Goal: Task Accomplishment & Management: Manage account settings

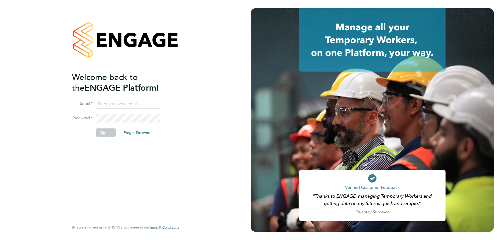
type input "l.moody@ionic.jobs"
click at [106, 132] on button "Sign In" at bounding box center [106, 132] width 20 height 8
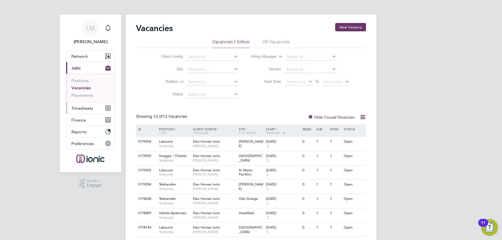
click at [84, 112] on button "Timesheets" at bounding box center [90, 107] width 49 height 11
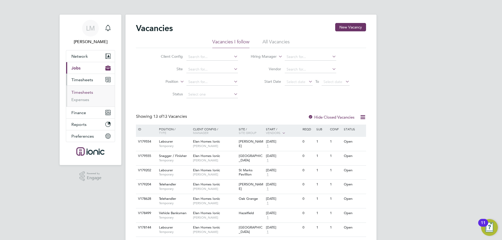
click at [85, 90] on link "Timesheets" at bounding box center [82, 92] width 22 height 5
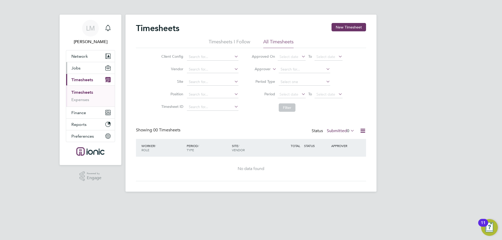
click at [90, 68] on button "Jobs" at bounding box center [90, 67] width 49 height 11
click at [109, 9] on div "LM Laura Moody Notifications Applications: Network Team Members Businesses Site…" at bounding box center [251, 100] width 502 height 200
click at [85, 74] on button "Current page: Timesheets" at bounding box center [90, 79] width 49 height 11
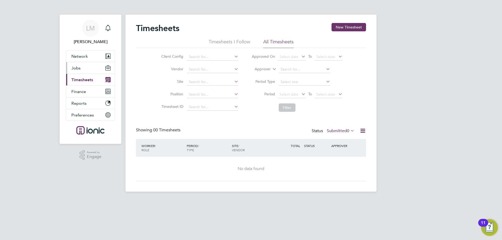
click at [85, 72] on button "Jobs" at bounding box center [90, 67] width 49 height 11
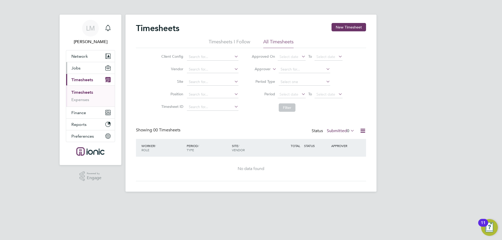
click at [84, 67] on button "Jobs" at bounding box center [90, 67] width 49 height 11
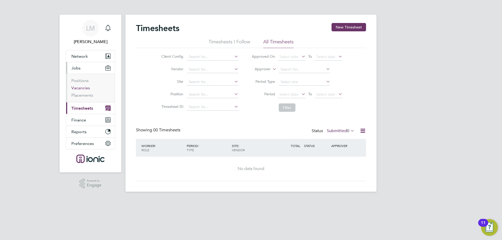
click at [80, 89] on link "Vacancies" at bounding box center [80, 87] width 19 height 5
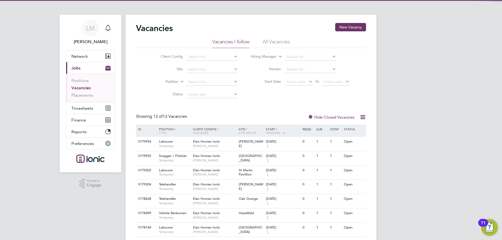
click at [339, 21] on div "Vacancies New Vacancy Vacancies I follow All Vacancies Client Config Site Posit…" at bounding box center [250, 174] width 251 height 319
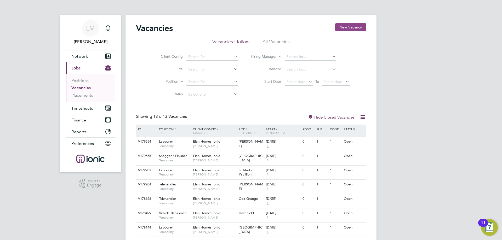
click at [350, 25] on button "New Vacancy" at bounding box center [350, 27] width 31 height 8
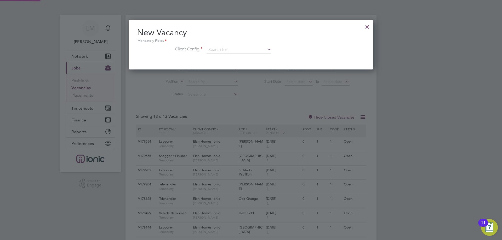
scroll to position [50, 245]
click at [237, 48] on input at bounding box center [238, 50] width 65 height 8
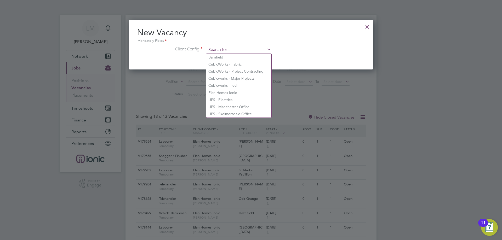
click at [232, 49] on input at bounding box center [238, 50] width 65 height 8
click at [235, 47] on input at bounding box center [238, 50] width 65 height 8
click at [232, 65] on li "CubicWorks - Fabric" at bounding box center [238, 64] width 65 height 7
type input "CubicWorks - Fabric"
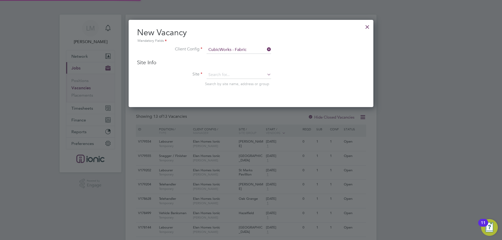
scroll to position [88, 245]
click at [225, 75] on input at bounding box center [238, 75] width 65 height 8
type input "p"
click at [232, 78] on input "cw1193" at bounding box center [238, 75] width 65 height 8
click at [232, 80] on b "CW1193" at bounding box center [229, 82] width 15 height 4
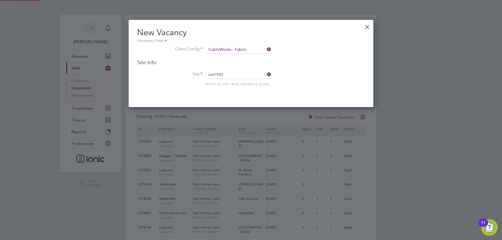
type input "Pall Mall CW1193/MA00019420"
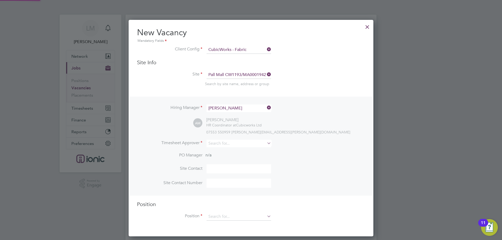
scroll to position [217, 245]
drag, startPoint x: 231, startPoint y: 137, endPoint x: 231, endPoint y: 140, distance: 2.6
click at [231, 140] on div "Hiring Manager Aliesha Murphy AM Aliesha Murphy HR Coordinator at Cubicworks Lt…" at bounding box center [250, 146] width 243 height 99
click at [231, 141] on input at bounding box center [238, 144] width 65 height 8
click at [225, 151] on li "Alie sha Murphy" at bounding box center [238, 151] width 65 height 7
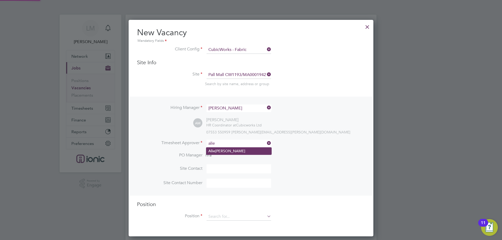
type input "Aliesha Murphy"
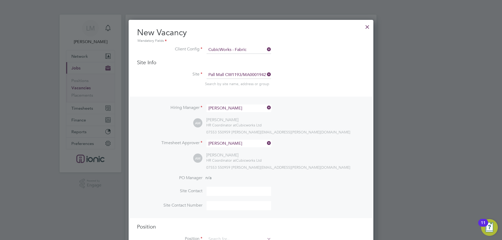
scroll to position [102, 0]
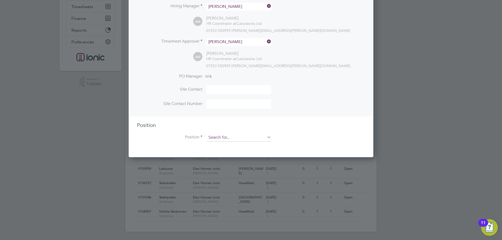
click at [226, 134] on input at bounding box center [238, 138] width 65 height 8
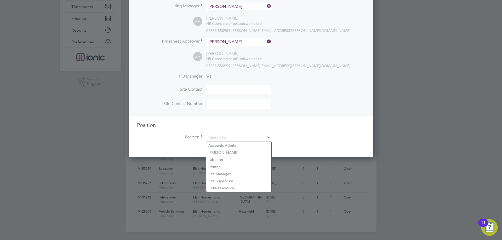
click at [217, 159] on li "Labourer" at bounding box center [238, 159] width 65 height 7
type input "Labourer"
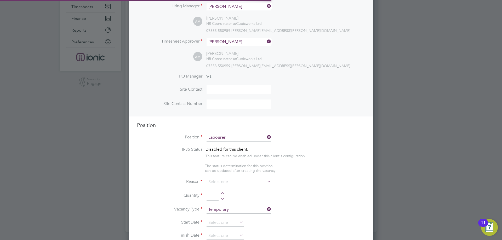
scroll to position [3, 3]
type textarea "General labourer working on office rip outs"
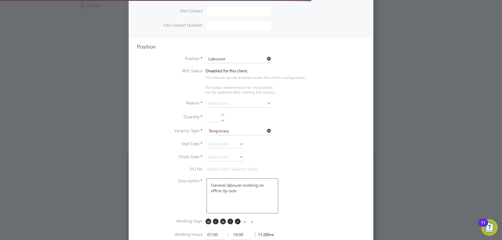
scroll to position [15, 27]
click at [219, 104] on input at bounding box center [238, 104] width 65 height 8
click at [218, 153] on li "Vacant Role" at bounding box center [238, 152] width 65 height 7
type input "Vacant Role"
click at [222, 116] on div at bounding box center [222, 116] width 4 height 4
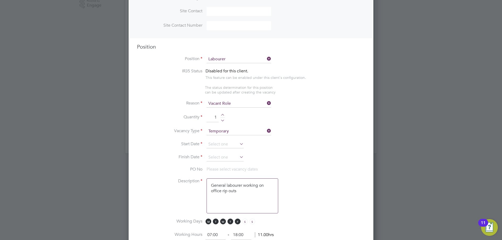
click at [222, 113] on li "Reason Vacant Role" at bounding box center [251, 106] width 228 height 13
click at [222, 118] on div at bounding box center [222, 116] width 4 height 4
click at [223, 116] on div at bounding box center [222, 116] width 4 height 4
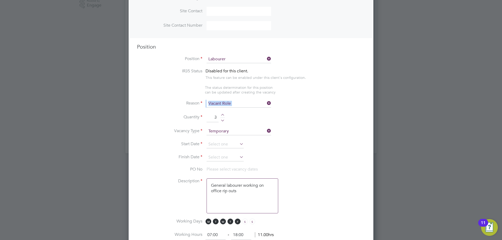
click at [223, 116] on div at bounding box center [222, 116] width 4 height 4
type input "4"
click at [302, 119] on li "Quantity 4" at bounding box center [251, 120] width 228 height 15
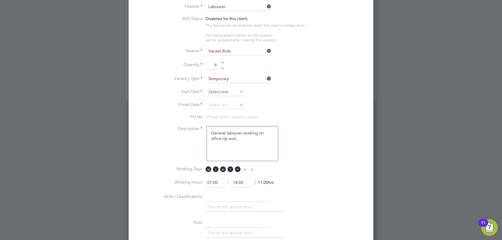
click at [222, 91] on input at bounding box center [224, 92] width 37 height 8
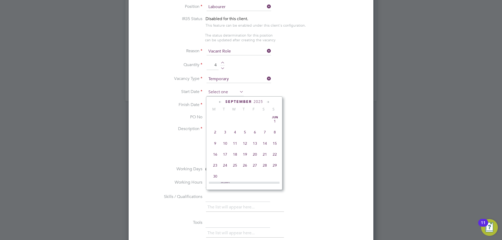
scroll to position [158, 0]
click at [216, 132] on span "25" at bounding box center [215, 128] width 10 height 10
type input "[DATE]"
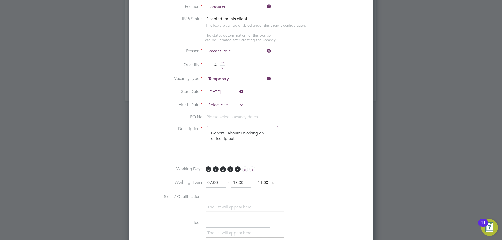
click at [221, 106] on input at bounding box center [224, 105] width 37 height 8
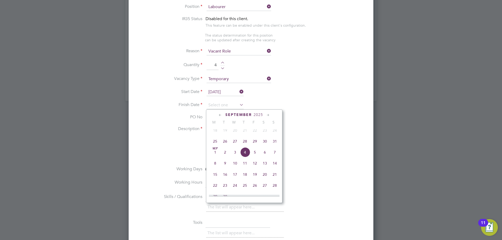
click at [273, 144] on span "31" at bounding box center [275, 141] width 10 height 10
type input "[DATE]"
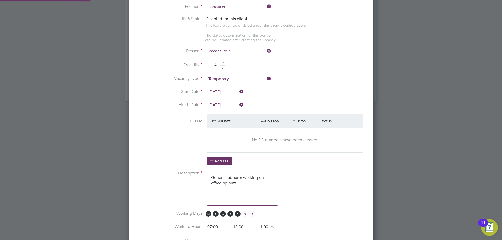
scroll to position [284, 0]
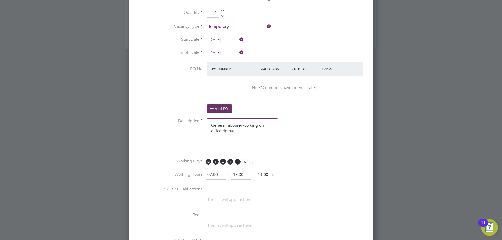
click at [223, 110] on button "Add PO" at bounding box center [219, 108] width 26 height 8
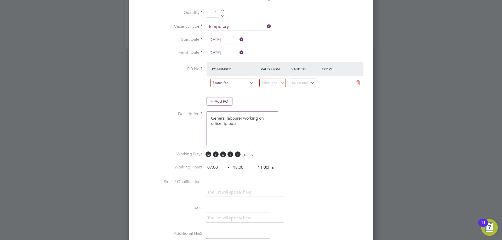
click at [229, 83] on input at bounding box center [232, 83] width 45 height 9
type input "CW1193"
click at [228, 91] on li "CW1193 /MA00019420" at bounding box center [232, 91] width 45 height 7
type input "07 Jul 2025"
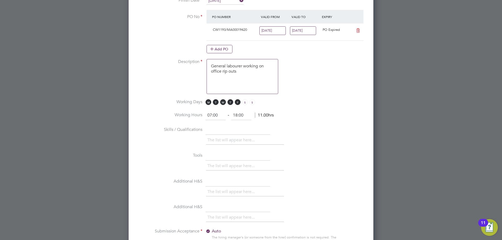
click at [302, 27] on input "13 Jul 2025" at bounding box center [303, 30] width 26 height 9
click at [302, 28] on input "13 Jul 2025" at bounding box center [303, 30] width 26 height 9
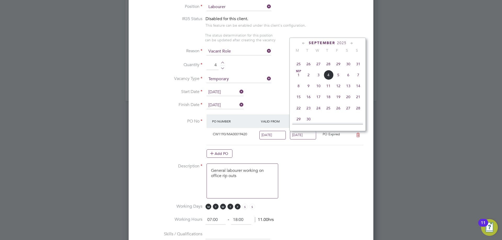
scroll to position [300, 0]
click at [357, 69] on span "31" at bounding box center [358, 64] width 10 height 10
type input "[DATE]"
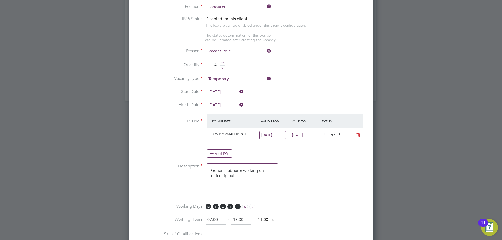
click at [277, 136] on input "07 Jul 2025" at bounding box center [272, 135] width 26 height 9
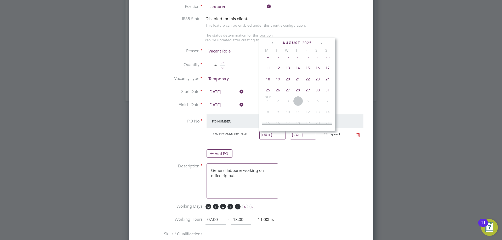
click at [267, 95] on span "25" at bounding box center [268, 90] width 10 height 10
type input "[DATE]"
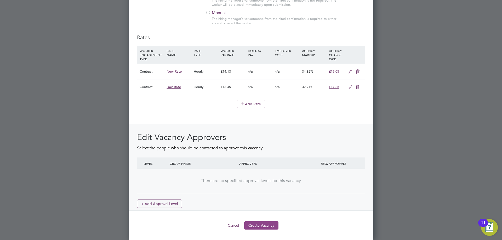
click at [257, 224] on button "Create Vacancy" at bounding box center [261, 225] width 34 height 8
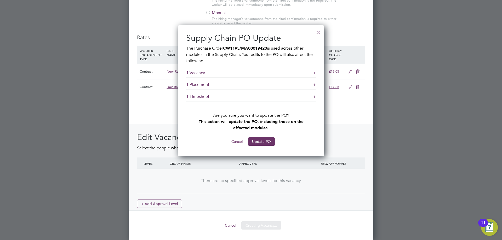
click at [267, 147] on div "Supply Chain PO Update The Purchase Order CW1193/MA00019420 is used across othe…" at bounding box center [251, 90] width 146 height 131
click at [267, 145] on button "Update PO" at bounding box center [261, 141] width 27 height 8
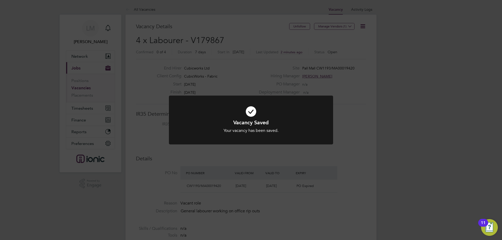
scroll to position [15, 37]
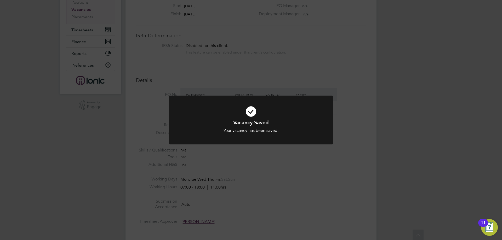
click at [252, 171] on div "Vacancy Saved Your vacancy has been saved. Cancel Okay" at bounding box center [251, 120] width 502 height 240
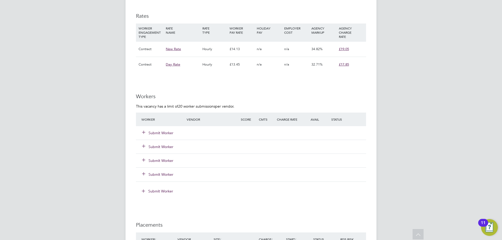
scroll to position [340, 0]
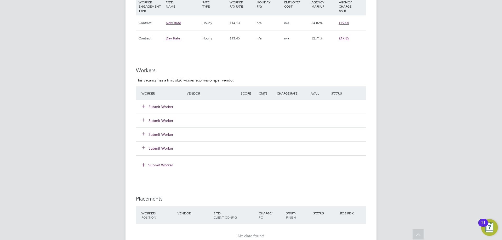
click at [165, 107] on button "Submit Worker" at bounding box center [157, 106] width 31 height 5
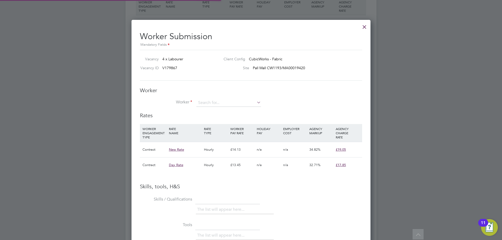
scroll to position [15, 36]
click at [209, 109] on li "Ailan d Burkevics (473870)" at bounding box center [228, 110] width 65 height 7
type input "Ailand Burkevics (473870)"
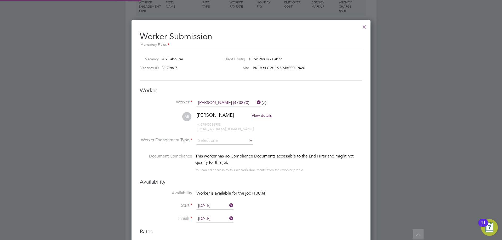
scroll to position [461, 239]
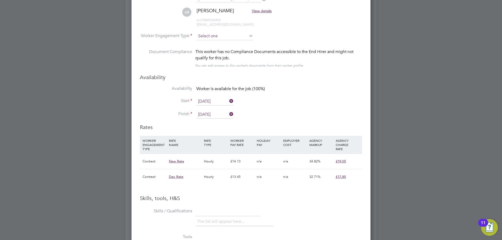
click at [218, 38] on input at bounding box center [224, 36] width 57 height 8
click at [218, 39] on input at bounding box center [224, 36] width 57 height 8
click at [217, 42] on li "Contract" at bounding box center [224, 43] width 57 height 7
type input "Contract"
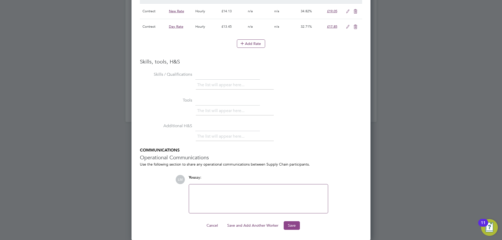
click at [296, 225] on button "Save" at bounding box center [291, 225] width 16 height 8
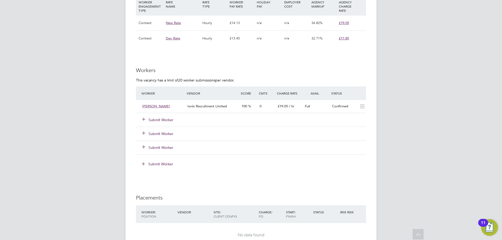
click at [164, 120] on button "Submit Worker" at bounding box center [157, 119] width 31 height 5
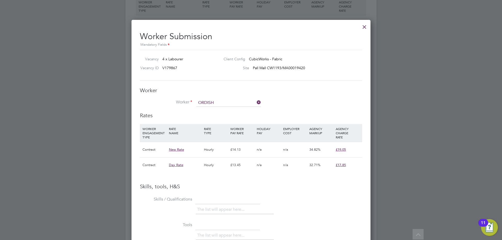
click at [228, 119] on b "Ordish" at bounding box center [233, 117] width 11 height 4
type input "Anthony Ordish (452568)"
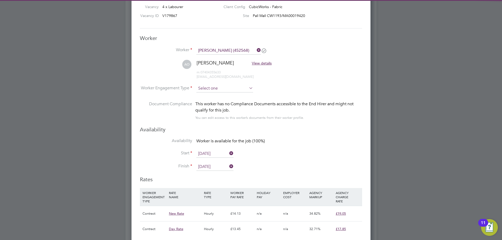
click at [231, 90] on input at bounding box center [224, 89] width 57 height 8
click at [222, 97] on li "Contract" at bounding box center [224, 95] width 57 height 7
type input "Contract"
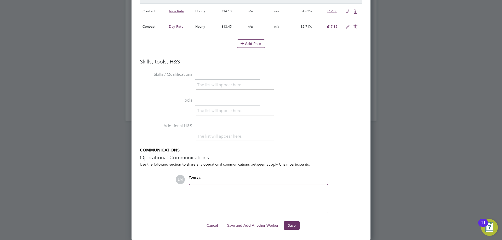
click at [243, 228] on button "Save and Add Another Worker" at bounding box center [253, 225] width 60 height 8
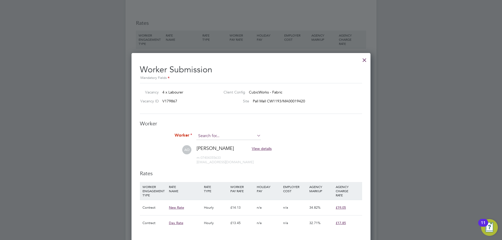
click at [231, 137] on input at bounding box center [228, 136] width 65 height 8
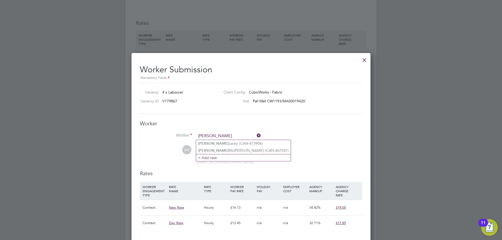
type input "KYLE C"
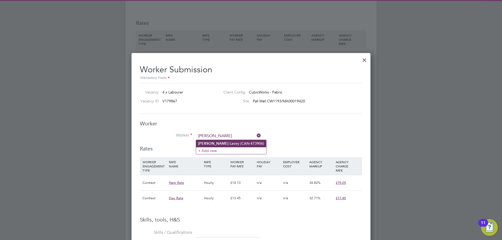
click at [213, 142] on li "Kyle Lac ey (CAN-473906)" at bounding box center [231, 143] width 70 height 7
type input "Kyle Lacey (CAN-473906)"
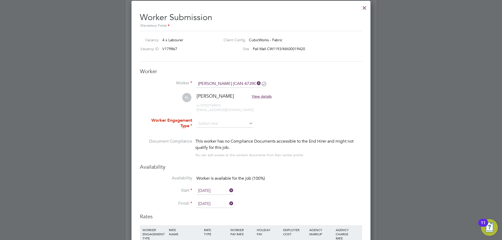
click at [211, 119] on li "Worker Engagement Type" at bounding box center [251, 128] width 222 height 20
click at [211, 123] on input at bounding box center [224, 124] width 57 height 8
click at [213, 130] on li "Contract" at bounding box center [224, 130] width 57 height 7
type input "Contract"
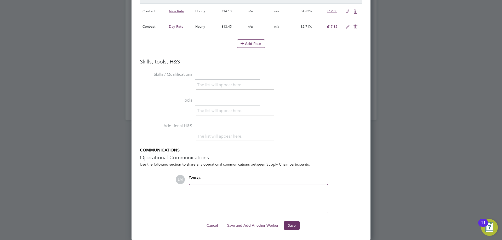
click at [261, 225] on button "Save and Add Another Worker" at bounding box center [253, 225] width 60 height 8
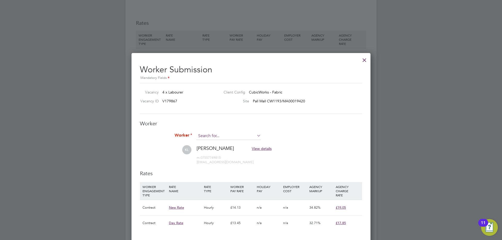
click at [209, 136] on input at bounding box center [228, 136] width 65 height 8
click at [217, 140] on li "Eze Nduk we (467257)" at bounding box center [228, 143] width 65 height 7
type input "Eze Ndukwe (467257)"
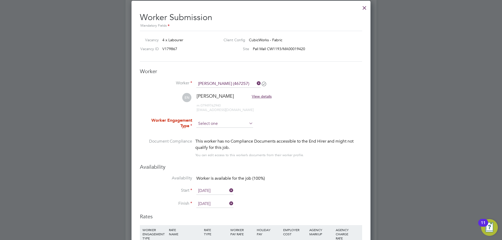
click at [209, 123] on input at bounding box center [224, 124] width 57 height 8
click at [211, 130] on li "Contract" at bounding box center [224, 130] width 57 height 7
type input "Contract"
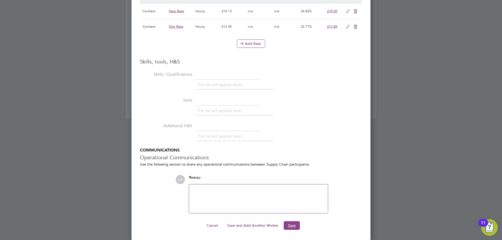
click at [287, 222] on button "Save" at bounding box center [291, 225] width 16 height 8
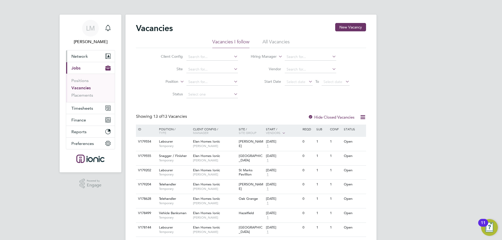
click at [85, 54] on span "Network" at bounding box center [79, 56] width 16 height 5
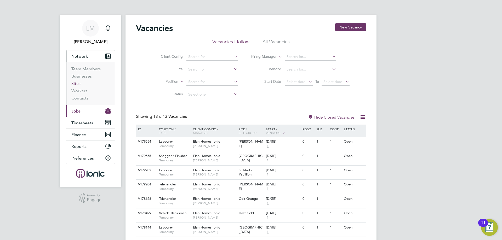
click at [77, 84] on link "Sites" at bounding box center [75, 83] width 9 height 5
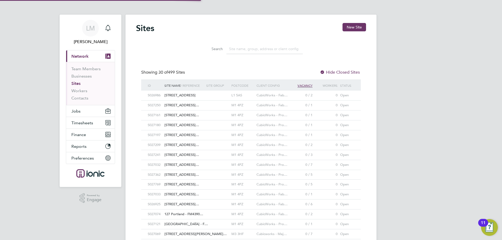
click at [246, 50] on input at bounding box center [264, 49] width 76 height 10
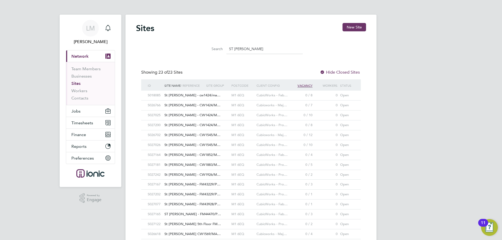
drag, startPoint x: 268, startPoint y: 48, endPoint x: 172, endPoint y: 51, distance: 95.6
click at [176, 51] on div "Search ST JAMES" at bounding box center [251, 48] width 230 height 18
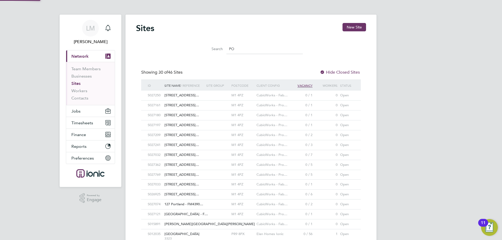
type input "P"
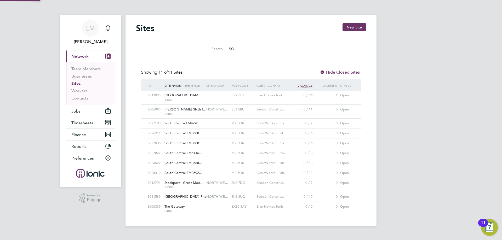
type input "S"
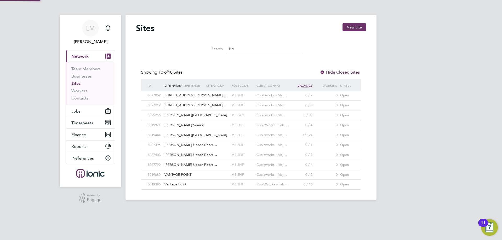
type input "H"
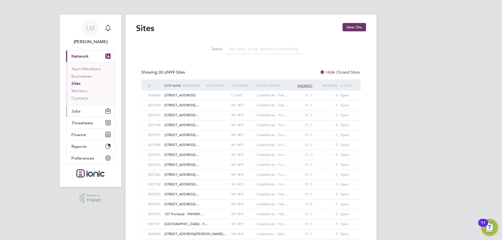
drag, startPoint x: 79, startPoint y: 110, endPoint x: 86, endPoint y: 107, distance: 7.4
click at [79, 110] on span "Jobs" at bounding box center [75, 111] width 9 height 5
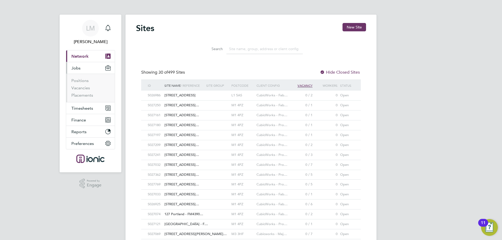
click at [77, 56] on span "Network" at bounding box center [79, 56] width 17 height 5
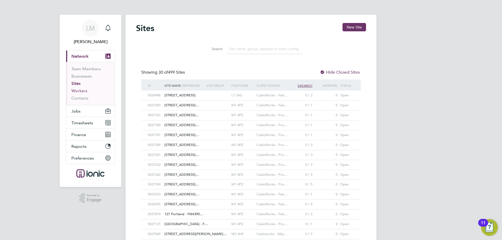
click at [78, 89] on link "Workers" at bounding box center [79, 90] width 16 height 5
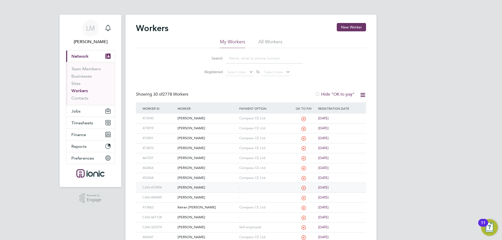
click at [192, 188] on div "Kyle Lacey" at bounding box center [206, 188] width 61 height 10
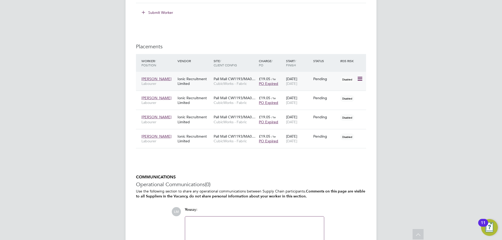
click at [358, 77] on icon at bounding box center [359, 79] width 5 height 6
click at [332, 111] on li "Start" at bounding box center [343, 111] width 37 height 7
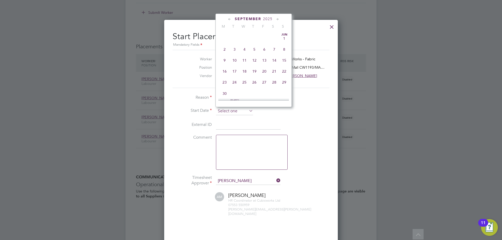
click at [231, 111] on input at bounding box center [234, 111] width 37 height 8
click at [265, 46] on span "29" at bounding box center [264, 45] width 10 height 10
type input "[DATE]"
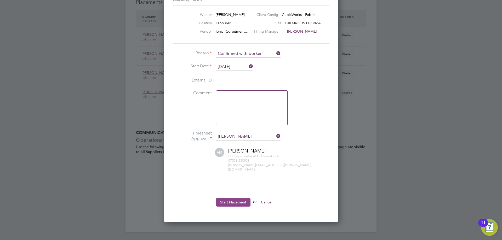
click at [216, 198] on button "Start Placement" at bounding box center [233, 202] width 34 height 8
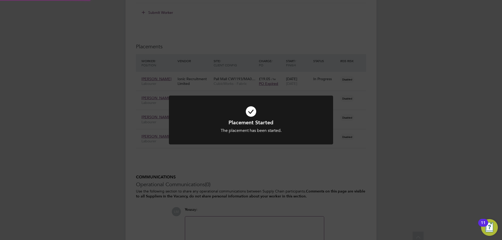
click at [391, 165] on div "Placement Started The placement has been started. Cancel Okay" at bounding box center [251, 120] width 502 height 240
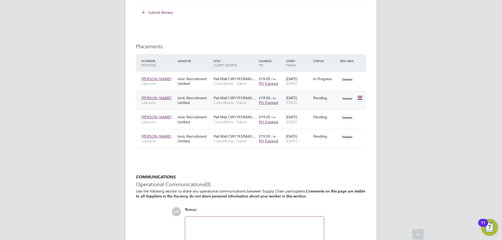
click at [358, 96] on icon at bounding box center [359, 98] width 5 height 6
click at [335, 128] on li "Start" at bounding box center [343, 130] width 37 height 7
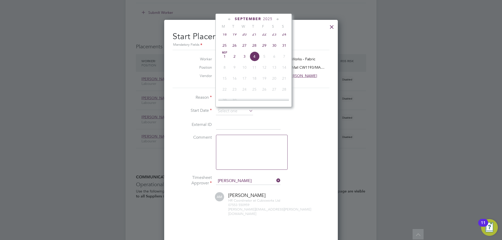
drag, startPoint x: 231, startPoint y: 108, endPoint x: 272, endPoint y: 53, distance: 68.2
click at [231, 108] on input at bounding box center [234, 111] width 37 height 8
click at [262, 50] on span "29" at bounding box center [264, 45] width 10 height 10
type input "[DATE]"
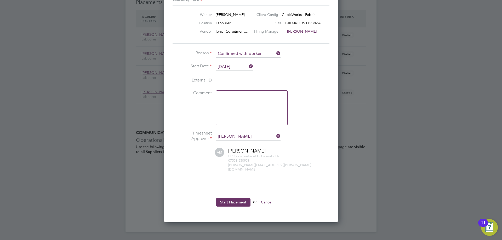
click at [233, 198] on button "Start Placement" at bounding box center [233, 202] width 34 height 8
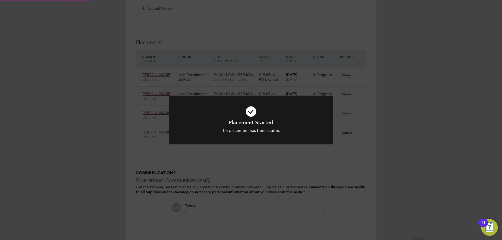
click at [396, 159] on div "Placement Started The placement has been started. Cancel Okay" at bounding box center [251, 120] width 502 height 240
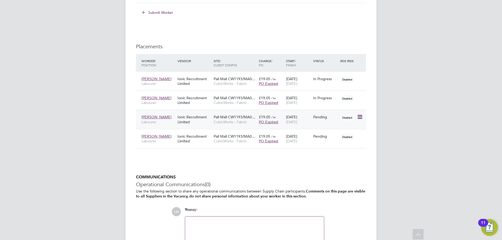
click at [359, 114] on icon at bounding box center [359, 117] width 5 height 6
click at [334, 150] on li "Start" at bounding box center [343, 149] width 37 height 7
type input "[PERSON_NAME]"
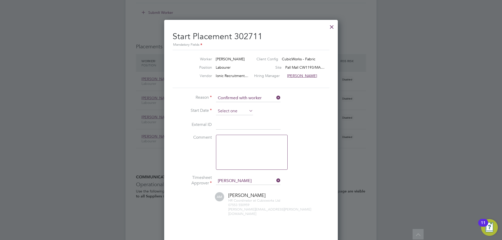
click at [225, 109] on input at bounding box center [234, 111] width 37 height 8
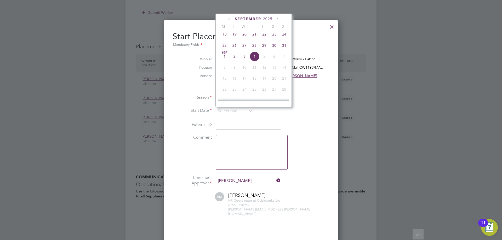
click at [267, 50] on span "29" at bounding box center [264, 45] width 10 height 10
type input "29 Aug 2025"
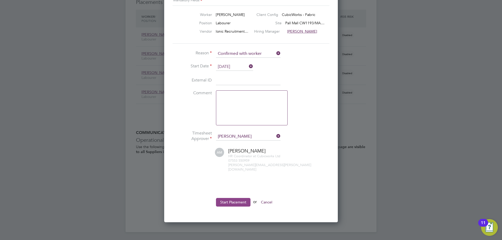
click at [232, 199] on button "Start Placement" at bounding box center [233, 202] width 34 height 8
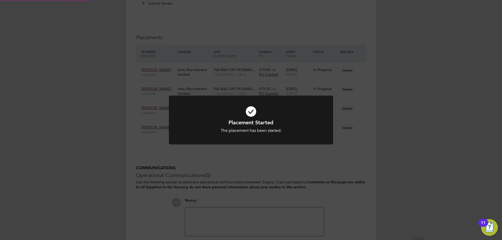
click at [371, 156] on div "Placement Started The placement has been started. Cancel Okay" at bounding box center [251, 120] width 502 height 240
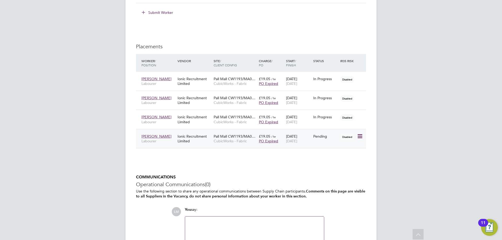
click at [359, 135] on icon at bounding box center [359, 136] width 5 height 6
click at [328, 169] on li "Start" at bounding box center [343, 168] width 37 height 7
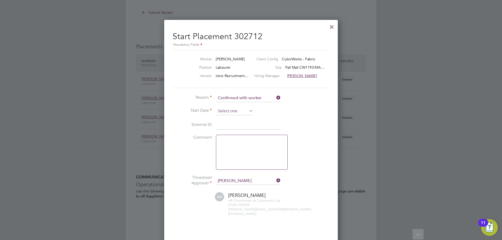
click at [224, 111] on input at bounding box center [234, 111] width 37 height 8
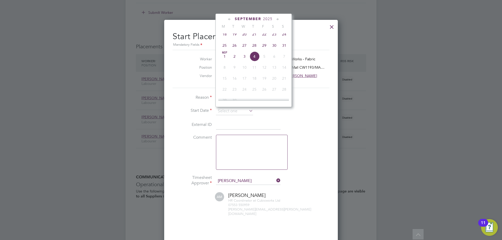
click at [264, 50] on span "29" at bounding box center [264, 45] width 10 height 10
type input "29 Aug 2025"
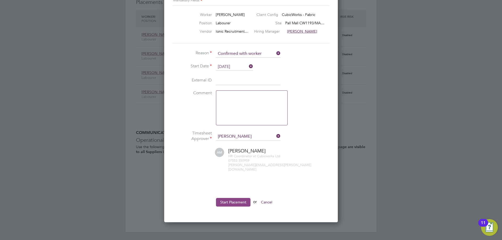
click at [226, 198] on button "Start Placement" at bounding box center [233, 202] width 34 height 8
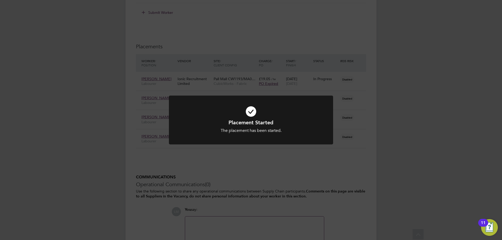
click at [221, 194] on div "Placement Started The placement has been started. Cancel Okay" at bounding box center [251, 120] width 502 height 240
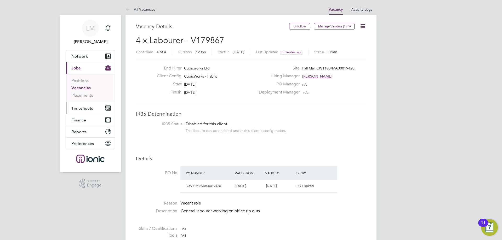
click at [86, 108] on span "Timesheets" at bounding box center [82, 108] width 22 height 5
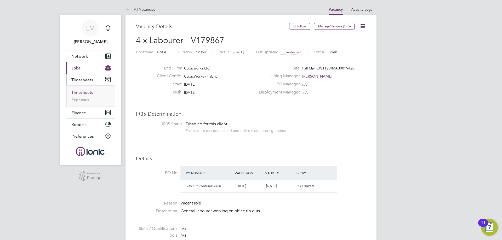
click at [77, 91] on link "Timesheets" at bounding box center [82, 92] width 22 height 5
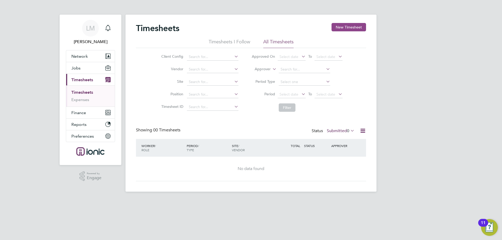
click at [345, 28] on button "New Timesheet" at bounding box center [348, 27] width 34 height 8
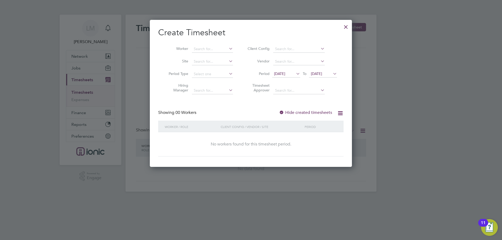
click at [329, 71] on span "28 Aug 2025" at bounding box center [323, 74] width 28 height 7
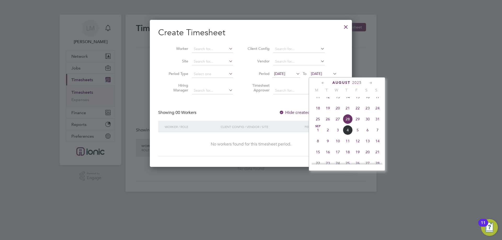
click at [357, 124] on span "29" at bounding box center [357, 119] width 10 height 10
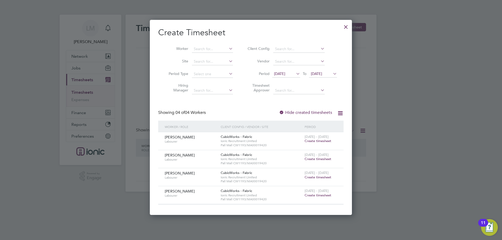
click at [313, 140] on span "Create timesheet" at bounding box center [317, 141] width 27 height 4
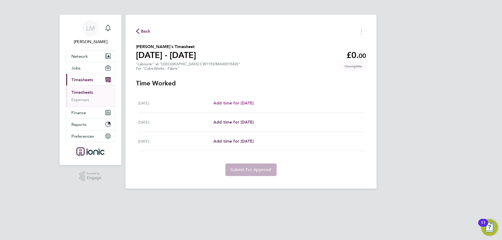
click at [240, 101] on span "Add time for Fri 29 Aug" at bounding box center [233, 103] width 40 height 5
select select "30"
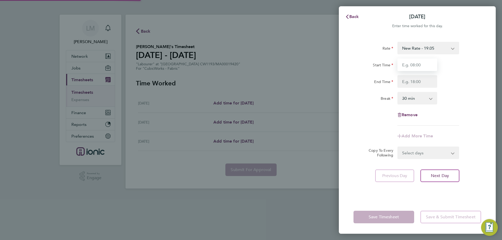
click at [421, 68] on input "Start Time" at bounding box center [417, 65] width 40 height 13
type input "07:00"
click at [417, 81] on input "End Time" at bounding box center [417, 81] width 40 height 13
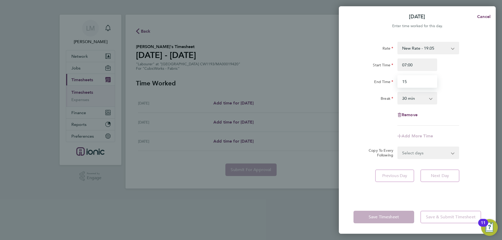
type input "1"
type input "16:00"
click at [445, 97] on div "Break 0 min 15 min 30 min 45 min 60 min 75 min 90 min" at bounding box center [417, 98] width 132 height 13
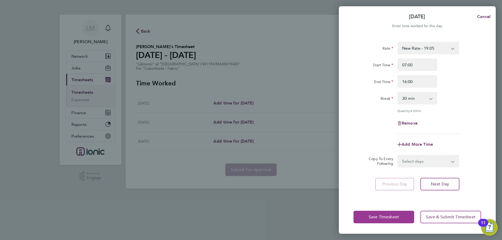
click at [387, 218] on span "Save Timesheet" at bounding box center [383, 216] width 30 height 5
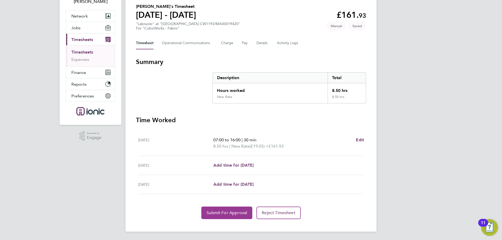
click at [224, 208] on button "Submit For Approval" at bounding box center [226, 213] width 51 height 13
click at [223, 213] on span "Approve Timesheet" at bounding box center [226, 212] width 38 height 5
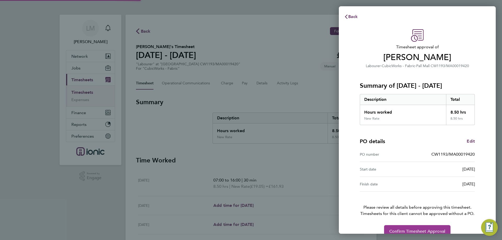
click at [397, 229] on span "Confirm Timesheet Approval" at bounding box center [417, 231] width 56 height 5
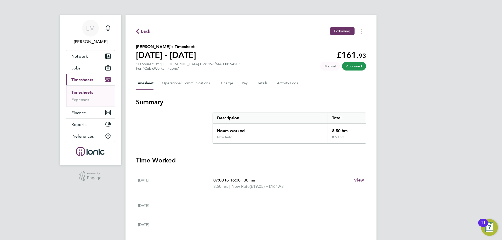
click at [143, 32] on span "Back" at bounding box center [146, 31] width 10 height 6
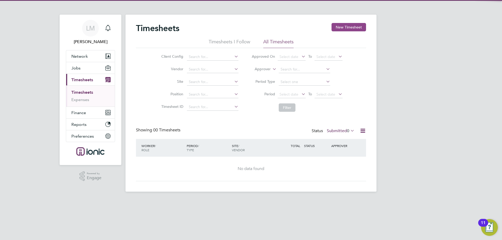
click at [343, 27] on button "New Timesheet" at bounding box center [348, 27] width 34 height 8
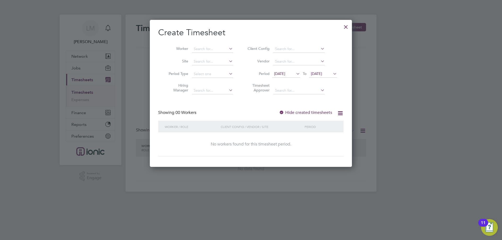
click at [320, 74] on span "[DATE]" at bounding box center [316, 73] width 11 height 5
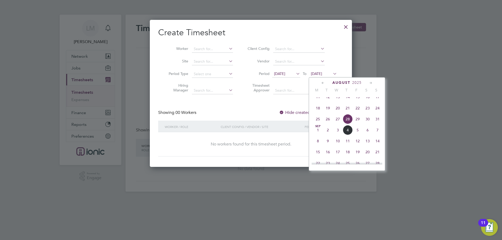
click at [354, 121] on span "29" at bounding box center [357, 119] width 10 height 10
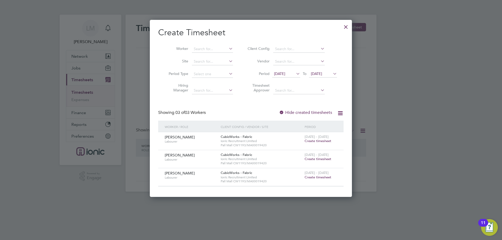
click at [315, 141] on span "Create timesheet" at bounding box center [317, 141] width 27 height 4
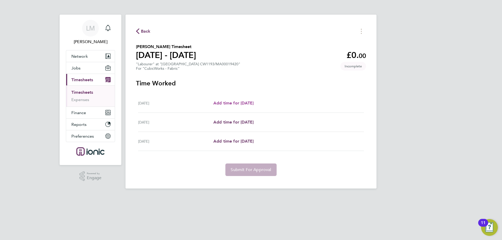
click at [251, 100] on link "Add time for Fri 29 Aug" at bounding box center [233, 103] width 40 height 6
select select "30"
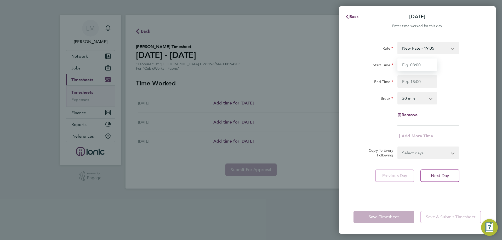
click at [417, 68] on input "Start Time" at bounding box center [417, 65] width 40 height 13
type input "07:00"
click at [420, 84] on input "End Time" at bounding box center [417, 81] width 40 height 13
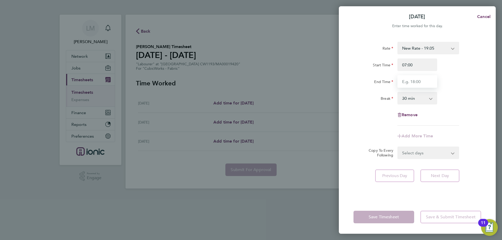
type input "16:00"
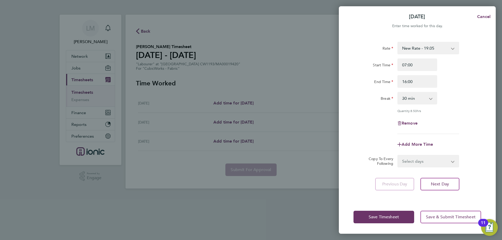
click at [456, 96] on div "Break 0 min 15 min 30 min 45 min 60 min 75 min 90 min" at bounding box center [417, 98] width 132 height 13
click at [392, 214] on span "Save Timesheet" at bounding box center [383, 216] width 30 height 5
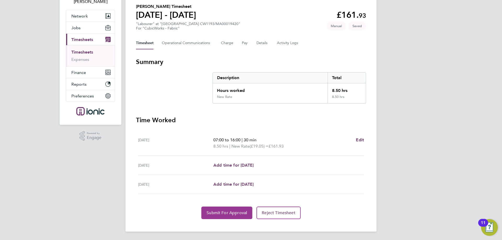
click at [226, 207] on button "Submit For Approval" at bounding box center [226, 213] width 51 height 13
click at [206, 212] on button "Approve Timesheet" at bounding box center [226, 213] width 49 height 13
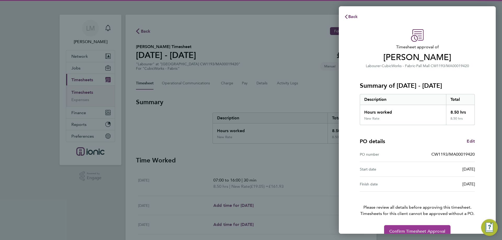
click at [405, 229] on span "Confirm Timesheet Approval" at bounding box center [417, 231] width 56 height 5
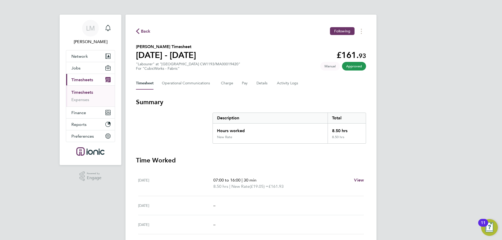
click at [144, 32] on span "Back" at bounding box center [146, 31] width 10 height 6
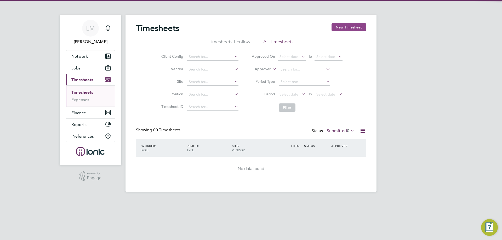
click at [349, 28] on button "New Timesheet" at bounding box center [348, 27] width 34 height 8
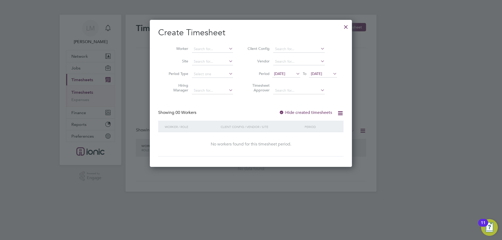
click at [321, 71] on span "[DATE]" at bounding box center [323, 74] width 28 height 7
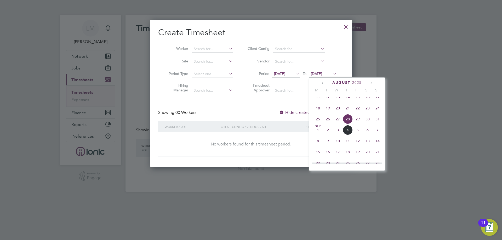
click at [359, 124] on span "29" at bounding box center [357, 119] width 10 height 10
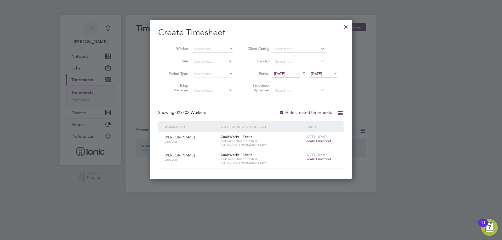
click at [314, 140] on span "Create timesheet" at bounding box center [317, 141] width 27 height 4
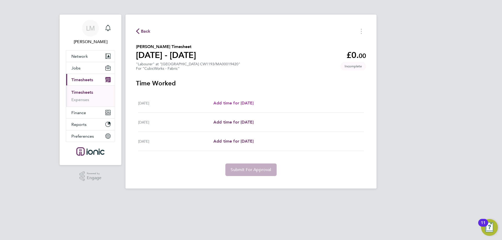
click at [243, 103] on span "Add time for Fri 29 Aug" at bounding box center [233, 103] width 40 height 5
select select "30"
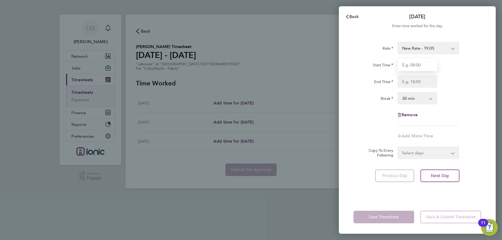
click at [414, 65] on input "Start Time" at bounding box center [417, 65] width 40 height 13
type input "07:00"
click at [417, 83] on input "End Time" at bounding box center [417, 81] width 40 height 13
type input "16:00"
click at [469, 94] on div "Break 0 min 15 min 30 min 45 min 60 min 75 min 90 min" at bounding box center [417, 98] width 132 height 13
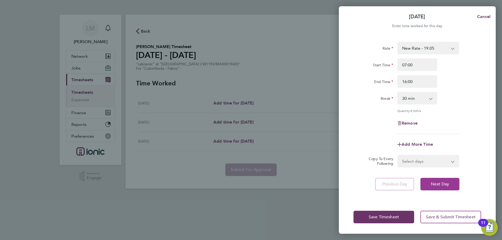
click at [435, 187] on button "Next Day" at bounding box center [439, 184] width 39 height 13
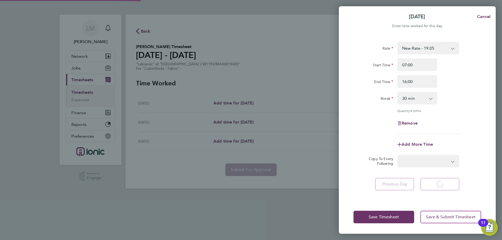
select select "30"
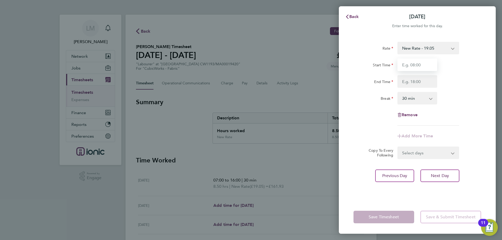
click at [415, 66] on input "Start Time" at bounding box center [417, 65] width 40 height 13
type input "07:00"
click at [421, 83] on input "End Time" at bounding box center [417, 81] width 40 height 13
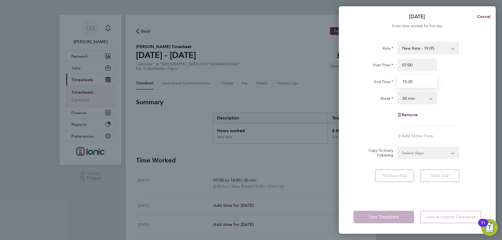
type input "15:30"
click at [362, 142] on div "Add More Time" at bounding box center [417, 136] width 132 height 13
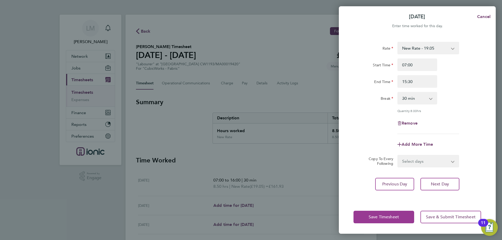
click at [380, 215] on span "Save Timesheet" at bounding box center [383, 216] width 30 height 5
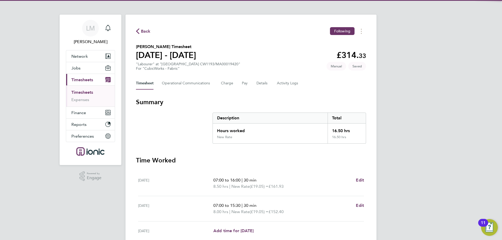
scroll to position [46, 0]
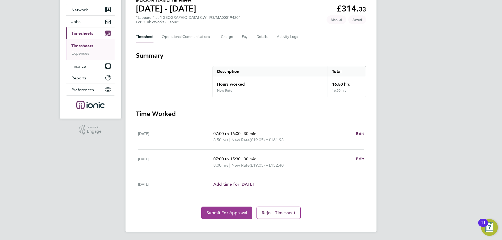
click at [226, 217] on button "Submit For Approval" at bounding box center [226, 213] width 51 height 13
drag, startPoint x: 223, startPoint y: 214, endPoint x: 230, endPoint y: 211, distance: 7.4
click at [223, 213] on span "Approve Timesheet" at bounding box center [226, 212] width 38 height 5
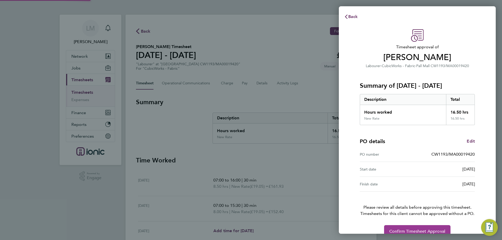
click at [440, 229] on button "Confirm Timesheet Approval" at bounding box center [417, 231] width 66 height 13
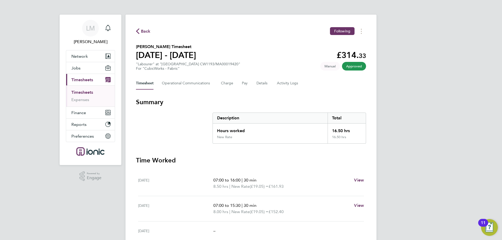
click at [142, 30] on span "Back" at bounding box center [146, 31] width 10 height 6
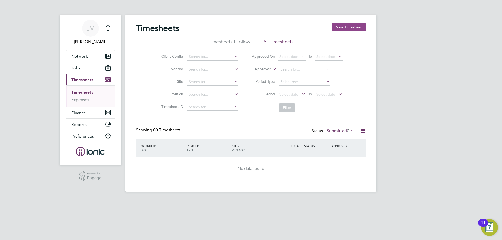
click at [347, 27] on button "New Timesheet" at bounding box center [348, 27] width 34 height 8
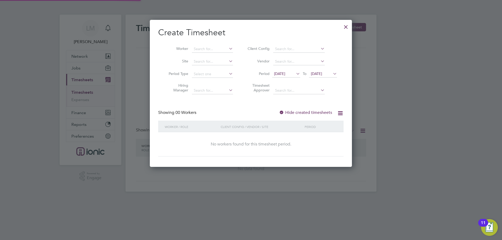
scroll to position [147, 202]
click at [285, 73] on span "21 Aug 2025" at bounding box center [279, 73] width 11 height 5
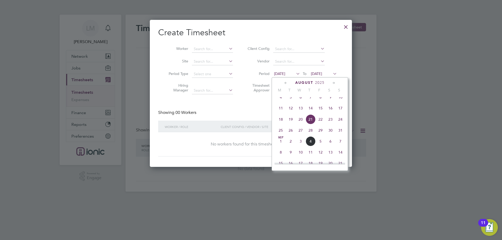
click at [313, 71] on div "21 Aug 2025 To 28 Aug 2025" at bounding box center [304, 74] width 65 height 7
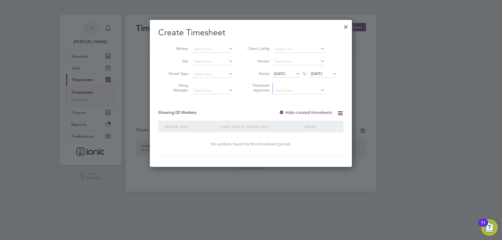
drag, startPoint x: 320, startPoint y: 80, endPoint x: 322, endPoint y: 73, distance: 7.2
click at [322, 75] on ul "Client Config Vendor Period 21 Aug 2025 To 28 Aug 2025 Timesheet Approver" at bounding box center [291, 70] width 104 height 54
click at [322, 73] on span "[DATE]" at bounding box center [316, 73] width 11 height 5
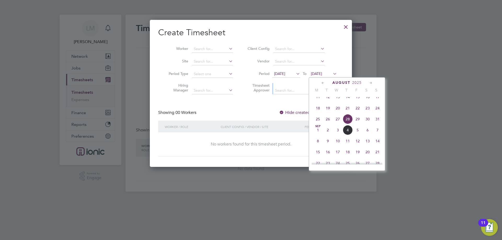
click at [356, 123] on span "29" at bounding box center [357, 119] width 10 height 10
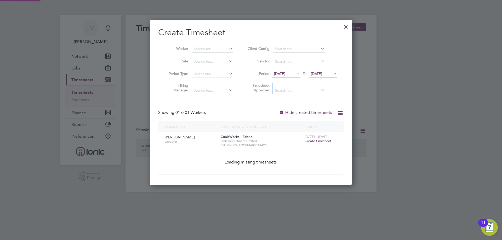
scroll to position [3, 3]
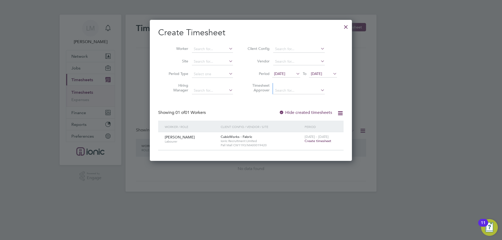
click at [319, 140] on span "Create timesheet" at bounding box center [317, 141] width 27 height 4
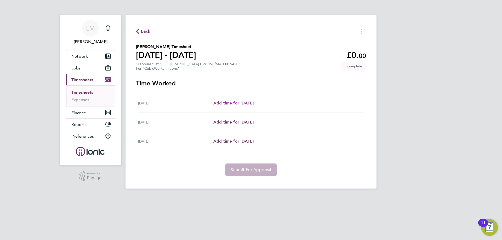
click at [228, 103] on span "Add time for Fri 29 Aug" at bounding box center [233, 103] width 40 height 5
select select "30"
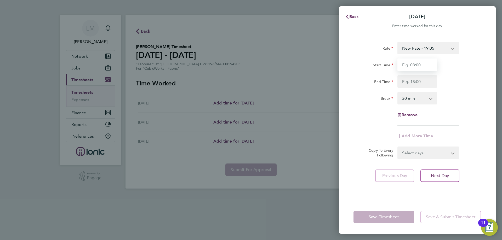
click at [414, 65] on input "Start Time" at bounding box center [417, 65] width 40 height 13
type input "07:30"
click at [409, 82] on input "End Time" at bounding box center [417, 81] width 40 height 13
type input "16:00"
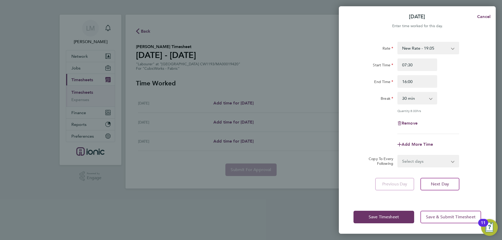
click at [470, 91] on div "Rate New Rate - 19.05 Day Rate - 17.85 Start Time 07:30 End Time 16:00 Break 0 …" at bounding box center [416, 88] width 127 height 92
click at [391, 223] on button "Save Timesheet" at bounding box center [383, 217] width 61 height 13
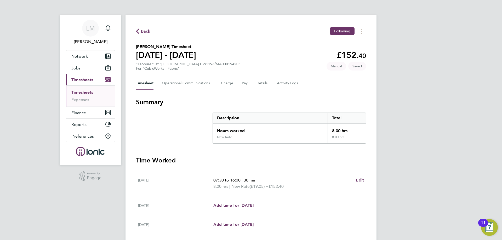
scroll to position [40, 0]
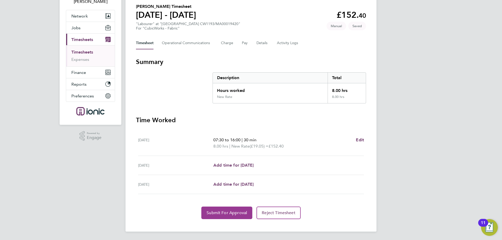
click at [229, 216] on button "Submit For Approval" at bounding box center [226, 213] width 51 height 13
click at [221, 212] on span "Approve Timesheet" at bounding box center [226, 212] width 38 height 5
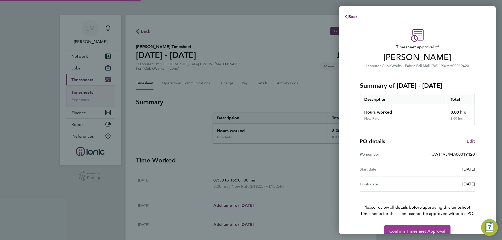
click at [429, 225] on button "Confirm Timesheet Approval" at bounding box center [417, 231] width 66 height 13
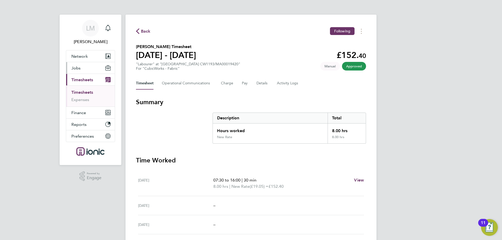
click at [90, 67] on button "Jobs" at bounding box center [90, 67] width 49 height 11
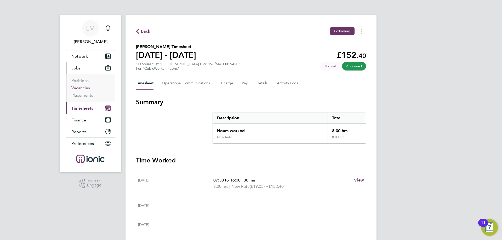
click at [80, 88] on link "Vacancies" at bounding box center [80, 87] width 19 height 5
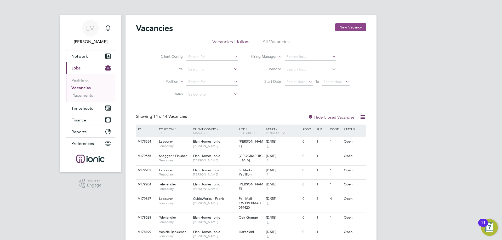
click at [361, 24] on button "New Vacancy" at bounding box center [350, 27] width 31 height 8
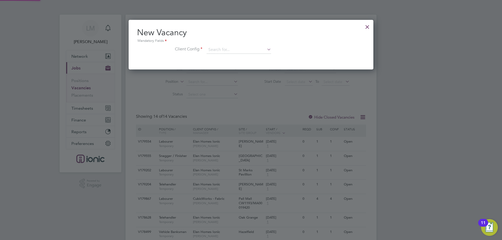
scroll to position [50, 245]
click at [230, 52] on input at bounding box center [238, 50] width 65 height 8
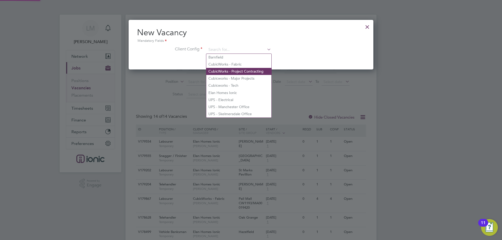
click at [233, 70] on li "CubicWorks - Project Contracting" at bounding box center [238, 71] width 65 height 7
type input "CubicWorks - Project Contracting"
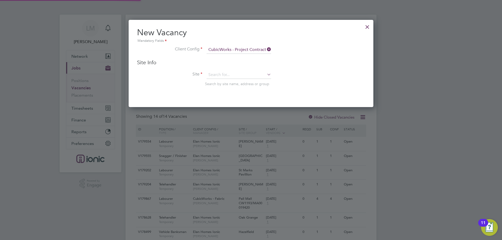
scroll to position [88, 245]
click at [236, 78] on input at bounding box center [238, 75] width 65 height 8
drag, startPoint x: 243, startPoint y: 75, endPoint x: 200, endPoint y: 74, distance: 42.6
click at [201, 75] on li "Site OXFORD PLA Search by site name, address or group" at bounding box center [251, 84] width 228 height 26
type input "CW2003"
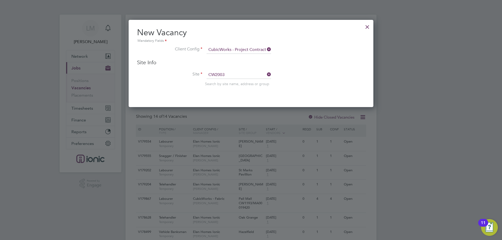
click at [366, 26] on div at bounding box center [366, 25] width 9 height 9
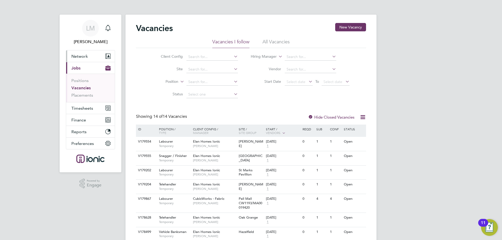
click at [83, 59] on button "Network" at bounding box center [90, 55] width 49 height 11
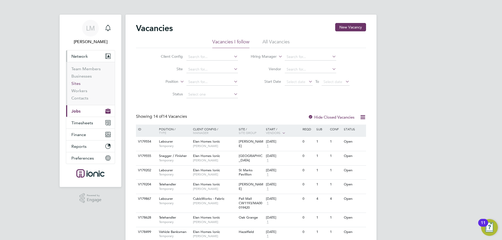
click at [80, 85] on link "Sites" at bounding box center [75, 83] width 9 height 5
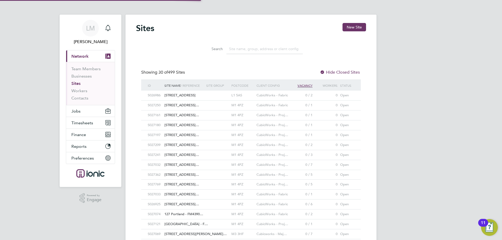
click at [239, 50] on input at bounding box center [264, 49] width 76 height 10
click at [240, 47] on input at bounding box center [264, 49] width 76 height 10
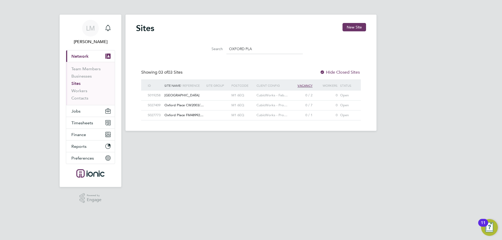
type input "OXFORD PLA"
click at [192, 106] on span "Oxford Place CW2003/…" at bounding box center [183, 105] width 39 height 4
click at [360, 27] on button "New Site" at bounding box center [354, 27] width 24 height 8
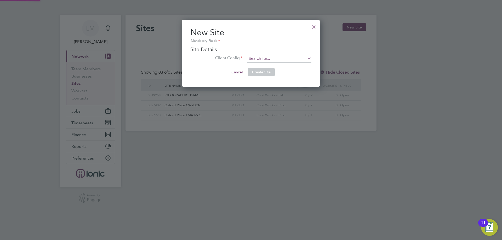
click at [259, 57] on input at bounding box center [279, 59] width 65 height 8
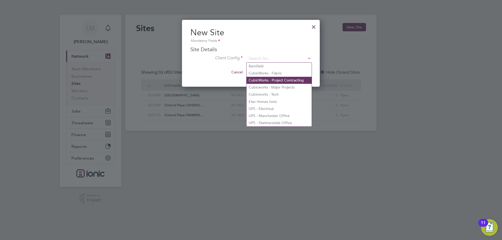
click at [275, 80] on li "CubicWorks - Project Contracting" at bounding box center [278, 80] width 65 height 7
type input "CubicWorks - Project Contracting"
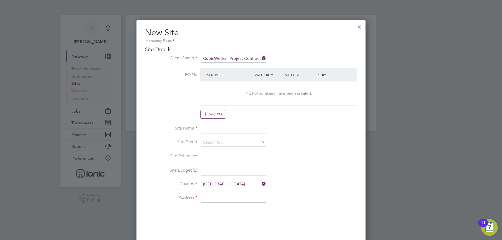
drag, startPoint x: 221, startPoint y: 124, endPoint x: 221, endPoint y: 127, distance: 3.1
click at [221, 124] on input at bounding box center [233, 128] width 65 height 9
drag, startPoint x: 222, startPoint y: 127, endPoint x: 372, endPoint y: 139, distance: 150.4
click at [371, 131] on div "Sites New Site Search OXFORD PLA Showing 03 of 03 Sites Hide Closed Sites ID Si…" at bounding box center [250, 73] width 251 height 116
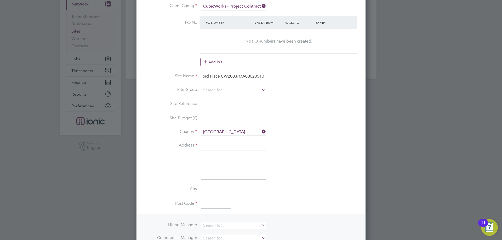
type input "Oxford Place CW2003/MA00020510"
click at [219, 146] on input at bounding box center [233, 145] width 65 height 9
type input "[GEOGRAPHIC_DATA]"
click at [209, 206] on input at bounding box center [215, 204] width 29 height 9
type input "M1 6EQ"
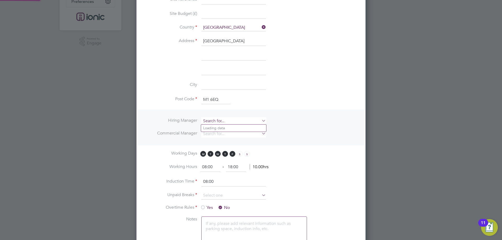
click at [224, 121] on input at bounding box center [233, 121] width 65 height 8
click at [219, 191] on li "[PERSON_NAME]" at bounding box center [233, 192] width 65 height 7
type input "[PERSON_NAME]"
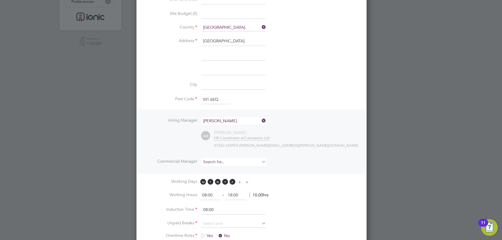
click at [217, 161] on input at bounding box center [233, 162] width 65 height 8
click at [215, 170] on li "[PERSON_NAME]" at bounding box center [233, 169] width 65 height 7
type input "[PERSON_NAME]"
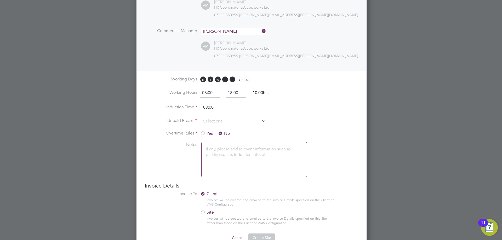
drag, startPoint x: 213, startPoint y: 92, endPoint x: 109, endPoint y: 93, distance: 104.2
type input "07:00"
type input "18:00"
click at [226, 124] on input at bounding box center [233, 122] width 65 height 8
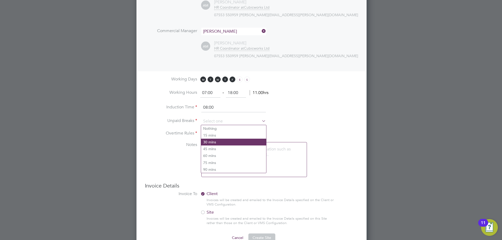
click at [223, 142] on li "30 mins" at bounding box center [233, 142] width 65 height 7
type input "30 mins"
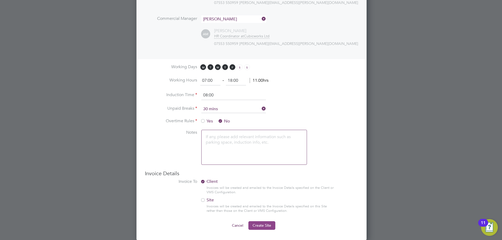
click at [269, 224] on span "Create Site" at bounding box center [261, 225] width 19 height 5
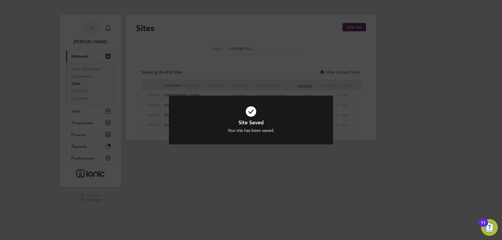
click at [158, 54] on div "Site Saved Your site has been saved. Cancel Okay" at bounding box center [251, 120] width 502 height 240
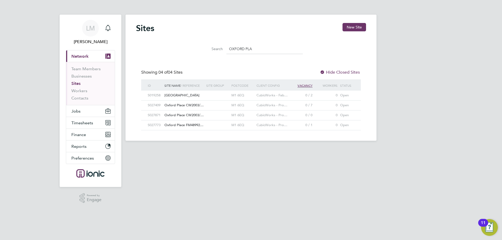
click at [78, 49] on app-nav-user-info "LM Laura Moody Notifications" at bounding box center [90, 33] width 49 height 36
click at [78, 56] on span "Network" at bounding box center [79, 56] width 17 height 5
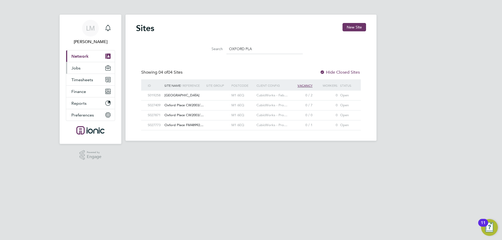
click at [79, 66] on span "Jobs" at bounding box center [75, 68] width 9 height 5
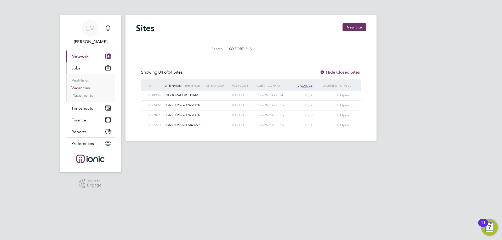
click at [80, 89] on link "Vacancies" at bounding box center [80, 87] width 19 height 5
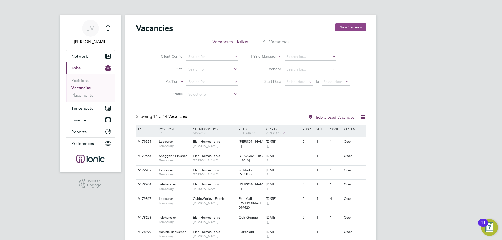
click at [346, 27] on button "New Vacancy" at bounding box center [350, 27] width 31 height 8
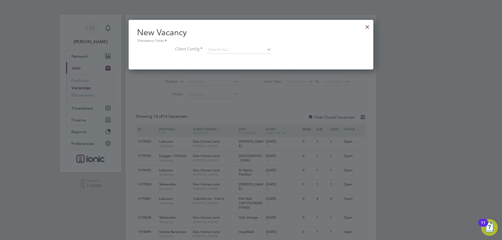
scroll to position [50, 245]
click at [225, 50] on input at bounding box center [238, 50] width 65 height 8
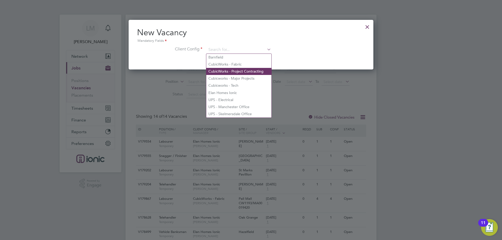
click at [247, 71] on li "CubicWorks - Project Contracting" at bounding box center [238, 71] width 65 height 7
type input "CubicWorks - Project Contracting"
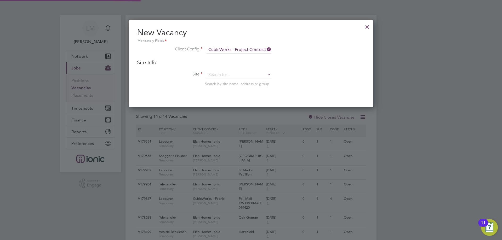
scroll to position [88, 245]
click at [242, 74] on input at bounding box center [238, 75] width 65 height 8
click at [246, 88] on b "CW2003" at bounding box center [253, 89] width 15 height 4
type input "Oxford Place CW2003/MA00020510"
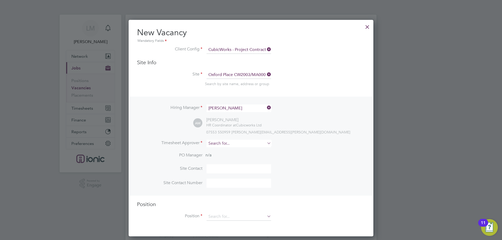
drag, startPoint x: 217, startPoint y: 141, endPoint x: 217, endPoint y: 144, distance: 3.1
click at [218, 141] on input at bounding box center [238, 144] width 65 height 8
click at [238, 153] on li "[PERSON_NAME]" at bounding box center [238, 151] width 65 height 7
type input "[PERSON_NAME]"
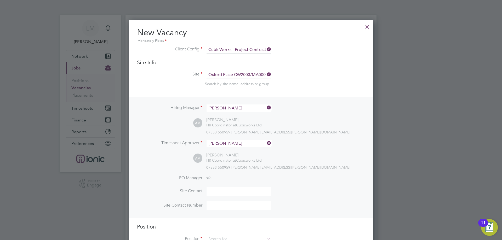
scroll to position [104, 0]
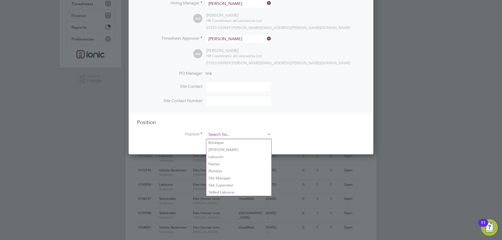
click at [229, 134] on input at bounding box center [238, 135] width 65 height 8
click at [223, 158] on li "Labourer" at bounding box center [238, 156] width 65 height 7
type input "Labourer"
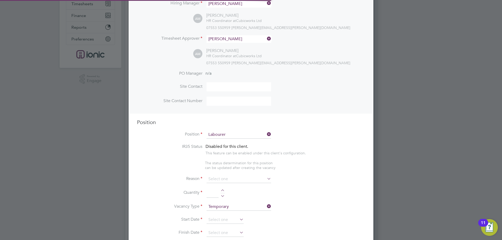
type textarea "General labourer, working on office rip outs / refurbs"
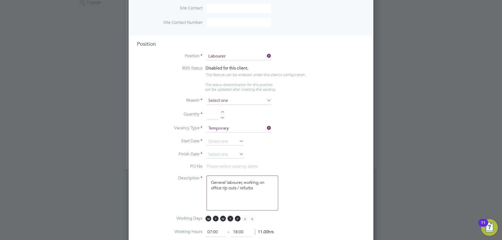
click at [225, 104] on input at bounding box center [238, 101] width 65 height 8
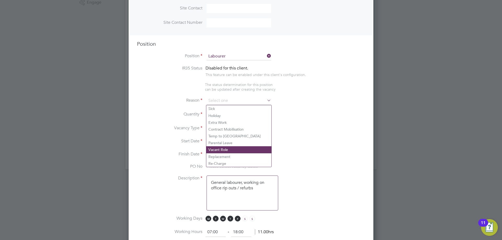
click at [215, 152] on li "Vacant Role" at bounding box center [238, 149] width 65 height 7
type input "Vacant Role"
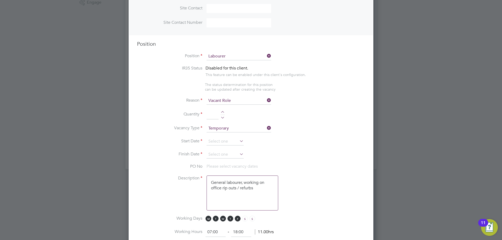
click at [222, 113] on div at bounding box center [222, 113] width 4 height 4
type input "2"
click at [225, 141] on input at bounding box center [224, 142] width 37 height 8
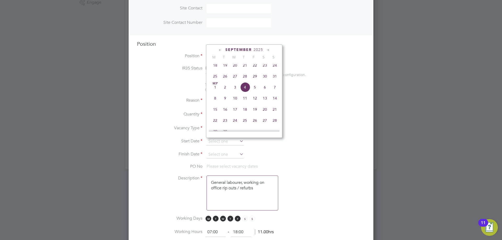
click at [214, 81] on span "25" at bounding box center [215, 76] width 10 height 10
type input "[DATE]"
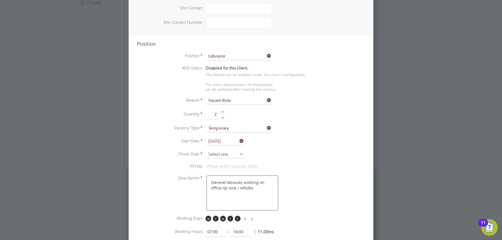
click at [223, 155] on input at bounding box center [224, 155] width 37 height 8
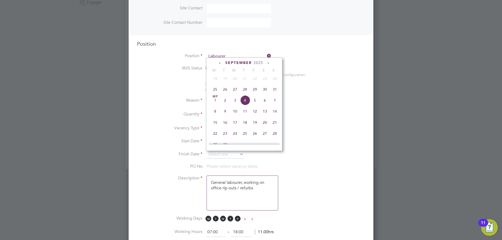
click at [273, 94] on span "31" at bounding box center [275, 89] width 10 height 10
type input "[DATE]"
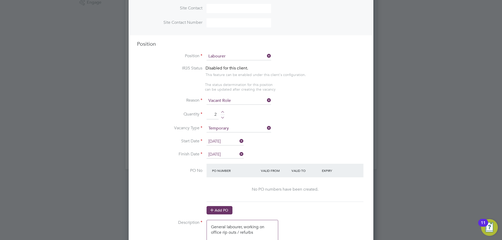
click at [227, 208] on button "Add PO" at bounding box center [219, 210] width 26 height 8
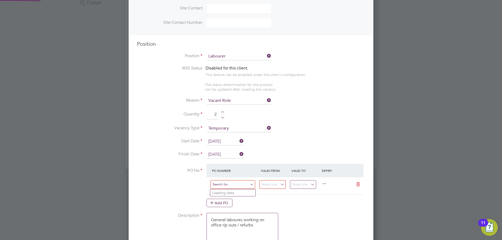
click at [229, 186] on input at bounding box center [232, 184] width 45 height 9
type input "C"
paste input "CW2003/MA00020510"
type input "CW2003/MA00020510"
click at [242, 199] on li "Use "CW2003/MA00020510"" at bounding box center [236, 199] width 53 height 7
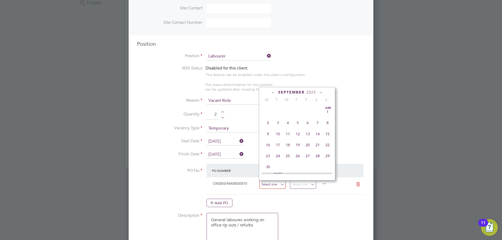
click at [275, 185] on input at bounding box center [272, 184] width 26 height 9
click at [268, 119] on span "25" at bounding box center [268, 119] width 10 height 10
type input "[DATE]"
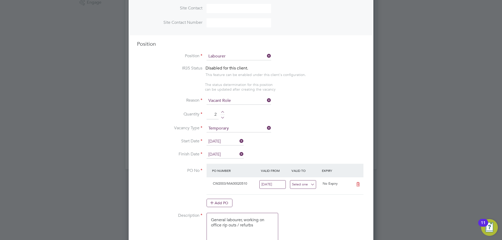
click at [311, 186] on input at bounding box center [303, 184] width 26 height 9
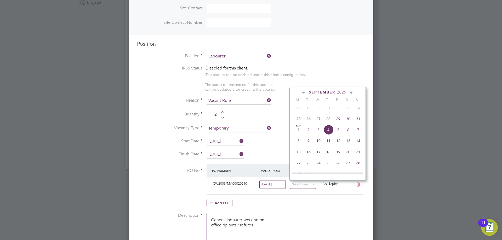
click at [361, 121] on span "31" at bounding box center [358, 119] width 10 height 10
type input "[DATE]"
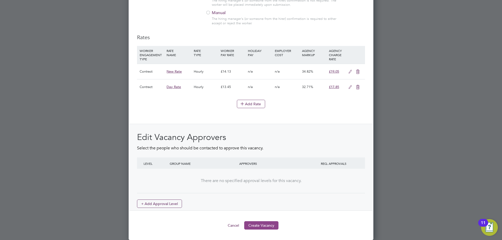
click at [260, 225] on button "Create Vacancy" at bounding box center [261, 225] width 34 height 8
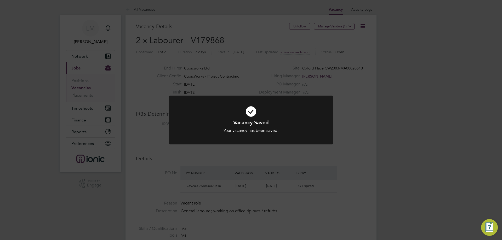
click at [228, 208] on div "Vacancy Saved Your vacancy has been saved. Cancel Okay" at bounding box center [251, 120] width 502 height 240
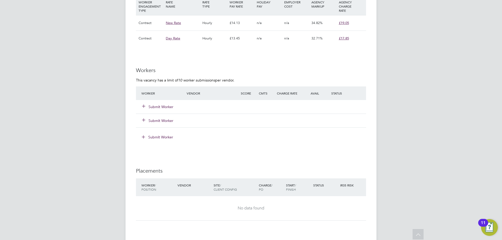
click at [155, 107] on button "Submit Worker" at bounding box center [157, 106] width 31 height 5
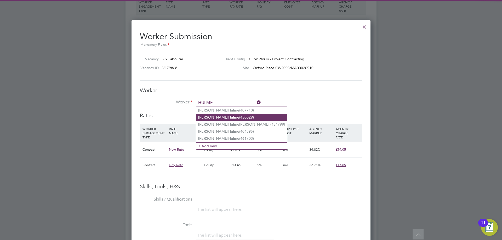
click at [225, 117] on li "Chris Hulme (450029)" at bounding box center [241, 117] width 91 height 7
type input "Chris Hulme (450029)"
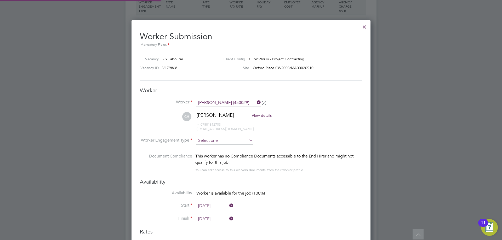
click at [215, 140] on input at bounding box center [224, 141] width 57 height 8
click at [214, 149] on li "Contract" at bounding box center [224, 148] width 57 height 7
type input "Contract"
click at [215, 206] on input "25 Aug 2025" at bounding box center [214, 206] width 37 height 8
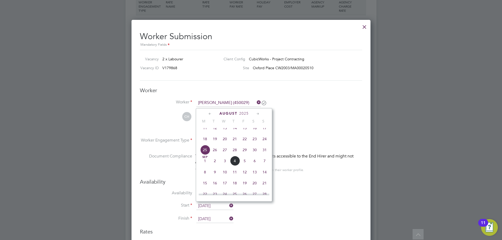
click at [236, 155] on span "28" at bounding box center [235, 150] width 10 height 10
type input "28 Aug 2025"
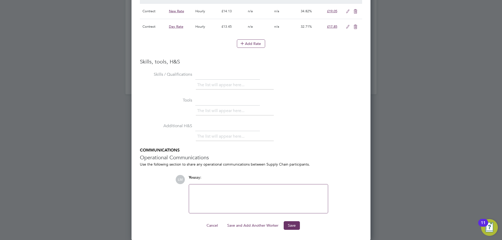
click at [256, 223] on button "Save and Add Another Worker" at bounding box center [253, 225] width 60 height 8
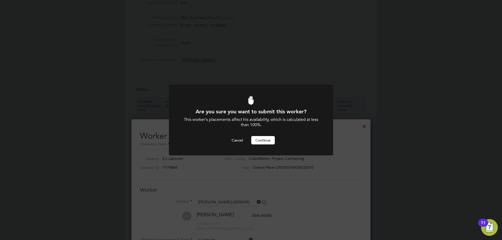
click at [264, 137] on button "Continue" at bounding box center [263, 140] width 24 height 8
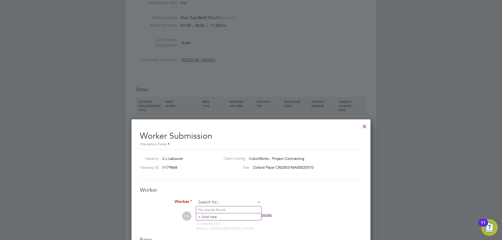
click at [220, 203] on input at bounding box center [228, 203] width 65 height 8
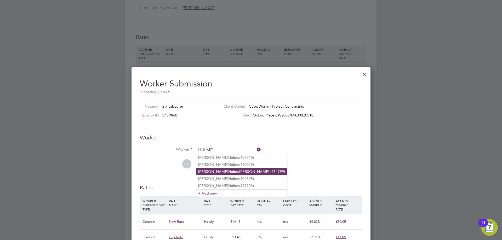
click at [228, 173] on li "Mccauley Hulme Higginson (454799)" at bounding box center [241, 171] width 91 height 7
type input "Mccauley Hulme Higginson (454799)"
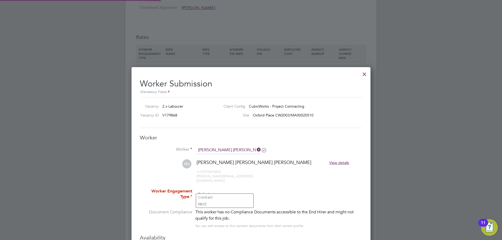
click at [226, 191] on input at bounding box center [224, 195] width 57 height 8
click at [224, 198] on li "Contract" at bounding box center [224, 197] width 57 height 7
type input "Contract"
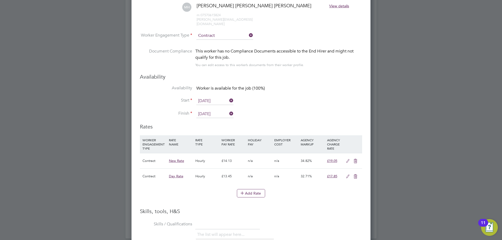
click at [206, 97] on input "[DATE]" at bounding box center [214, 101] width 37 height 8
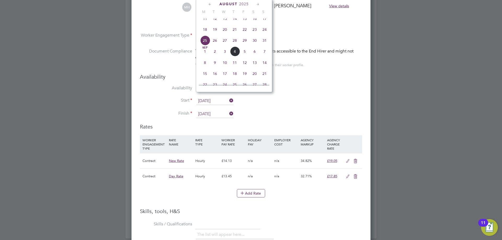
click at [237, 43] on span "28" at bounding box center [235, 41] width 10 height 10
type input "28 Aug 2025"
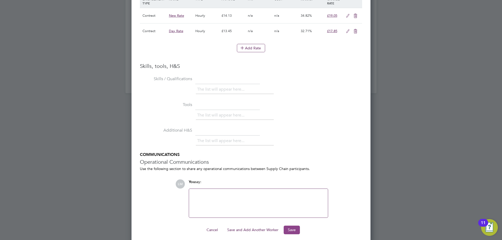
click at [296, 226] on button "Save" at bounding box center [291, 230] width 16 height 8
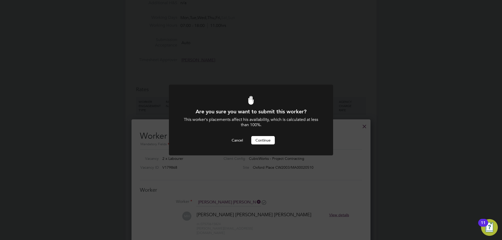
click at [258, 137] on button "Continue" at bounding box center [263, 140] width 24 height 8
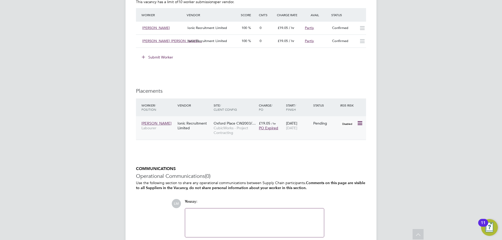
click at [359, 123] on icon at bounding box center [359, 123] width 5 height 6
click at [349, 156] on li "Start" at bounding box center [343, 155] width 37 height 7
type input "[PERSON_NAME]"
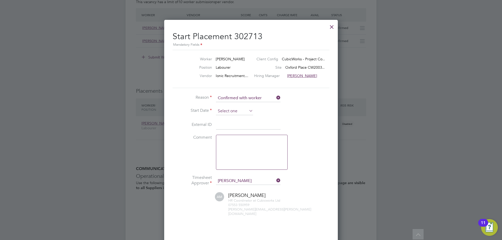
click at [239, 112] on input at bounding box center [234, 111] width 37 height 8
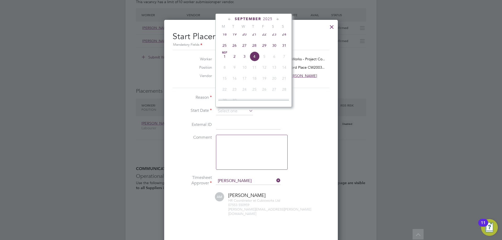
click at [253, 50] on span "28" at bounding box center [254, 45] width 10 height 10
type input "28 Aug 2025"
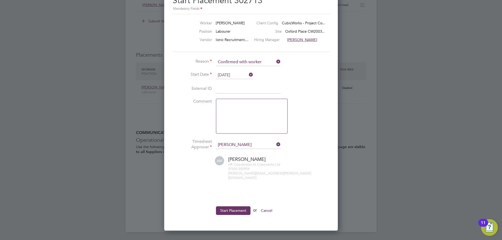
click at [225, 211] on li "Start Placement or Cancel" at bounding box center [250, 213] width 157 height 14
click at [230, 207] on button "Start Placement" at bounding box center [233, 210] width 34 height 8
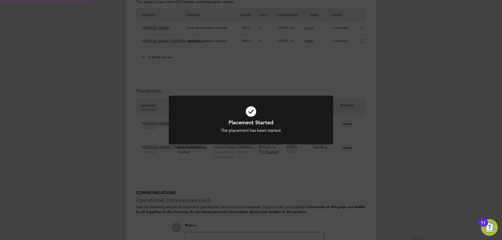
click at [353, 179] on div "Placement Started The placement has been started. Cancel Okay" at bounding box center [251, 120] width 502 height 240
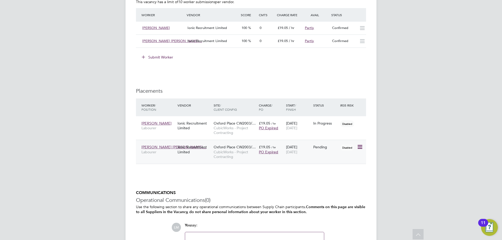
click at [358, 147] on icon at bounding box center [359, 147] width 5 height 6
drag, startPoint x: 339, startPoint y: 178, endPoint x: 334, endPoint y: 177, distance: 4.4
click at [339, 178] on li "Start" at bounding box center [343, 179] width 37 height 7
type input "[PERSON_NAME]"
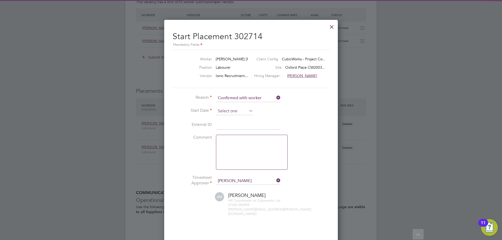
click at [236, 109] on input at bounding box center [234, 111] width 37 height 8
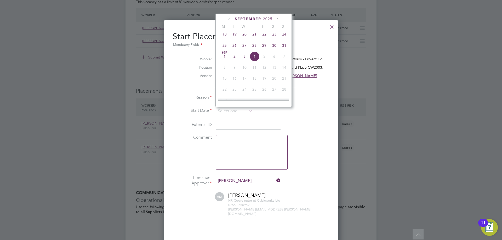
click at [250, 50] on span "28" at bounding box center [254, 45] width 10 height 10
type input "28 Aug 2025"
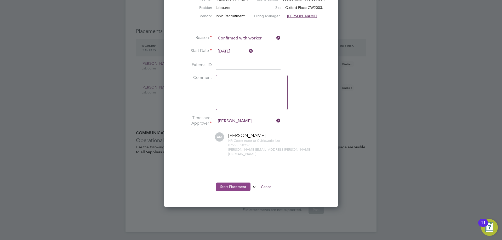
click at [233, 184] on button "Start Placement" at bounding box center [233, 187] width 34 height 8
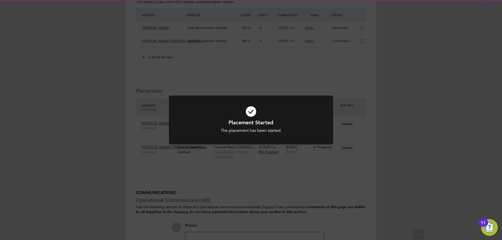
click at [183, 171] on div "Placement Started The placement has been started. Cancel Okay" at bounding box center [251, 120] width 502 height 240
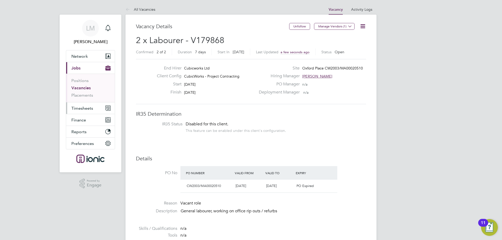
drag, startPoint x: 92, startPoint y: 110, endPoint x: 83, endPoint y: 105, distance: 9.9
click at [92, 110] on span "Timesheets" at bounding box center [82, 108] width 22 height 5
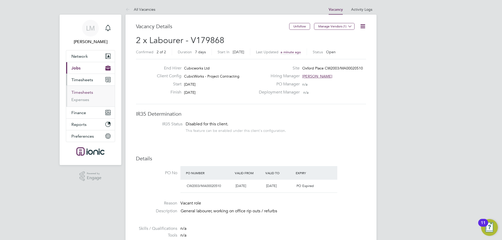
click at [80, 93] on link "Timesheets" at bounding box center [82, 92] width 22 height 5
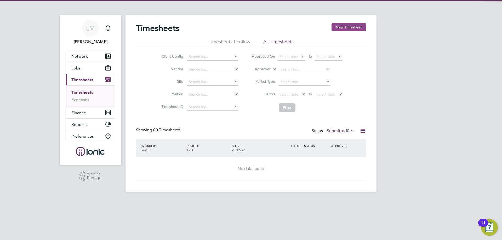
click at [351, 27] on button "New Timesheet" at bounding box center [348, 27] width 34 height 8
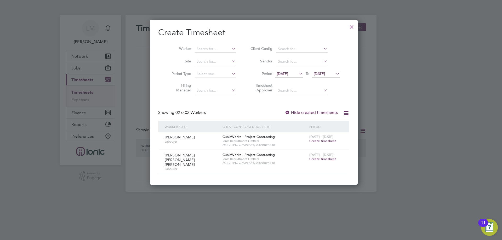
click at [315, 140] on span "Create timesheet" at bounding box center [322, 141] width 27 height 4
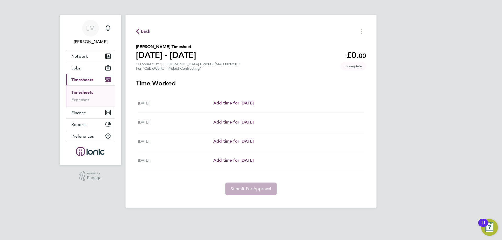
click at [240, 94] on div "Thu 28 Aug Add time for Thu 28 Aug Add time for Thu 28 Aug" at bounding box center [251, 103] width 226 height 19
click at [241, 104] on span "Add time for Thu 28 Aug" at bounding box center [233, 103] width 40 height 5
select select "30"
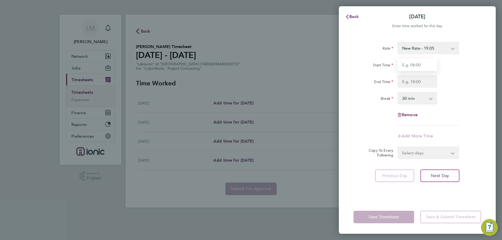
click at [426, 66] on input "Start Time" at bounding box center [417, 65] width 40 height 13
type input "07:00"
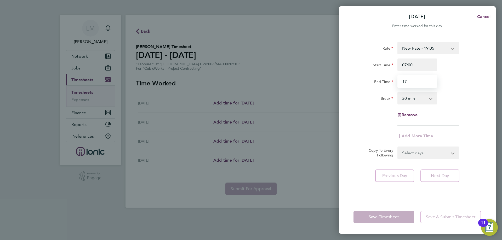
type input "17:30"
click at [426, 155] on select "Select days Day Weekend (Sat-Sun) Friday Saturday Sunday" at bounding box center [425, 152] width 55 height 11
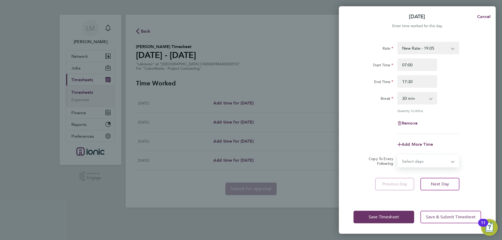
select select "FRI"
click at [398, 155] on select "Select days Day Weekend (Sat-Sun) Friday Saturday Sunday" at bounding box center [425, 160] width 55 height 11
select select "2025-08-31"
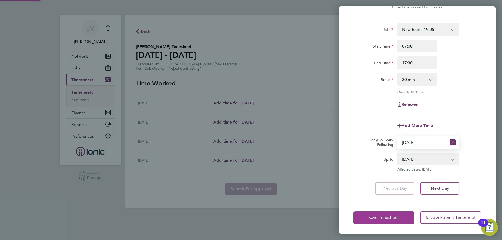
click at [382, 221] on button "Save Timesheet" at bounding box center [383, 217] width 61 height 13
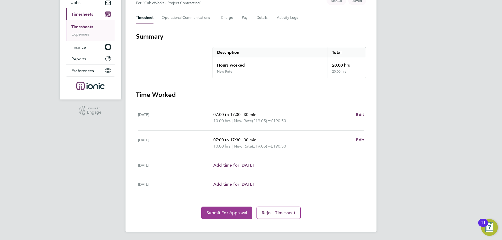
click at [234, 214] on span "Submit For Approval" at bounding box center [226, 212] width 40 height 5
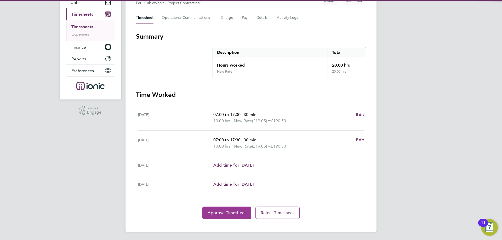
click at [222, 212] on span "Approve Timesheet" at bounding box center [226, 212] width 38 height 5
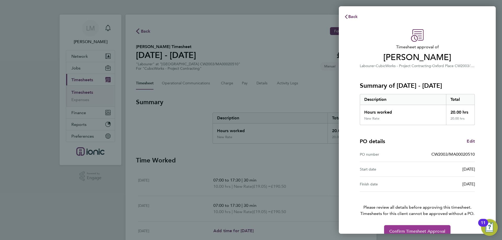
click at [438, 230] on span "Confirm Timesheet Approval" at bounding box center [417, 231] width 56 height 5
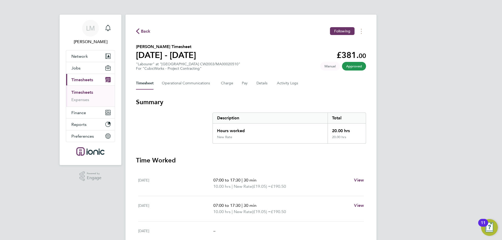
click at [148, 31] on span "Back" at bounding box center [146, 31] width 10 height 6
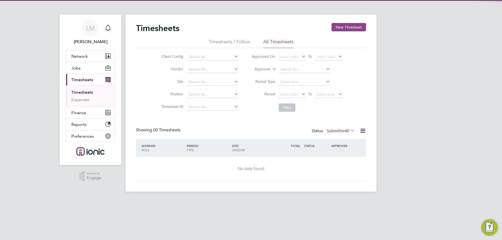
click at [349, 25] on button "New Timesheet" at bounding box center [348, 27] width 34 height 8
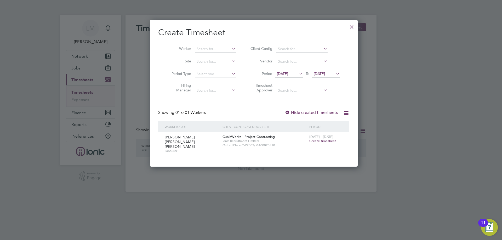
click at [310, 141] on span "Create timesheet" at bounding box center [322, 141] width 27 height 4
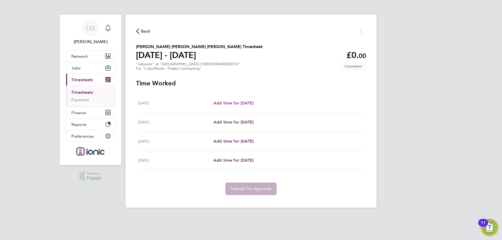
click at [240, 104] on span "Add time for Thu 28 Aug" at bounding box center [233, 103] width 40 height 5
select select "30"
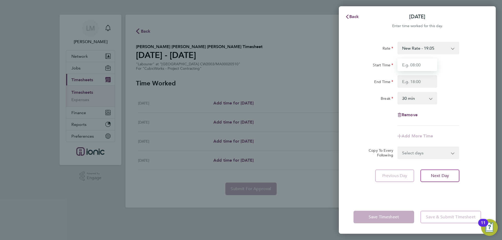
click at [416, 71] on input "Start Time" at bounding box center [417, 65] width 40 height 13
type input "07:00"
click at [415, 84] on input "End Time" at bounding box center [417, 81] width 40 height 13
type input "17:30"
click at [422, 149] on form "Rate New Rate - 19.05 Day Rate - 17.85 Start Time 07:00 End Time 17:30 Break 0 …" at bounding box center [416, 100] width 127 height 117
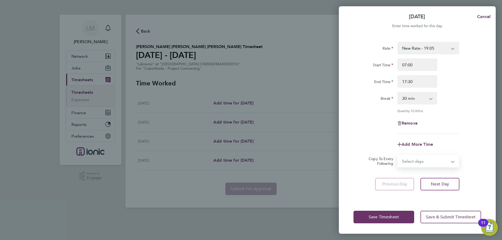
select select "FRI"
click at [398, 155] on select "Select days Day Weekend (Sat-Sun) Friday Saturday Sunday" at bounding box center [425, 160] width 55 height 11
select select "2025-08-31"
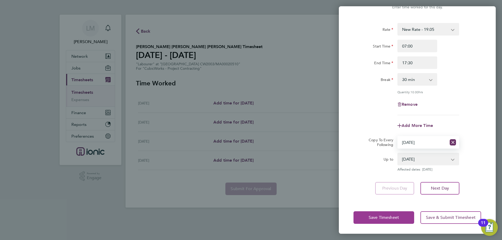
click at [377, 215] on span "Save Timesheet" at bounding box center [383, 217] width 30 height 5
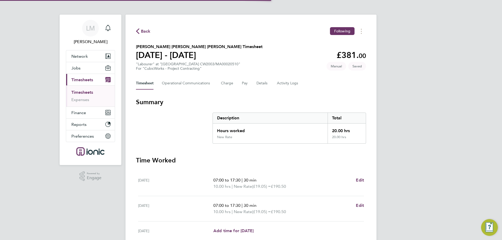
scroll to position [66, 0]
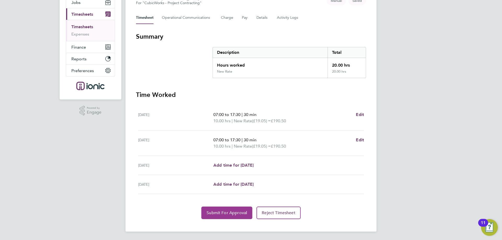
click at [215, 214] on span "Submit For Approval" at bounding box center [226, 212] width 40 height 5
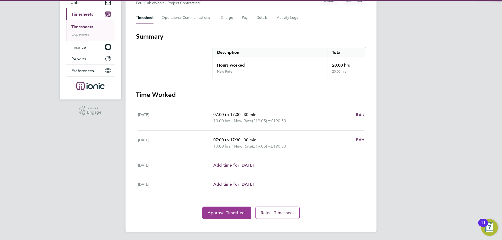
click at [216, 211] on span "Approve Timesheet" at bounding box center [226, 212] width 38 height 5
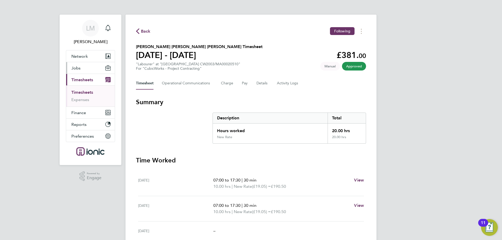
click at [77, 67] on span "Jobs" at bounding box center [75, 68] width 9 height 5
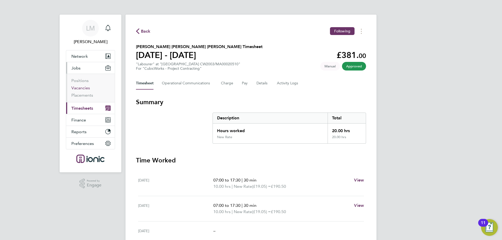
click at [75, 86] on link "Vacancies" at bounding box center [80, 87] width 19 height 5
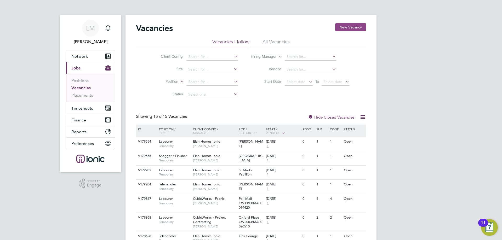
click at [345, 27] on button "New Vacancy" at bounding box center [350, 27] width 31 height 8
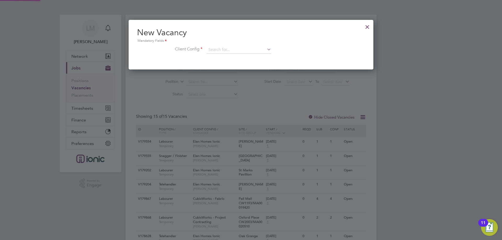
scroll to position [50, 245]
click at [242, 47] on input at bounding box center [238, 50] width 65 height 8
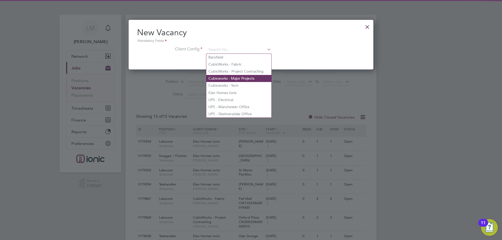
click at [242, 76] on li "Cubicworks - Major Projects" at bounding box center [238, 78] width 65 height 7
type input "Cubicworks - Major Projects"
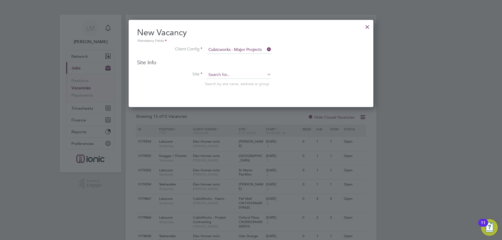
scroll to position [88, 245]
click at [240, 75] on input at bounding box center [238, 75] width 65 height 8
type input "CW1385"
click at [370, 25] on div at bounding box center [366, 25] width 9 height 9
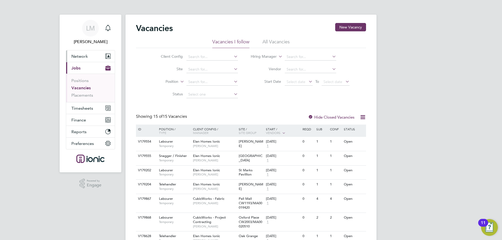
click at [82, 56] on span "Network" at bounding box center [79, 56] width 16 height 5
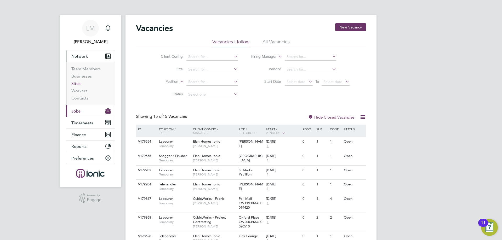
click at [79, 84] on link "Sites" at bounding box center [75, 83] width 9 height 5
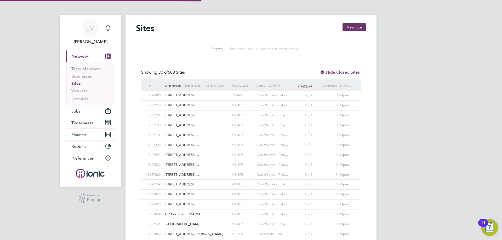
click at [260, 46] on input at bounding box center [264, 49] width 76 height 10
click at [259, 48] on input at bounding box center [264, 49] width 76 height 10
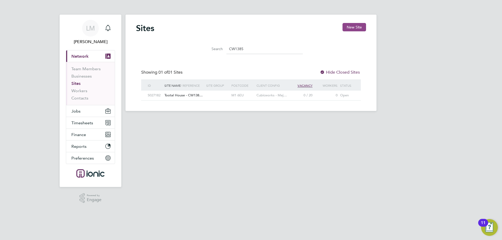
type input "CW1385"
click at [358, 27] on button "New Site" at bounding box center [354, 27] width 24 height 8
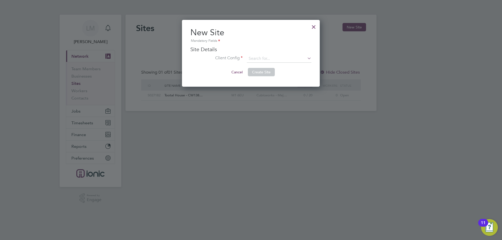
drag, startPoint x: 309, startPoint y: 26, endPoint x: 313, endPoint y: 25, distance: 4.8
click at [309, 26] on div at bounding box center [313, 25] width 9 height 9
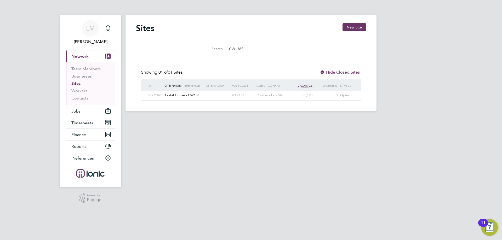
click at [210, 97] on div at bounding box center [217, 96] width 25 height 10
click at [357, 27] on button "New Site" at bounding box center [354, 27] width 24 height 8
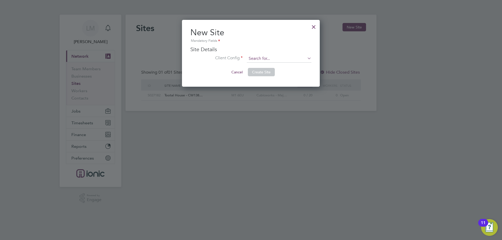
click at [269, 59] on input at bounding box center [279, 59] width 65 height 8
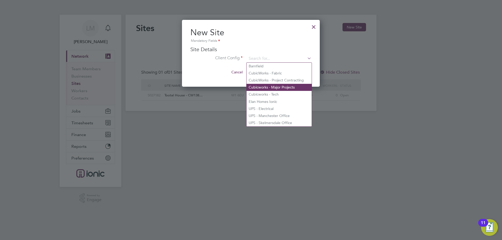
click at [269, 84] on li "Cubicworks - Major Projects" at bounding box center [278, 87] width 65 height 7
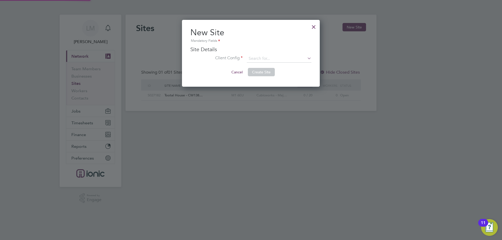
type input "Cubicworks - Major Projects"
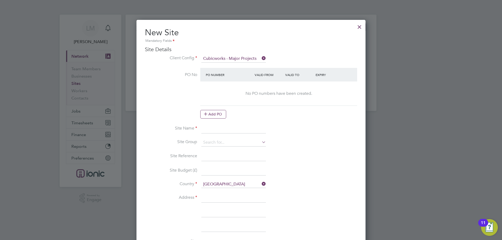
click at [214, 127] on input at bounding box center [233, 128] width 65 height 9
drag, startPoint x: 219, startPoint y: 129, endPoint x: 320, endPoint y: 136, distance: 101.6
click at [320, 136] on li "Site Name Tootal Building CW1385/MA000020512" at bounding box center [251, 131] width 212 height 15
type input "Tootal Building CW1385/MA000020512"
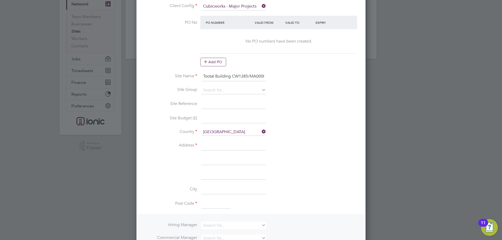
click at [216, 145] on input at bounding box center [233, 145] width 65 height 9
type input "Broadhurst House"
click at [225, 161] on input at bounding box center [233, 160] width 65 height 9
type input "56 Oxford Street"
click at [214, 203] on input at bounding box center [215, 204] width 29 height 9
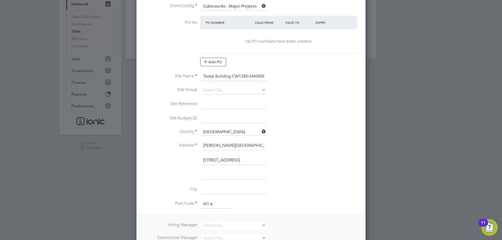
type input "M1 6EU"
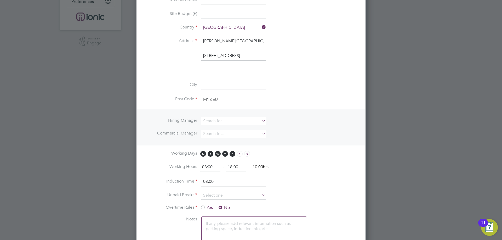
drag, startPoint x: 216, startPoint y: 169, endPoint x: 143, endPoint y: 162, distance: 73.2
click at [143, 162] on div "New Site Mandatory Fields Site Details Client Config Cubicworks - Major Project…" at bounding box center [250, 95] width 229 height 464
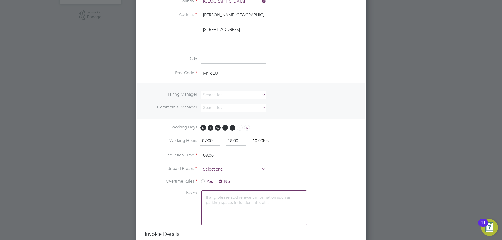
type input "07:00"
type input "18:00"
click at [217, 170] on input at bounding box center [233, 170] width 65 height 8
click at [221, 191] on li "30 mins" at bounding box center [233, 190] width 65 height 7
type input "30 mins"
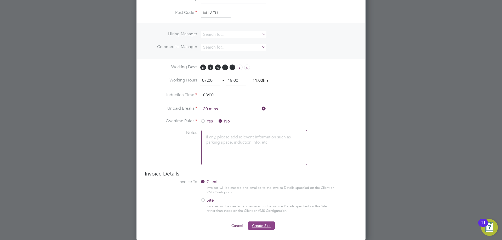
click at [267, 226] on span "Create Site" at bounding box center [261, 225] width 19 height 5
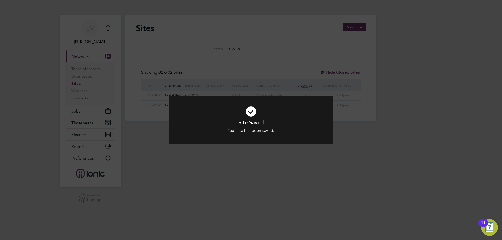
click at [230, 166] on div "Site Saved Your site has been saved. Cancel Okay" at bounding box center [251, 120] width 502 height 240
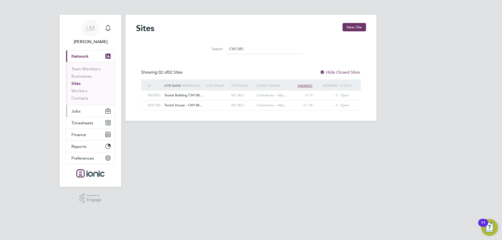
click at [78, 113] on span "Jobs" at bounding box center [75, 111] width 9 height 5
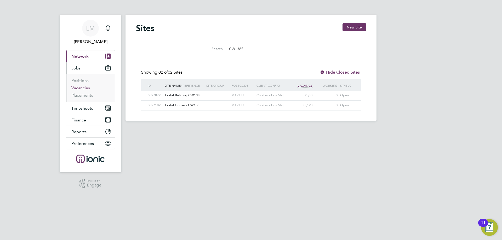
click at [77, 86] on link "Vacancies" at bounding box center [80, 87] width 19 height 5
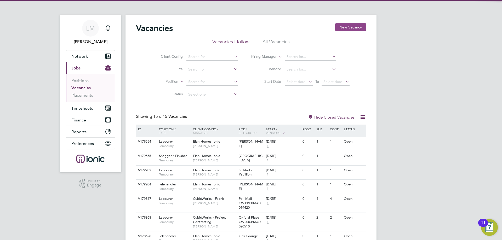
click at [352, 26] on button "New Vacancy" at bounding box center [350, 27] width 31 height 8
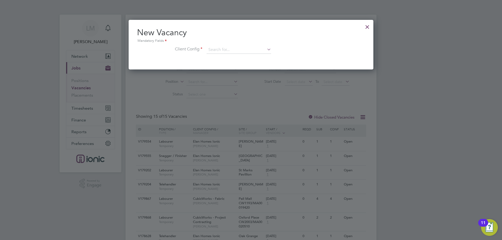
scroll to position [50, 245]
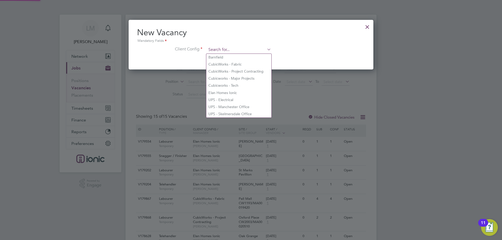
click at [249, 49] on input at bounding box center [238, 50] width 65 height 8
click at [242, 75] on li "Cubicworks - Major Projects" at bounding box center [238, 78] width 65 height 7
type input "Cubicworks - Major Projects"
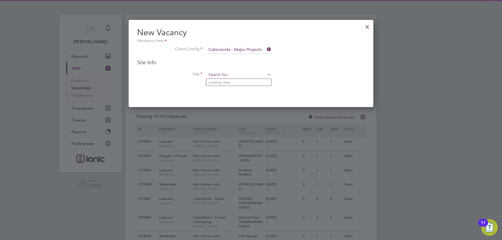
click at [236, 72] on input at bounding box center [238, 75] width 65 height 8
type input "CW1385"
click at [368, 26] on div at bounding box center [366, 25] width 9 height 9
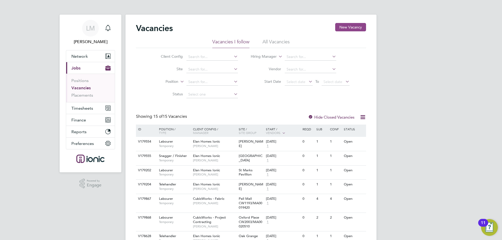
click at [344, 25] on button "New Vacancy" at bounding box center [350, 27] width 31 height 8
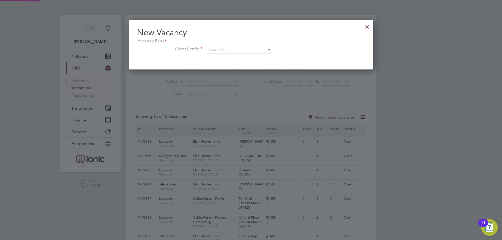
scroll to position [50, 245]
click at [231, 49] on input at bounding box center [238, 50] width 65 height 8
type input "CW1385"
click at [266, 49] on icon at bounding box center [266, 49] width 0 height 7
click at [243, 49] on input at bounding box center [238, 50] width 65 height 8
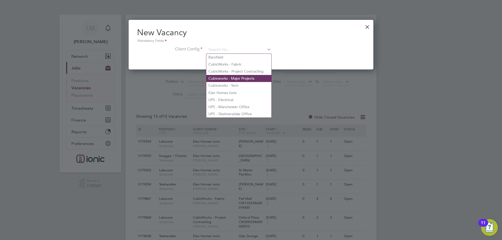
click at [237, 75] on li "Cubicworks - Major Projects" at bounding box center [238, 78] width 65 height 7
type input "Cubicworks - Major Projects"
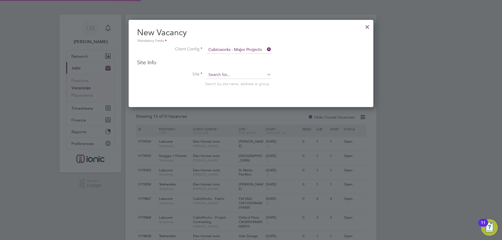
click at [235, 73] on input at bounding box center [238, 75] width 65 height 8
click at [229, 82] on li "Tootal Building CW1385 /MA00020512" at bounding box center [246, 82] width 80 height 7
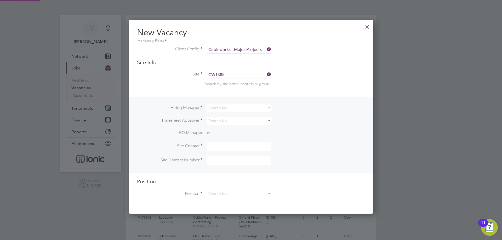
type input "Tootal Building CW1385/MA00020512"
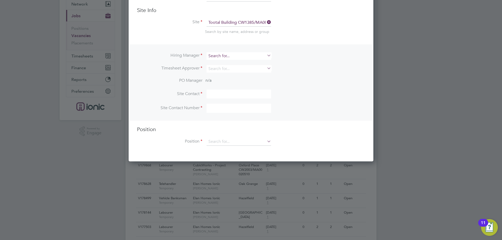
click at [220, 55] on input at bounding box center [238, 56] width 65 height 8
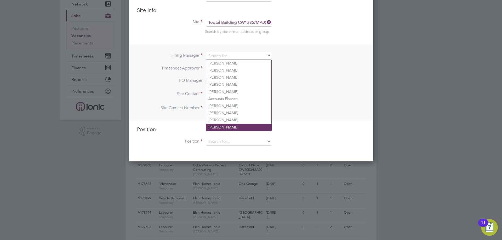
click at [220, 124] on li "[PERSON_NAME]" at bounding box center [238, 127] width 65 height 7
type input "[PERSON_NAME]"
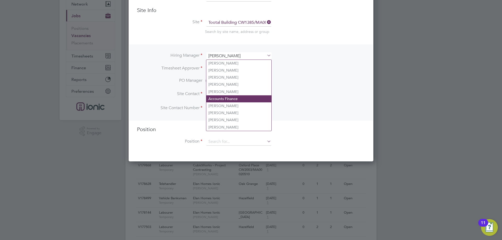
scroll to position [217, 245]
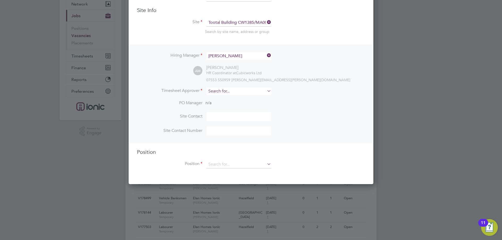
click at [219, 91] on input at bounding box center [238, 92] width 65 height 8
click at [218, 99] on li "Alie sha Murphy" at bounding box center [238, 98] width 65 height 7
type input "[PERSON_NAME]"
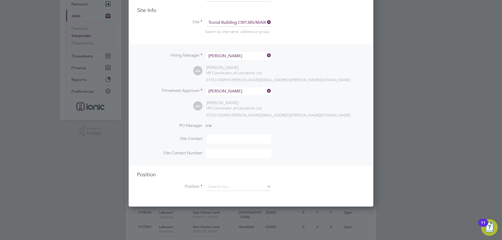
scroll to position [131, 0]
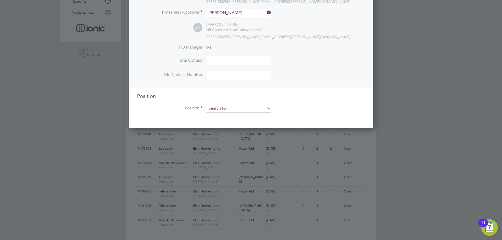
click at [228, 106] on input at bounding box center [238, 109] width 65 height 8
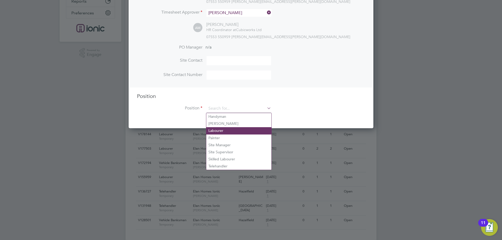
click at [223, 130] on li "Labourer" at bounding box center [238, 130] width 65 height 7
type input "Labourer"
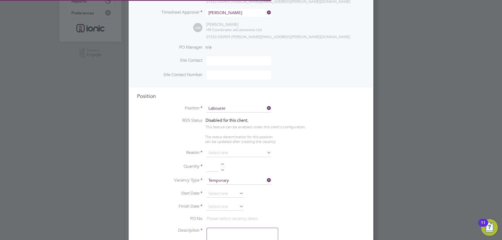
type textarea "General laboring duties"
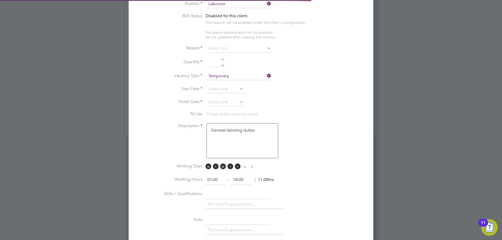
scroll to position [15, 27]
click at [225, 49] on input at bounding box center [238, 49] width 65 height 8
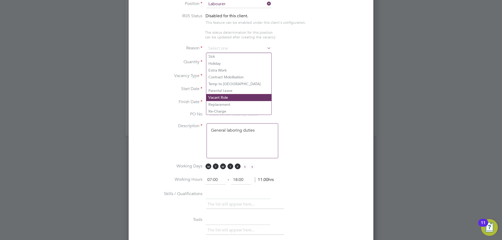
click at [224, 99] on li "Vacant Role" at bounding box center [238, 97] width 65 height 7
type input "Vacant Role"
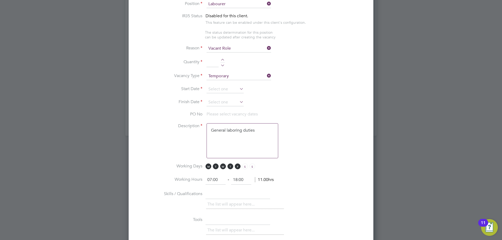
click at [222, 60] on div at bounding box center [222, 61] width 4 height 4
type input "1"
click at [216, 90] on input at bounding box center [224, 89] width 37 height 8
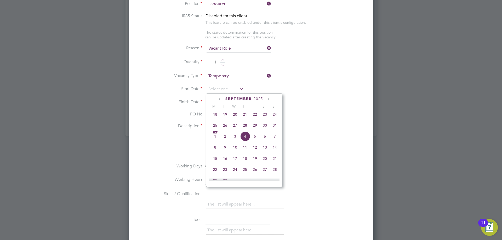
click at [217, 129] on span "25" at bounding box center [215, 125] width 10 height 10
type input "25 Aug 2025"
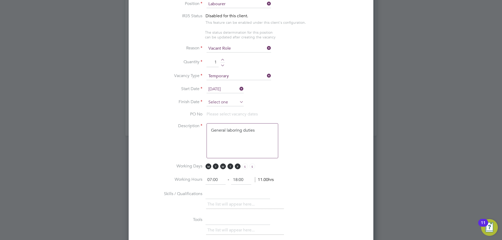
click at [215, 105] on input at bounding box center [224, 102] width 37 height 8
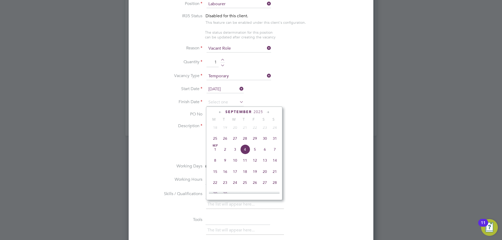
click at [277, 142] on span "31" at bounding box center [275, 138] width 10 height 10
type input "31 Aug 2025"
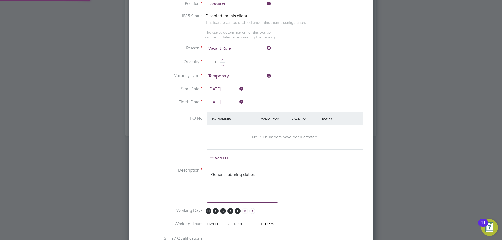
scroll to position [261, 0]
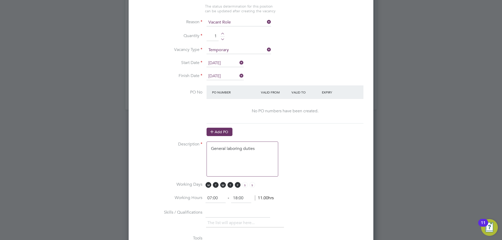
click at [224, 132] on button "Add PO" at bounding box center [219, 132] width 26 height 8
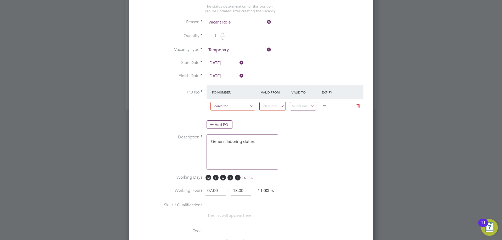
click at [234, 107] on input at bounding box center [232, 106] width 45 height 9
paste input "CW1385/MA000020512"
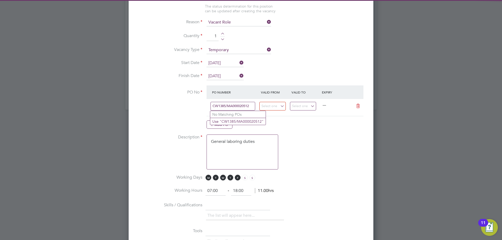
click at [238, 107] on input "CW1385/MA000020512" at bounding box center [232, 106] width 45 height 9
type input "CW1385/MA00020512"
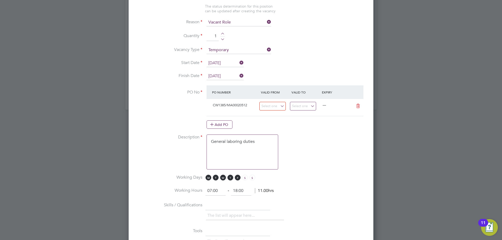
click at [255, 123] on li "Use "CW1385/MA00020512"" at bounding box center [236, 121] width 53 height 7
click at [278, 109] on input at bounding box center [272, 106] width 26 height 9
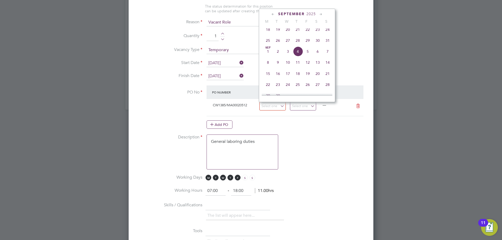
click at [269, 43] on span "25" at bounding box center [268, 41] width 10 height 10
type input "25 Aug 2025"
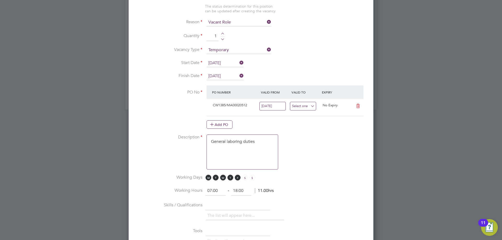
click at [298, 106] on input at bounding box center [303, 106] width 26 height 9
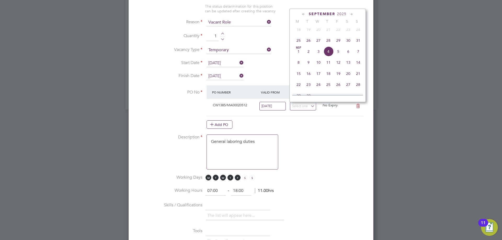
click at [358, 45] on span "31" at bounding box center [358, 41] width 10 height 10
type input "31 Aug 2025"
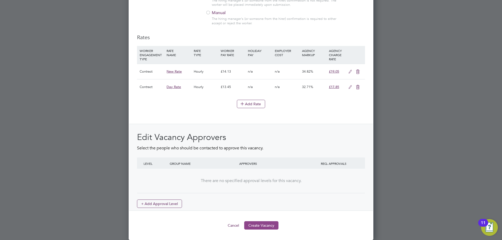
click at [267, 225] on button "Create Vacancy" at bounding box center [261, 225] width 34 height 8
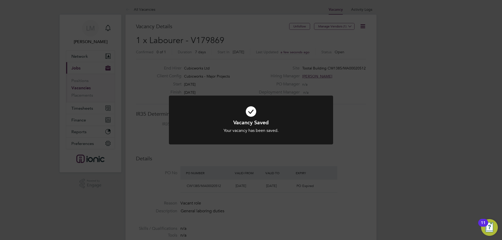
click at [260, 199] on div "Vacancy Saved Your vacancy has been saved. Cancel Okay" at bounding box center [251, 120] width 502 height 240
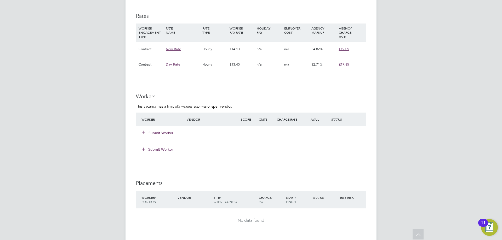
click at [164, 131] on button "Submit Worker" at bounding box center [157, 132] width 31 height 5
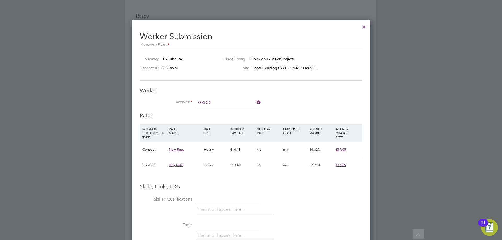
click at [234, 109] on li "Krzysztof Grod zinski (458342)" at bounding box center [240, 110] width 89 height 7
type input "Krzysztof Grodzinski (458342)"
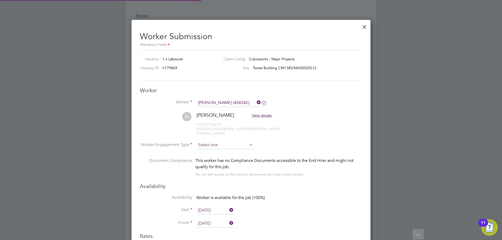
click at [216, 142] on input at bounding box center [224, 145] width 57 height 8
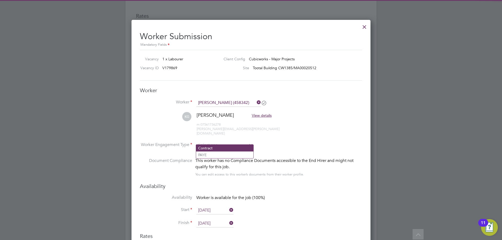
click at [220, 151] on li "Contract" at bounding box center [224, 148] width 57 height 7
type input "Contract"
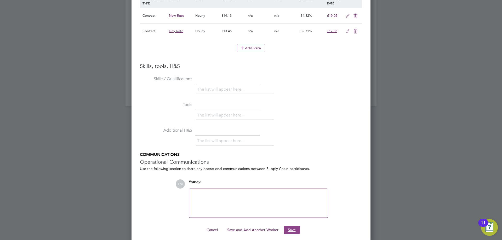
click at [294, 227] on button "Save" at bounding box center [291, 230] width 16 height 8
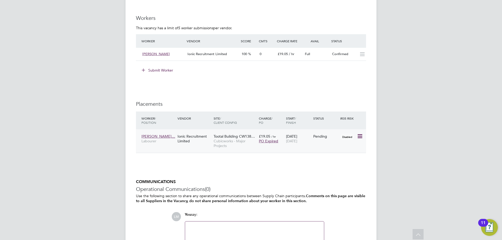
click at [356, 138] on div "Disabled" at bounding box center [348, 136] width 18 height 10
click at [361, 137] on icon at bounding box center [359, 136] width 5 height 6
click at [343, 167] on li "Start" at bounding box center [343, 168] width 37 height 7
type input "[PERSON_NAME]"
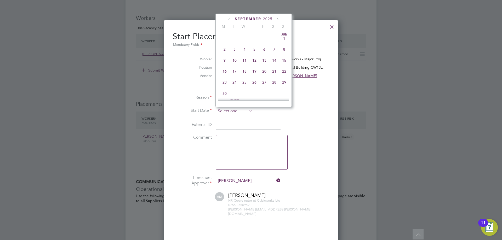
click at [231, 107] on input at bounding box center [234, 111] width 37 height 8
click at [224, 50] on span "25" at bounding box center [224, 45] width 10 height 10
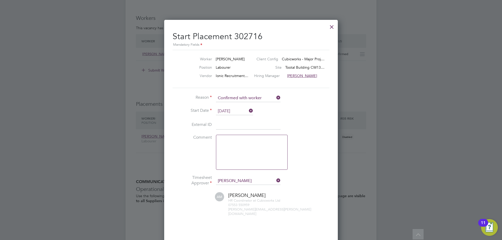
click at [227, 113] on input "[DATE]" at bounding box center [234, 111] width 37 height 8
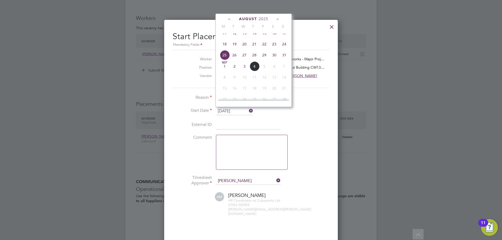
click at [256, 60] on span "28" at bounding box center [254, 55] width 10 height 10
type input "[DATE]"
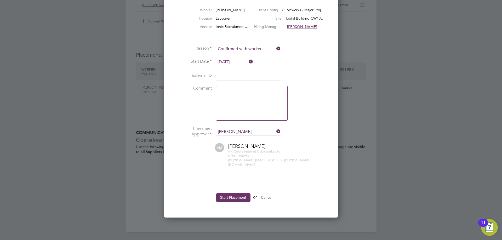
click at [236, 197] on li "Start Placement or Cancel" at bounding box center [250, 200] width 157 height 14
click at [236, 197] on button "Start Placement" at bounding box center [233, 197] width 34 height 8
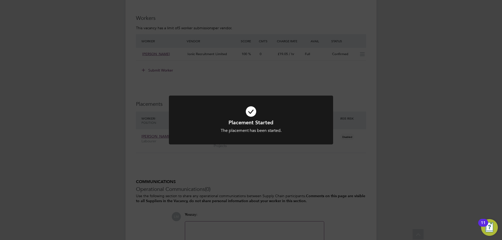
click at [223, 187] on div "Placement Started The placement has been started. Cancel Okay" at bounding box center [251, 120] width 502 height 240
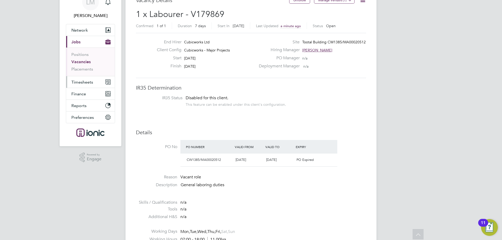
click at [83, 84] on span "Timesheets" at bounding box center [82, 82] width 22 height 5
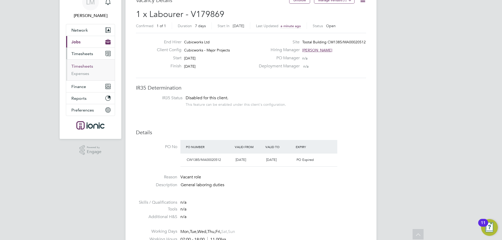
click at [80, 67] on link "Timesheets" at bounding box center [82, 66] width 22 height 5
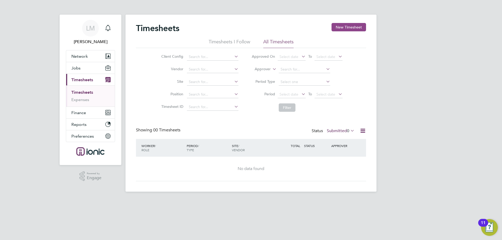
click at [349, 27] on button "New Timesheet" at bounding box center [348, 27] width 34 height 8
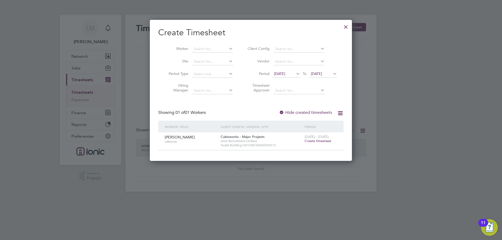
click at [314, 140] on span "Create timesheet" at bounding box center [317, 141] width 27 height 4
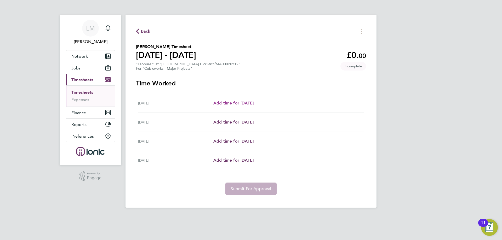
click at [224, 104] on span "Add time for [DATE]" at bounding box center [233, 103] width 40 height 5
select select "30"
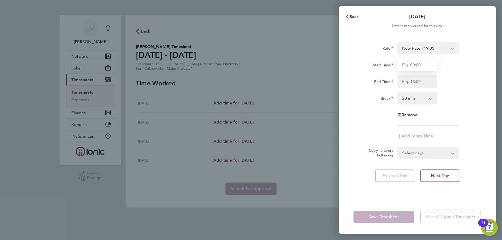
click at [421, 62] on input "Start Time" at bounding box center [417, 65] width 40 height 13
type input "07:30"
click at [413, 79] on input "End Time" at bounding box center [417, 81] width 40 height 13
type input "16:00"
click at [415, 154] on form "Rate New Rate - 19.05 Day Rate - 17.85 Start Time 07:30 End Time 16:00 Break 0 …" at bounding box center [416, 100] width 127 height 117
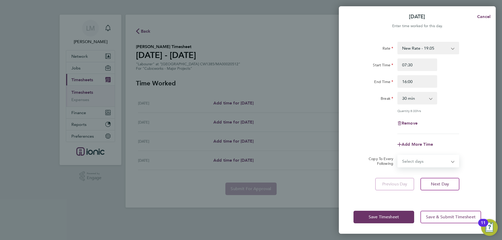
select select "FRI"
click at [398, 155] on select "Select days Day Weekend (Sat-Sun) [DATE] [DATE] [DATE]" at bounding box center [425, 160] width 55 height 11
select select "[DATE]"
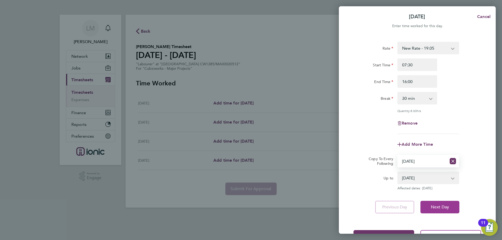
click at [444, 205] on span "Next Day" at bounding box center [439, 207] width 18 height 5
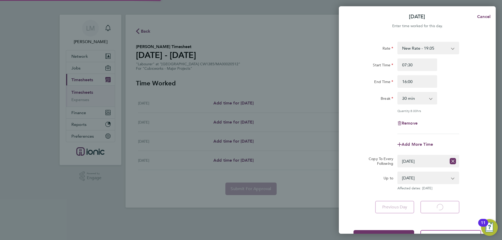
select select "30"
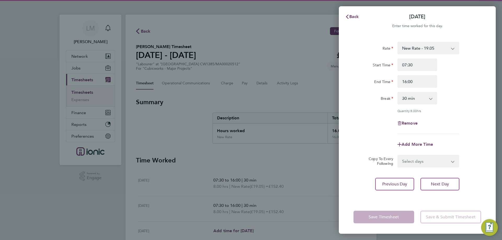
click at [420, 162] on select "Select days Day Weekend (Sat-Sun) Saturday Sunday" at bounding box center [425, 160] width 55 height 11
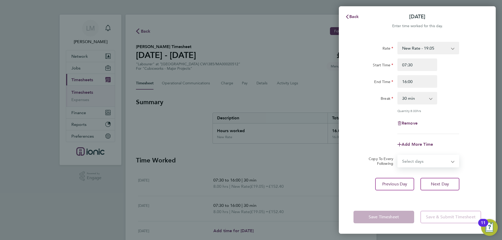
select select "WEEKEND"
click at [398, 155] on select "Select days Day Weekend (Sat-Sun) Saturday Sunday" at bounding box center [425, 160] width 55 height 11
select select "[DATE]"
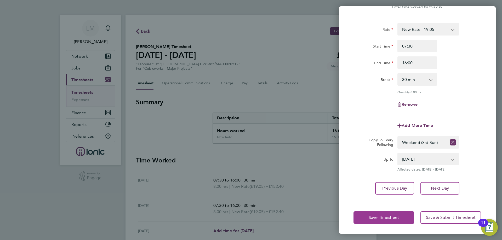
click at [375, 211] on button "Save Timesheet" at bounding box center [383, 217] width 61 height 13
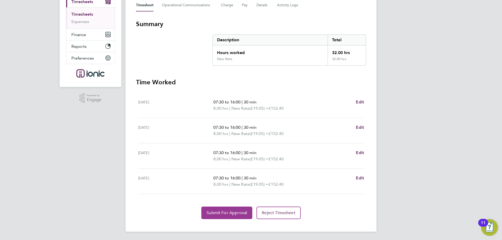
click at [226, 212] on span "Submit For Approval" at bounding box center [226, 212] width 40 height 5
click at [214, 213] on span "Approve Timesheet" at bounding box center [226, 212] width 38 height 5
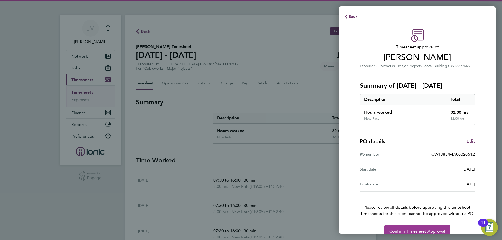
click at [427, 227] on button "Confirm Timesheet Approval" at bounding box center [417, 231] width 66 height 13
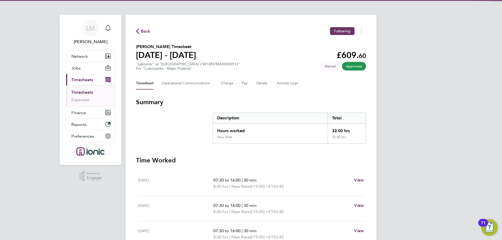
click at [145, 27] on div "Back Following Krzysztof Grodzinski's Timesheet 25 - 31 Aug 2025 £609. 60 "Labo…" at bounding box center [250, 162] width 251 height 295
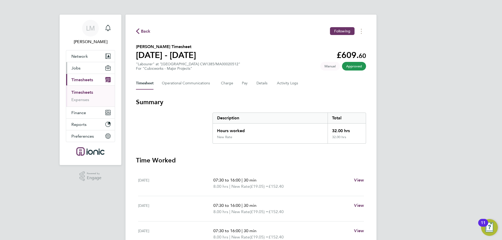
click at [96, 70] on button "Jobs" at bounding box center [90, 67] width 49 height 11
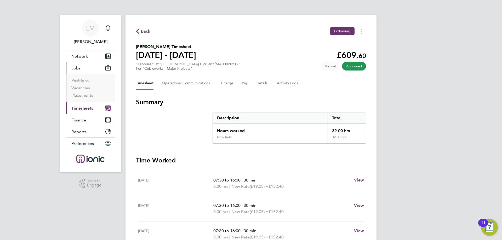
click at [86, 91] on li "Vacancies" at bounding box center [90, 88] width 39 height 7
click at [86, 87] on link "Vacancies" at bounding box center [80, 87] width 19 height 5
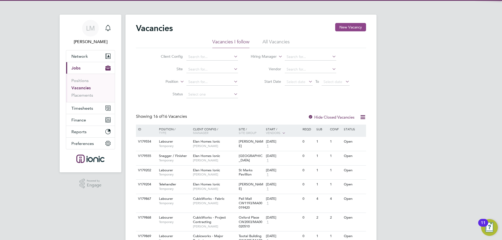
click at [348, 28] on button "New Vacancy" at bounding box center [350, 27] width 31 height 8
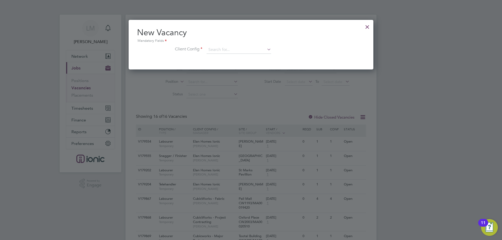
scroll to position [50, 245]
click at [250, 49] on input at bounding box center [238, 50] width 65 height 8
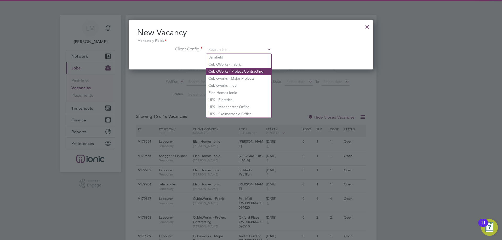
click at [248, 72] on li "CubicWorks - Project Contracting" at bounding box center [238, 71] width 65 height 7
type input "CubicWorks - Project Contracting"
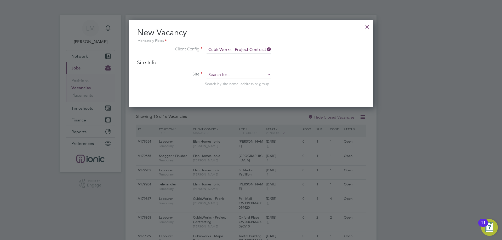
scroll to position [88, 245]
click at [241, 75] on input at bounding box center [238, 75] width 65 height 8
type input "FM511"
click at [237, 86] on div "Vacancies New Vacancy Vacancies I follow All Vacancies Client Config Site Posit…" at bounding box center [250, 202] width 251 height 375
click at [363, 25] on div at bounding box center [366, 25] width 9 height 9
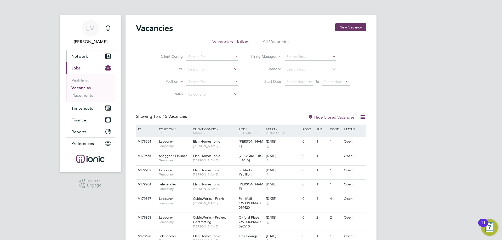
click at [72, 57] on span "Network" at bounding box center [79, 56] width 16 height 5
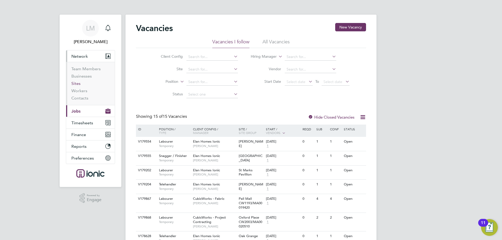
click at [79, 85] on link "Sites" at bounding box center [75, 83] width 9 height 5
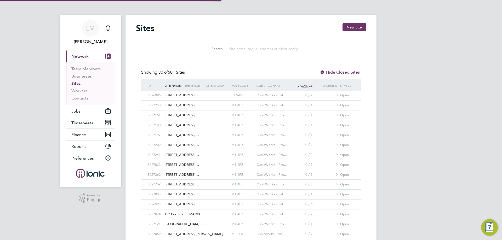
click at [247, 52] on input at bounding box center [264, 49] width 76 height 10
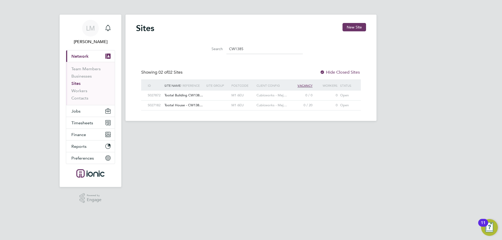
click at [202, 97] on span "Tootal Building CW138…" at bounding box center [183, 95] width 38 height 4
drag, startPoint x: 282, startPoint y: 50, endPoint x: 149, endPoint y: 39, distance: 132.9
click at [149, 39] on div "Search CW1385" at bounding box center [251, 48] width 230 height 18
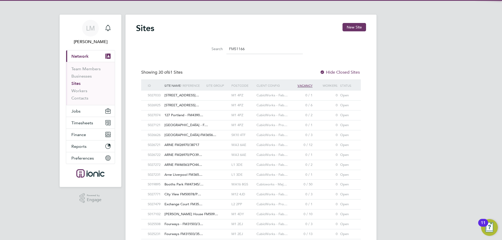
scroll to position [10, 25]
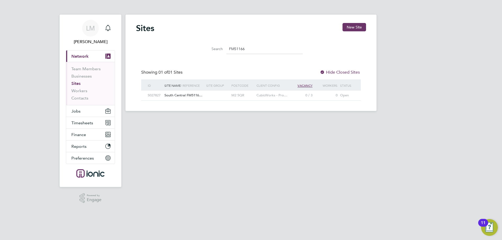
type input "FM51166"
click at [191, 96] on span "South Central FM5116…" at bounding box center [183, 95] width 38 height 4
click at [350, 27] on button "New Site" at bounding box center [354, 27] width 24 height 8
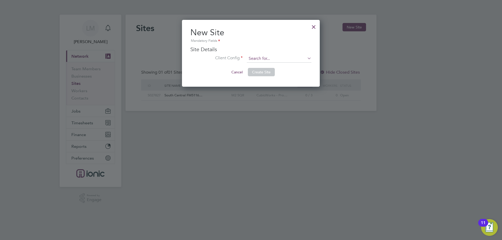
click at [260, 60] on input at bounding box center [279, 59] width 65 height 8
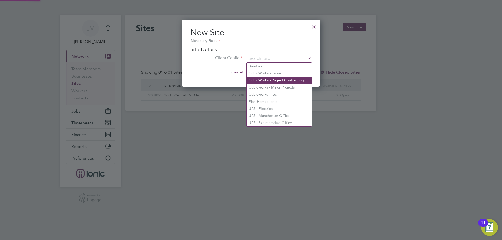
click at [280, 80] on li "CubicWorks - Project Contracting" at bounding box center [278, 80] width 65 height 7
type input "CubicWorks - Project Contracting"
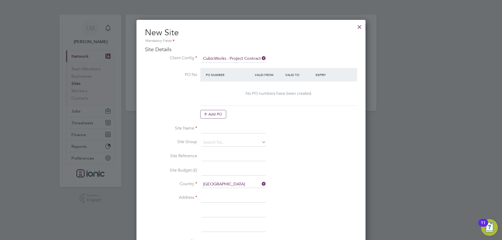
drag, startPoint x: 214, startPoint y: 128, endPoint x: 217, endPoint y: 128, distance: 3.1
click at [214, 128] on input at bounding box center [233, 128] width 65 height 9
paste input "South Central FM51166/PO"
drag, startPoint x: 243, startPoint y: 128, endPoint x: 292, endPoint y: 129, distance: 48.6
click at [292, 129] on li "Site Name [GEOGRAPHIC_DATA]/PO47922" at bounding box center [251, 131] width 212 height 15
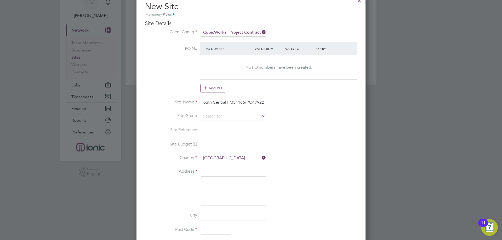
type input "South Central FM51166/PO47922"
click at [217, 171] on input at bounding box center [233, 171] width 65 height 9
type input "[STREET_ADDRESS][PERSON_NAME]"
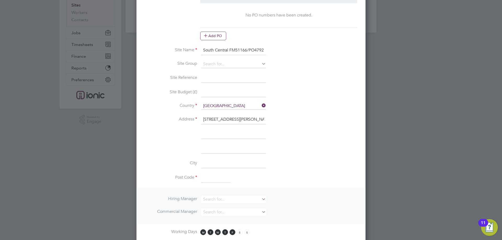
click at [208, 179] on input at bounding box center [215, 177] width 29 height 9
type input "M2 5QR"
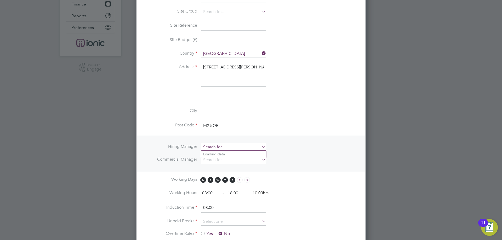
click at [214, 145] on input at bounding box center [233, 147] width 65 height 8
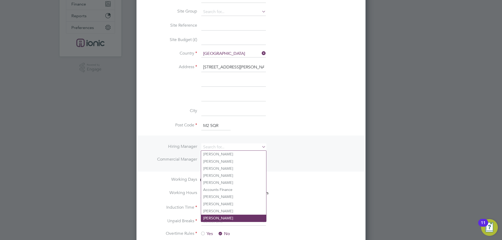
click at [209, 215] on li "[PERSON_NAME]" at bounding box center [233, 218] width 65 height 7
type input "[PERSON_NAME]"
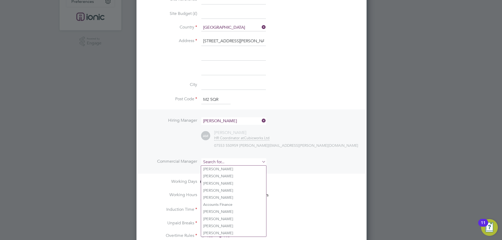
click at [219, 163] on input at bounding box center [233, 162] width 65 height 8
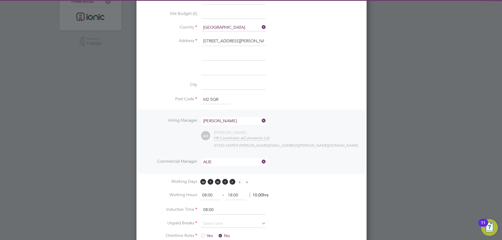
click at [220, 167] on li "[PERSON_NAME]" at bounding box center [233, 169] width 65 height 7
type input "[PERSON_NAME]"
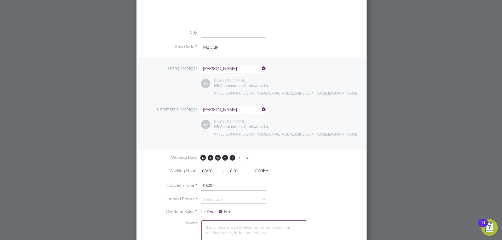
drag, startPoint x: 213, startPoint y: 169, endPoint x: 67, endPoint y: 153, distance: 146.9
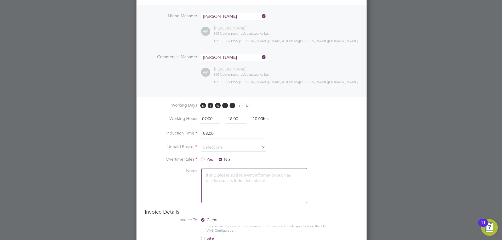
type input "07:00"
click at [219, 140] on li "Induction Time 08:00" at bounding box center [251, 136] width 213 height 15
click at [220, 144] on input at bounding box center [233, 148] width 65 height 8
click at [219, 167] on li "30 mins" at bounding box center [233, 168] width 65 height 7
type input "30 mins"
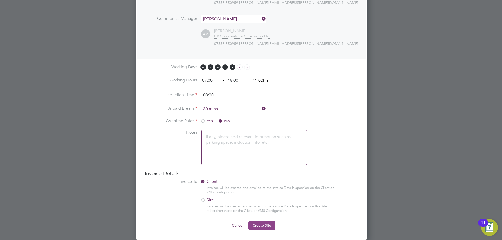
click at [267, 224] on span "Create Site" at bounding box center [261, 225] width 19 height 5
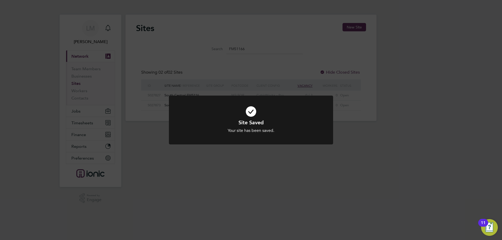
click at [259, 178] on div "Site Saved Your site has been saved. Cancel Okay" at bounding box center [251, 120] width 502 height 240
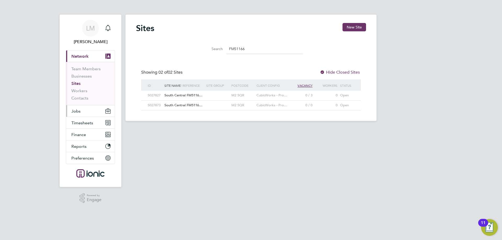
click at [83, 108] on button "Jobs" at bounding box center [90, 110] width 49 height 11
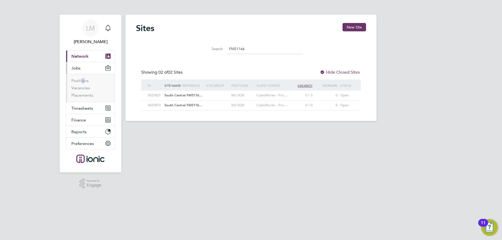
click at [82, 85] on li "Positions" at bounding box center [90, 81] width 39 height 7
click at [81, 89] on link "Vacancies" at bounding box center [80, 87] width 19 height 5
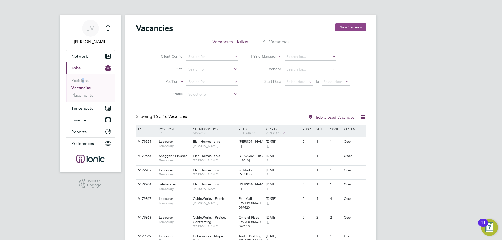
click at [347, 27] on button "New Vacancy" at bounding box center [350, 27] width 31 height 8
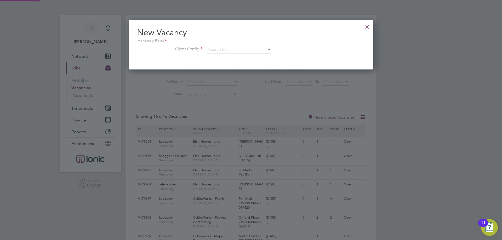
scroll to position [3, 3]
click at [257, 47] on input at bounding box center [238, 50] width 65 height 8
click at [249, 68] on li "CubicWorks - Project Contracting" at bounding box center [238, 71] width 65 height 7
type input "CubicWorks - Project Contracting"
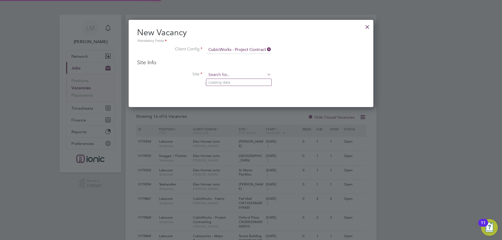
click at [239, 74] on input at bounding box center [238, 75] width 65 height 8
click at [230, 88] on li "South Central FM51166 /PO47922" at bounding box center [243, 89] width 75 height 7
type input "South Central FM51166/PO47922"
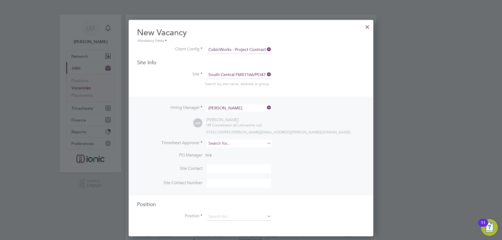
scroll to position [26, 0]
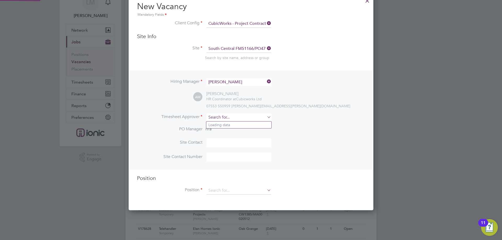
click at [225, 118] on input at bounding box center [238, 118] width 65 height 8
click at [227, 126] on li "[PERSON_NAME]" at bounding box center [238, 124] width 65 height 7
type input "[PERSON_NAME]"
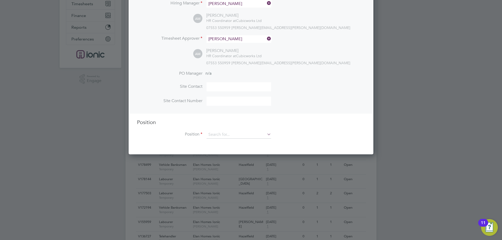
scroll to position [157, 0]
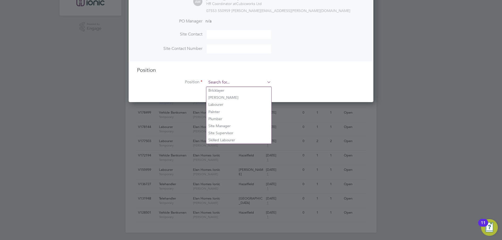
click at [226, 86] on div "Vacancies New Vacancy Vacancies I follow All Vacancies Client Config Site Posit…" at bounding box center [250, 45] width 251 height 375
click at [222, 102] on li "Labourer" at bounding box center [238, 104] width 65 height 7
type input "Labourer"
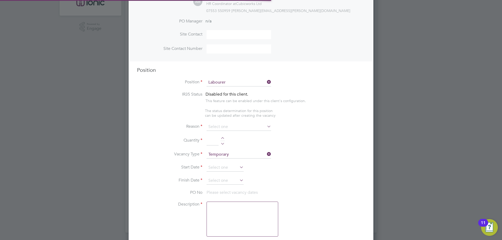
type textarea "General labourer, working on office rip outs / refurbs"
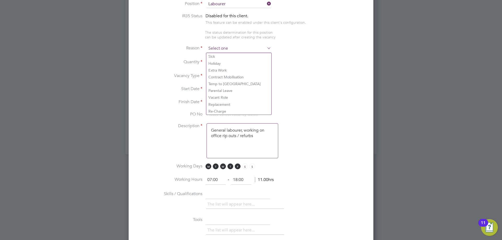
click at [216, 48] on input at bounding box center [238, 49] width 65 height 8
click at [219, 96] on li "Vacant Role" at bounding box center [238, 97] width 65 height 7
type input "Vacant Role"
click at [223, 60] on div at bounding box center [222, 61] width 4 height 4
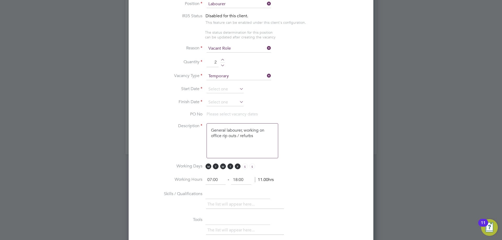
click at [223, 60] on div at bounding box center [222, 61] width 4 height 4
type input "5"
click at [224, 86] on input at bounding box center [224, 89] width 37 height 8
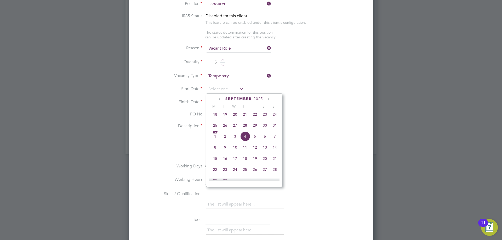
click at [216, 126] on span "25" at bounding box center [215, 125] width 10 height 10
type input "[DATE]"
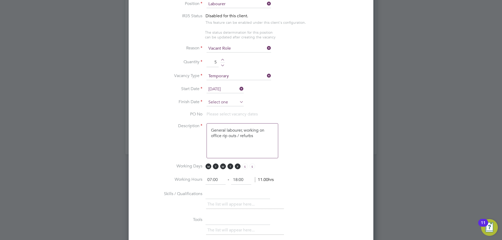
click at [219, 104] on input at bounding box center [224, 102] width 37 height 8
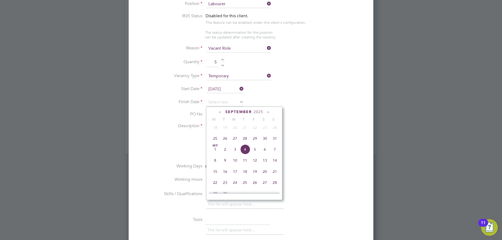
click at [276, 140] on span "31" at bounding box center [275, 138] width 10 height 10
type input "[DATE]"
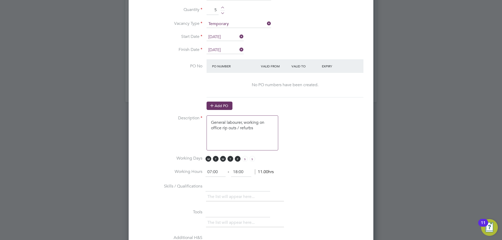
click at [220, 107] on button "Add PO" at bounding box center [219, 106] width 26 height 8
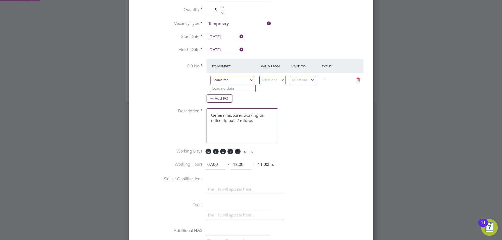
click at [224, 80] on input at bounding box center [232, 80] width 45 height 9
paste input "FM51166/PO47922"
type input "FM51166/PO47922"
click at [247, 94] on li "Use "FM51166/PO47922"" at bounding box center [234, 95] width 48 height 7
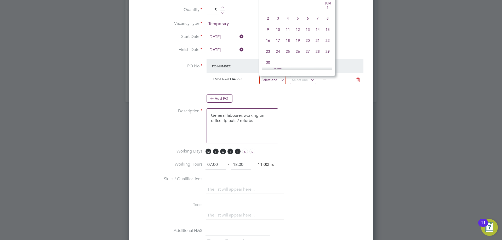
click at [267, 82] on input at bounding box center [272, 80] width 26 height 9
click at [267, 19] on span "25" at bounding box center [268, 14] width 10 height 10
type input "[DATE]"
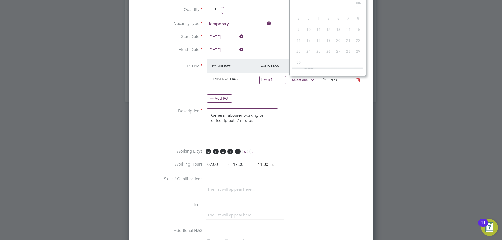
click at [298, 80] on input at bounding box center [303, 80] width 26 height 9
click at [360, 18] on span "31" at bounding box center [358, 14] width 10 height 10
type input "[DATE]"
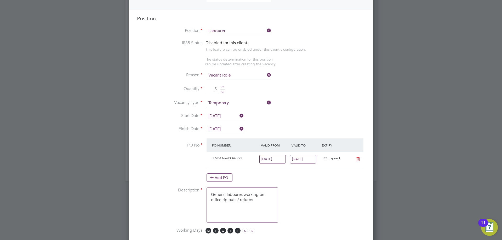
click at [222, 88] on div at bounding box center [222, 88] width 4 height 4
type input "6"
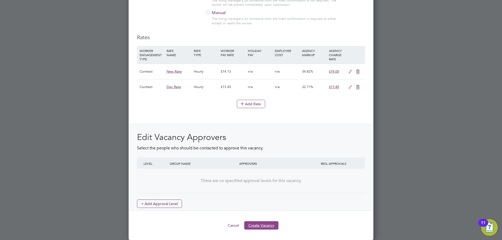
click at [264, 223] on button "Create Vacancy" at bounding box center [261, 225] width 34 height 8
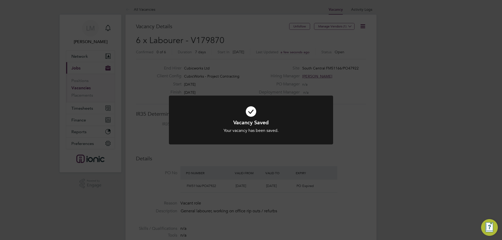
click at [290, 180] on div "Vacancy Saved Your vacancy has been saved. Cancel Okay" at bounding box center [251, 120] width 502 height 240
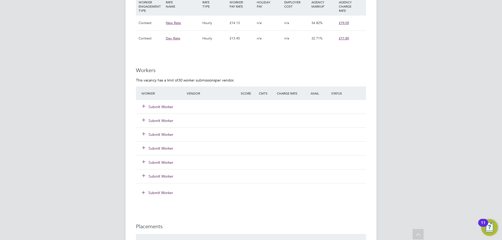
click at [165, 106] on button "Submit Worker" at bounding box center [157, 106] width 31 height 5
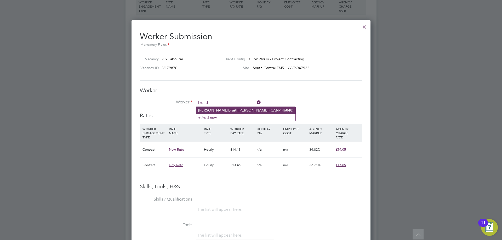
click at [228, 111] on b "Braith" at bounding box center [233, 110] width 10 height 4
type input "[PERSON_NAME] (CAN-446848)"
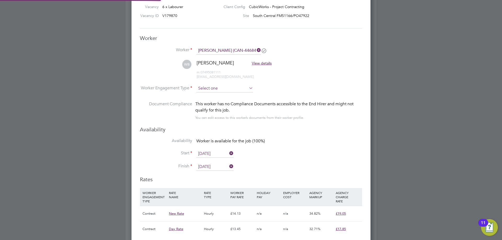
click at [211, 90] on input at bounding box center [224, 89] width 57 height 8
click at [212, 98] on li "Contract" at bounding box center [224, 95] width 57 height 7
type input "Contract"
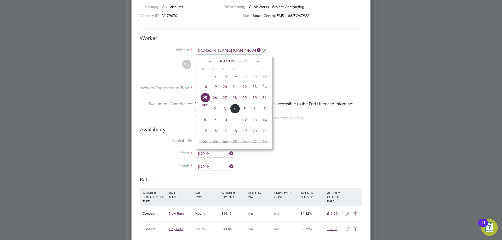
click at [211, 155] on input "[DATE]" at bounding box center [214, 154] width 37 height 8
click at [226, 102] on span "27" at bounding box center [225, 98] width 10 height 10
type input "[DATE]"
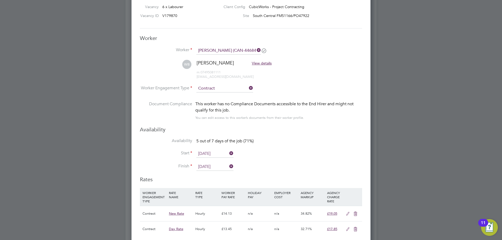
click at [216, 167] on input "[DATE]" at bounding box center [214, 167] width 37 height 8
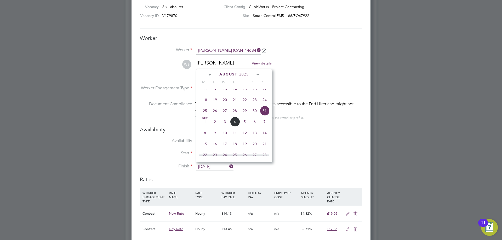
click at [233, 116] on span "28" at bounding box center [235, 111] width 10 height 10
type input "[DATE]"
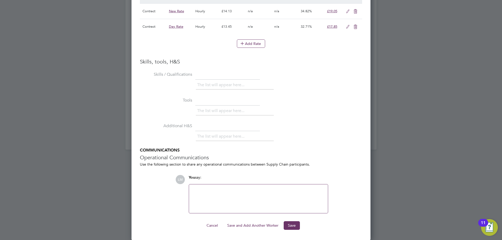
click at [251, 225] on button "Save and Add Another Worker" at bounding box center [253, 225] width 60 height 8
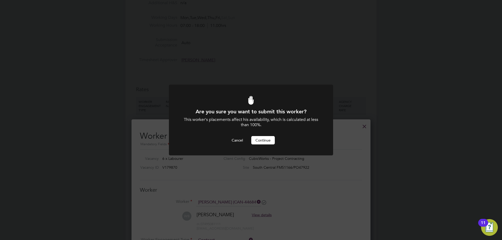
click at [272, 138] on button "Continue" at bounding box center [263, 140] width 24 height 8
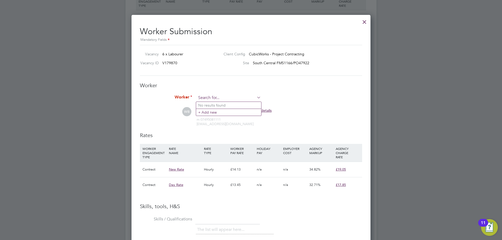
click at [214, 97] on input at bounding box center [228, 98] width 65 height 8
click at [226, 131] on li "Edward Mckenn a (406385)" at bounding box center [228, 133] width 65 height 7
type input "Edward Mckenna (406385)"
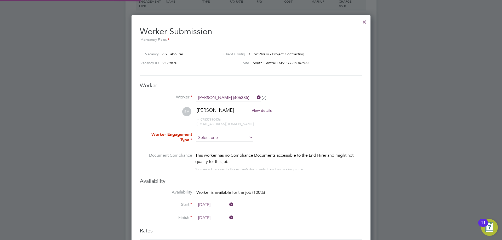
click at [221, 136] on input at bounding box center [224, 138] width 57 height 8
click at [220, 144] on li "Contract" at bounding box center [224, 145] width 57 height 7
type input "Contract"
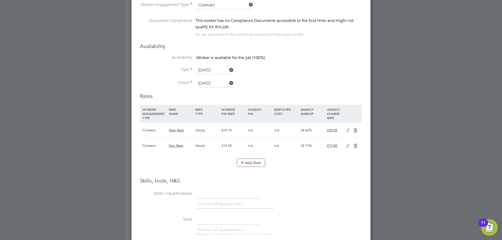
click at [211, 72] on input "25 Aug 2025" at bounding box center [214, 71] width 37 height 8
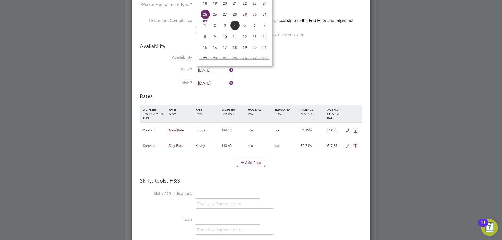
click at [214, 19] on span "26" at bounding box center [215, 14] width 10 height 10
type input "[DATE]"
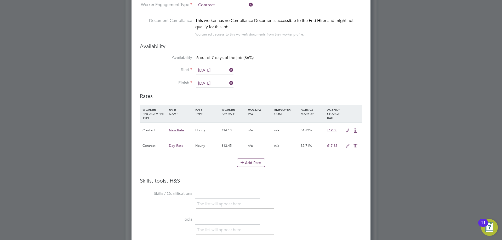
click at [214, 82] on input "31 Aug 2025" at bounding box center [214, 84] width 37 height 8
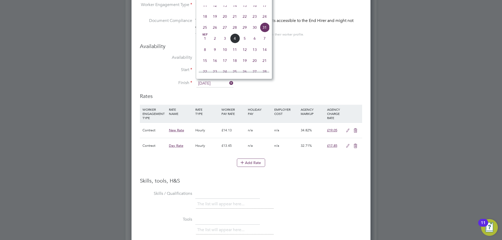
click at [213, 32] on span "26" at bounding box center [215, 27] width 10 height 10
type input "[DATE]"
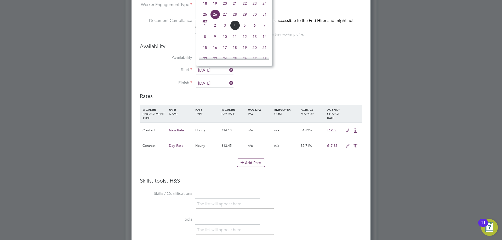
click at [216, 70] on input "[DATE]" at bounding box center [214, 71] width 37 height 8
click at [222, 19] on span "27" at bounding box center [225, 14] width 10 height 10
type input "27 Aug 2025"
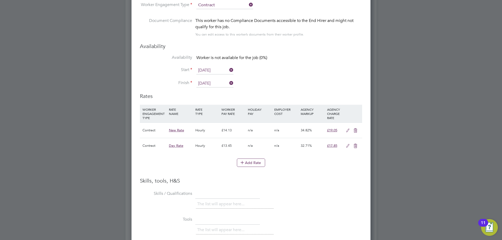
click at [211, 83] on input "[DATE]" at bounding box center [214, 84] width 37 height 8
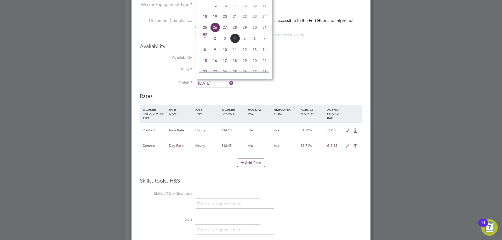
click at [225, 32] on span "27" at bounding box center [225, 27] width 10 height 10
type input "27 Aug 2025"
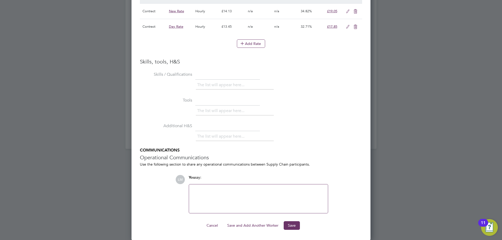
click at [247, 221] on ng-form "Worker Worker Edward Mckenna (406385) EM Edward Mckenna View details m: 0785799…" at bounding box center [251, 31] width 222 height 398
click at [247, 223] on button "Save and Add Another Worker" at bounding box center [253, 225] width 60 height 8
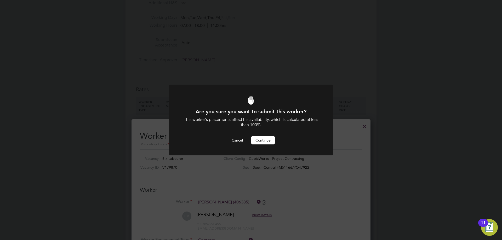
click at [267, 141] on button "Continue" at bounding box center [263, 140] width 24 height 8
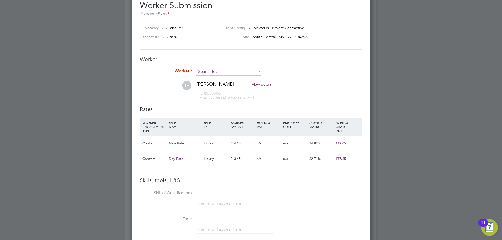
click at [220, 70] on input at bounding box center [228, 72] width 65 height 8
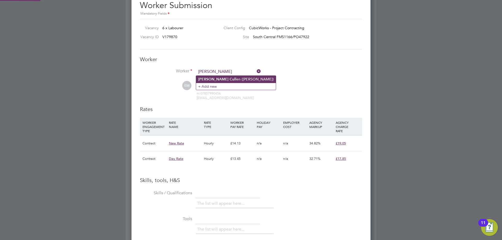
click at [233, 77] on li "Cameron Cull en (Cullen)" at bounding box center [236, 79] width 80 height 7
type input "Cameron Cullen (Cullen)"
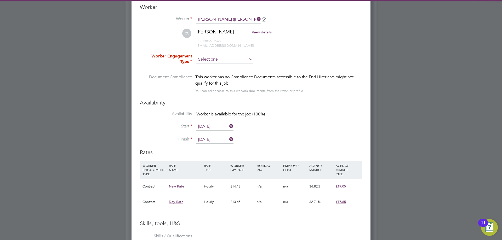
click at [214, 57] on input at bounding box center [224, 60] width 57 height 8
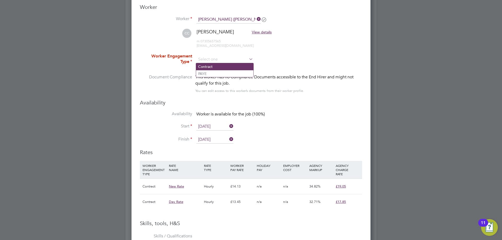
click at [216, 66] on li "Contract" at bounding box center [224, 66] width 57 height 7
type input "Contract"
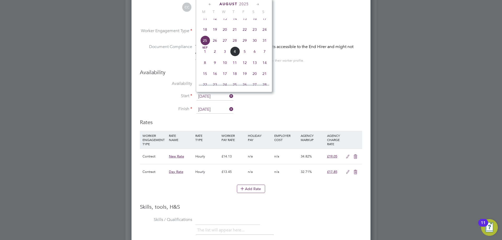
click at [211, 95] on input "[DATE]" at bounding box center [214, 97] width 37 height 8
click at [211, 45] on span "26" at bounding box center [215, 41] width 10 height 10
type input "[DATE]"
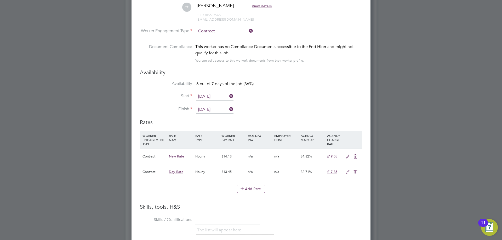
click at [213, 109] on input "31 Aug 2025" at bounding box center [214, 110] width 37 height 8
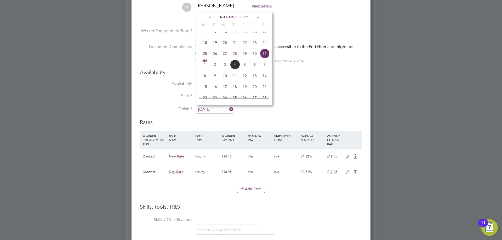
click at [225, 58] on span "27" at bounding box center [225, 54] width 10 height 10
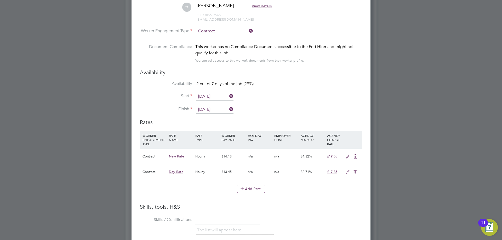
click at [208, 108] on input "27 Aug 2025" at bounding box center [214, 110] width 37 height 8
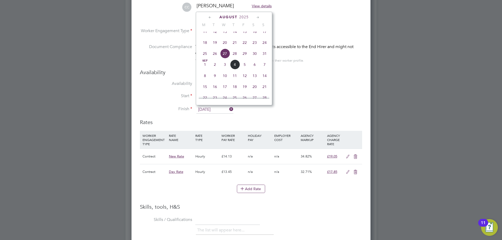
click at [265, 59] on span "31" at bounding box center [264, 54] width 10 height 10
type input "[DATE]"
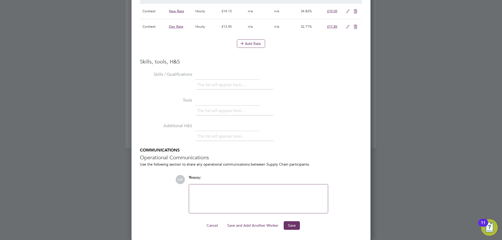
click at [247, 224] on button "Save and Add Another Worker" at bounding box center [253, 225] width 60 height 8
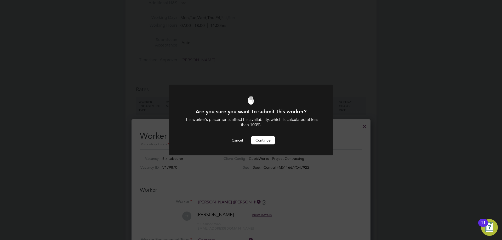
click at [264, 140] on button "Continue" at bounding box center [263, 140] width 24 height 8
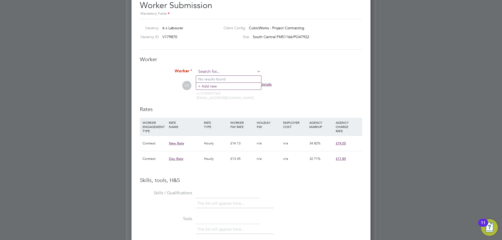
click at [227, 69] on input at bounding box center [228, 72] width 65 height 8
click at [226, 78] on li "Lee Fahey (471855)" at bounding box center [235, 79] width 79 height 7
type input "Lee Fahey (471855)"
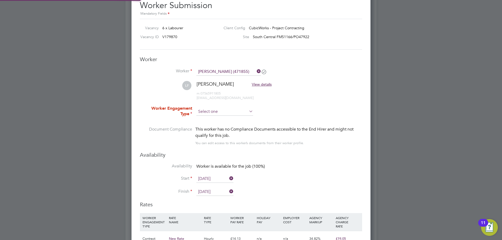
click at [211, 110] on input at bounding box center [224, 112] width 57 height 8
click at [213, 118] on li "Contract" at bounding box center [224, 118] width 57 height 7
type input "Contract"
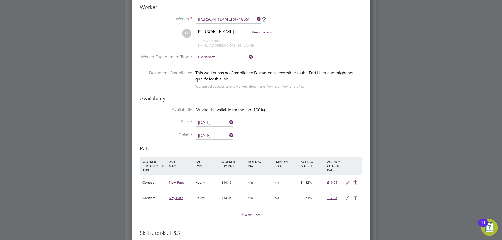
click at [208, 121] on input "[DATE]" at bounding box center [214, 123] width 37 height 8
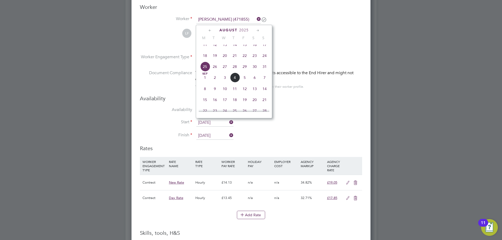
click at [212, 72] on span "26" at bounding box center [215, 67] width 10 height 10
type input "26 Aug 2025"
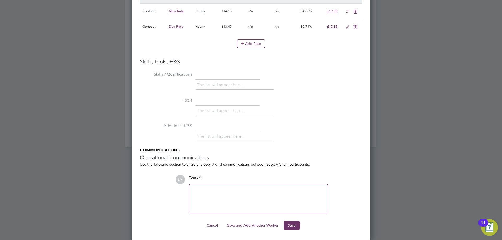
click at [252, 223] on button "Save and Add Another Worker" at bounding box center [253, 225] width 60 height 8
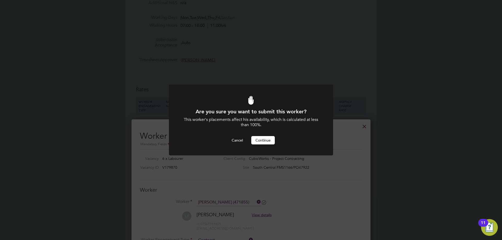
click at [265, 143] on button "Continue" at bounding box center [263, 140] width 24 height 8
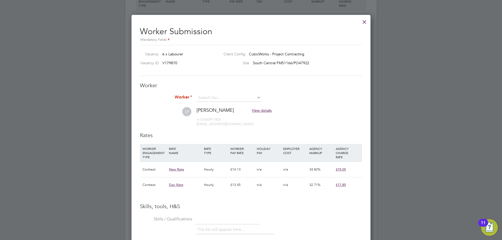
click at [218, 94] on div "Worker Worker LF Lee Fahey View details m: 07565911805 leefahey25@gmail.com Wor…" at bounding box center [251, 107] width 222 height 50
click at [221, 98] on input at bounding box center [228, 98] width 65 height 8
click at [218, 106] on li "Selvin B ell (446443)" at bounding box center [228, 105] width 65 height 7
type input "Selvin Bell (446443)"
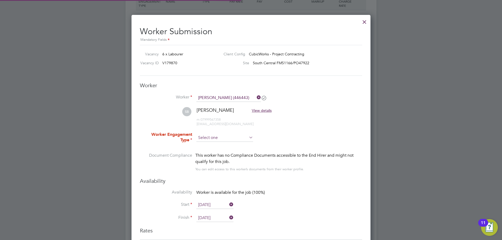
click at [212, 135] on input at bounding box center [224, 138] width 57 height 8
click at [209, 142] on li "Contract" at bounding box center [224, 145] width 57 height 7
type input "Contract"
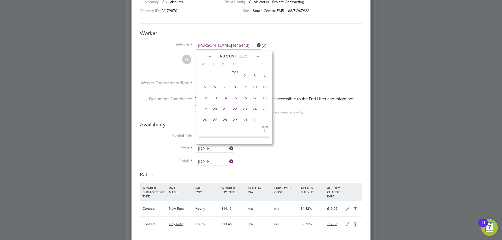
click at [206, 145] on input "[DATE]" at bounding box center [214, 149] width 37 height 8
click at [216, 96] on span "26" at bounding box center [215, 93] width 10 height 10
type input "26 Aug 2025"
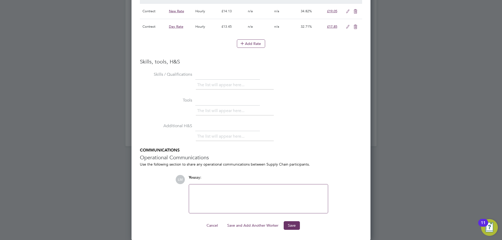
click at [247, 222] on button "Save and Add Another Worker" at bounding box center [253, 225] width 60 height 8
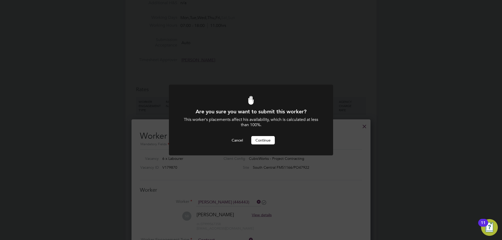
drag, startPoint x: 260, startPoint y: 138, endPoint x: 224, endPoint y: 127, distance: 38.1
click at [260, 138] on button "Continue" at bounding box center [263, 140] width 24 height 8
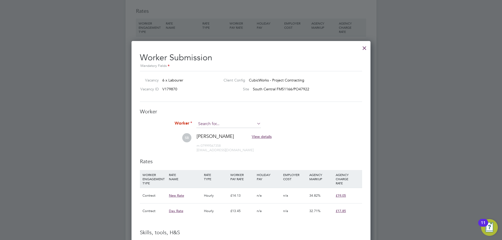
click at [220, 124] on input at bounding box center [228, 124] width 65 height 8
click at [221, 131] on b "Manan" at bounding box center [225, 131] width 30 height 4
type input "Exauce Mananga (446533)"
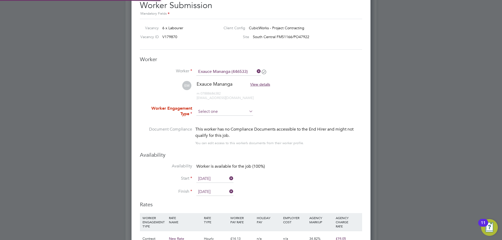
click at [213, 110] on input at bounding box center [224, 112] width 57 height 8
click at [213, 114] on input at bounding box center [224, 112] width 57 height 8
click at [213, 118] on li "Contract" at bounding box center [224, 118] width 57 height 7
type input "Contract"
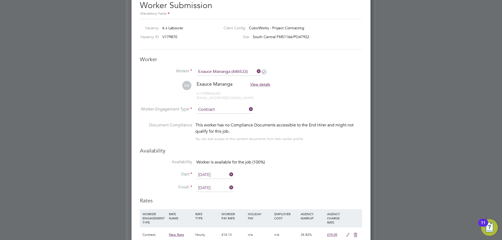
click at [215, 173] on input "[DATE]" at bounding box center [214, 175] width 37 height 8
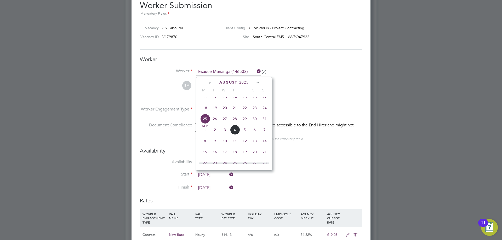
click at [217, 124] on span "26" at bounding box center [215, 119] width 10 height 10
type input "26 Aug 2025"
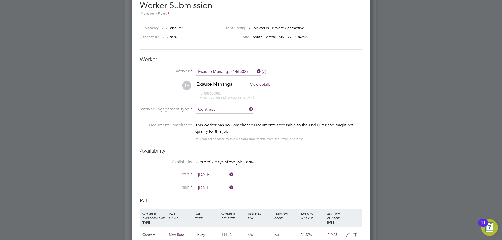
click at [217, 190] on input "[DATE]" at bounding box center [214, 188] width 37 height 8
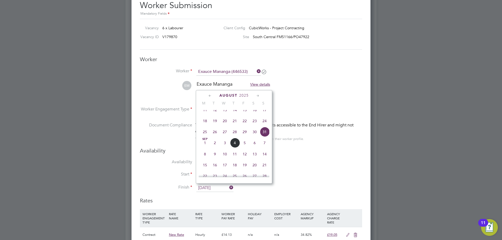
click at [215, 137] on span "26" at bounding box center [215, 132] width 10 height 10
type input "26 Aug 2025"
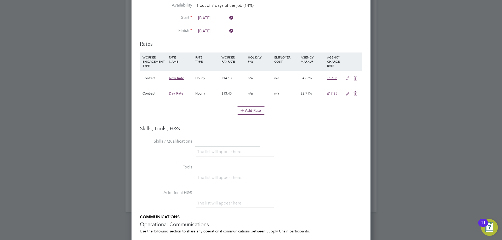
click at [347, 80] on icon at bounding box center [347, 78] width 7 height 4
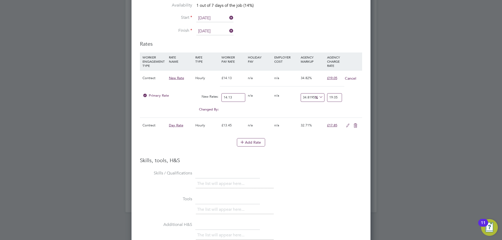
drag, startPoint x: 236, startPoint y: 98, endPoint x: 59, endPoint y: 92, distance: 176.4
type input "1"
type input "1.3481953290870488"
type input "18"
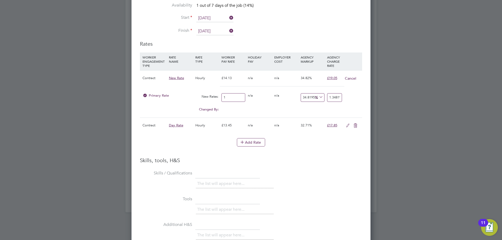
type input "24.26751592356688"
type input "18.00"
type input "-88.88888888888889"
type input "2"
type input "22.22222222222222"
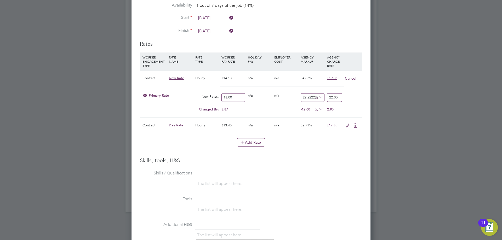
type input "22.00"
click at [206, 164] on div "Skills, tools, H&S Skills / Qualifications The list will appear here... Tools T…" at bounding box center [251, 234] width 222 height 155
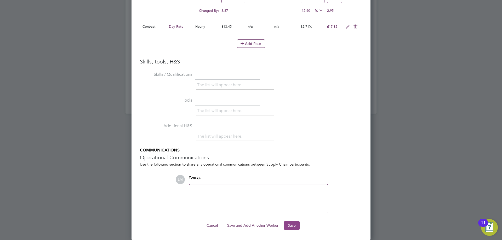
click at [299, 227] on button "Save" at bounding box center [291, 225] width 16 height 8
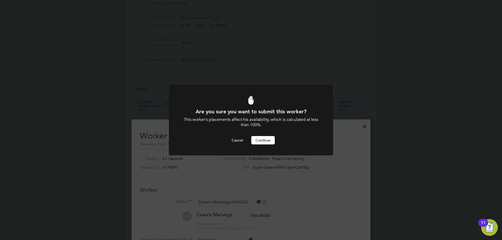
click at [265, 139] on button "Continue" at bounding box center [263, 140] width 24 height 8
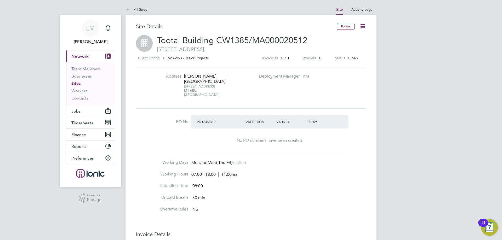
click at [364, 28] on icon at bounding box center [362, 26] width 7 height 7
click at [348, 45] on li "Edit Site e" at bounding box center [350, 45] width 30 height 7
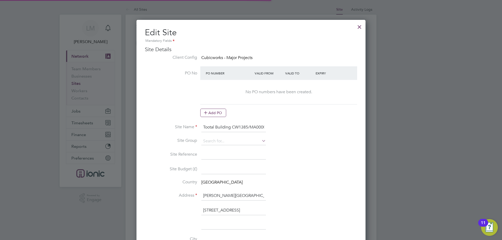
scroll to position [485, 229]
click at [260, 127] on input "Tootal Building CW1385/MA000020512" at bounding box center [233, 127] width 65 height 9
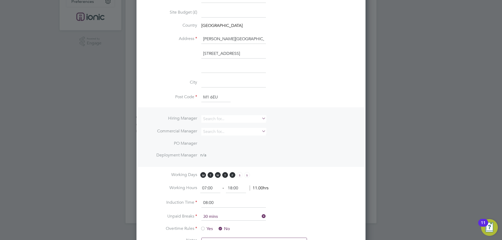
scroll to position [264, 0]
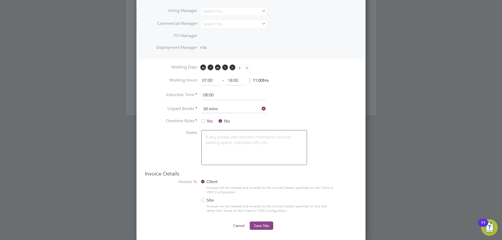
type input "Tootal Building CW1385/MA00020512"
click at [268, 226] on span "Save Site" at bounding box center [261, 225] width 15 height 5
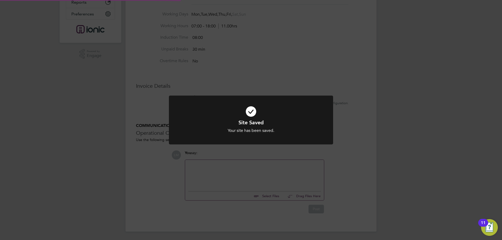
scroll to position [0, 0]
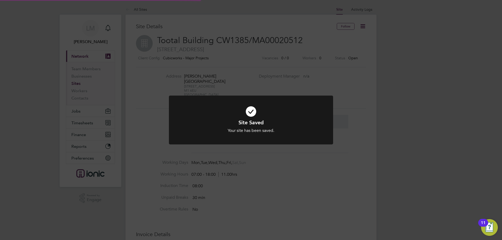
click at [250, 84] on div "Site Saved Your site has been saved. Cancel Okay" at bounding box center [251, 120] width 502 height 240
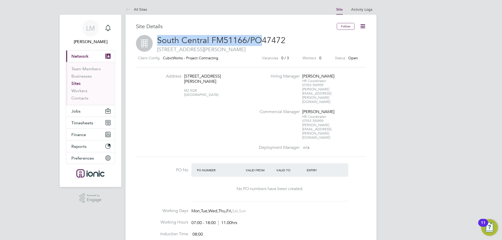
drag, startPoint x: 159, startPoint y: 40, endPoint x: 259, endPoint y: 39, distance: 99.8
click at [259, 39] on span "South Central FM51166/PO47472" at bounding box center [221, 40] width 128 height 10
copy span "South Central FM51166/PO"
click at [86, 110] on button "Jobs" at bounding box center [90, 110] width 49 height 11
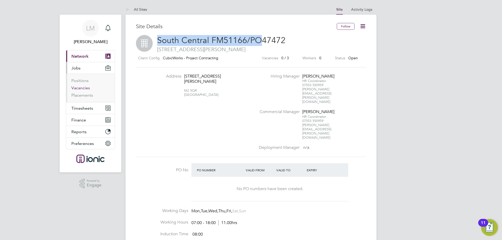
click at [84, 86] on link "Vacancies" at bounding box center [80, 87] width 19 height 5
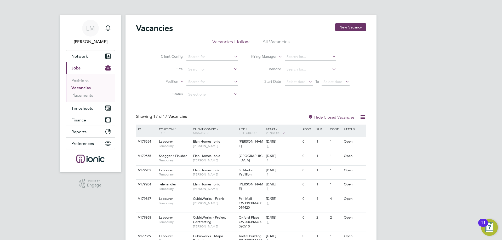
click at [293, 86] on li "Start Date Select date To Select date" at bounding box center [300, 82] width 112 height 13
click at [293, 84] on span "Select date" at bounding box center [298, 82] width 28 height 7
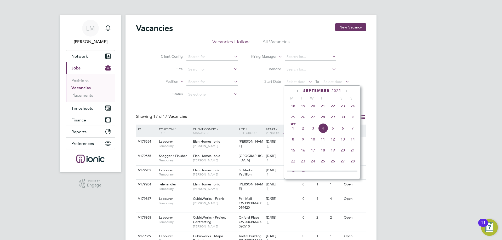
click at [294, 121] on span "25" at bounding box center [293, 117] width 10 height 10
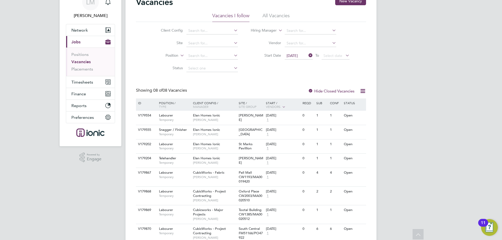
scroll to position [48, 0]
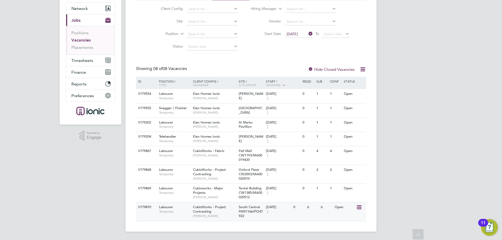
click at [225, 207] on span "CubicWorks - Project Contracting" at bounding box center [209, 209] width 33 height 9
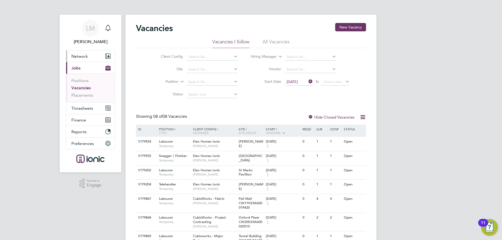
drag, startPoint x: 77, startPoint y: 55, endPoint x: 77, endPoint y: 58, distance: 3.2
click at [77, 55] on span "Network" at bounding box center [79, 56] width 16 height 5
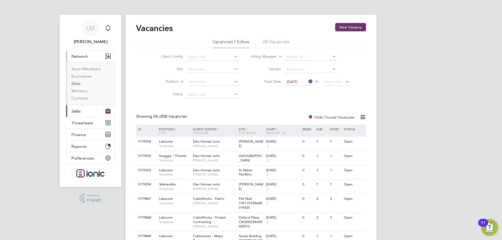
click at [77, 81] on link "Sites" at bounding box center [75, 83] width 9 height 5
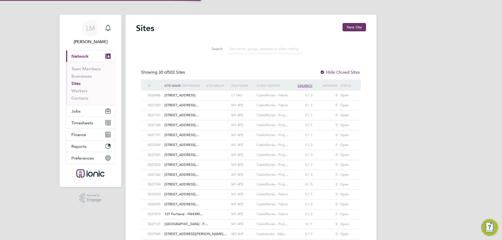
click at [258, 48] on input at bounding box center [264, 49] width 76 height 10
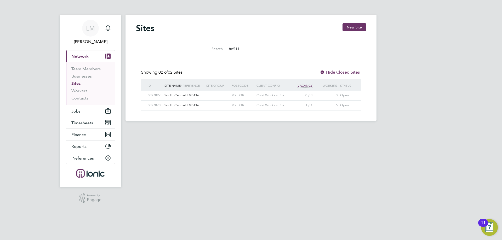
type input "fm511"
click at [193, 107] on span "South Central FM5116…" at bounding box center [183, 105] width 38 height 4
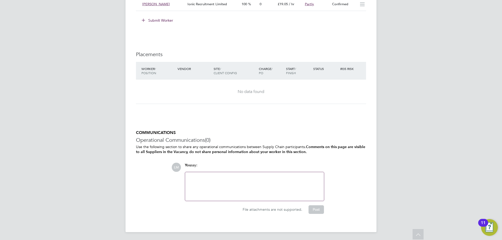
click at [257, 89] on div "No data found" at bounding box center [250, 91] width 219 height 5
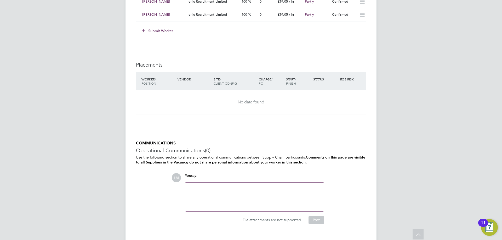
click at [149, 100] on div "No data found" at bounding box center [250, 102] width 219 height 5
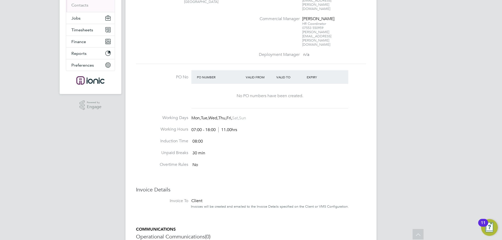
scroll to position [15, 0]
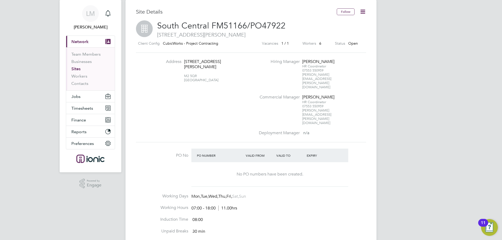
click at [366, 11] on icon at bounding box center [362, 11] width 7 height 7
click at [352, 31] on li "Edit Site e" at bounding box center [350, 31] width 30 height 7
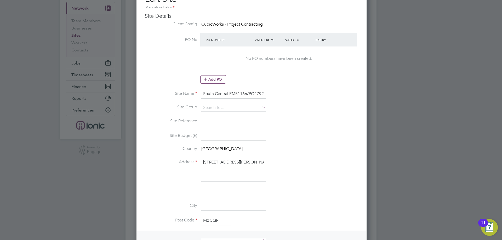
scroll to position [0, 0]
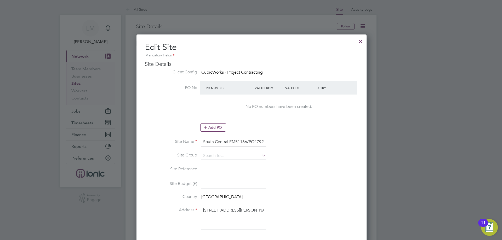
click at [358, 40] on div at bounding box center [360, 40] width 9 height 9
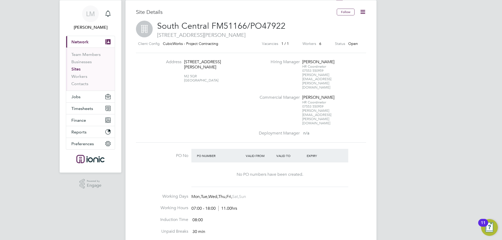
scroll to position [15, 0]
click at [82, 96] on button "Jobs" at bounding box center [90, 96] width 49 height 11
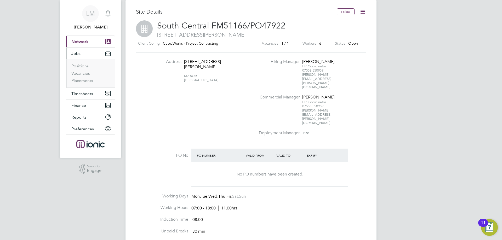
click at [85, 70] on li "Positions" at bounding box center [90, 66] width 39 height 7
click at [85, 73] on link "Vacancies" at bounding box center [80, 73] width 19 height 5
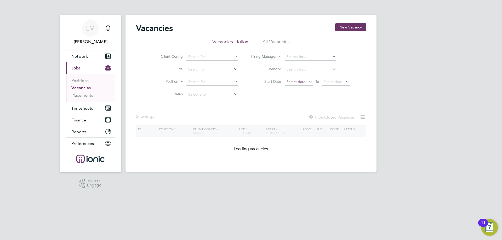
click at [294, 82] on span "Select date" at bounding box center [295, 81] width 19 height 5
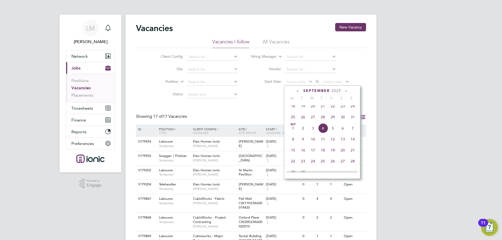
click at [292, 117] on span "25" at bounding box center [293, 117] width 10 height 10
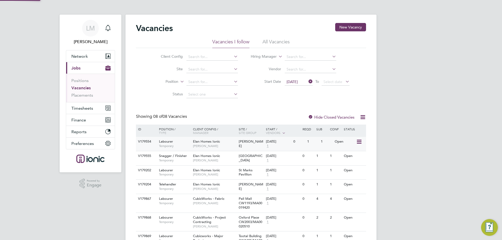
scroll to position [48, 0]
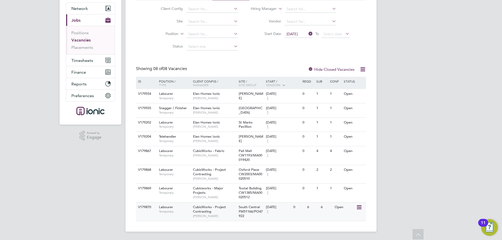
click at [208, 210] on span "CubicWorks - Project Contracting" at bounding box center [209, 209] width 33 height 9
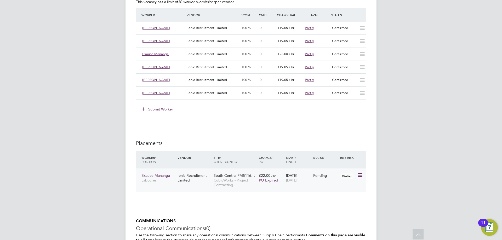
click at [359, 176] on icon at bounding box center [359, 175] width 5 height 6
click at [340, 208] on li "Start" at bounding box center [343, 207] width 37 height 7
type input "[PERSON_NAME]"
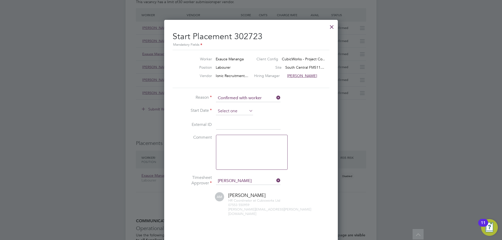
click at [230, 113] on input at bounding box center [234, 111] width 37 height 8
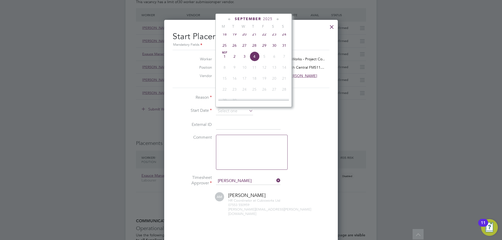
click at [232, 50] on span "26" at bounding box center [234, 45] width 10 height 10
type input "[DATE]"
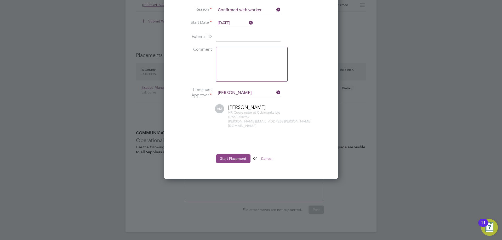
click at [226, 154] on button "Start Placement" at bounding box center [233, 158] width 34 height 8
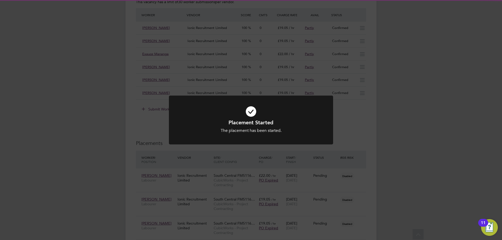
click at [213, 176] on div "Placement Started The placement has been started. Cancel Okay" at bounding box center [251, 120] width 502 height 240
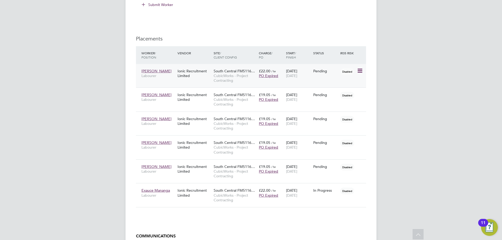
click at [360, 68] on icon at bounding box center [359, 71] width 5 height 6
click at [343, 105] on li "Start" at bounding box center [343, 103] width 37 height 7
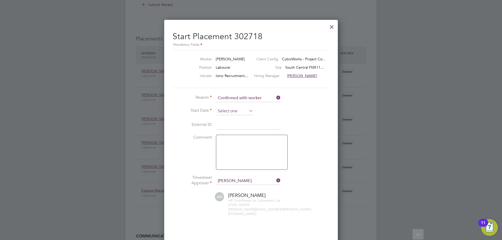
click at [240, 112] on input at bounding box center [234, 111] width 37 height 8
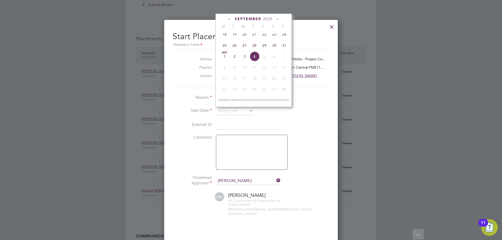
click at [244, 47] on span "27" at bounding box center [244, 45] width 10 height 10
type input "27 Aug 2025"
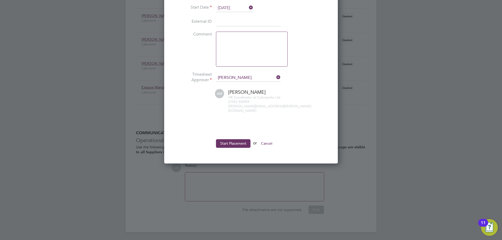
click at [224, 134] on ul "Reason Confirmed with worker Start Date 27 Aug 2025 External ID Comment Timeshe…" at bounding box center [250, 72] width 157 height 162
click at [225, 139] on button "Start Placement" at bounding box center [233, 143] width 34 height 8
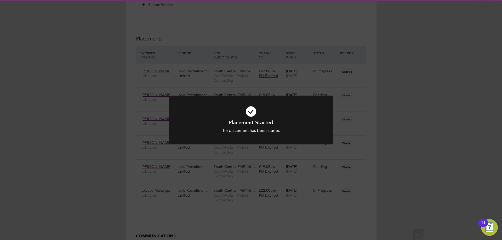
click at [324, 200] on div "Placement Started The placement has been started. Cancel Okay" at bounding box center [251, 120] width 502 height 240
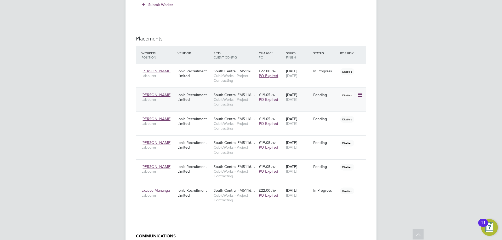
click at [360, 95] on icon at bounding box center [359, 95] width 5 height 6
click at [331, 128] on li "Start" at bounding box center [343, 127] width 37 height 7
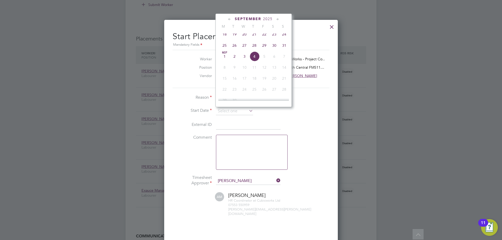
drag, startPoint x: 241, startPoint y: 109, endPoint x: 239, endPoint y: 100, distance: 9.5
click at [241, 109] on input at bounding box center [234, 111] width 37 height 8
click at [244, 49] on span "27" at bounding box center [244, 45] width 10 height 10
type input "27 Aug 2025"
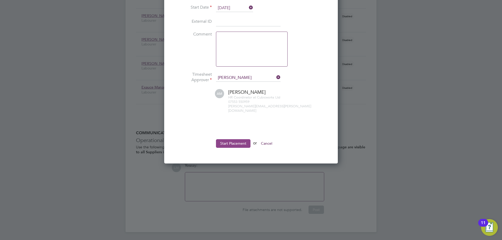
click at [225, 139] on button "Start Placement" at bounding box center [233, 143] width 34 height 8
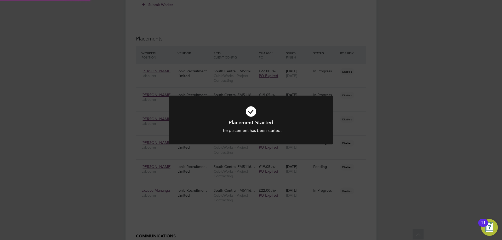
click at [360, 173] on div "Placement Started The placement has been started. Cancel Okay" at bounding box center [251, 120] width 502 height 240
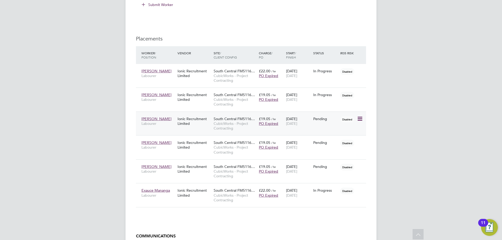
click at [360, 119] on icon at bounding box center [359, 119] width 5 height 6
click at [345, 153] on li "Start" at bounding box center [343, 151] width 37 height 7
type input "[PERSON_NAME]"
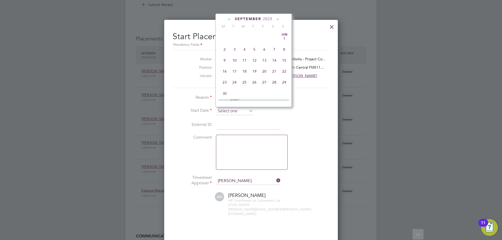
click at [242, 112] on input at bounding box center [234, 111] width 37 height 8
click at [233, 50] on span "26" at bounding box center [234, 45] width 10 height 10
type input "26 Aug 2025"
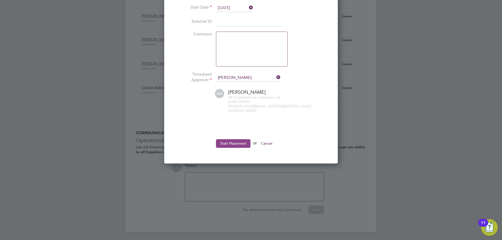
click at [231, 139] on button "Start Placement" at bounding box center [233, 143] width 34 height 8
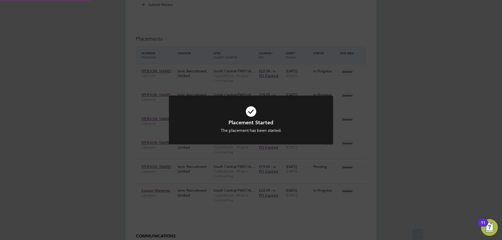
click at [385, 180] on div "Placement Started The placement has been started. Cancel Okay" at bounding box center [251, 120] width 502 height 240
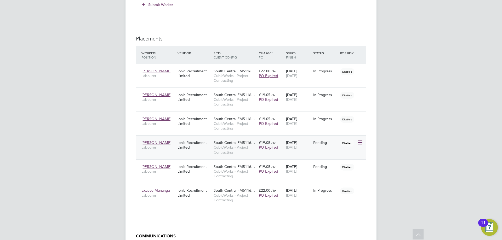
click at [359, 141] on icon at bounding box center [359, 142] width 5 height 6
click at [329, 175] on li "Start" at bounding box center [343, 174] width 37 height 7
type input "[PERSON_NAME]"
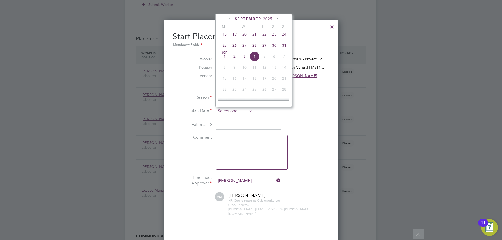
click at [240, 109] on input at bounding box center [234, 111] width 37 height 8
click at [233, 50] on span "26" at bounding box center [234, 45] width 10 height 10
type input "26 Aug 2025"
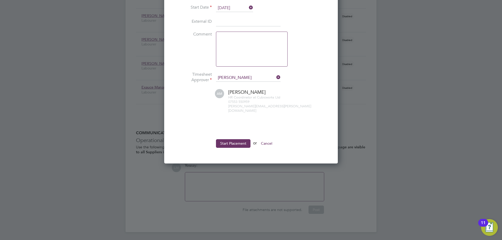
click at [222, 139] on button "Start Placement" at bounding box center [233, 143] width 34 height 8
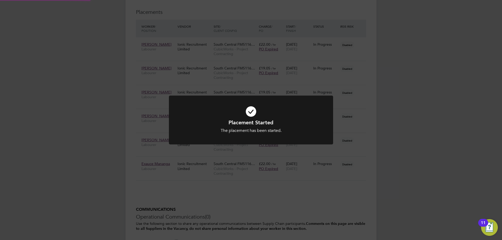
click at [375, 194] on div "Placement Started The placement has been started. Cancel Okay" at bounding box center [251, 120] width 502 height 240
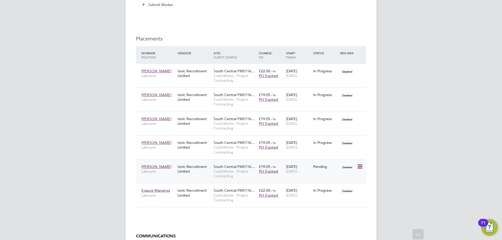
click at [357, 166] on icon at bounding box center [359, 167] width 5 height 6
click at [347, 198] on li "Start" at bounding box center [343, 198] width 37 height 7
type input "[PERSON_NAME]"
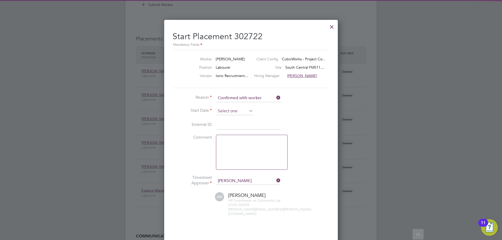
click at [229, 109] on input at bounding box center [234, 111] width 37 height 8
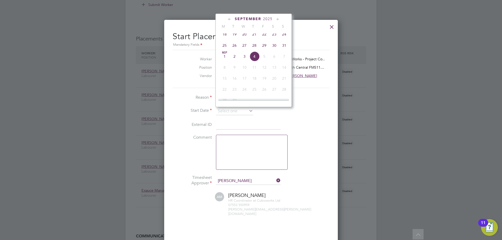
click at [233, 49] on span "26" at bounding box center [234, 45] width 10 height 10
type input "26 Aug 2025"
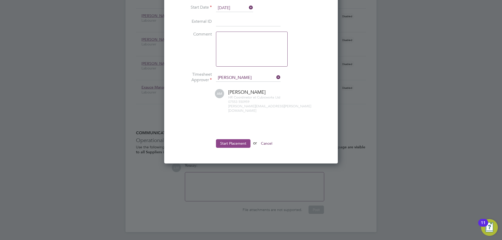
click at [226, 139] on button "Start Placement" at bounding box center [233, 143] width 34 height 8
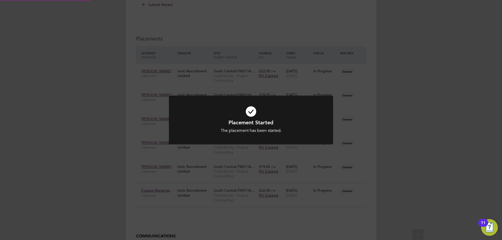
click at [188, 178] on div "Placement Started The placement has been started. Cancel Okay" at bounding box center [251, 120] width 502 height 240
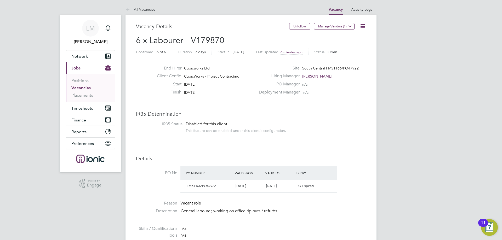
click at [88, 85] on li "Positions" at bounding box center [90, 81] width 39 height 7
click at [92, 107] on span "Timesheets" at bounding box center [82, 108] width 22 height 5
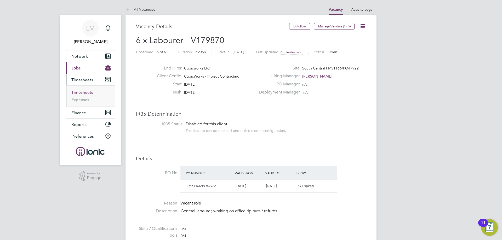
drag, startPoint x: 89, startPoint y: 90, endPoint x: 89, endPoint y: 92, distance: 2.9
click at [90, 90] on ul "Timesheets Expenses" at bounding box center [90, 95] width 49 height 21
click at [89, 92] on link "Timesheets" at bounding box center [82, 92] width 22 height 5
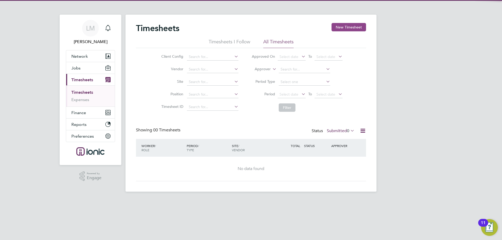
click at [356, 29] on button "New Timesheet" at bounding box center [348, 27] width 34 height 8
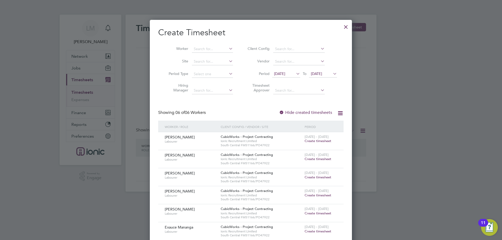
click at [320, 141] on span "Create timesheet" at bounding box center [317, 141] width 27 height 4
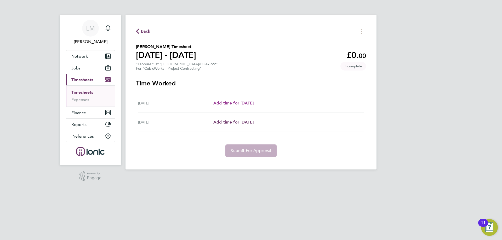
click at [249, 104] on span "Add time for Wed 27 Aug" at bounding box center [233, 103] width 40 height 5
select select "30"
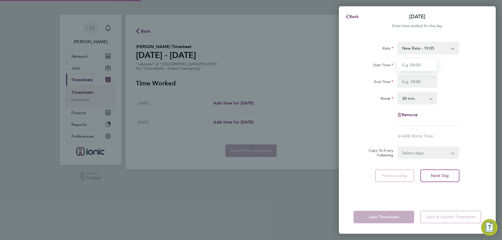
click at [419, 67] on input "Start Time" at bounding box center [417, 65] width 40 height 13
type input "07:30"
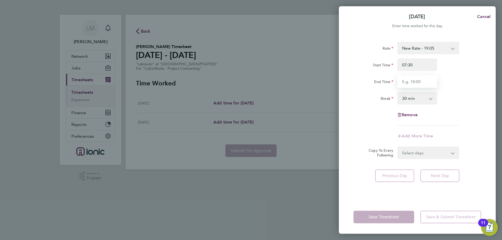
click at [417, 79] on input "End Time" at bounding box center [417, 81] width 40 height 13
type input "16:00"
drag, startPoint x: 431, startPoint y: 153, endPoint x: 429, endPoint y: 161, distance: 8.5
click at [431, 153] on form "Rate New Rate - 19.05 Day Rate - 17.85 Start Time 07:30 End Time 16:00 Break 0 …" at bounding box center [416, 100] width 127 height 117
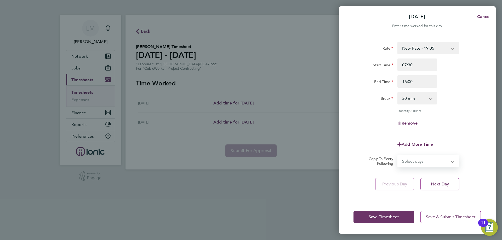
select select "THU"
click at [398, 155] on select "Select days Thursday" at bounding box center [425, 160] width 55 height 11
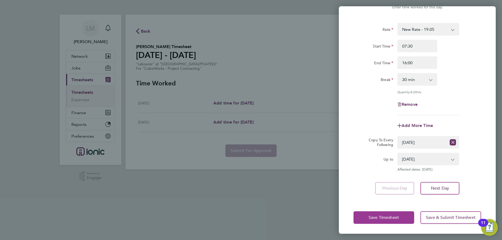
click at [396, 219] on span "Save Timesheet" at bounding box center [383, 217] width 30 height 5
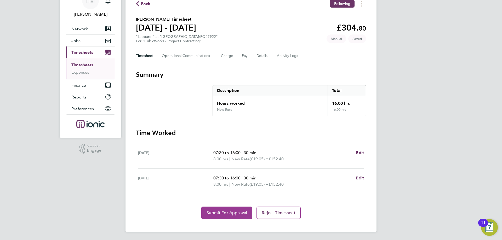
click at [214, 212] on span "Submit For Approval" at bounding box center [226, 212] width 40 height 5
click at [206, 212] on button "Approve Timesheet" at bounding box center [226, 213] width 49 height 13
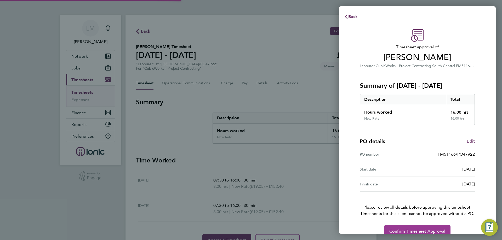
click at [414, 227] on button "Confirm Timesheet Approval" at bounding box center [417, 231] width 66 height 13
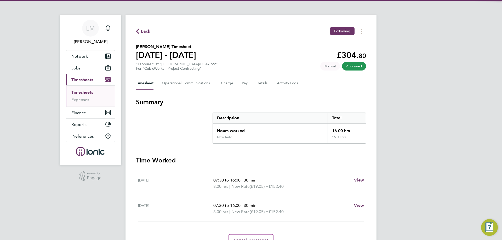
click at [142, 30] on span "Back" at bounding box center [146, 31] width 10 height 6
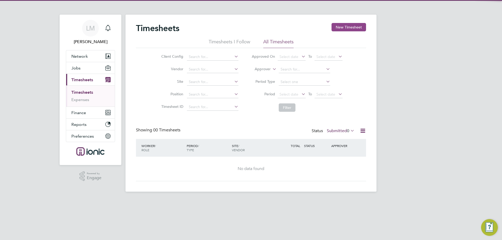
click at [350, 27] on button "New Timesheet" at bounding box center [348, 27] width 34 height 8
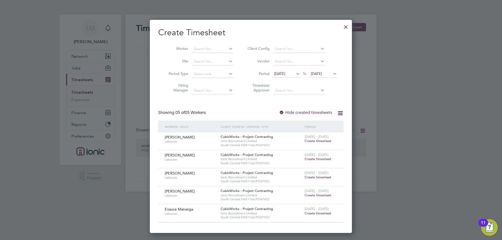
click at [316, 141] on span "Create timesheet" at bounding box center [317, 141] width 27 height 4
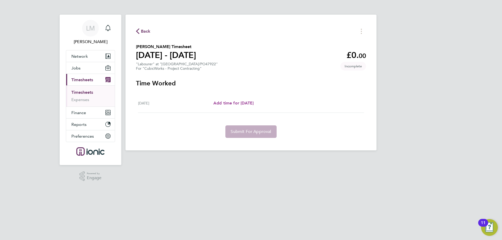
click at [240, 101] on span "Add time for Wed 27 Aug" at bounding box center [233, 103] width 40 height 5
select select "30"
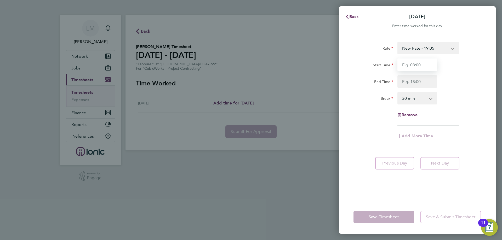
click at [405, 64] on input "Start Time" at bounding box center [417, 65] width 40 height 13
type input "07:30"
click at [413, 80] on input "End Time" at bounding box center [417, 81] width 40 height 13
type input "16:00"
click at [481, 111] on div "Rate New Rate - 19.05 Day Rate - 17.85 Start Time 07:30 End Time 16:00 Break 0 …" at bounding box center [416, 84] width 127 height 84
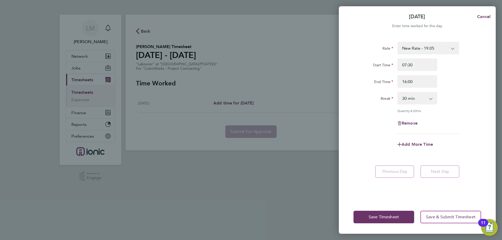
click at [379, 224] on div "Save Timesheet Save & Submit Timesheet" at bounding box center [417, 216] width 157 height 33
click at [387, 214] on button "Save Timesheet" at bounding box center [383, 217] width 61 height 13
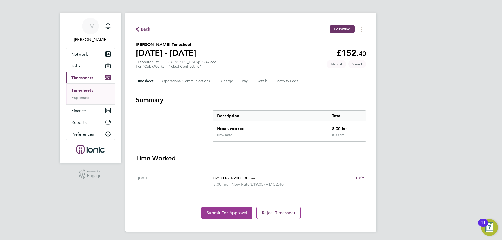
click at [216, 209] on button "Submit For Approval" at bounding box center [226, 213] width 51 height 13
click at [207, 211] on button "Approve Timesheet" at bounding box center [226, 213] width 49 height 13
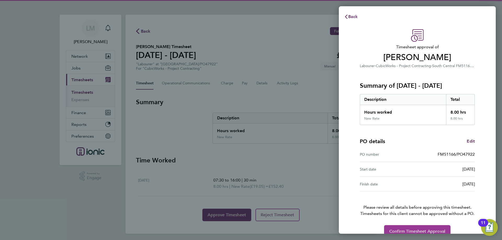
click at [423, 229] on span "Confirm Timesheet Approval" at bounding box center [417, 231] width 56 height 5
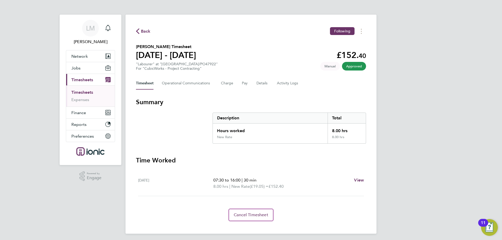
click at [141, 30] on span "Back" at bounding box center [146, 31] width 10 height 6
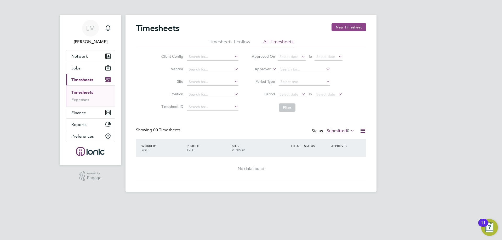
click at [340, 30] on button "New Timesheet" at bounding box center [348, 27] width 34 height 8
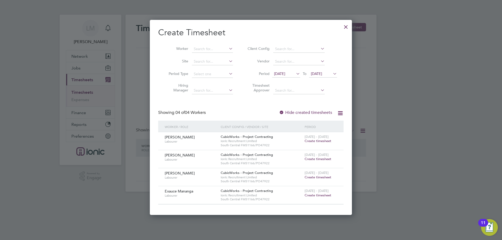
click at [310, 141] on span "Create timesheet" at bounding box center [317, 141] width 27 height 4
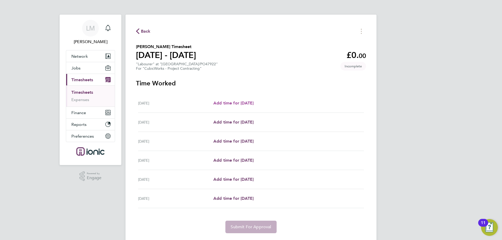
click at [241, 104] on span "Add time for Tue 26 Aug" at bounding box center [233, 103] width 40 height 5
select select "30"
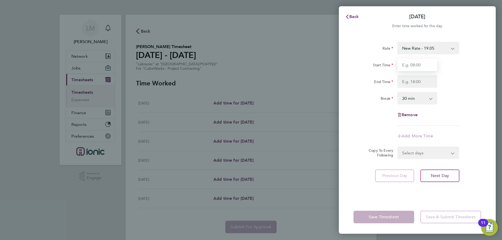
click at [417, 63] on input "Start Time" at bounding box center [417, 65] width 40 height 13
type input "07:30"
drag, startPoint x: 416, startPoint y: 81, endPoint x: 416, endPoint y: 85, distance: 3.4
click at [416, 81] on input "End Time" at bounding box center [417, 81] width 40 height 13
click at [470, 93] on div "Break 0 min 15 min 30 min 45 min 60 min 75 min 90 min" at bounding box center [417, 98] width 132 height 13
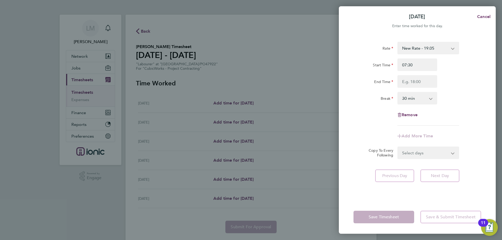
click at [439, 157] on select "Select days Day Weekday (Mon-Fri) Weekend (Sat-Sun) Wednesday Thursday Friday S…" at bounding box center [425, 152] width 55 height 11
select select "WED"
click at [398, 147] on select "Select days Day Weekday (Mon-Fri) Weekend (Sat-Sun) Wednesday Thursday Friday S…" at bounding box center [425, 152] width 55 height 11
select select "2025-08-31"
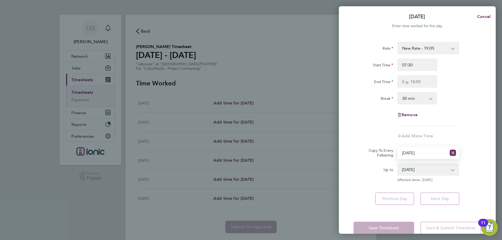
scroll to position [11, 0]
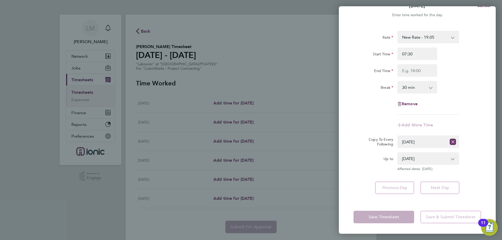
click at [356, 182] on div "Previous Day Next Day" at bounding box center [416, 188] width 127 height 13
click at [371, 217] on app-form-button "Save Timesheet" at bounding box center [385, 217] width 64 height 13
click at [433, 71] on input "End Time" at bounding box center [417, 70] width 40 height 13
type input "16:00"
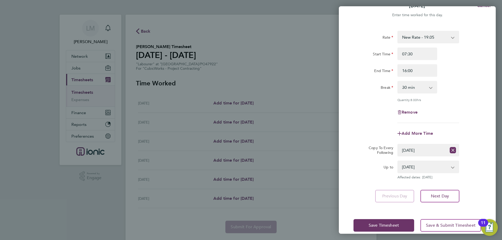
click at [493, 85] on div "Rate New Rate - 19.05 Day Rate - 17.85 Start Time 07:30 End Time 16:00 Break 0 …" at bounding box center [417, 117] width 157 height 184
click at [376, 222] on button "Save Timesheet" at bounding box center [383, 225] width 61 height 13
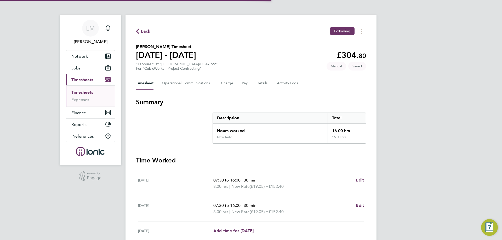
scroll to position [104, 0]
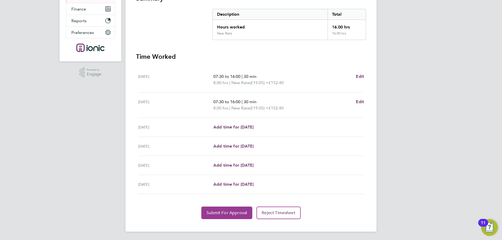
click at [235, 211] on span "Submit For Approval" at bounding box center [226, 212] width 40 height 5
click at [232, 217] on button "Approve Timesheet" at bounding box center [226, 213] width 49 height 13
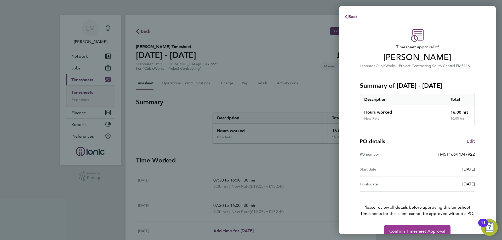
click at [401, 225] on button "Confirm Timesheet Approval" at bounding box center [417, 231] width 66 height 13
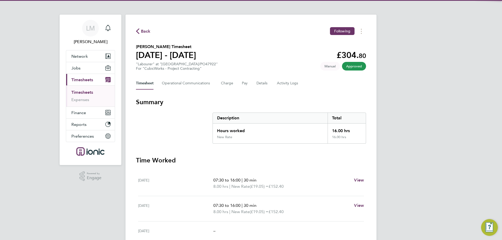
click at [142, 31] on span "Back" at bounding box center [146, 31] width 10 height 6
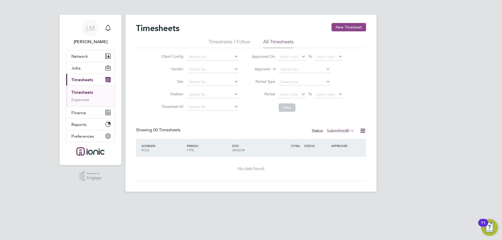
click at [350, 27] on button "New Timesheet" at bounding box center [348, 27] width 34 height 8
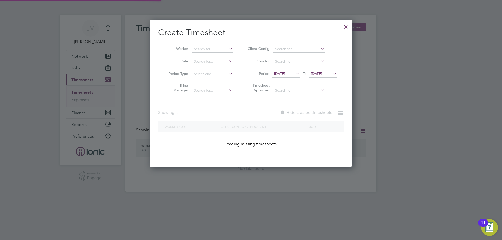
scroll to position [177, 202]
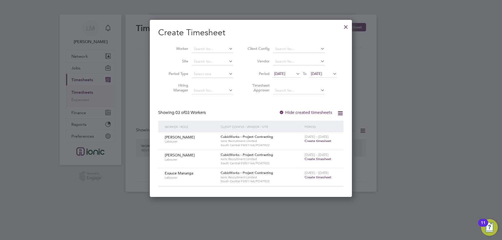
click at [320, 142] on span "Create timesheet" at bounding box center [317, 141] width 27 height 4
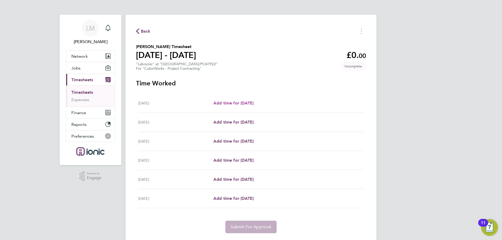
click at [230, 102] on span "Add time for Tue 26 Aug" at bounding box center [233, 103] width 40 height 5
select select "30"
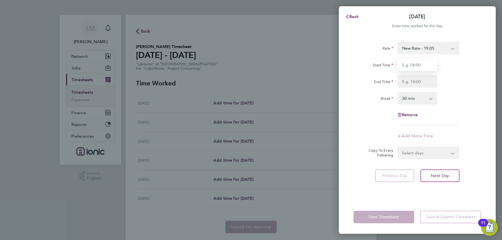
drag, startPoint x: 425, startPoint y: 65, endPoint x: 425, endPoint y: 73, distance: 7.9
click at [425, 65] on input "Start Time" at bounding box center [417, 65] width 40 height 13
type input "07:30"
drag, startPoint x: 423, startPoint y: 83, endPoint x: 423, endPoint y: 89, distance: 6.0
click at [423, 83] on input "End Time" at bounding box center [417, 81] width 40 height 13
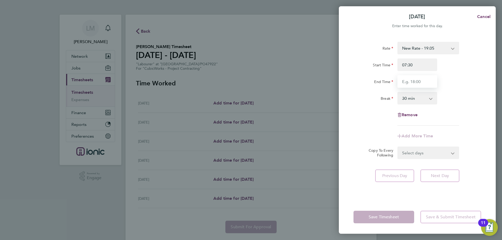
type input "16:00"
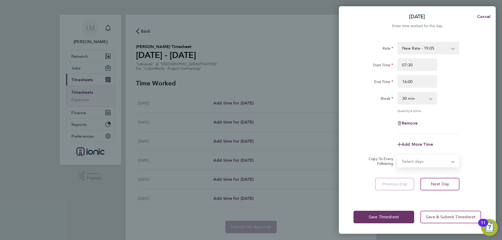
click at [410, 156] on select "Select days Day Weekday (Mon-Fri) Weekend (Sat-Sun) Wednesday Thursday Friday S…" at bounding box center [425, 160] width 55 height 11
select select "WEEKDAY"
click at [398, 155] on select "Select days Day Weekday (Mon-Fri) Weekend (Sat-Sun) Wednesday Thursday Friday S…" at bounding box center [425, 160] width 55 height 11
select select "2025-08-31"
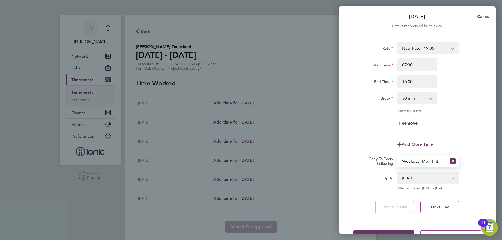
scroll to position [19, 0]
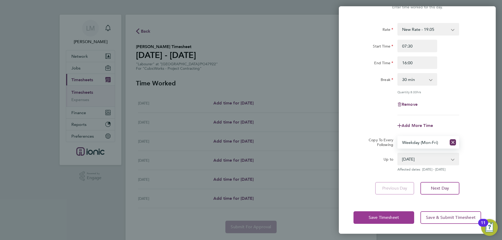
click at [385, 215] on span "Save Timesheet" at bounding box center [383, 217] width 30 height 5
click at [385, 214] on app-form-button "Save Timesheet" at bounding box center [385, 217] width 64 height 13
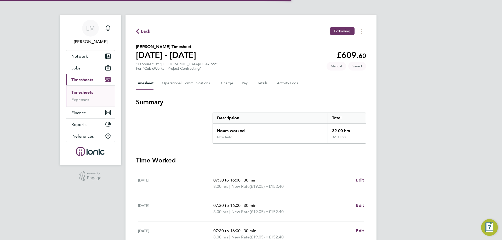
scroll to position [116, 0]
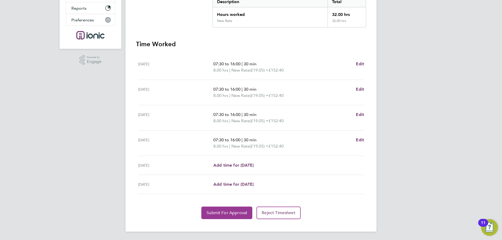
click at [220, 215] on span "Submit For Approval" at bounding box center [226, 212] width 40 height 5
click at [218, 214] on span "Approve Timesheet" at bounding box center [226, 212] width 38 height 5
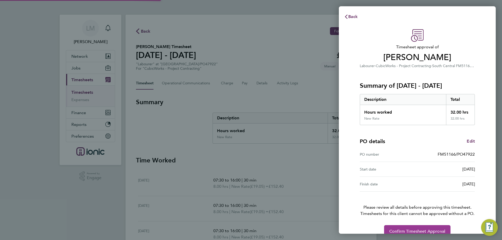
click at [443, 230] on span "Confirm Timesheet Approval" at bounding box center [417, 231] width 56 height 5
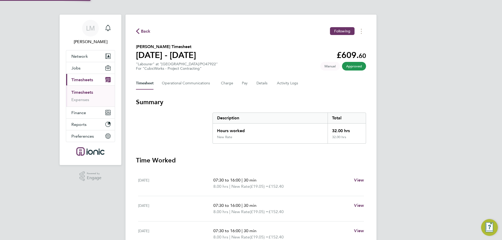
click at [143, 30] on span "Back" at bounding box center [146, 31] width 10 height 6
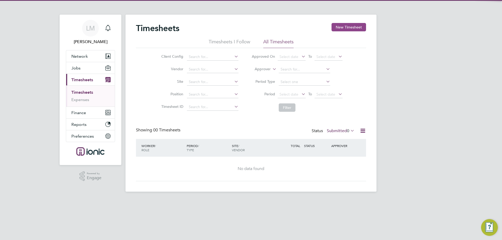
click at [350, 26] on button "New Timesheet" at bounding box center [348, 27] width 34 height 8
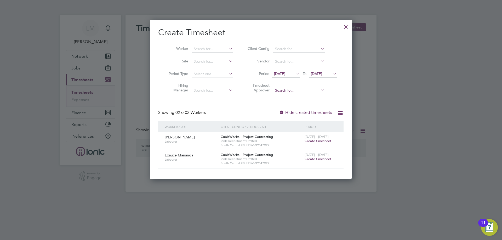
scroll to position [159, 202]
click at [317, 141] on span "Create timesheet" at bounding box center [317, 141] width 27 height 4
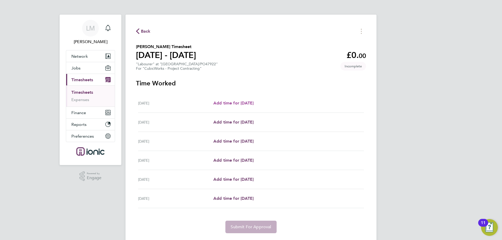
click at [222, 101] on span "Add time for Tue 26 Aug" at bounding box center [233, 103] width 40 height 5
select select "30"
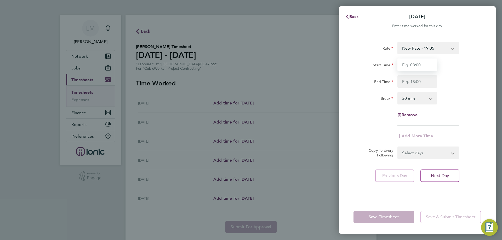
click at [429, 67] on input "Start Time" at bounding box center [417, 65] width 40 height 13
type input "07:00"
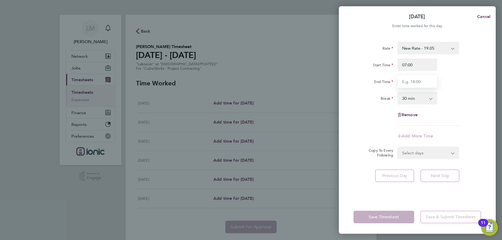
click at [416, 81] on input "End Time" at bounding box center [417, 81] width 40 height 13
type input "17:00"
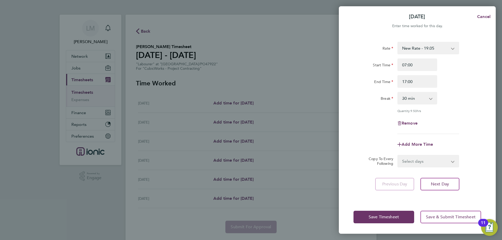
click at [469, 114] on div "Rate New Rate - 19.05 Day Rate - 17.85 Start Time 07:00 End Time 17:00 Break 0 …" at bounding box center [416, 88] width 127 height 92
click at [420, 160] on select "Select days Day Weekday (Mon-Fri) Weekend (Sat-Sun) Wednesday Thursday Friday S…" at bounding box center [425, 160] width 55 height 11
select select "WED"
click at [398, 155] on select "Select days Day Weekday (Mon-Fri) Weekend (Sat-Sun) Wednesday Thursday Friday S…" at bounding box center [425, 160] width 55 height 11
select select "2025-08-31"
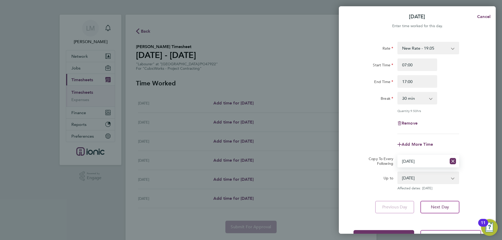
scroll to position [19, 0]
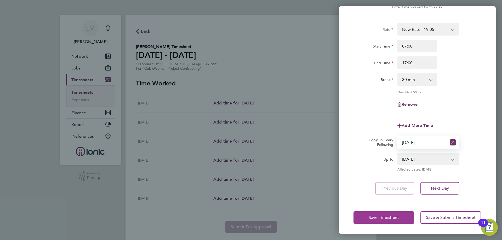
click at [394, 217] on span "Save Timesheet" at bounding box center [383, 217] width 30 height 5
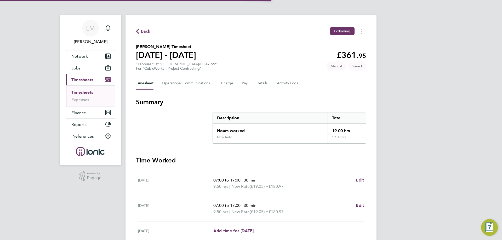
scroll to position [104, 0]
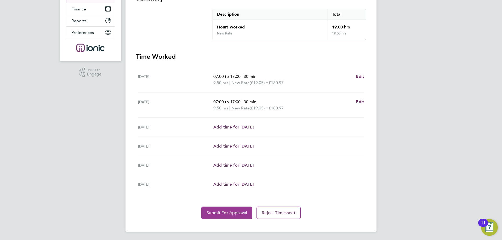
click at [240, 213] on span "Submit For Approval" at bounding box center [226, 212] width 40 height 5
click at [214, 213] on span "Approve Timesheet" at bounding box center [226, 212] width 38 height 5
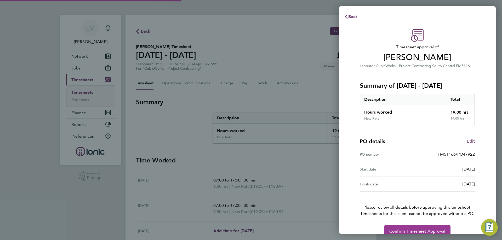
drag, startPoint x: 434, startPoint y: 230, endPoint x: 348, endPoint y: 165, distance: 107.9
click at [433, 230] on span "Confirm Timesheet Approval" at bounding box center [417, 231] width 56 height 5
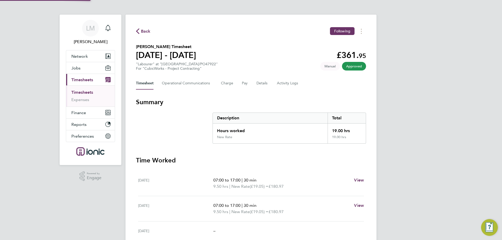
click at [147, 31] on span "Back" at bounding box center [146, 31] width 10 height 6
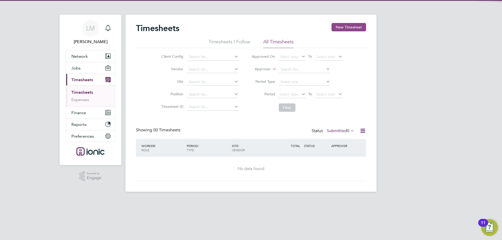
click at [349, 26] on button "New Timesheet" at bounding box center [348, 27] width 34 height 8
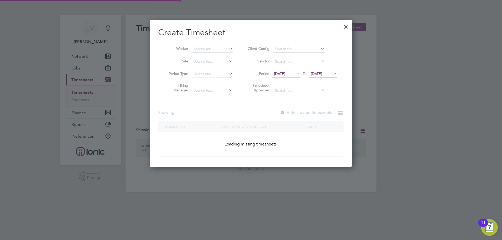
scroll to position [141, 202]
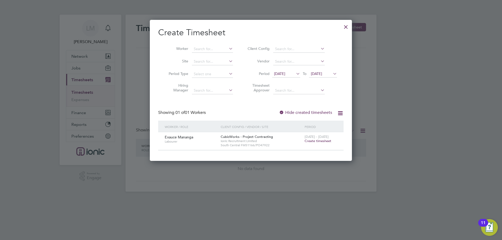
click at [324, 140] on span "Create timesheet" at bounding box center [317, 141] width 27 height 4
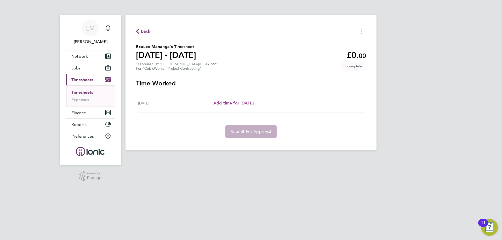
click at [239, 101] on span "Add time for Tue 26 Aug" at bounding box center [233, 103] width 40 height 5
select select "30"
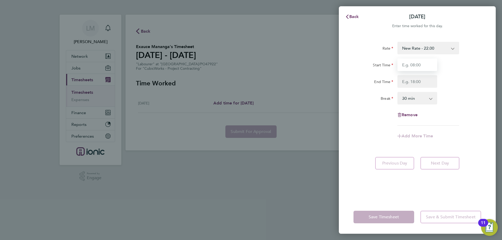
click at [426, 62] on input "Start Time" at bounding box center [417, 65] width 40 height 13
type input "07:30"
click at [423, 82] on input "End Time" at bounding box center [417, 81] width 40 height 13
type input "16:00"
click at [467, 97] on div "Break 0 min 15 min 30 min 45 min 60 min 75 min 90 min" at bounding box center [417, 98] width 132 height 13
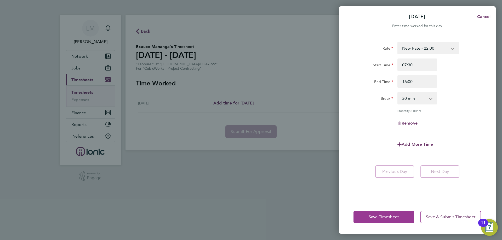
click at [385, 215] on span "Save Timesheet" at bounding box center [383, 216] width 30 height 5
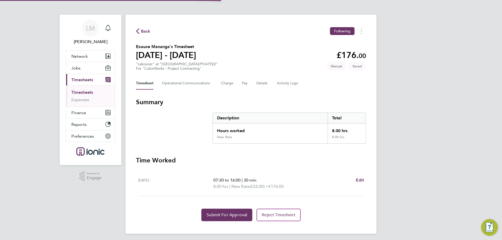
scroll to position [2, 0]
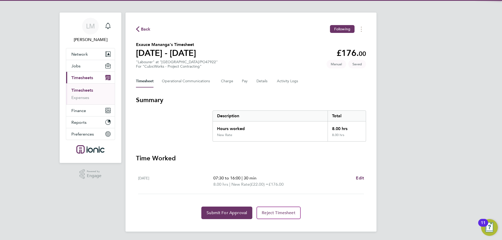
click at [227, 206] on section "Time Worked Tue 26 Aug 07:30 to 16:00 | 30 min 8.00 hrs | New Rate (£22.00) = £…" at bounding box center [251, 186] width 230 height 65
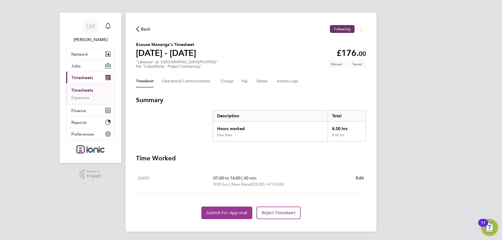
click at [222, 212] on span "Submit For Approval" at bounding box center [226, 212] width 40 height 5
click at [205, 213] on button "Approve Timesheet" at bounding box center [226, 213] width 49 height 13
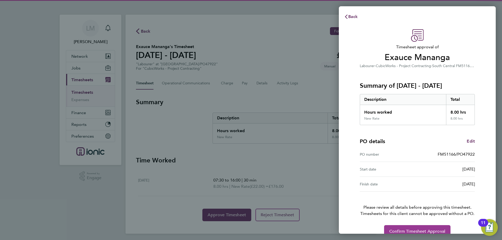
click at [418, 229] on span "Confirm Timesheet Approval" at bounding box center [417, 231] width 56 height 5
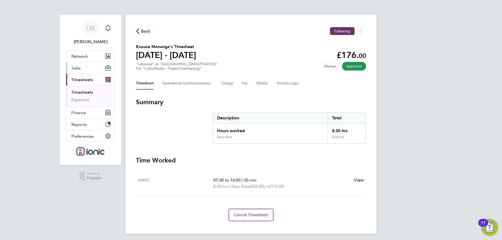
click at [84, 66] on button "Jobs" at bounding box center [90, 67] width 49 height 11
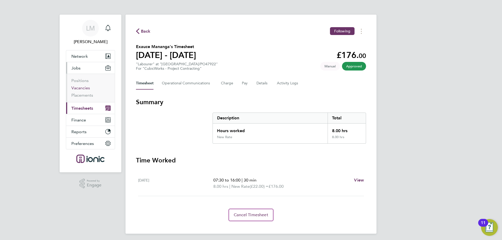
click at [80, 90] on link "Vacancies" at bounding box center [80, 87] width 19 height 5
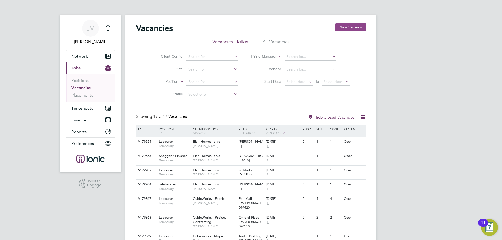
click at [353, 28] on button "New Vacancy" at bounding box center [350, 27] width 31 height 8
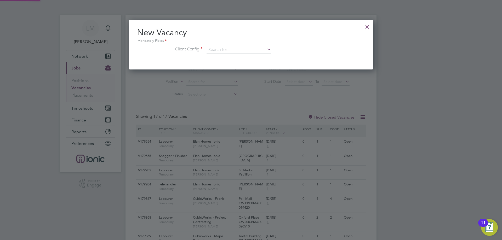
scroll to position [50, 245]
click at [234, 51] on input at bounding box center [238, 50] width 65 height 8
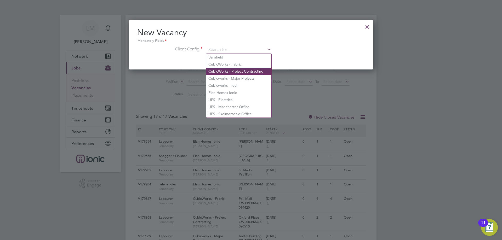
click at [236, 72] on li "CubicWorks - Project Contracting" at bounding box center [238, 71] width 65 height 7
type input "CubicWorks - Project Contracting"
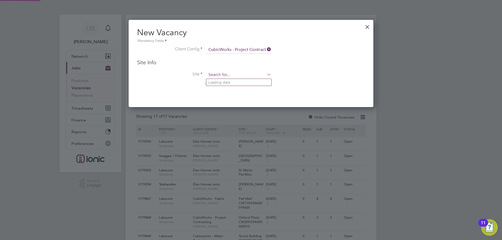
click at [232, 75] on input at bounding box center [238, 75] width 65 height 8
type input "fm48595"
click at [366, 25] on div at bounding box center [366, 25] width 9 height 9
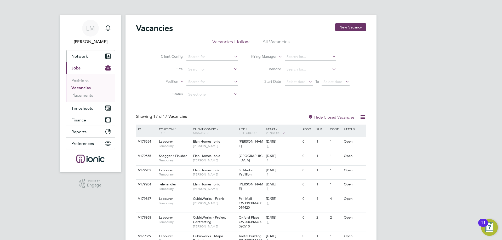
click at [96, 56] on button "Network" at bounding box center [90, 55] width 49 height 11
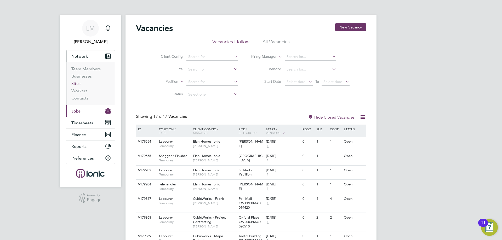
click at [78, 83] on link "Sites" at bounding box center [75, 83] width 9 height 5
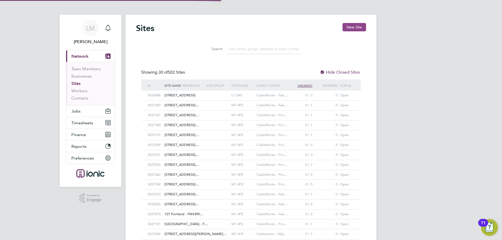
scroll to position [10, 25]
click at [236, 52] on input at bounding box center [264, 49] width 76 height 10
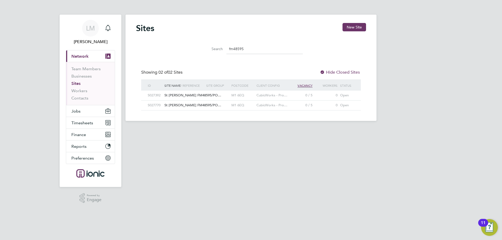
type input "fm48595"
click at [195, 98] on div "St James FM48595/PO…" at bounding box center [184, 96] width 42 height 10
click at [353, 26] on button "New Site" at bounding box center [354, 27] width 24 height 8
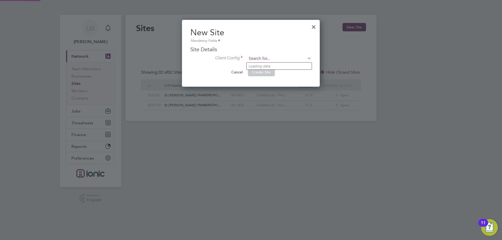
click at [268, 57] on input at bounding box center [279, 59] width 65 height 8
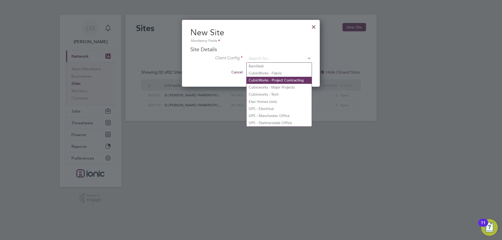
click at [274, 78] on li "CubicWorks - Project Contracting" at bounding box center [278, 80] width 65 height 7
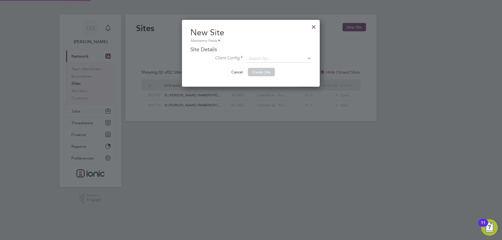
type input "CubicWorks - Project Contracting"
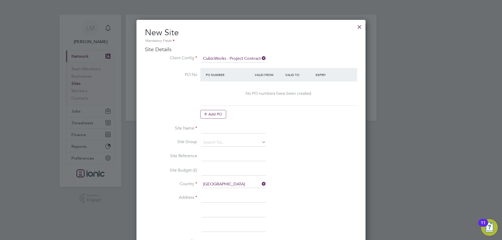
click at [214, 130] on input at bounding box center [233, 128] width 65 height 9
paste input "St James FM48595/PO"
drag, startPoint x: 222, startPoint y: 127, endPoint x: 265, endPoint y: 132, distance: 44.1
click at [265, 132] on input "St James FM48595/PO47923" at bounding box center [233, 128] width 65 height 9
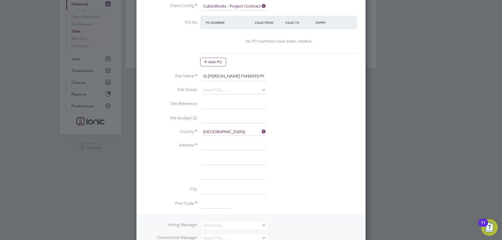
type input "St James FM48595/PO47923"
click at [218, 142] on input at bounding box center [233, 145] width 65 height 9
type input "Oxford Street"
click at [213, 205] on input at bounding box center [215, 204] width 29 height 9
type input "M1 6EQ"
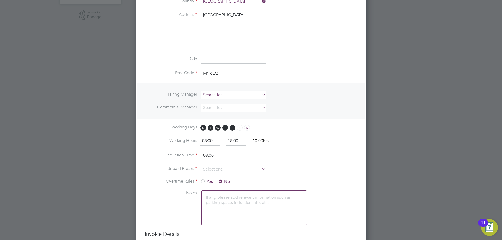
click at [225, 94] on input at bounding box center [233, 95] width 65 height 8
click at [211, 103] on li "Alie sha Murphy" at bounding box center [233, 101] width 65 height 7
type input "[PERSON_NAME]"
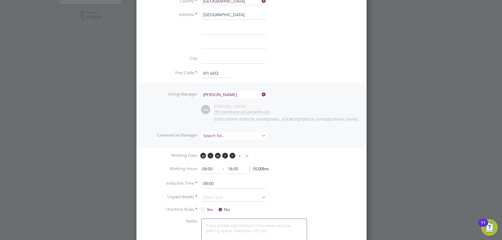
click at [217, 137] on input at bounding box center [233, 136] width 65 height 8
click at [221, 143] on li "Alie sha Murphy" at bounding box center [233, 142] width 65 height 7
type input "[PERSON_NAME]"
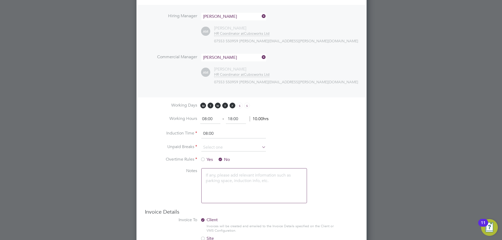
drag, startPoint x: 211, startPoint y: 115, endPoint x: 139, endPoint y: 109, distance: 72.6
click at [139, 109] on div "New Site Mandatory Fields Site Details Client Config CubicWorks - Project Contr…" at bounding box center [251, 19] width 230 height 520
type input "0"
type input "07:00"
click at [235, 150] on input at bounding box center [233, 148] width 65 height 8
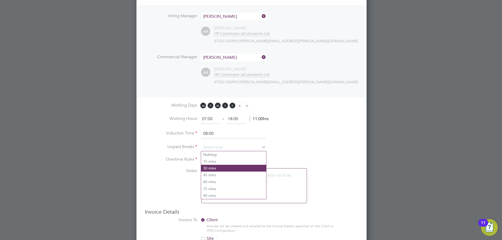
click at [218, 170] on li "30 mins" at bounding box center [233, 168] width 65 height 7
type input "30 mins"
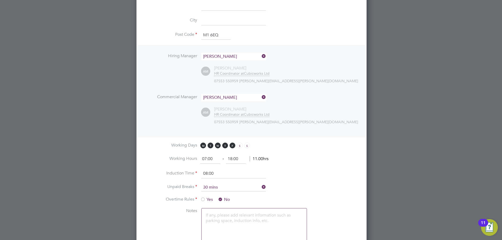
scroll to position [300, 0]
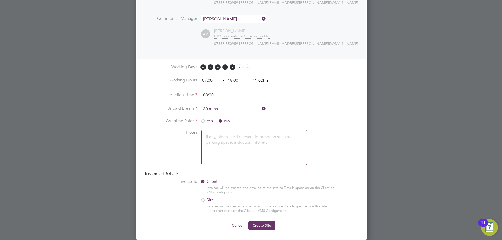
click at [262, 221] on li "Invoice To Client Invoices will be created and emailed to the Invoice Details s…" at bounding box center [251, 200] width 213 height 42
click at [262, 223] on span "Create Site" at bounding box center [261, 225] width 19 height 5
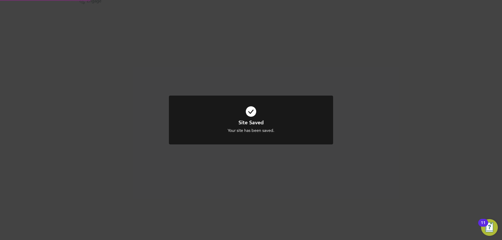
scroll to position [0, 0]
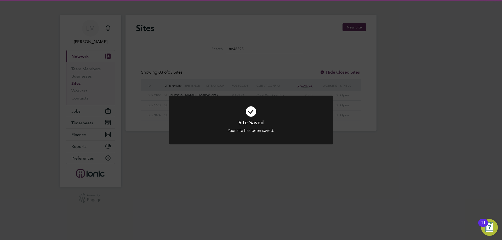
click at [268, 74] on div "Site Saved Your site has been saved. Cancel Okay" at bounding box center [251, 120] width 502 height 240
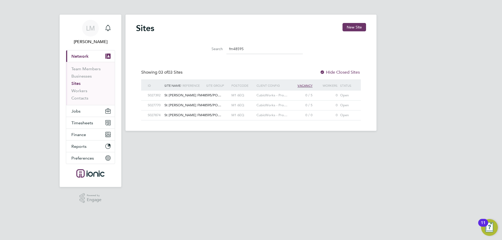
click at [268, 74] on div "Site Saved Your site has been saved. Cancel Okay" at bounding box center [251, 120] width 502 height 240
click at [81, 113] on button "Jobs" at bounding box center [90, 110] width 49 height 11
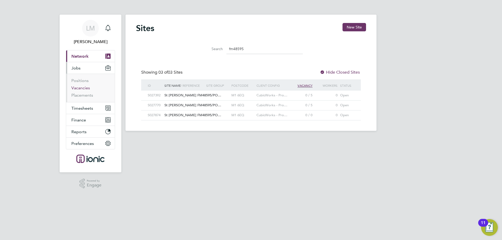
click at [80, 86] on link "Vacancies" at bounding box center [80, 87] width 19 height 5
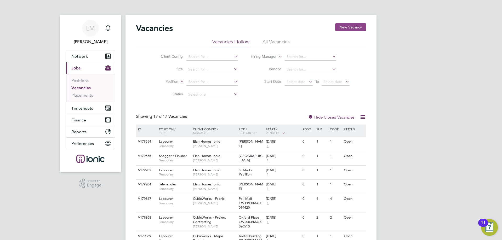
click at [350, 29] on button "New Vacancy" at bounding box center [350, 27] width 31 height 8
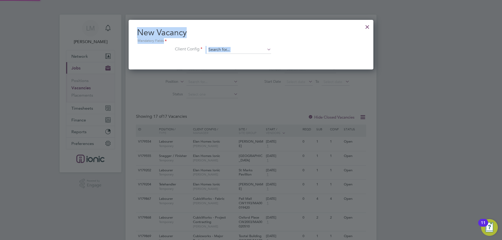
scroll to position [50, 245]
click at [251, 50] on input at bounding box center [238, 50] width 65 height 8
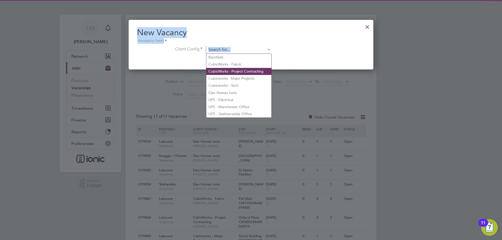
click at [249, 70] on li "CubicWorks - Project Contracting" at bounding box center [238, 71] width 65 height 7
type input "CubicWorks - Project Contracting"
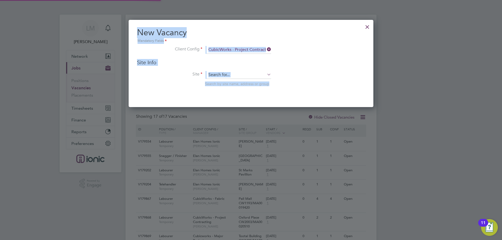
click at [280, 30] on h2 "New Vacancy Mandatory Fields" at bounding box center [251, 35] width 228 height 17
click at [279, 29] on h2 "New Vacancy Mandatory Fields" at bounding box center [251, 35] width 228 height 17
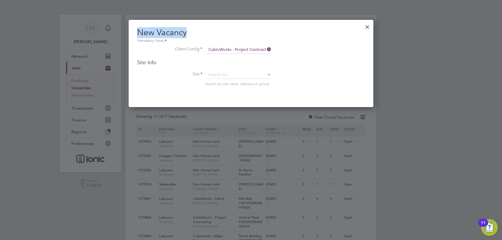
click at [278, 28] on h2 "New Vacancy Mandatory Fields" at bounding box center [251, 35] width 228 height 17
click at [246, 75] on input at bounding box center [238, 75] width 65 height 8
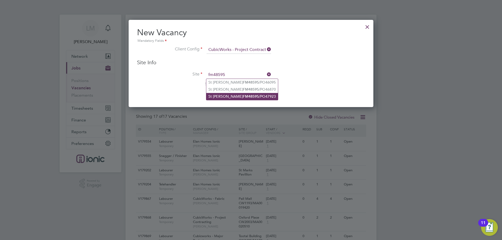
click at [221, 93] on li "St James FM48595 /PO47923" at bounding box center [242, 96] width 72 height 7
type input "St James FM48595/PO47923"
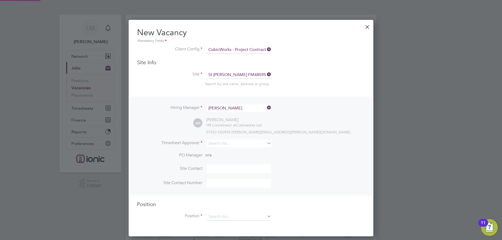
scroll to position [217, 245]
click at [228, 147] on input at bounding box center [238, 144] width 65 height 8
click at [229, 150] on li "Alie sha Murphy" at bounding box center [238, 151] width 65 height 7
type input "[PERSON_NAME]"
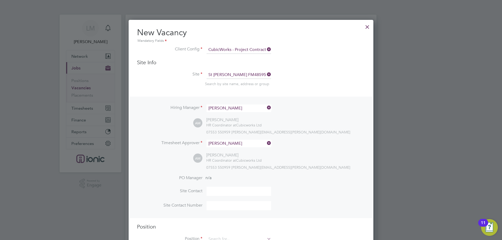
scroll to position [78, 0]
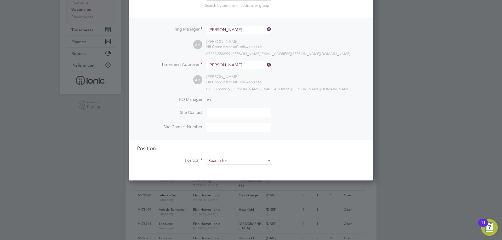
click at [235, 158] on input at bounding box center [238, 161] width 65 height 8
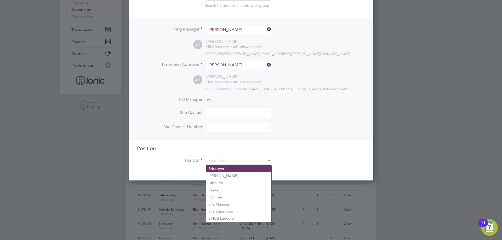
drag, startPoint x: 226, startPoint y: 184, endPoint x: 223, endPoint y: 168, distance: 15.9
click at [226, 184] on li "Labourer" at bounding box center [238, 182] width 65 height 7
type input "Labourer"
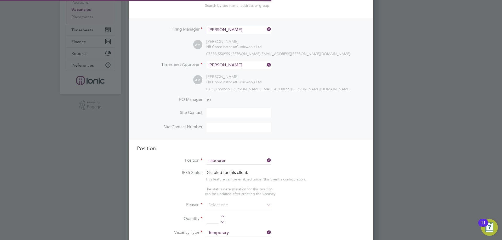
scroll to position [3, 3]
type textarea "General labourer, working on office rip outs / refurbs"
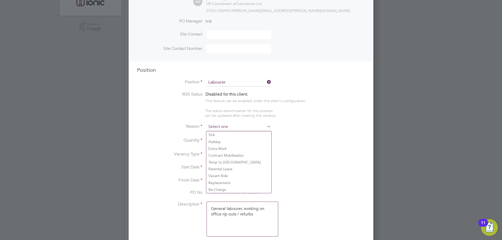
click at [237, 130] on input at bounding box center [238, 127] width 65 height 8
click at [222, 174] on li "Vacant Role" at bounding box center [238, 175] width 65 height 7
type input "Vacant Role"
click at [221, 139] on div at bounding box center [222, 139] width 4 height 4
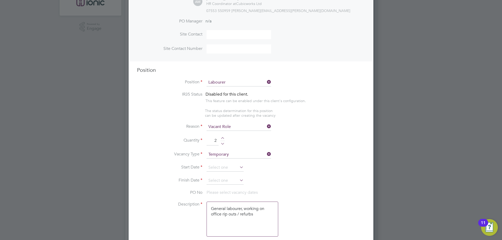
click at [223, 138] on div at bounding box center [222, 139] width 4 height 4
type input "3"
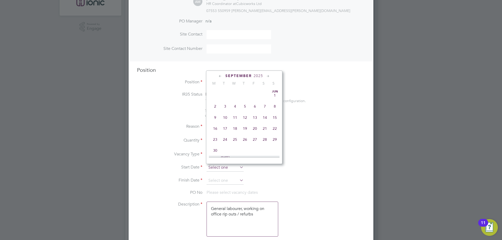
click at [220, 166] on input at bounding box center [224, 168] width 37 height 8
click at [215, 106] on span "25" at bounding box center [215, 102] width 10 height 10
type input "25 Aug 2025"
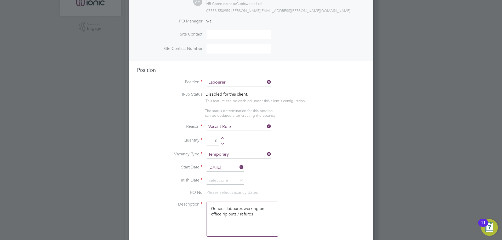
click at [221, 187] on li "Finish Date" at bounding box center [251, 183] width 228 height 13
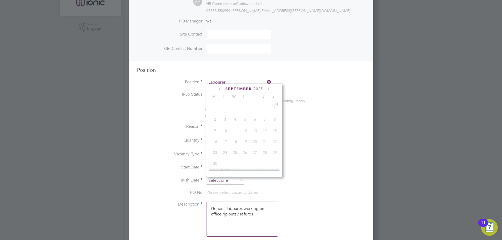
click at [221, 179] on input at bounding box center [224, 181] width 37 height 8
click at [275, 120] on span "31" at bounding box center [275, 115] width 10 height 10
type input "31 Aug 2025"
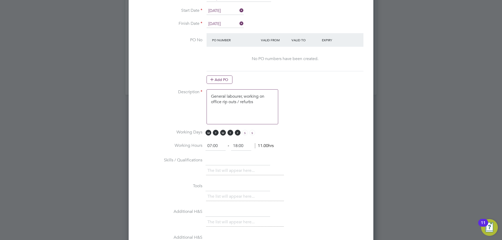
click at [220, 78] on button "Add PO" at bounding box center [219, 79] width 26 height 8
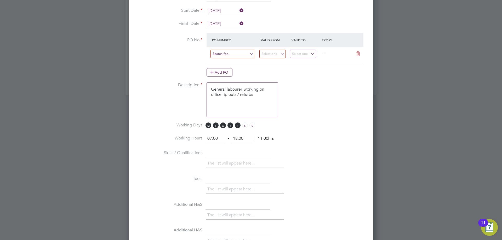
click at [224, 57] on input at bounding box center [232, 54] width 45 height 9
paste input "FM48595/PO47923"
type input "FM48595/PO47923"
click at [233, 69] on li "Use "FM48595/PO47923"" at bounding box center [234, 69] width 48 height 7
click at [272, 51] on input at bounding box center [272, 54] width 26 height 9
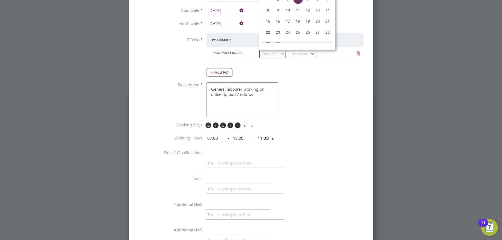
scroll to position [132, 0]
click at [269, 19] on span "25" at bounding box center [268, 14] width 10 height 10
type input "25 Aug 2025"
click at [300, 51] on input at bounding box center [303, 54] width 26 height 9
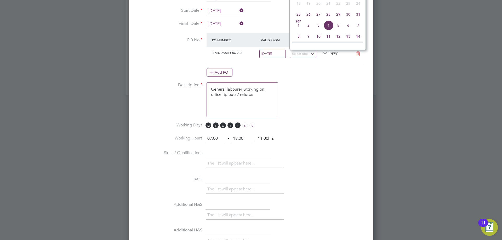
click at [358, 18] on span "31" at bounding box center [358, 14] width 10 height 10
type input "31 Aug 2025"
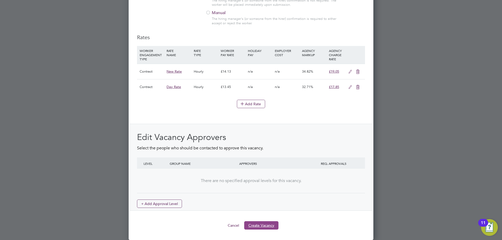
click at [254, 226] on button "Create Vacancy" at bounding box center [261, 225] width 34 height 8
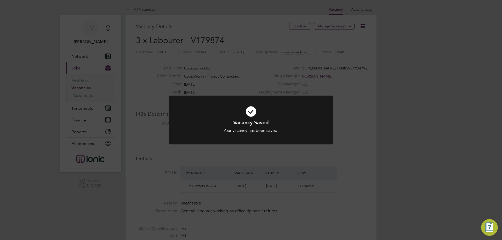
click at [226, 160] on div "Vacancy Saved Your vacancy has been saved. Cancel Okay" at bounding box center [251, 120] width 502 height 240
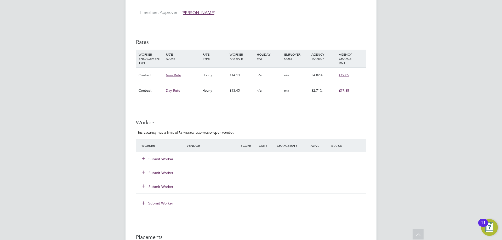
click at [163, 158] on button "Submit Worker" at bounding box center [157, 158] width 31 height 5
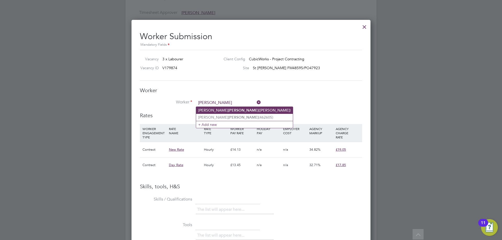
click at [237, 108] on li "Cameron Cullen (Cullen)" at bounding box center [244, 110] width 97 height 7
type input "Cameron Cullen (Cullen)"
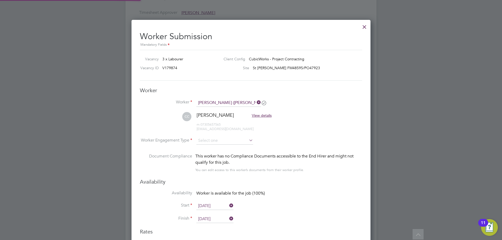
type input "25 Aug 2025"
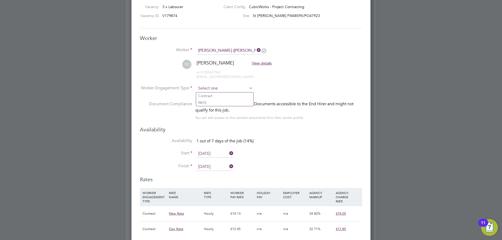
click at [220, 86] on input at bounding box center [224, 89] width 57 height 8
click at [217, 96] on li "Contract" at bounding box center [224, 95] width 57 height 7
type input "Contract"
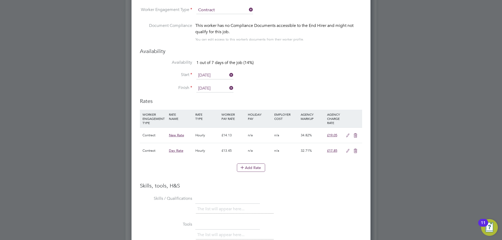
click at [214, 78] on input "25 Aug 2025" at bounding box center [214, 76] width 37 height 8
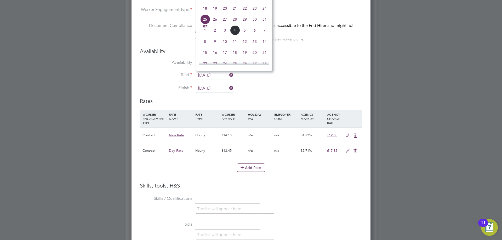
click at [226, 24] on span "27" at bounding box center [225, 19] width 10 height 10
type input "27 Aug 2025"
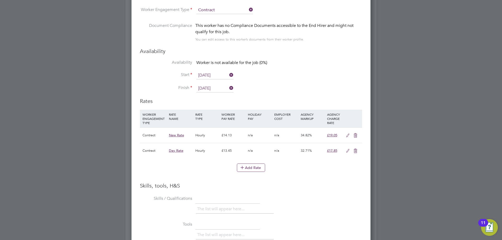
click at [211, 85] on input "25 Aug 2025" at bounding box center [214, 89] width 37 height 8
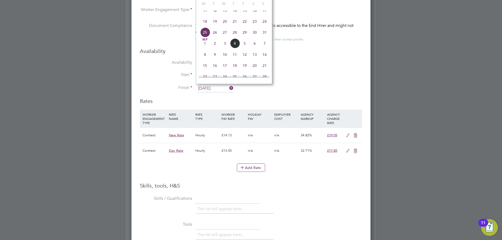
drag, startPoint x: 226, startPoint y: 36, endPoint x: 242, endPoint y: 83, distance: 49.6
click at [226, 36] on span "27" at bounding box center [225, 32] width 10 height 10
type input "27 Aug 2025"
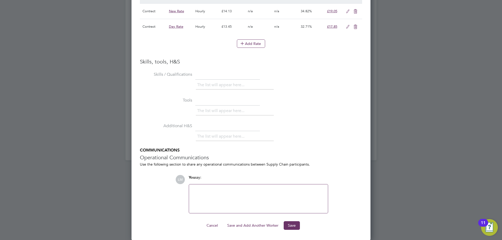
click at [265, 226] on button "Save and Add Another Worker" at bounding box center [253, 225] width 60 height 8
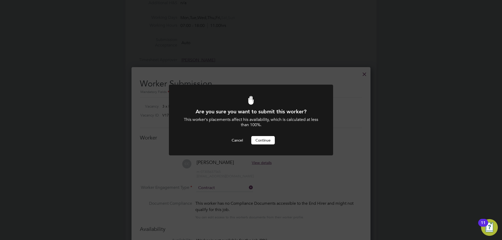
click at [259, 143] on button "Continue" at bounding box center [263, 140] width 24 height 8
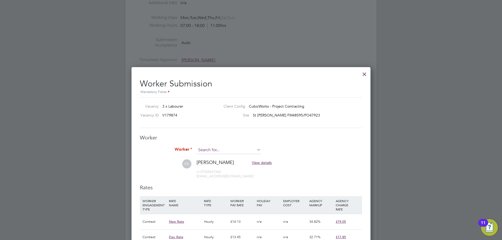
click at [246, 150] on input at bounding box center [228, 150] width 65 height 8
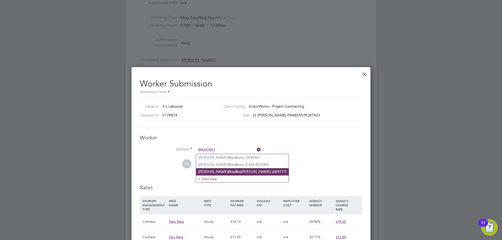
click at [236, 171] on li "Cameron Bradbu rn-Lewis (469777)" at bounding box center [242, 171] width 92 height 7
type input "Cameron Bradburn-Lewis (469777)"
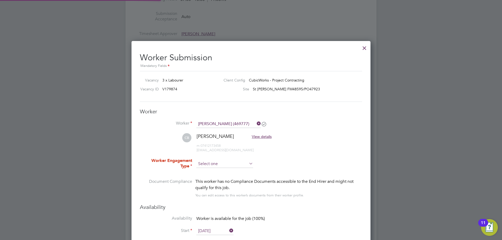
click at [240, 164] on input at bounding box center [224, 164] width 57 height 8
click at [231, 170] on li "Contract" at bounding box center [224, 171] width 57 height 7
type input "Contract"
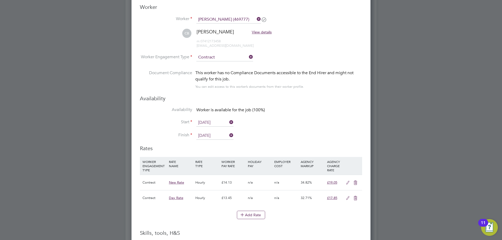
click at [211, 118] on li "Availability Worker is available for the job (100%)" at bounding box center [251, 113] width 222 height 12
click at [211, 119] on input "25 Aug 2025" at bounding box center [214, 123] width 37 height 8
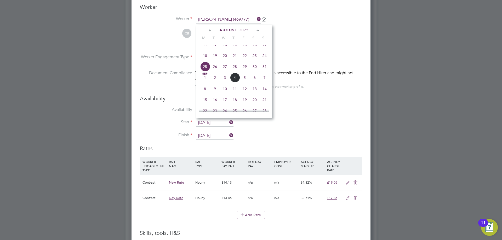
click at [215, 71] on span "26" at bounding box center [215, 67] width 10 height 10
type input "26 Aug 2025"
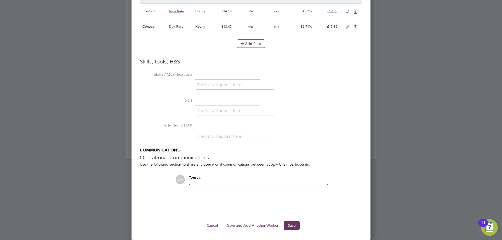
click at [259, 228] on button "Save and Add Another Worker" at bounding box center [253, 225] width 60 height 8
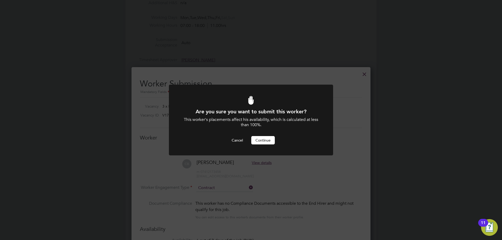
click at [261, 140] on button "Continue" at bounding box center [263, 140] width 24 height 8
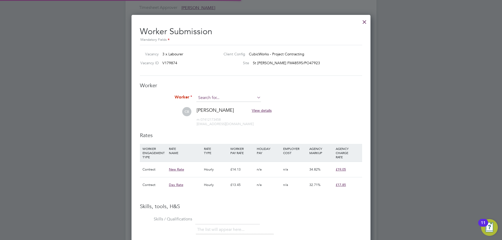
drag, startPoint x: 229, startPoint y: 97, endPoint x: 229, endPoint y: 94, distance: 3.1
click at [229, 97] on input at bounding box center [228, 98] width 65 height 8
click at [228, 132] on b "Mckenn" at bounding box center [235, 133] width 14 height 4
type input "Edward Mckenna (406385)"
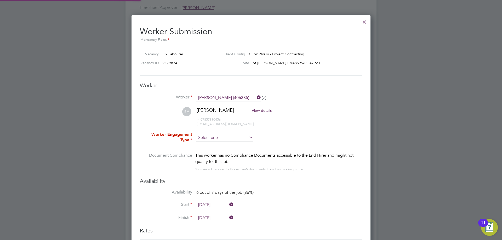
click at [213, 136] on input at bounding box center [224, 138] width 57 height 8
click at [214, 144] on li "Contract" at bounding box center [224, 145] width 57 height 7
type input "Contract"
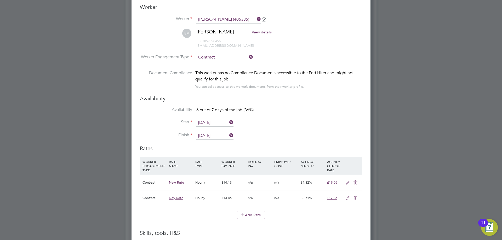
click at [212, 125] on input "25 Aug 2025" at bounding box center [214, 123] width 37 height 8
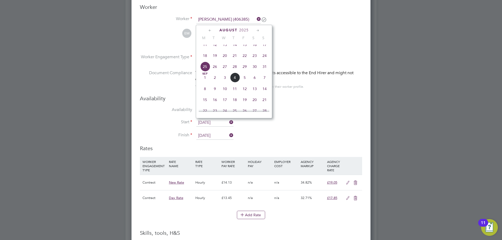
click at [214, 72] on span "26" at bounding box center [215, 67] width 10 height 10
type input "26 Aug 2025"
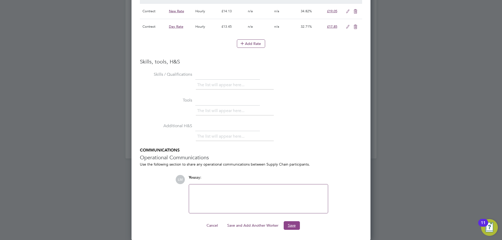
click at [294, 224] on button "Save" at bounding box center [291, 225] width 16 height 8
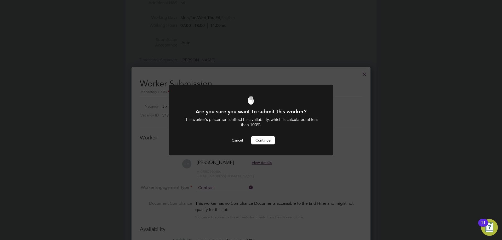
drag, startPoint x: 253, startPoint y: 198, endPoint x: 256, endPoint y: 197, distance: 3.5
click at [253, 199] on div "Are you sure you want to submit this worker? This worker's placements affect hi…" at bounding box center [251, 120] width 502 height 240
click at [263, 137] on button "Continue" at bounding box center [263, 140] width 24 height 8
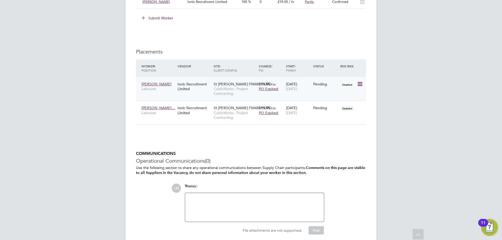
click at [359, 81] on icon at bounding box center [359, 84] width 5 height 6
click at [338, 115] on li "Start" at bounding box center [343, 116] width 37 height 7
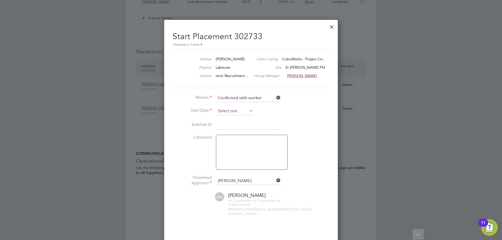
click at [236, 112] on input at bounding box center [234, 111] width 37 height 8
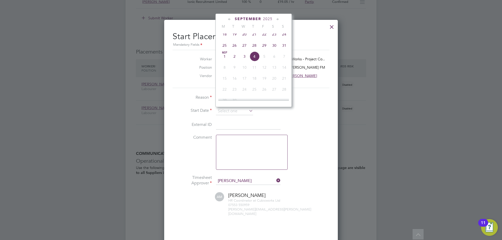
click at [244, 49] on span "27" at bounding box center [244, 45] width 10 height 10
type input "27 Aug 2025"
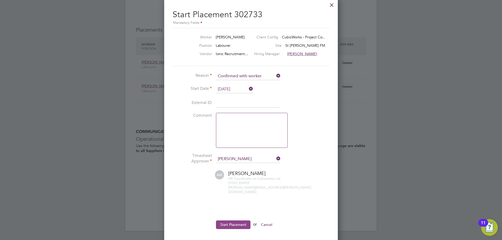
click at [229, 220] on button "Start Placement" at bounding box center [233, 224] width 34 height 8
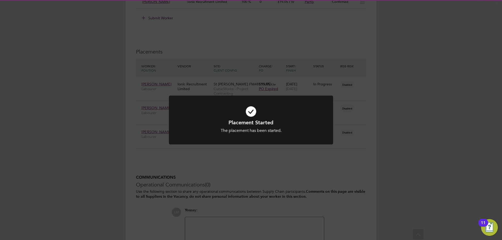
click at [357, 190] on div "Placement Started The placement has been started. Cancel Okay" at bounding box center [251, 120] width 502 height 240
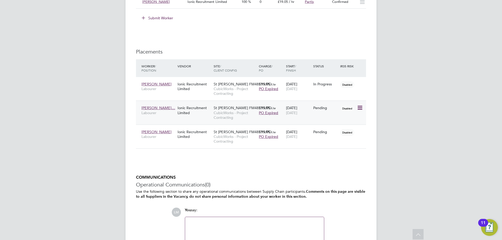
click at [358, 107] on icon at bounding box center [359, 108] width 5 height 6
click at [340, 139] on li "Start" at bounding box center [343, 140] width 37 height 7
type input "[PERSON_NAME]"
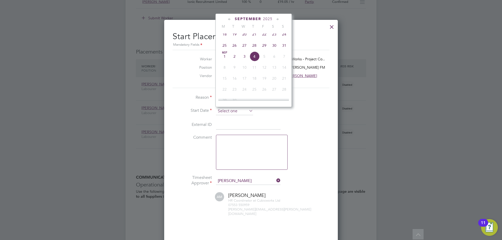
click at [238, 108] on input at bounding box center [234, 111] width 37 height 8
click at [235, 50] on span "26" at bounding box center [234, 45] width 10 height 10
type input "26 Aug 2025"
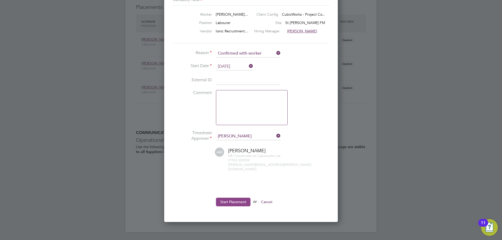
click at [229, 198] on button "Start Placement" at bounding box center [233, 202] width 34 height 8
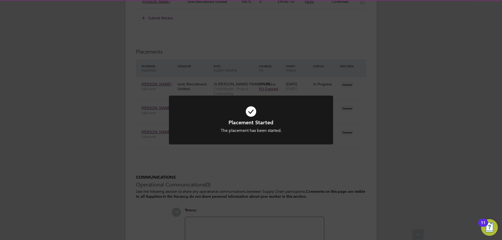
click at [227, 173] on div "Placement Started The placement has been started. Cancel Okay" at bounding box center [251, 120] width 502 height 240
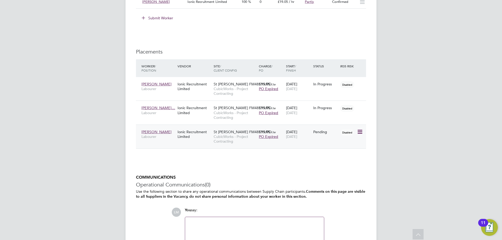
click at [361, 130] on icon at bounding box center [359, 132] width 5 height 6
click at [340, 163] on li "Start" at bounding box center [343, 164] width 37 height 7
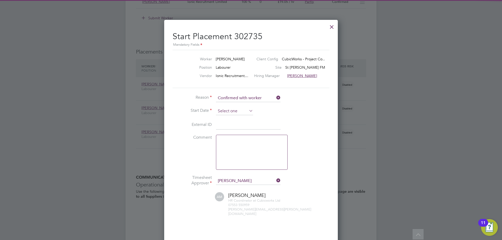
click at [231, 112] on input at bounding box center [234, 111] width 37 height 8
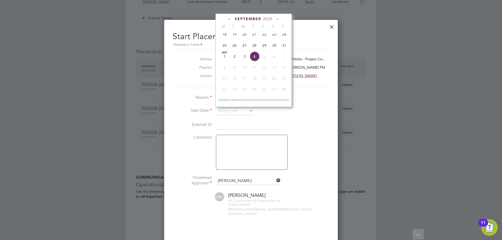
click at [234, 49] on span "26" at bounding box center [234, 45] width 10 height 10
type input "26 Aug 2025"
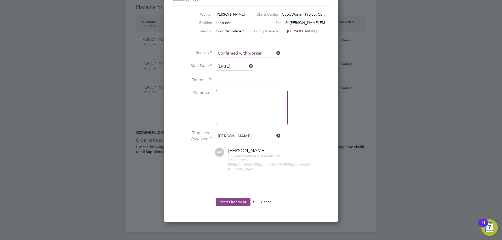
click at [238, 198] on button "Start Placement" at bounding box center [233, 202] width 34 height 8
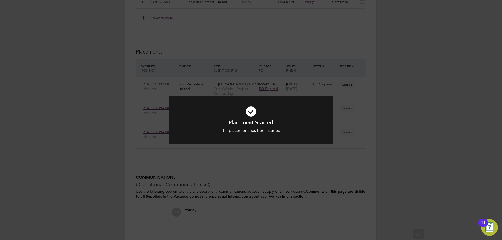
click at [220, 179] on div "Placement Started The placement has been started. Cancel Okay" at bounding box center [251, 120] width 502 height 240
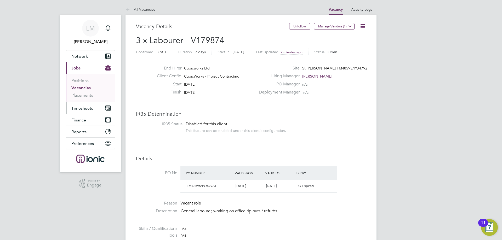
click at [86, 105] on button "Timesheets" at bounding box center [90, 107] width 49 height 11
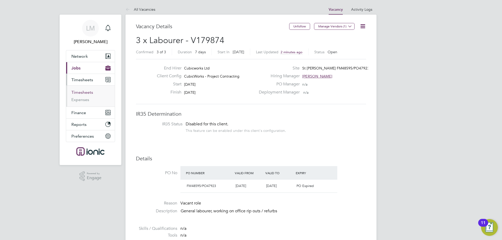
click at [90, 93] on link "Timesheets" at bounding box center [82, 92] width 22 height 5
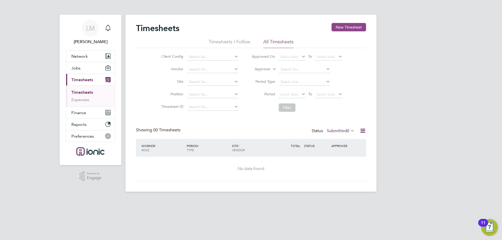
click at [357, 31] on button "New Timesheet" at bounding box center [348, 27] width 34 height 8
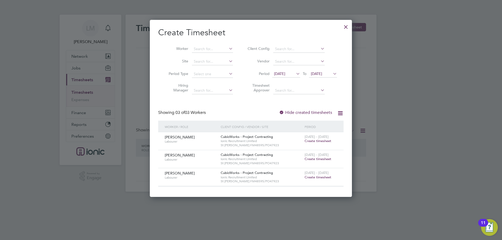
click at [318, 141] on span "Create timesheet" at bounding box center [317, 141] width 27 height 4
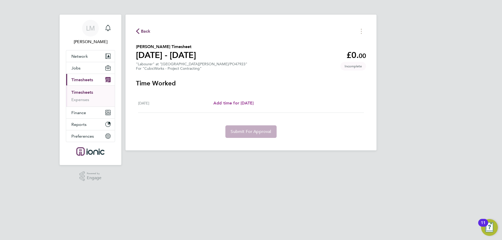
click at [251, 105] on span "Add time for Wed 27 Aug" at bounding box center [233, 103] width 40 height 5
select select "30"
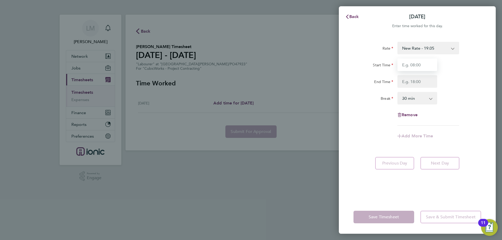
click at [426, 63] on input "Start Time" at bounding box center [417, 65] width 40 height 13
type input "07:30"
click at [417, 80] on input "End Time" at bounding box center [417, 81] width 40 height 13
type input "16:00"
click at [455, 84] on div "End Time 16:00" at bounding box center [417, 81] width 132 height 13
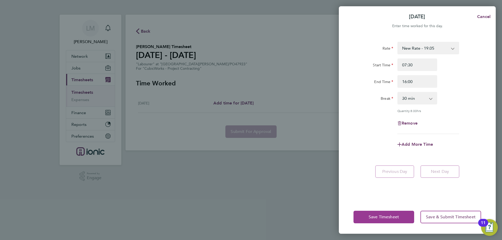
click at [381, 218] on span "Save Timesheet" at bounding box center [383, 216] width 30 height 5
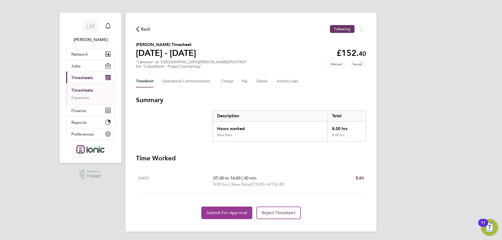
drag, startPoint x: 205, startPoint y: 214, endPoint x: 210, endPoint y: 210, distance: 5.9
click at [206, 214] on button "Submit For Approval" at bounding box center [226, 213] width 51 height 13
click at [220, 213] on span "Approve Timesheet" at bounding box center [226, 212] width 38 height 5
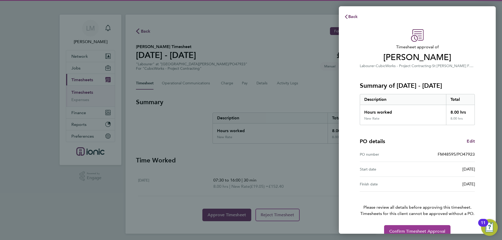
click at [416, 228] on button "Confirm Timesheet Approval" at bounding box center [417, 231] width 66 height 13
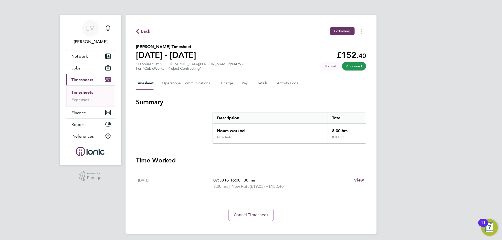
click at [145, 30] on span "Back" at bounding box center [146, 31] width 10 height 6
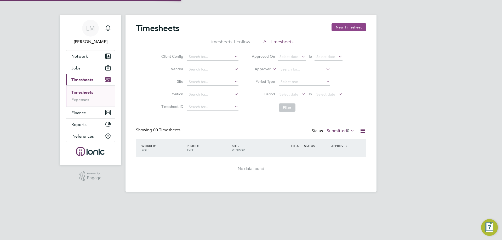
click at [349, 29] on button "New Timesheet" at bounding box center [348, 27] width 34 height 8
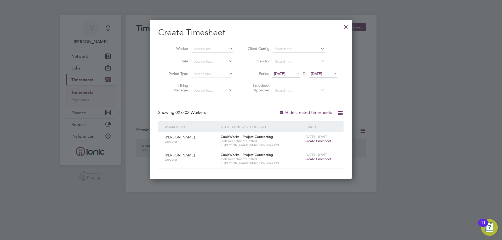
click at [318, 140] on span "Create timesheet" at bounding box center [317, 141] width 27 height 4
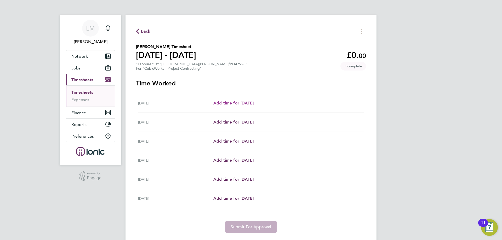
click at [248, 104] on span "Add time for Tue 26 Aug" at bounding box center [233, 103] width 40 height 5
select select "30"
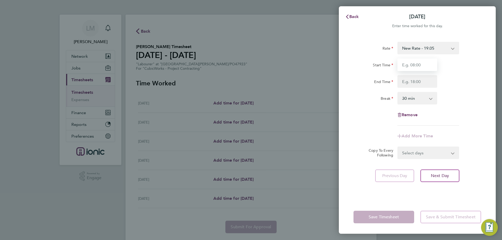
click at [422, 65] on input "Start Time" at bounding box center [417, 65] width 40 height 13
type input "07:30"
drag, startPoint x: 423, startPoint y: 82, endPoint x: 424, endPoint y: 89, distance: 7.3
click at [423, 82] on input "End Time" at bounding box center [417, 81] width 40 height 13
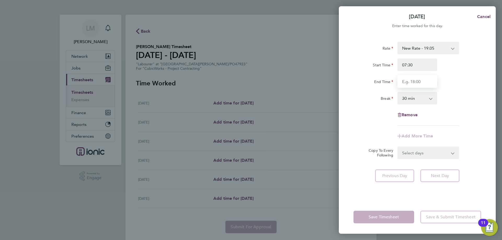
type input "16:00"
click at [465, 89] on div "Rate New Rate - 19.05 Day Rate - 17.85 Start Time 07:30 End Time 16:00 Break 0 …" at bounding box center [416, 84] width 127 height 84
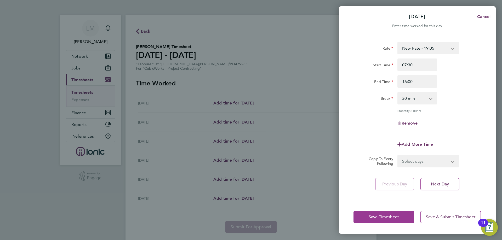
click at [377, 214] on button "Save Timesheet" at bounding box center [383, 217] width 61 height 13
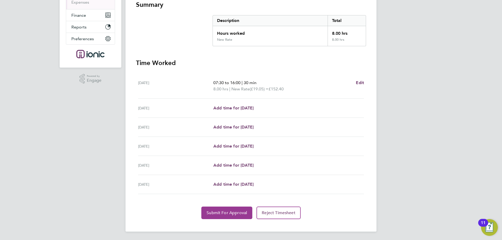
click at [246, 215] on span "Submit For Approval" at bounding box center [226, 212] width 40 height 5
click at [217, 213] on span "Approve Timesheet" at bounding box center [226, 212] width 38 height 5
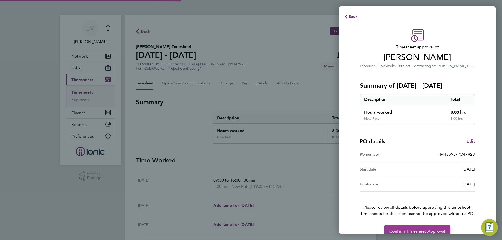
click at [408, 229] on span "Confirm Timesheet Approval" at bounding box center [417, 231] width 56 height 5
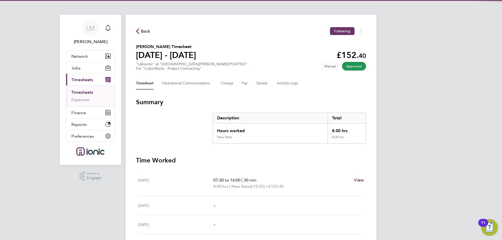
click at [142, 27] on div "Back Following" at bounding box center [251, 31] width 230 height 8
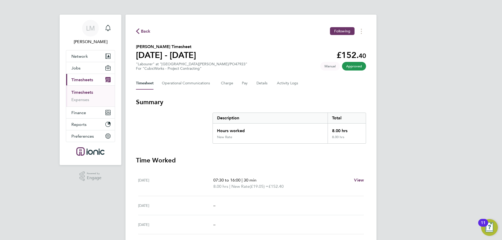
click at [143, 29] on span "Back" at bounding box center [146, 31] width 10 height 6
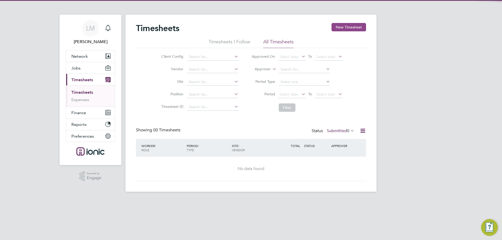
click at [349, 26] on button "New Timesheet" at bounding box center [348, 27] width 34 height 8
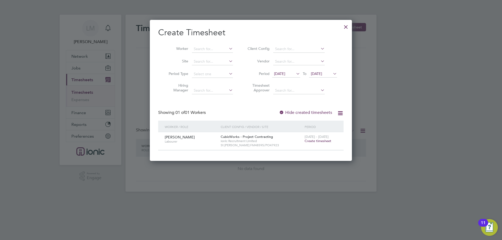
click at [318, 139] on span "Create timesheet" at bounding box center [317, 141] width 27 height 4
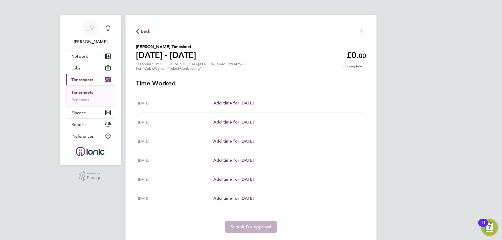
click at [245, 107] on div "Tue 26 Aug Add time for Tue 26 Aug Add time for Tue 26 Aug" at bounding box center [251, 103] width 226 height 19
click at [244, 104] on span "Add time for Tue 26 Aug" at bounding box center [233, 103] width 40 height 5
select select "30"
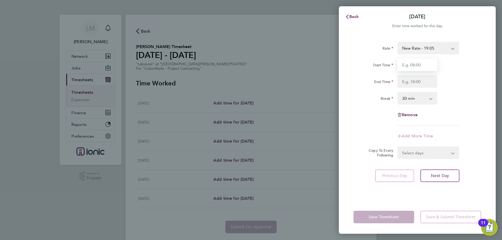
click at [421, 66] on input "Start Time" at bounding box center [417, 65] width 40 height 13
type input "07:30"
drag, startPoint x: 421, startPoint y: 79, endPoint x: 422, endPoint y: 84, distance: 5.2
click at [421, 79] on input "End Time" at bounding box center [417, 81] width 40 height 13
type input "16:00"
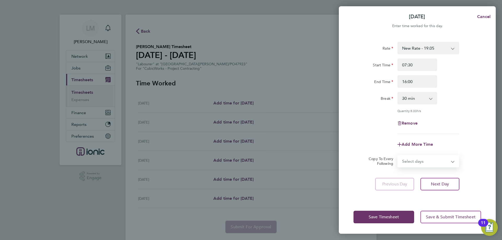
click at [411, 154] on form "Rate New Rate - 19.05 Day Rate - 17.85 Start Time 07:30 End Time 16:00 Break 0 …" at bounding box center [416, 105] width 127 height 126
select select "WED"
click at [398, 155] on select "Select days Day Weekday (Mon-Fri) Weekend (Sat-Sun) Wednesday Thursday Friday S…" at bounding box center [425, 160] width 55 height 11
select select "2025-08-31"
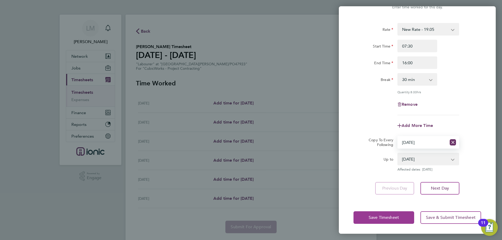
click at [385, 218] on span "Save Timesheet" at bounding box center [383, 217] width 30 height 5
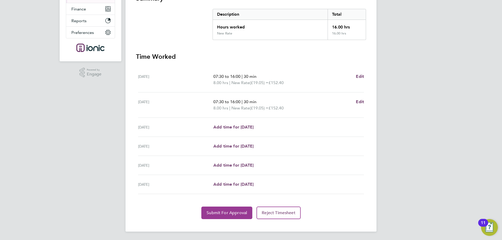
click at [228, 217] on button "Submit For Approval" at bounding box center [226, 213] width 51 height 13
click at [222, 213] on span "Approve Timesheet" at bounding box center [226, 212] width 38 height 5
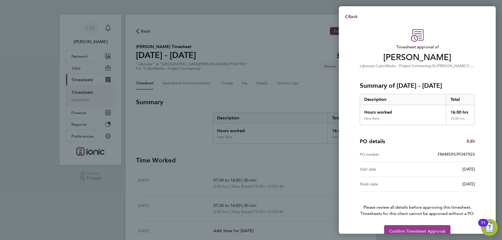
click at [417, 233] on span "Confirm Timesheet Approval" at bounding box center [417, 231] width 56 height 5
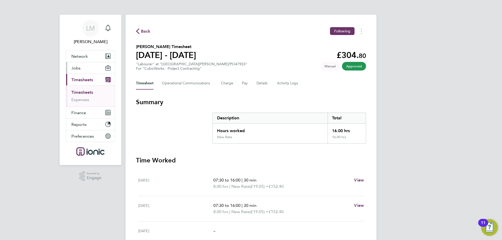
click at [83, 70] on button "Jobs" at bounding box center [90, 67] width 49 height 11
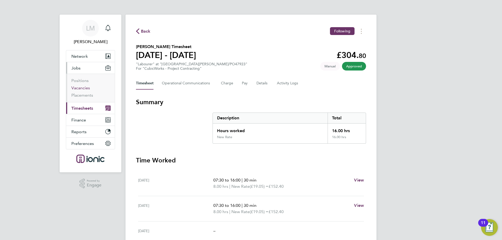
click at [83, 86] on link "Vacancies" at bounding box center [80, 87] width 19 height 5
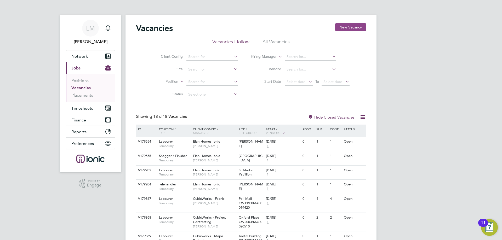
click at [362, 27] on button "New Vacancy" at bounding box center [350, 27] width 31 height 8
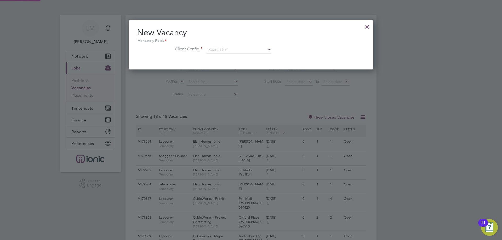
scroll to position [50, 245]
click at [222, 54] on li "Client Config" at bounding box center [251, 52] width 228 height 13
click at [221, 51] on input at bounding box center [238, 50] width 65 height 8
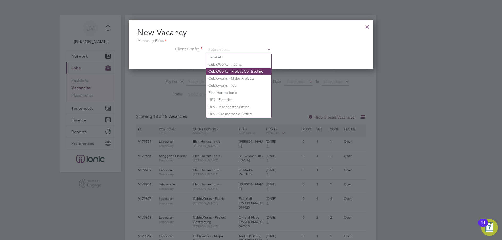
click at [231, 73] on li "CubicWorks - Project Contracting" at bounding box center [238, 71] width 65 height 7
type input "CubicWorks - Project Contracting"
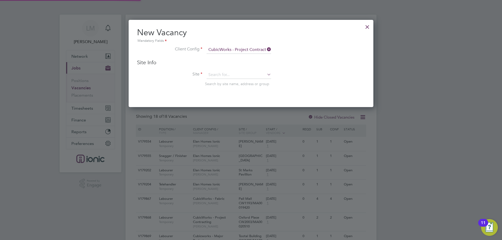
scroll to position [88, 245]
click at [226, 75] on input at bounding box center [238, 75] width 65 height 8
click at [243, 82] on b "CW2006" at bounding box center [250, 82] width 15 height 4
type input "St James CW2006/MA00020224"
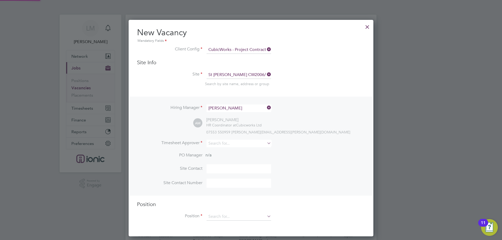
scroll to position [217, 245]
drag, startPoint x: 223, startPoint y: 138, endPoint x: 222, endPoint y: 144, distance: 6.3
click at [223, 139] on div "Hiring Manager Aliesha Murphy AM Aliesha Murphy HR Coordinator at Cubicworks Lt…" at bounding box center [250, 146] width 243 height 99
click at [222, 145] on input at bounding box center [238, 144] width 65 height 8
click at [223, 154] on li "Alie sha Murphy" at bounding box center [238, 151] width 65 height 7
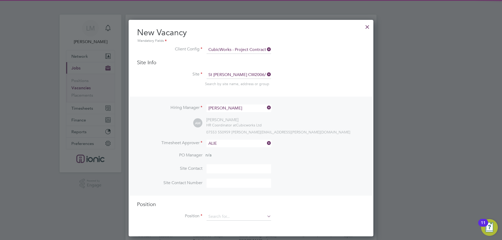
type input "[PERSON_NAME]"
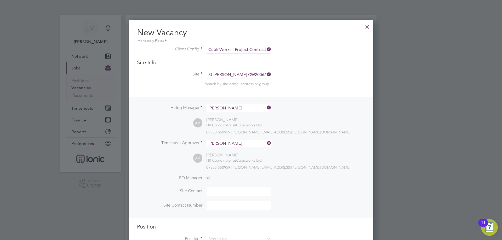
scroll to position [52, 0]
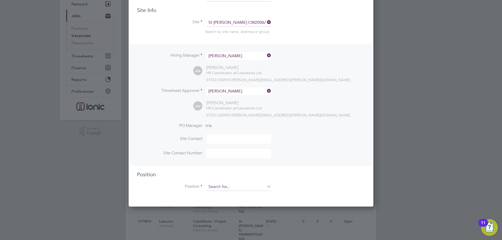
click at [214, 185] on input at bounding box center [238, 187] width 65 height 8
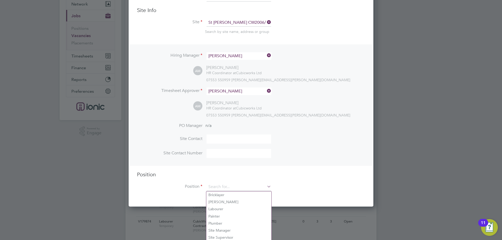
scroll to position [131, 0]
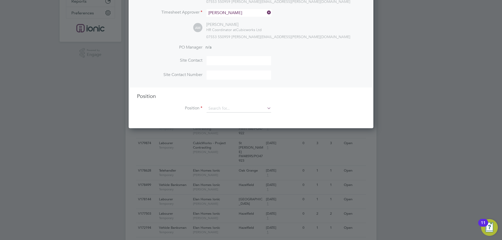
click at [216, 131] on li "Labourer" at bounding box center [238, 130] width 65 height 7
type input "Labourer"
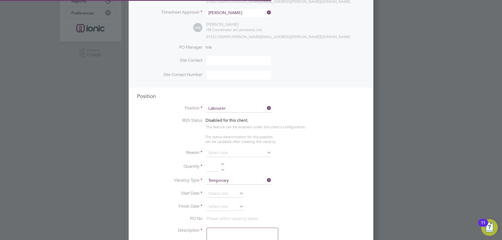
scroll to position [751, 245]
type textarea "General labourer, working on office rip outs / refurbs"
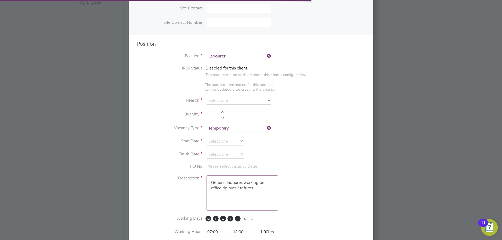
scroll to position [15, 27]
click at [226, 100] on input at bounding box center [238, 101] width 65 height 8
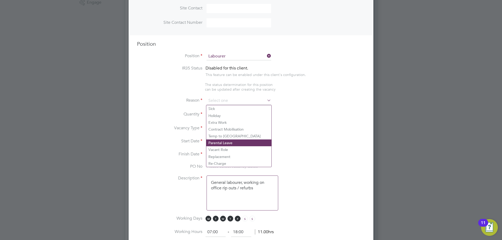
drag, startPoint x: 227, startPoint y: 148, endPoint x: 228, endPoint y: 141, distance: 6.8
click at [227, 148] on li "Vacant Role" at bounding box center [238, 149] width 65 height 7
type input "Vacant Role"
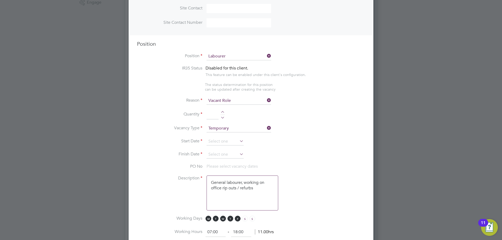
click at [222, 113] on div at bounding box center [222, 113] width 4 height 4
type input "1"
click at [220, 139] on input at bounding box center [224, 142] width 37 height 8
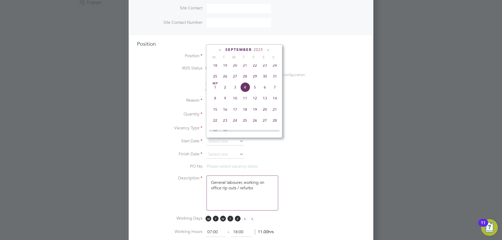
click at [217, 80] on span "25" at bounding box center [215, 76] width 10 height 10
type input "25 Aug 2025"
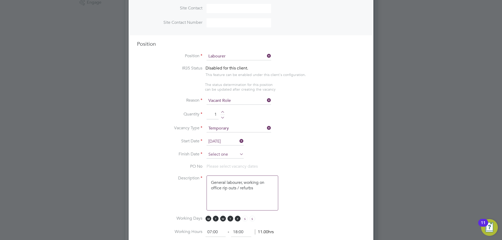
click at [220, 153] on input at bounding box center [224, 155] width 37 height 8
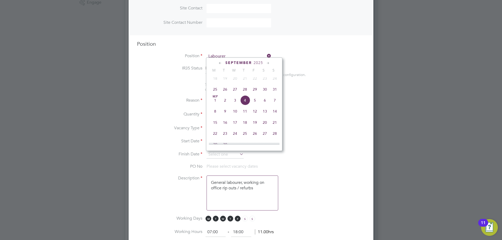
click at [275, 92] on span "31" at bounding box center [275, 89] width 10 height 10
type input "31 Aug 2025"
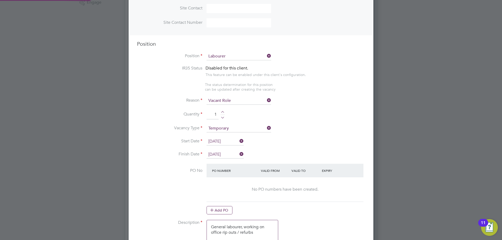
scroll to position [0, 0]
click at [220, 211] on button "Add PO" at bounding box center [219, 210] width 26 height 8
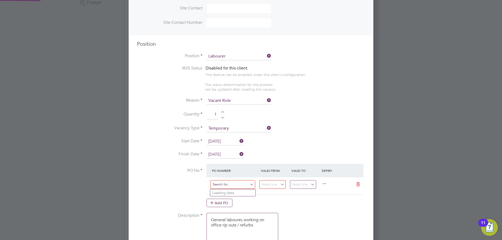
click at [229, 183] on input at bounding box center [232, 184] width 45 height 9
type input "c"
type input "CW2006/MA00020224"
click at [244, 194] on b "CW2006/MA00020224" at bounding box center [231, 193] width 39 height 4
type input "18 Aug 2025"
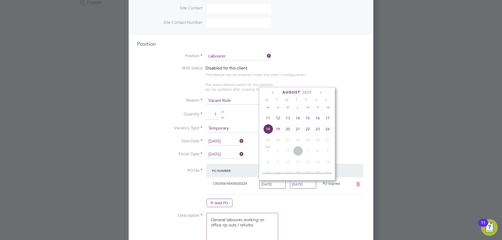
click at [280, 186] on input "18 Aug 2025" at bounding box center [272, 184] width 26 height 9
click at [305, 186] on input "24 Aug 2025" at bounding box center [303, 184] width 26 height 9
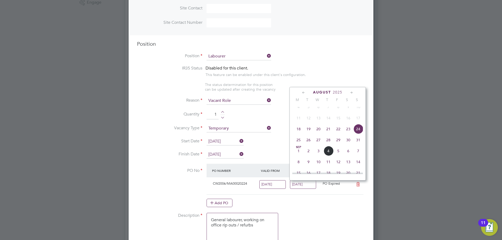
click at [357, 145] on span "31" at bounding box center [358, 140] width 10 height 10
type input "31 Aug 2025"
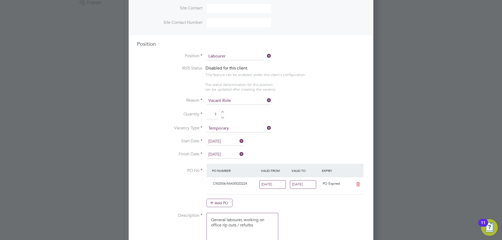
click at [271, 184] on input "18 Aug 2025" at bounding box center [272, 184] width 26 height 9
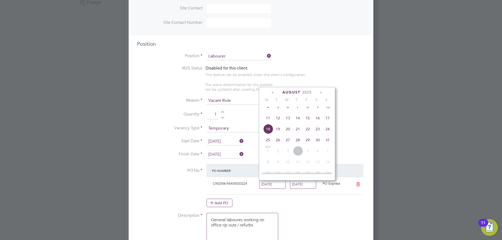
click at [267, 145] on span "25" at bounding box center [268, 140] width 10 height 10
type input "25 Aug 2025"
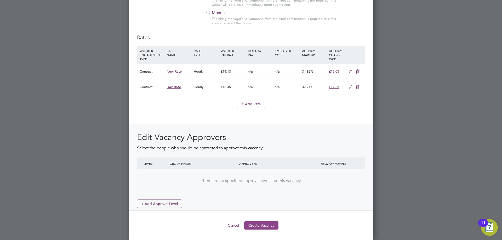
click at [264, 223] on button "Create Vacancy" at bounding box center [261, 225] width 34 height 8
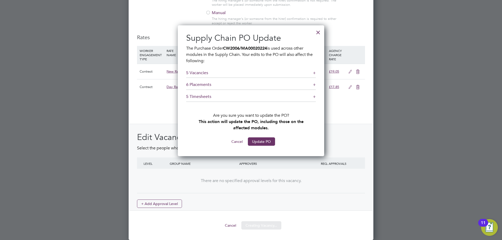
click at [236, 142] on button "Cancel" at bounding box center [237, 141] width 20 height 8
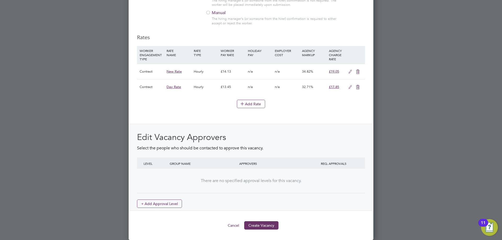
click at [349, 73] on icon at bounding box center [350, 72] width 7 height 4
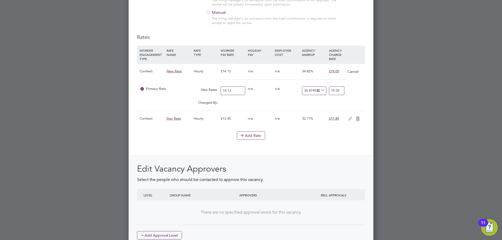
drag, startPoint x: 237, startPoint y: 92, endPoint x: 115, endPoint y: 92, distance: 121.5
type input "1"
type input "1.3481953290870488"
type input "18"
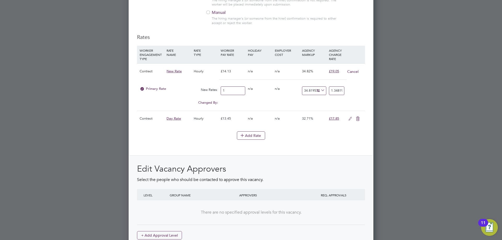
type input "24.26751592356688"
type input "18.00"
type input "-88.88888888888889"
type input "2"
type input "22.22222222222222"
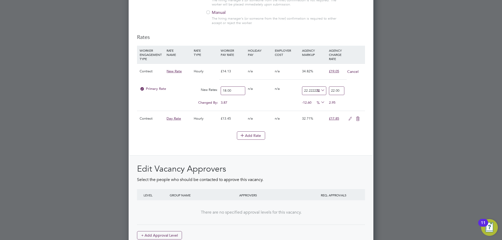
type input "22.00"
click at [256, 152] on div "Rates WORKER ENGAGEMENT TYPE RATE NAME RATE TYPE WORKER PAY RATE HOLIDAY PAY EM…" at bounding box center [251, 138] width 228 height 209
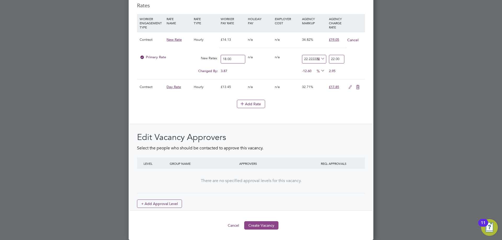
click at [260, 226] on button "Create Vacancy" at bounding box center [261, 225] width 34 height 8
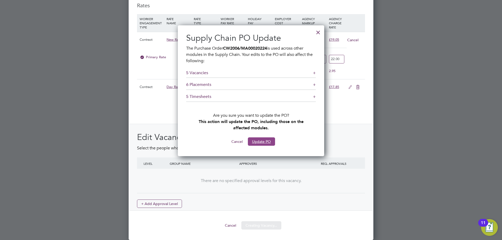
click at [263, 138] on button "Update PO" at bounding box center [261, 141] width 27 height 8
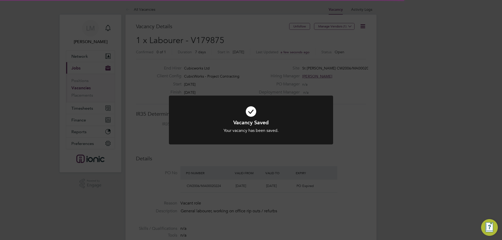
click at [261, 168] on div "Vacancy Saved Your vacancy has been saved. Cancel Okay" at bounding box center [251, 120] width 502 height 240
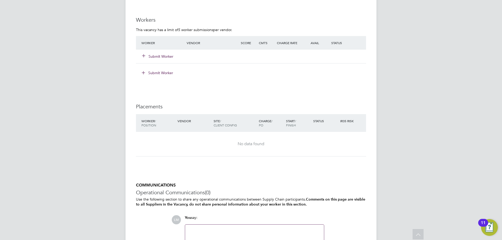
click at [160, 56] on button "Submit Worker" at bounding box center [157, 56] width 31 height 5
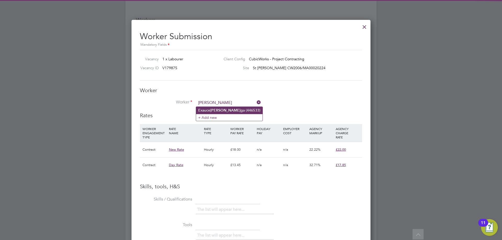
click at [237, 111] on li "Exauce Manan ga (446533)" at bounding box center [229, 110] width 66 height 7
type input "Exauce Mananga (446533)"
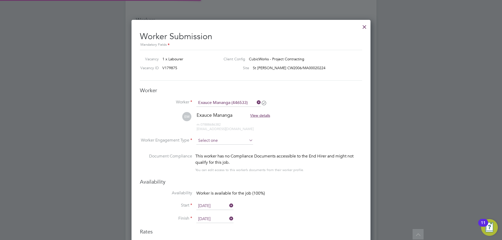
click at [219, 141] on input at bounding box center [224, 141] width 57 height 8
click at [212, 145] on li "Contract" at bounding box center [224, 148] width 57 height 7
type input "Contract"
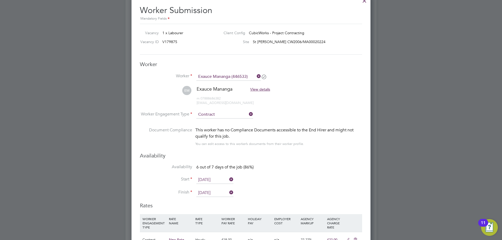
drag, startPoint x: 206, startPoint y: 185, endPoint x: 206, endPoint y: 181, distance: 3.7
click at [206, 185] on li "Start 25 Aug 2025" at bounding box center [251, 182] width 222 height 13
click at [207, 180] on input "25 Aug 2025" at bounding box center [214, 180] width 37 height 8
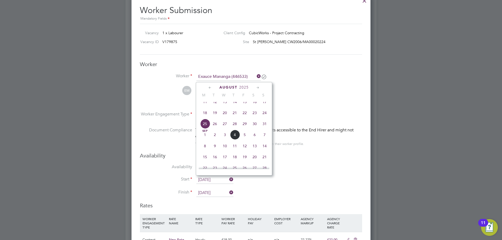
click at [226, 129] on span "27" at bounding box center [225, 124] width 10 height 10
type input "27 Aug 2025"
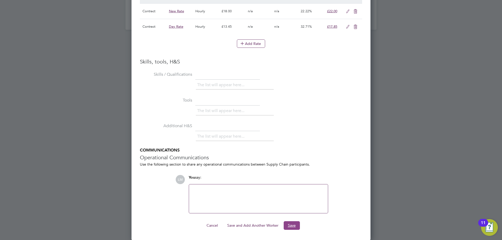
click at [289, 224] on button "Save" at bounding box center [291, 225] width 16 height 8
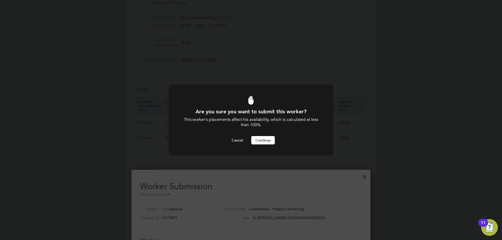
click at [269, 142] on button "Continue" at bounding box center [263, 140] width 24 height 8
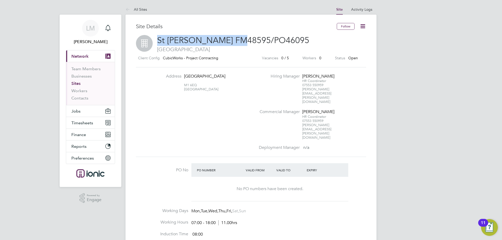
copy span "St [PERSON_NAME] FM48595/PO"
drag, startPoint x: 241, startPoint y: 40, endPoint x: 158, endPoint y: 39, distance: 83.1
click at [158, 39] on span "St [PERSON_NAME] FM48595/PO46095" at bounding box center [233, 40] width 152 height 10
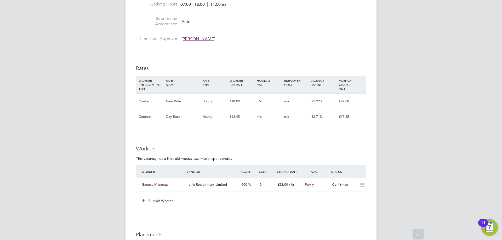
scroll to position [392, 0]
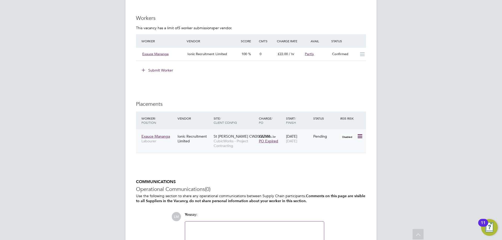
click at [359, 135] on icon at bounding box center [359, 136] width 5 height 6
click at [347, 168] on li "Start" at bounding box center [343, 168] width 37 height 7
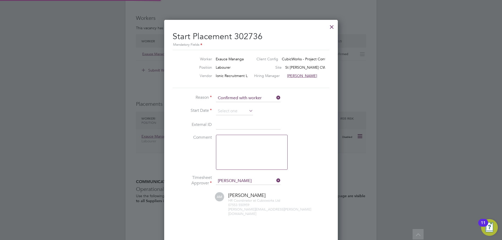
scroll to position [3, 3]
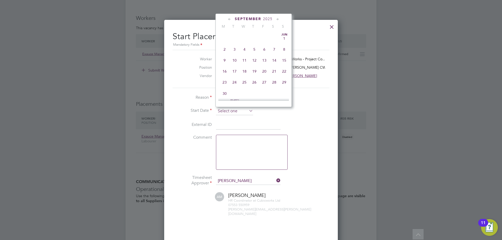
click at [247, 108] on input at bounding box center [234, 111] width 37 height 8
click at [244, 48] on span "27" at bounding box center [244, 45] width 10 height 10
type input "[DATE]"
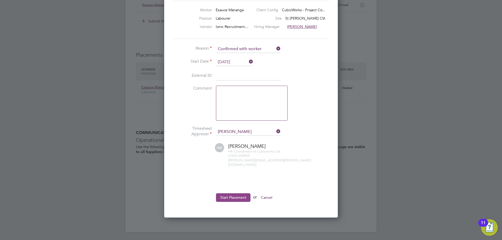
click at [232, 193] on button "Start Placement" at bounding box center [233, 197] width 34 height 8
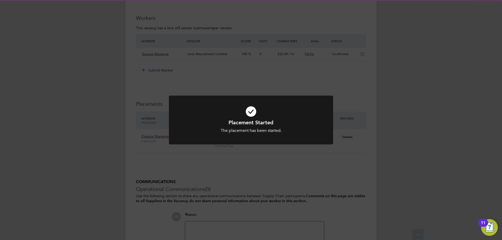
click at [262, 194] on div "Placement Started The placement has been started. Cancel Okay" at bounding box center [251, 120] width 502 height 240
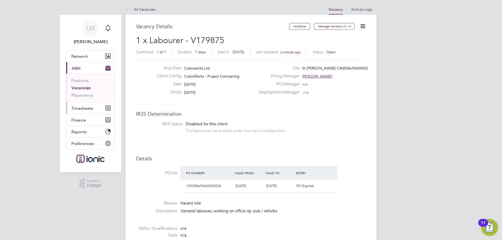
click at [85, 109] on span "Timesheets" at bounding box center [82, 108] width 22 height 5
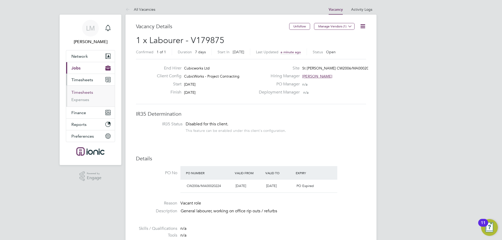
click at [82, 91] on link "Timesheets" at bounding box center [82, 92] width 22 height 5
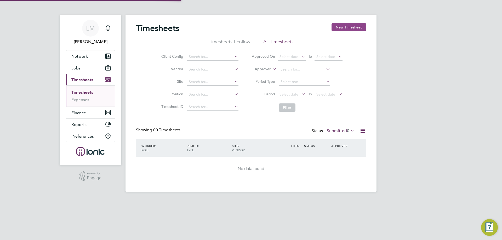
click at [354, 26] on button "New Timesheet" at bounding box center [348, 27] width 34 height 8
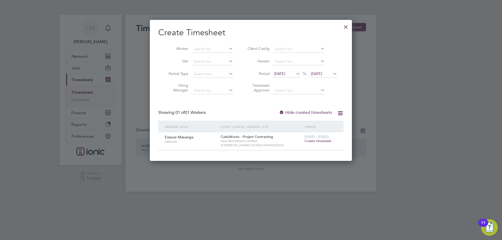
click at [317, 142] on span "Create timesheet" at bounding box center [317, 141] width 27 height 4
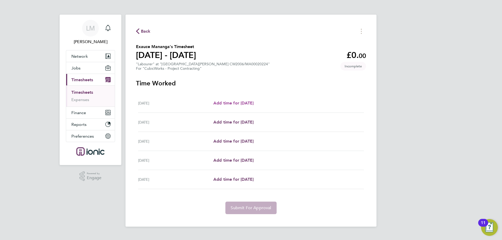
click at [252, 102] on span "Add time for [DATE]" at bounding box center [233, 103] width 40 height 5
select select "30"
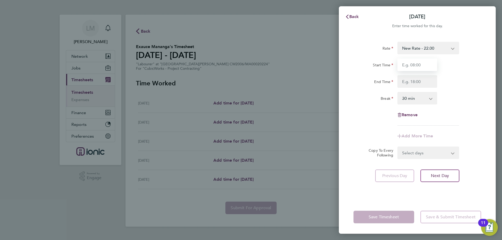
click at [415, 66] on input "Start Time" at bounding box center [417, 65] width 40 height 13
type input "07:30"
click at [417, 84] on input "End Time" at bounding box center [417, 81] width 40 height 13
type input "16:00"
click at [418, 95] on select "0 min 15 min 30 min 45 min 60 min 75 min 90 min" at bounding box center [414, 97] width 32 height 11
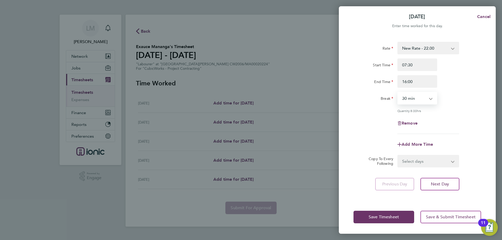
click at [440, 115] on div "Rate New Rate - 22.00 Day Rate - 17.85 Start Time 07:30 End Time 16:00 Break 0 …" at bounding box center [416, 88] width 127 height 92
click at [419, 163] on select "Select days Day Weekday (Mon-Fri) Weekend (Sat-Sun) [DATE] [DATE] [DATE] [DATE]" at bounding box center [425, 160] width 55 height 11
select select "WEEKDAY"
click at [398, 155] on select "Select days Day Weekday (Mon-Fri) Weekend (Sat-Sun) [DATE] [DATE] [DATE] [DATE]" at bounding box center [425, 160] width 55 height 11
select select "[DATE]"
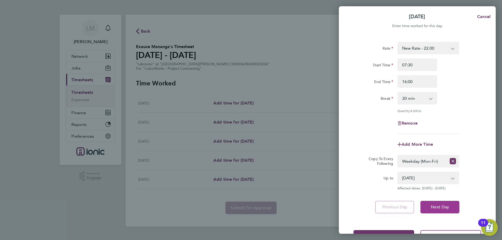
click at [432, 208] on span "Next Day" at bounding box center [439, 207] width 18 height 5
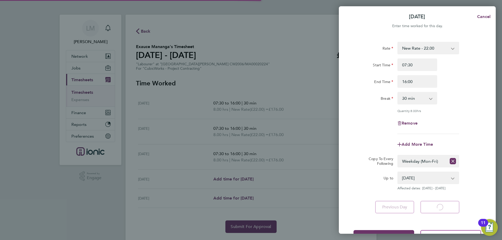
select select "30"
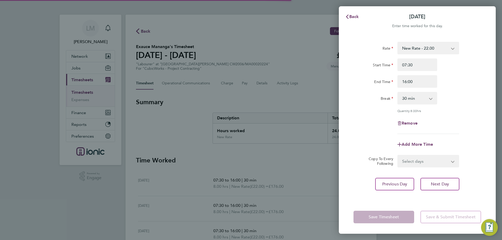
click at [418, 163] on select "Select days Day Weekend (Sat-Sun) [DATE] [DATE] [DATE]" at bounding box center [425, 160] width 55 height 11
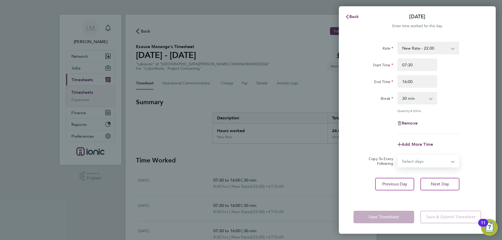
select select "SAT"
click at [398, 155] on select "Select days Day Weekend (Sat-Sun) [DATE] [DATE] [DATE]" at bounding box center [425, 160] width 55 height 11
select select "[DATE]"
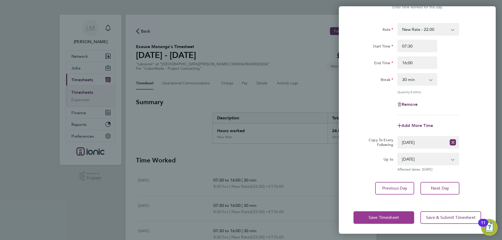
drag, startPoint x: 393, startPoint y: 213, endPoint x: 369, endPoint y: 200, distance: 27.2
click at [392, 213] on button "Save Timesheet" at bounding box center [383, 217] width 61 height 13
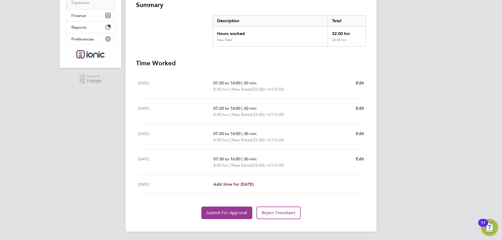
click at [221, 208] on button "Submit For Approval" at bounding box center [226, 213] width 51 height 13
click at [218, 209] on button "Approve Timesheet" at bounding box center [226, 213] width 49 height 13
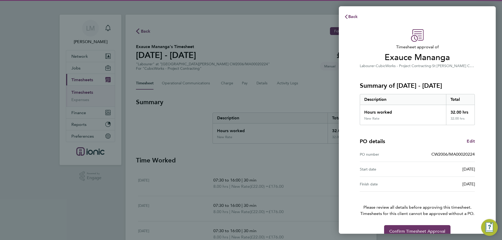
click at [426, 223] on div "Timesheet approval of Exauce Mananga Labourer · CubicWorks - Project Contractin…" at bounding box center [416, 133] width 127 height 208
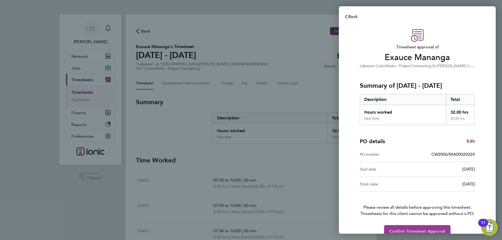
click at [424, 227] on button "Confirm Timesheet Approval" at bounding box center [417, 231] width 66 height 13
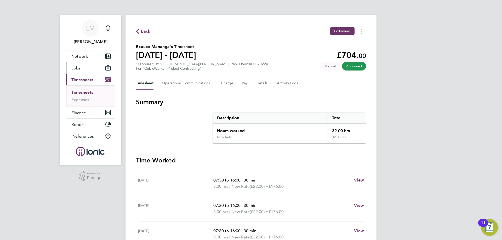
click at [85, 69] on button "Jobs" at bounding box center [90, 67] width 49 height 11
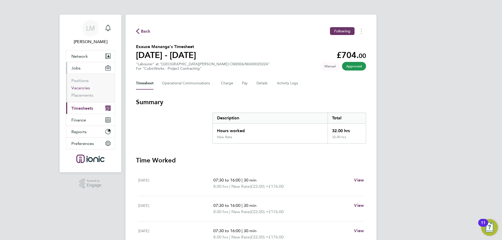
click at [79, 86] on link "Vacancies" at bounding box center [80, 87] width 19 height 5
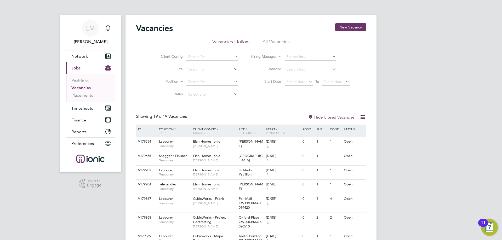
click at [341, 22] on div "Vacancies New Vacancy Vacancies I follow All Vacancies Client Config Site Posit…" at bounding box center [250, 239] width 251 height 449
click at [350, 27] on button "New Vacancy" at bounding box center [350, 27] width 31 height 8
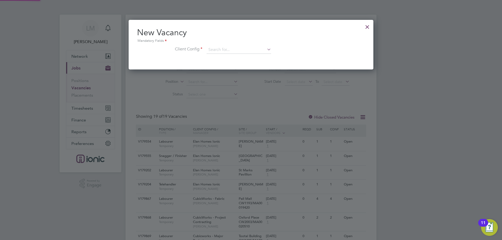
scroll to position [50, 245]
click at [218, 51] on input at bounding box center [238, 50] width 65 height 8
click at [228, 71] on li "CubicWorks - Project Contracting" at bounding box center [238, 71] width 65 height 7
type input "CubicWorks - Project Contracting"
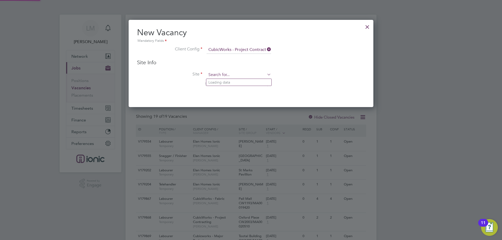
click at [229, 72] on input at bounding box center [238, 75] width 65 height 8
click at [236, 79] on li "Arne L1 - CW1877 /MA00019617" at bounding box center [246, 82] width 80 height 7
type input "[PERSON_NAME] L1 - CW1877/MA00019617"
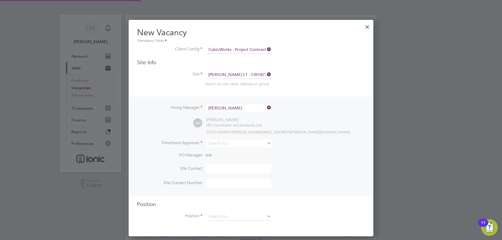
scroll to position [217, 245]
click at [366, 27] on div at bounding box center [366, 25] width 9 height 9
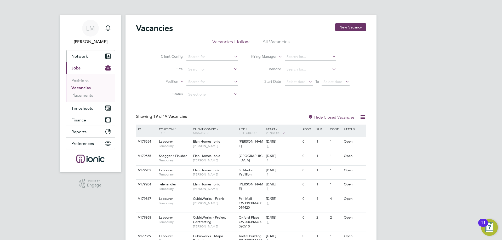
click at [83, 59] on button "Network" at bounding box center [90, 55] width 49 height 11
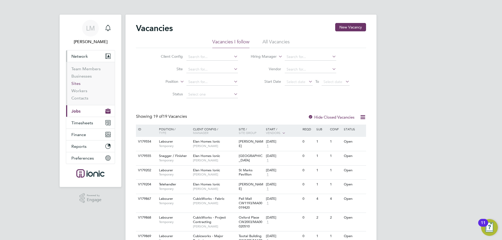
click at [78, 81] on link "Sites" at bounding box center [75, 83] width 9 height 5
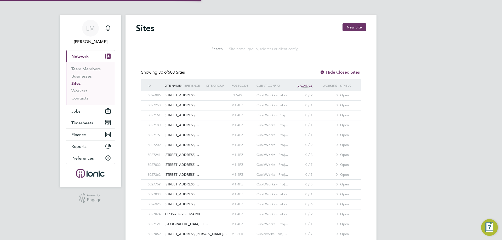
click at [251, 48] on input at bounding box center [264, 49] width 76 height 10
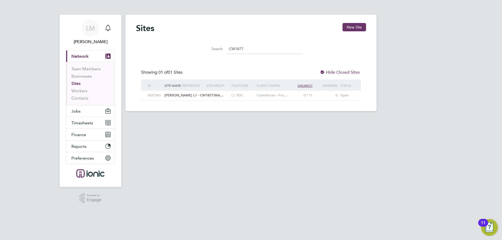
type input "CW1877"
click at [249, 94] on div "L1 3DE" at bounding box center [242, 96] width 25 height 10
click at [351, 26] on button "New Site" at bounding box center [354, 27] width 24 height 8
type input "[GEOGRAPHIC_DATA]"
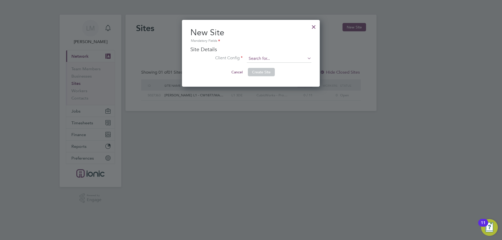
click at [286, 58] on input at bounding box center [279, 59] width 65 height 8
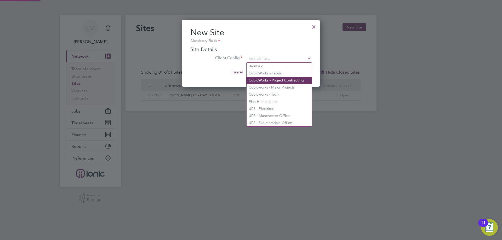
click at [291, 80] on li "CubicWorks - Project Contracting" at bounding box center [278, 80] width 65 height 7
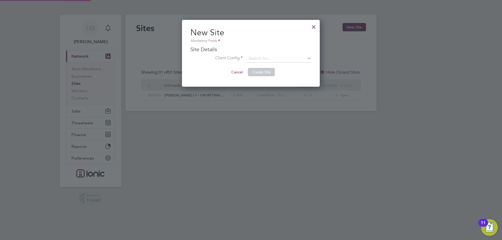
type input "CubicWorks - Project Contracting"
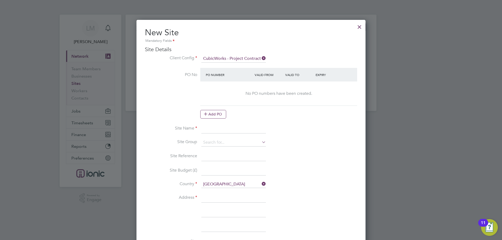
click at [214, 129] on input at bounding box center [233, 128] width 65 height 9
type input "a"
drag, startPoint x: 218, startPoint y: 128, endPoint x: 291, endPoint y: 131, distance: 72.9
click at [291, 131] on li "Site Name ARNE - CW1877/MA00020503" at bounding box center [251, 131] width 212 height 15
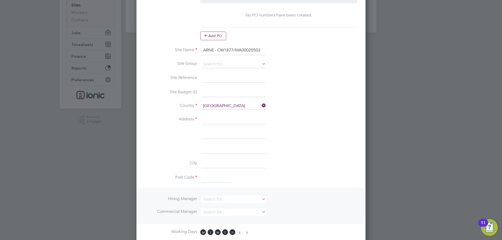
type input "ARNE - CW1877/MA00020503"
click at [218, 118] on input at bounding box center [233, 119] width 65 height 9
type input "[PERSON_NAME]"
click at [207, 178] on input at bounding box center [215, 177] width 29 height 9
type input "M"
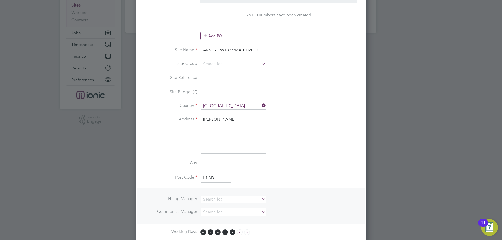
type input "L1 3DE"
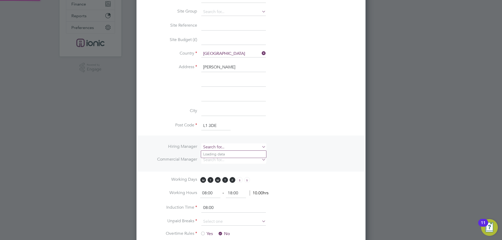
click at [215, 145] on input at bounding box center [233, 147] width 65 height 8
click at [214, 215] on li "[PERSON_NAME]" at bounding box center [233, 218] width 65 height 7
type input "[PERSON_NAME]"
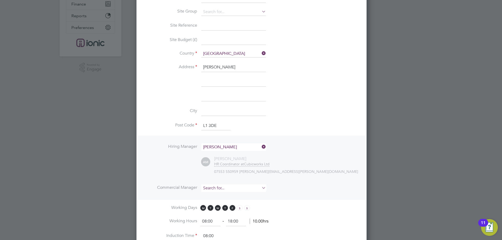
click at [215, 186] on input at bounding box center [233, 188] width 65 height 8
click at [218, 191] on input "ALIE" at bounding box center [233, 188] width 65 height 8
click at [218, 194] on li "Alie sha Murphy" at bounding box center [233, 195] width 65 height 7
type input "[PERSON_NAME]"
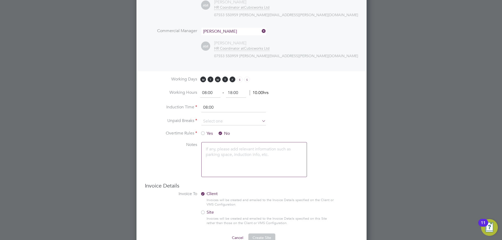
drag, startPoint x: 212, startPoint y: 93, endPoint x: 126, endPoint y: 87, distance: 86.4
type input "07:00"
click at [213, 120] on input at bounding box center [233, 122] width 65 height 8
click at [223, 143] on li "30 mins" at bounding box center [233, 142] width 65 height 7
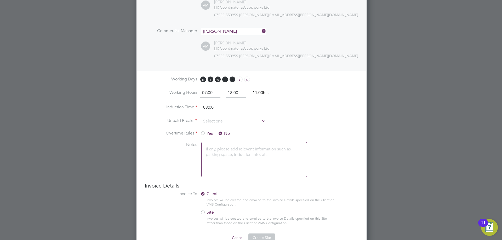
type input "30 mins"
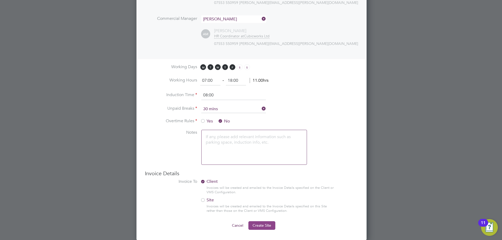
click at [257, 226] on span "Create Site" at bounding box center [261, 225] width 19 height 5
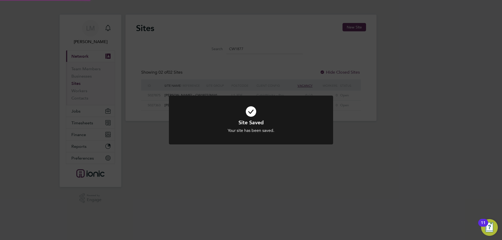
click at [171, 174] on div "Site Saved Your site has been saved. Cancel Okay" at bounding box center [251, 120] width 502 height 240
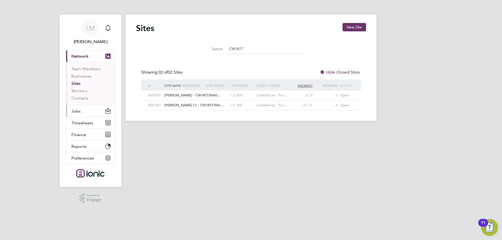
click at [88, 111] on button "Jobs" at bounding box center [90, 110] width 49 height 11
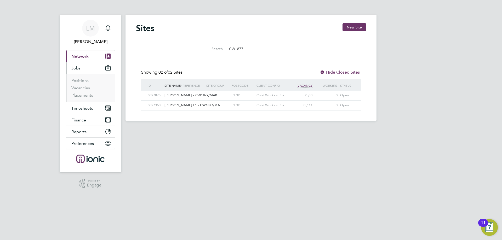
click at [81, 85] on li "Positions" at bounding box center [90, 81] width 39 height 7
click at [81, 88] on link "Vacancies" at bounding box center [80, 87] width 19 height 5
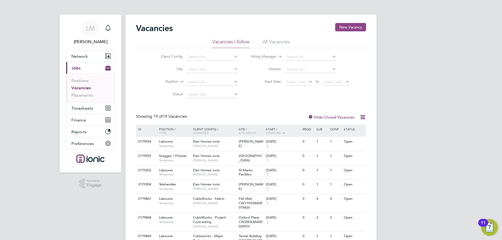
click at [345, 28] on button "New Vacancy" at bounding box center [350, 27] width 31 height 8
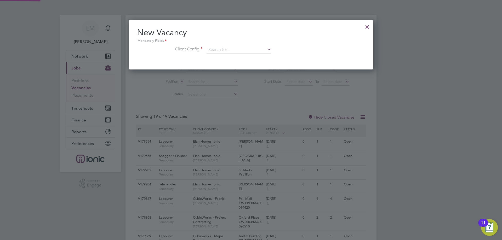
scroll to position [50, 245]
click at [234, 47] on input at bounding box center [238, 50] width 65 height 8
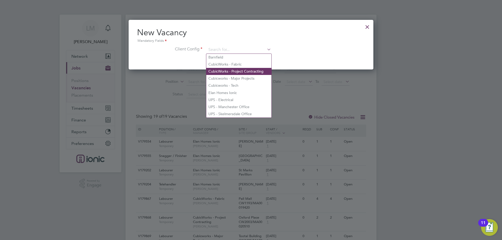
click at [238, 71] on li "CubicWorks - Project Contracting" at bounding box center [238, 71] width 65 height 7
type input "CubicWorks - Project Contracting"
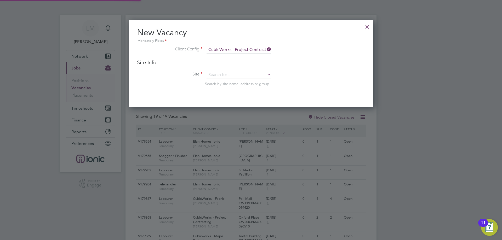
scroll to position [88, 245]
click at [236, 77] on input at bounding box center [238, 75] width 65 height 8
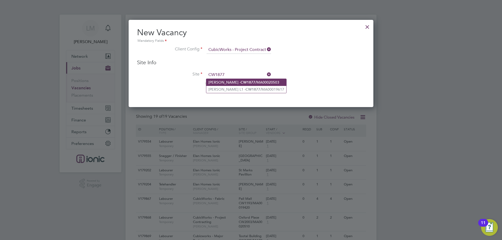
click at [246, 82] on li "ARNE - CW1877 /MA00020503" at bounding box center [246, 82] width 80 height 7
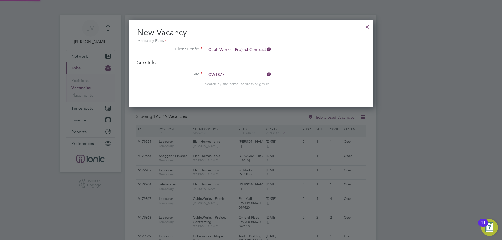
type input "ARNE - CW1877/MA00020503"
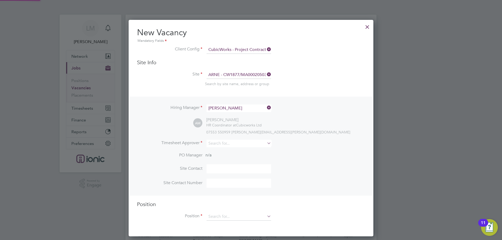
scroll to position [217, 245]
click at [224, 141] on input at bounding box center [238, 144] width 65 height 8
click at [230, 149] on li "Alie sha Murphy" at bounding box center [238, 151] width 65 height 7
type input "[PERSON_NAME]"
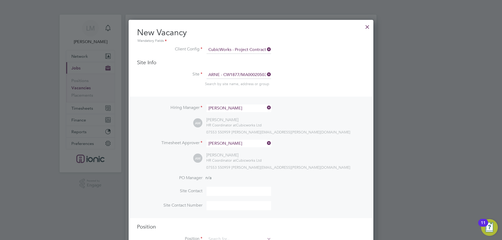
scroll to position [104, 0]
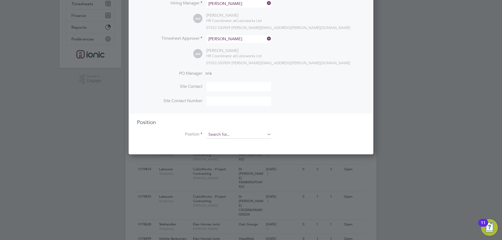
click at [229, 137] on input at bounding box center [238, 135] width 65 height 8
click at [219, 158] on li "Labourer" at bounding box center [238, 156] width 65 height 7
type input "Labourer"
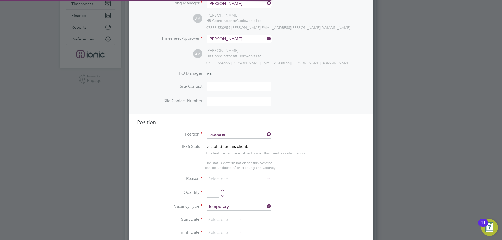
type textarea "General labourer, working on office rip outs / refurbs"
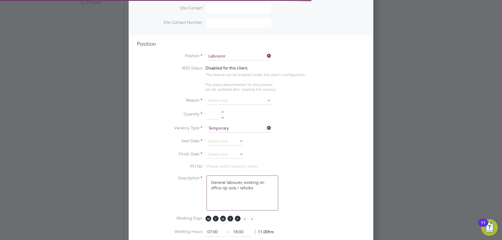
scroll to position [3, 3]
click at [219, 99] on input at bounding box center [238, 101] width 65 height 8
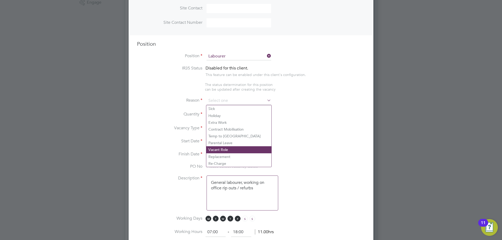
click at [222, 150] on li "Vacant Role" at bounding box center [238, 149] width 65 height 7
type input "Vacant Role"
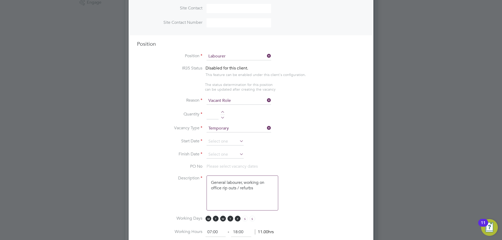
click at [222, 113] on div at bounding box center [222, 113] width 4 height 4
type input "1"
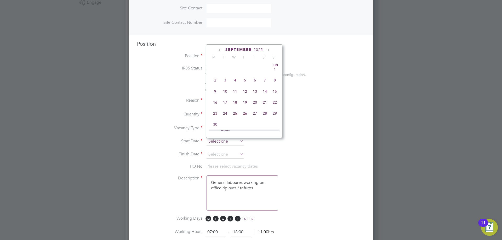
click at [228, 142] on input at bounding box center [224, 142] width 37 height 8
click at [216, 81] on span "25" at bounding box center [215, 76] width 10 height 10
type input "25 Aug 2025"
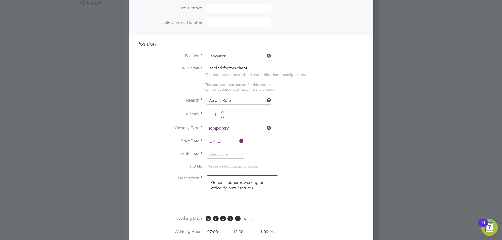
click at [222, 112] on div at bounding box center [222, 113] width 4 height 4
type input "2"
click at [223, 156] on input at bounding box center [224, 155] width 37 height 8
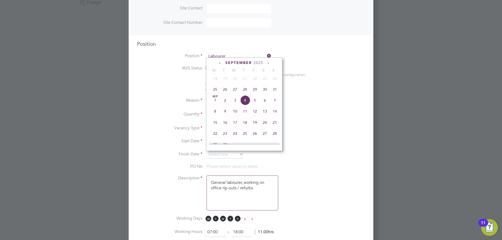
click at [271, 91] on span "31" at bounding box center [275, 89] width 10 height 10
type input "31 Aug 2025"
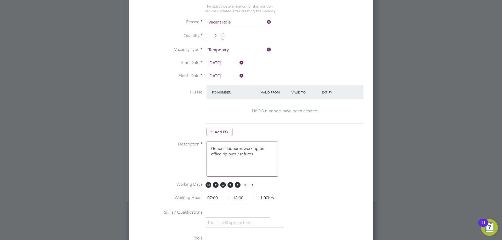
click at [224, 128] on at-purchase-order-table "PO Number Valid From Valid To Expiry No PO numbers have been created. Add PO" at bounding box center [284, 110] width 157 height 51
click at [226, 130] on button "Add PO" at bounding box center [219, 132] width 26 height 8
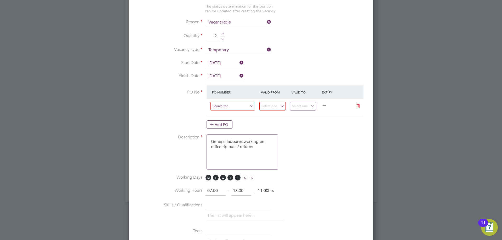
click at [226, 107] on input at bounding box center [232, 106] width 45 height 9
type input "c"
paste input "CW1877/MA00020503"
type input "CW1877/MA00020503"
click at [220, 121] on li "Use "CW1877/MA00020503"" at bounding box center [236, 121] width 53 height 7
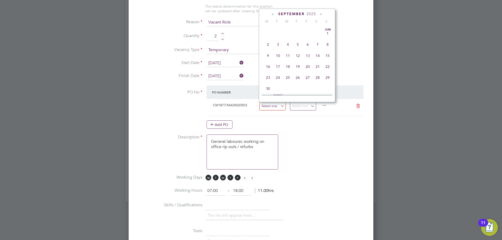
click at [279, 104] on input at bounding box center [272, 106] width 26 height 9
click at [270, 45] on span "25" at bounding box center [268, 41] width 10 height 10
type input "25 Aug 2025"
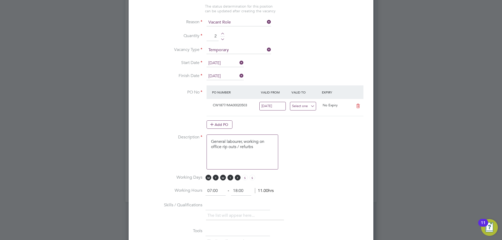
click at [299, 109] on input at bounding box center [303, 106] width 26 height 9
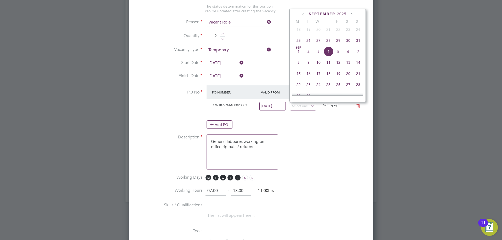
click at [362, 43] on span "31" at bounding box center [358, 41] width 10 height 10
type input "31 Aug 2025"
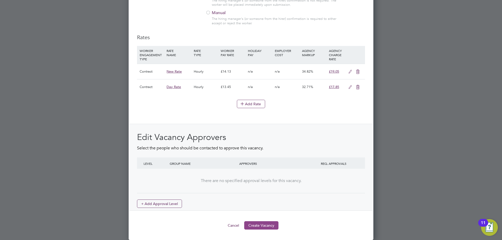
click at [265, 225] on button "Create Vacancy" at bounding box center [261, 225] width 34 height 8
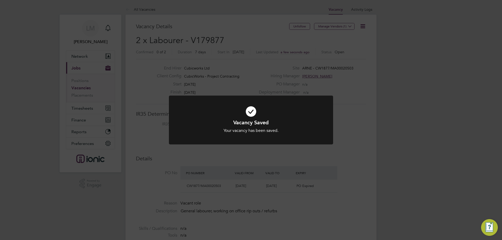
click at [264, 158] on div "Vacancy Saved Your vacancy has been saved. Cancel Okay" at bounding box center [251, 120] width 502 height 240
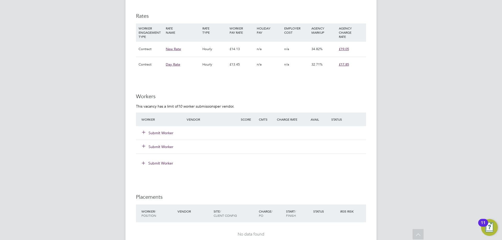
click at [168, 131] on button "Submit Worker" at bounding box center [157, 132] width 31 height 5
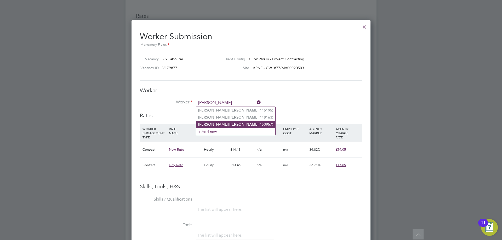
click at [206, 124] on li "Simon Lowe (453957)" at bounding box center [235, 124] width 79 height 7
type input "Simon Lowe (453957)"
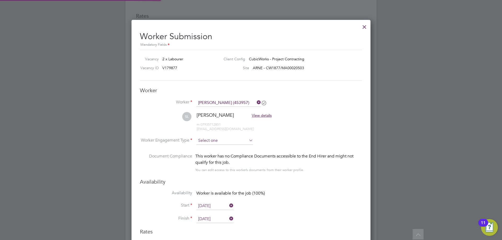
click at [212, 142] on input at bounding box center [224, 141] width 57 height 8
click at [213, 147] on li "Contract" at bounding box center [224, 148] width 57 height 7
type input "Contract"
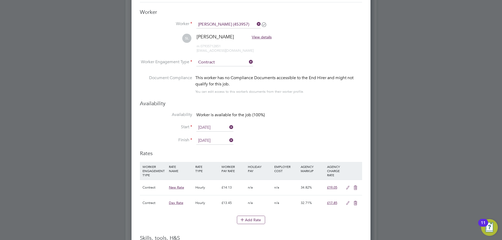
click at [211, 131] on input "25 Aug 2025" at bounding box center [214, 128] width 37 height 8
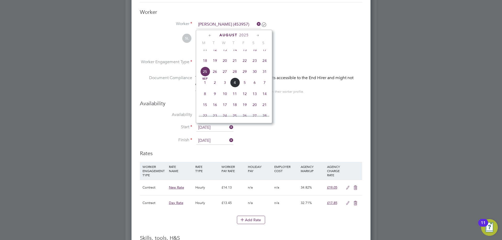
click at [213, 73] on span "26" at bounding box center [215, 72] width 10 height 10
type input "26 Aug 2025"
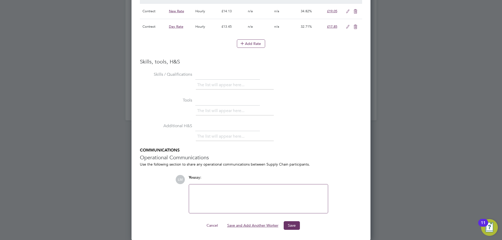
click at [251, 224] on button "Save and Add Another Worker" at bounding box center [253, 225] width 60 height 8
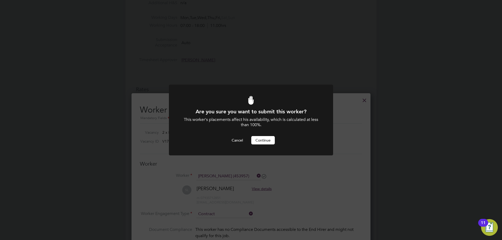
click at [266, 141] on button "Continue" at bounding box center [263, 140] width 24 height 8
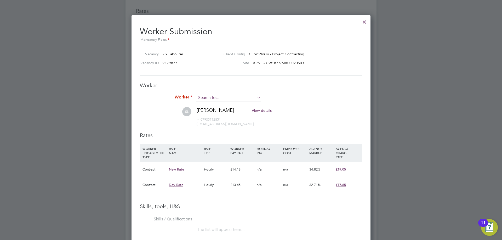
click at [217, 101] on input at bounding box center [228, 98] width 65 height 8
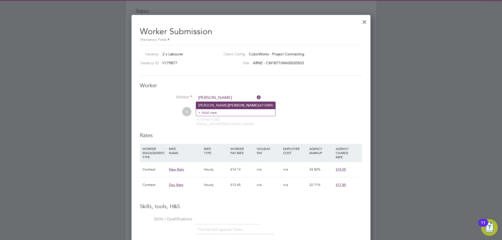
click at [228, 104] on b "Windle" at bounding box center [243, 105] width 30 height 4
type input "Francis Windle (473489)"
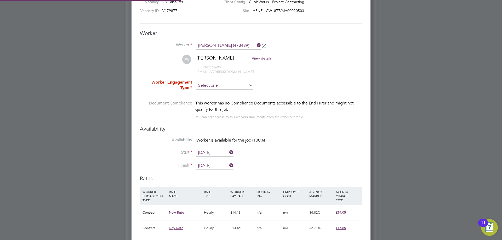
click at [214, 88] on input at bounding box center [224, 86] width 57 height 8
click at [213, 95] on li "Contract" at bounding box center [224, 92] width 57 height 7
type input "Contract"
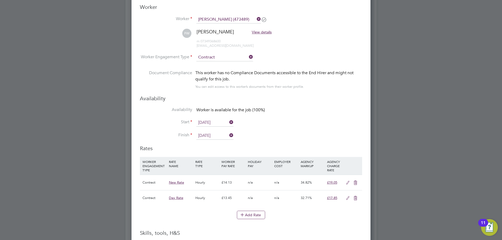
click at [211, 120] on input "25 Aug 2025" at bounding box center [214, 123] width 37 height 8
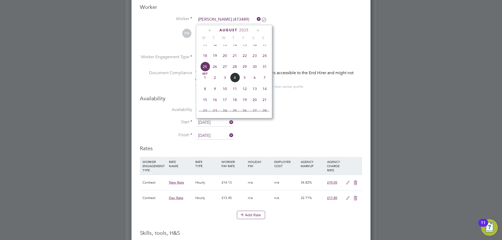
click at [215, 71] on span "26" at bounding box center [215, 67] width 10 height 10
type input "26 Aug 2025"
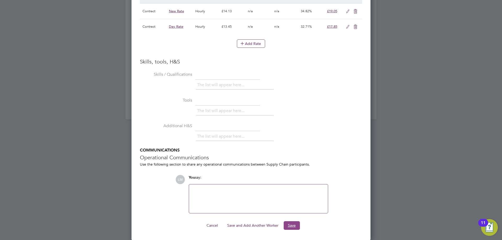
click at [288, 223] on button "Save" at bounding box center [291, 225] width 16 height 8
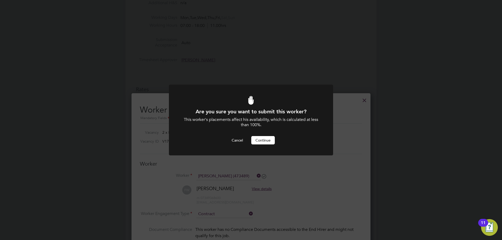
click at [270, 143] on button "Continue" at bounding box center [263, 140] width 24 height 8
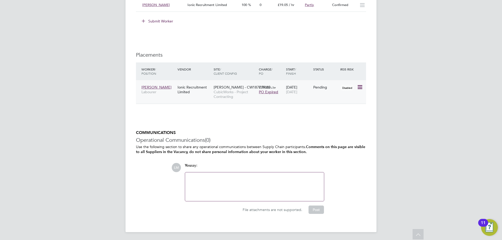
click at [361, 86] on icon at bounding box center [359, 87] width 5 height 6
click at [340, 119] on li "Start" at bounding box center [343, 119] width 37 height 7
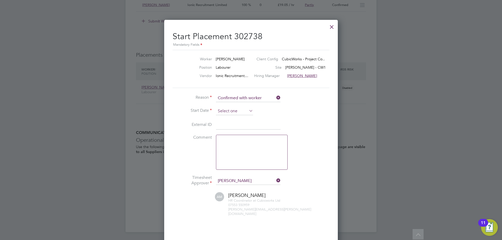
click at [228, 110] on input at bounding box center [234, 111] width 37 height 8
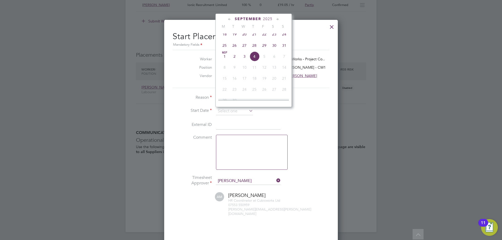
click at [233, 50] on span "26" at bounding box center [234, 45] width 10 height 10
type input "26 Aug 2025"
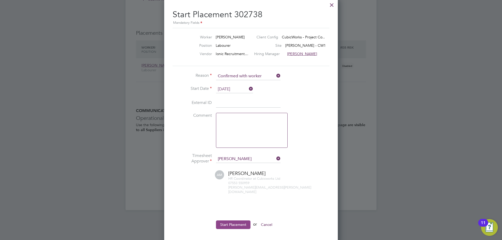
drag, startPoint x: 232, startPoint y: 214, endPoint x: 233, endPoint y: 219, distance: 5.5
click at [233, 214] on ul "Reason Confirmed with worker Start Date 26 Aug 2025 External ID Comment Timeshe…" at bounding box center [250, 153] width 157 height 162
drag, startPoint x: 233, startPoint y: 219, endPoint x: 226, endPoint y: 193, distance: 26.9
click at [233, 220] on button "Start Placement" at bounding box center [233, 224] width 34 height 8
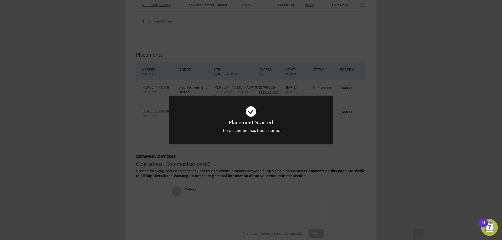
click at [298, 133] on div "The placement has been started." at bounding box center [251, 130] width 136 height 5
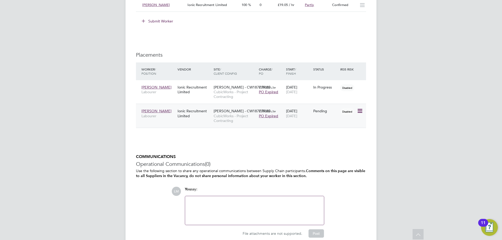
click at [357, 112] on icon at bounding box center [359, 111] width 5 height 6
click at [342, 144] on li "Start" at bounding box center [343, 143] width 37 height 7
type input "[PERSON_NAME]"
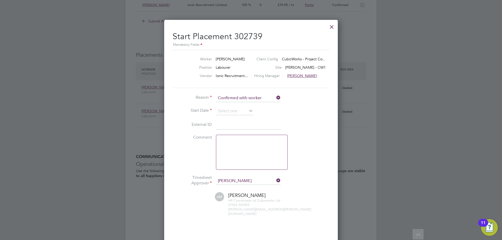
click at [231, 115] on li "Start Date" at bounding box center [250, 113] width 157 height 13
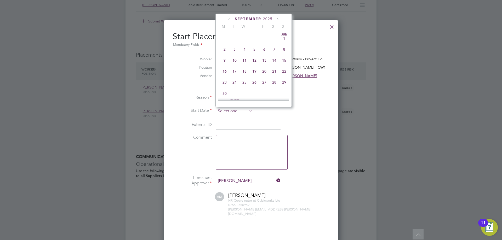
click at [230, 111] on input at bounding box center [234, 111] width 37 height 8
click at [232, 47] on span "26" at bounding box center [234, 45] width 10 height 10
type input "26 Aug 2025"
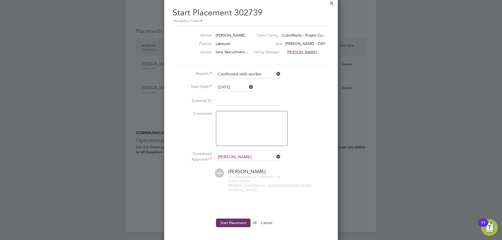
click at [234, 219] on button "Start Placement" at bounding box center [233, 223] width 34 height 8
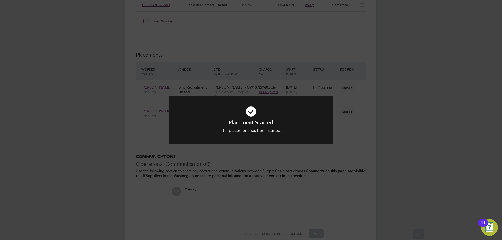
drag, startPoint x: 283, startPoint y: 173, endPoint x: 257, endPoint y: 164, distance: 27.3
click at [283, 174] on div "Placement Started The placement has been started. Cancel Okay" at bounding box center [251, 120] width 502 height 240
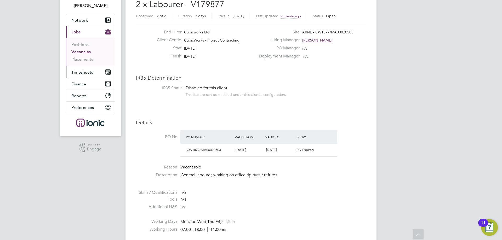
click at [87, 75] on button "Timesheets" at bounding box center [90, 71] width 49 height 11
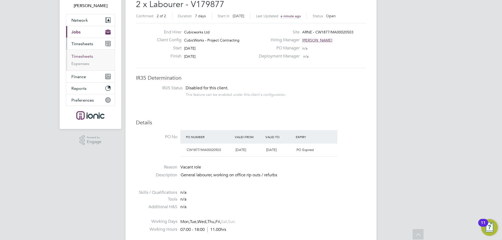
click at [85, 58] on link "Timesheets" at bounding box center [82, 56] width 22 height 5
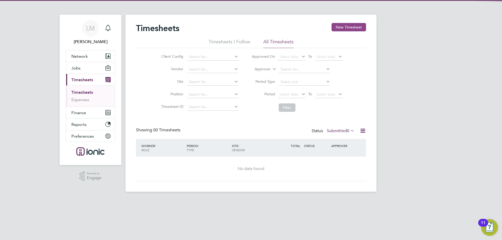
click at [346, 25] on button "New Timesheet" at bounding box center [348, 27] width 34 height 8
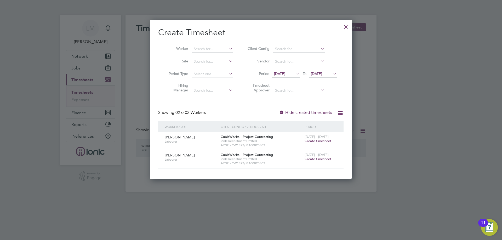
click at [323, 140] on span "Create timesheet" at bounding box center [317, 141] width 27 height 4
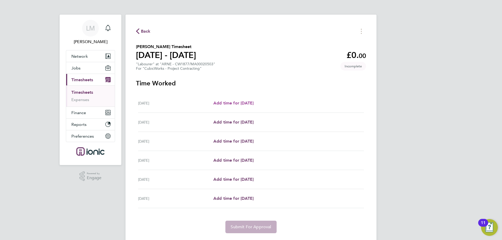
click at [249, 103] on span "Add time for Tue 26 Aug" at bounding box center [233, 103] width 40 height 5
select select "30"
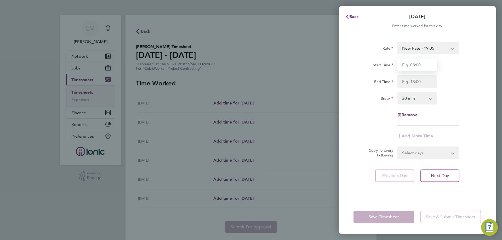
click at [417, 65] on input "Start Time" at bounding box center [417, 65] width 40 height 13
type input "07:00"
click at [410, 81] on input "End Time" at bounding box center [417, 81] width 40 height 13
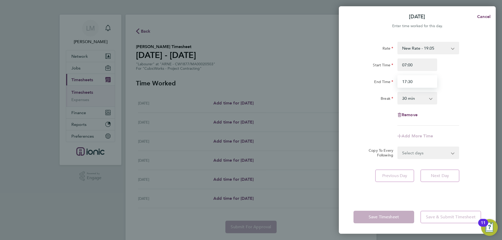
type input "17:30"
click at [378, 123] on div "Rate New Rate - 19.05 Day Rate - 17.85 Start Time 07:00 End Time 17:30 Break 0 …" at bounding box center [416, 84] width 127 height 84
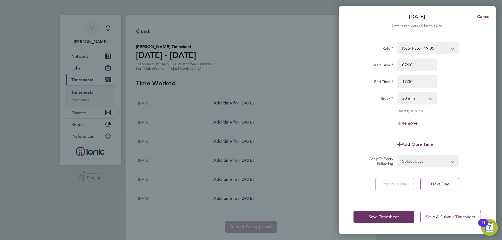
click at [404, 160] on select "Select days Day Weekday (Mon-Fri) Weekend (Sat-Sun) Wednesday Thursday Friday S…" at bounding box center [425, 160] width 55 height 11
select select "WEEKDAY"
click at [398, 155] on select "Select days Day Weekday (Mon-Fri) Weekend (Sat-Sun) Wednesday Thursday Friday S…" at bounding box center [425, 160] width 55 height 11
select select "2025-08-31"
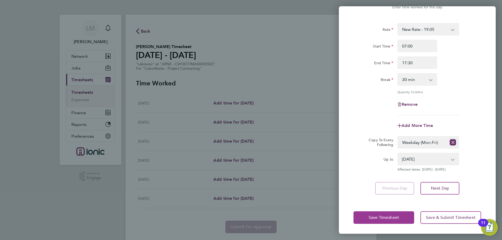
click at [387, 214] on button "Save Timesheet" at bounding box center [383, 217] width 61 height 13
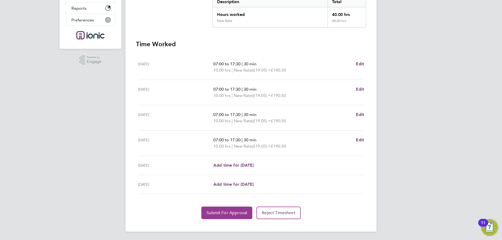
click at [234, 214] on span "Submit For Approval" at bounding box center [226, 212] width 40 height 5
click at [212, 215] on span "Approve Timesheet" at bounding box center [226, 212] width 38 height 5
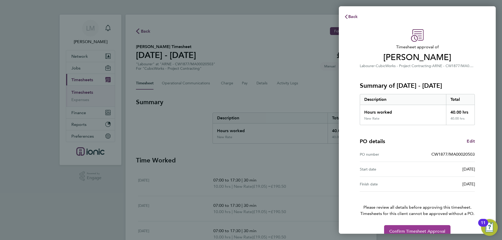
click at [403, 230] on span "Confirm Timesheet Approval" at bounding box center [417, 231] width 56 height 5
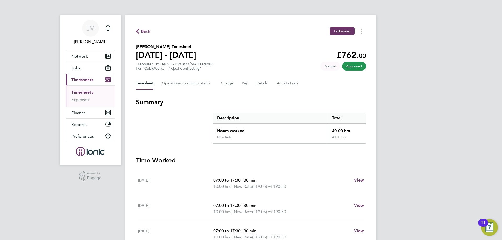
drag, startPoint x: 141, startPoint y: 26, endPoint x: 145, endPoint y: 31, distance: 6.8
click at [141, 27] on div "Back Following Simon Lowe's Timesheet 25 - 31 Aug 2025 £762. 00 "Labourer" at "…" at bounding box center [250, 181] width 251 height 333
click at [146, 32] on span "Back" at bounding box center [146, 31] width 10 height 6
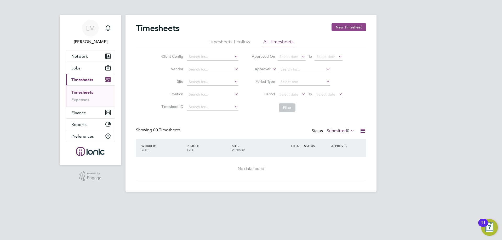
click at [346, 27] on button "New Timesheet" at bounding box center [348, 27] width 34 height 8
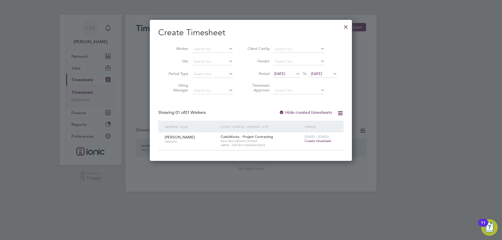
click at [315, 139] on span "Create timesheet" at bounding box center [317, 141] width 27 height 4
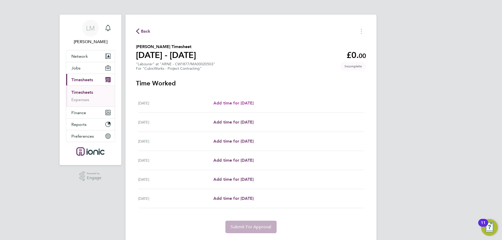
click at [246, 104] on span "Add time for Tue 26 Aug" at bounding box center [233, 103] width 40 height 5
select select "30"
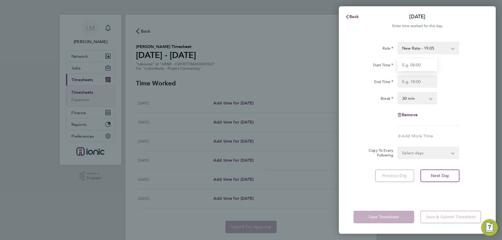
click at [426, 65] on input "Start Time" at bounding box center [417, 65] width 40 height 13
type input "07:00"
click at [421, 83] on input "End Time" at bounding box center [417, 81] width 40 height 13
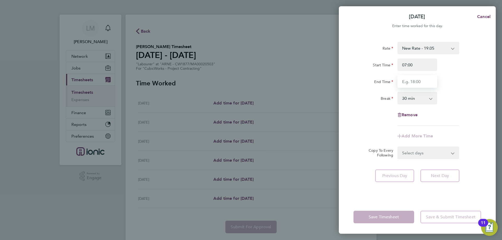
type input "17:30"
click at [458, 113] on div "Rate New Rate - 19.05 Day Rate - 17.85 Start Time 07:00 End Time 17:30 Break 0 …" at bounding box center [416, 84] width 127 height 84
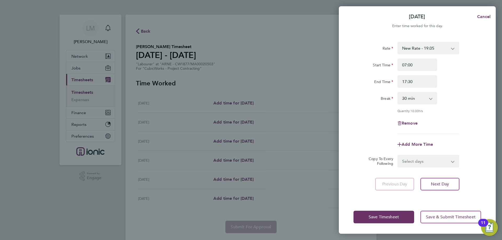
click at [434, 158] on select "Select days Day Weekday (Mon-Fri) Weekend (Sat-Sun) Wednesday Thursday Friday S…" at bounding box center [425, 160] width 55 height 11
select select "WED"
click at [398, 155] on select "Select days Day Weekday (Mon-Fri) Weekend (Sat-Sun) Wednesday Thursday Friday S…" at bounding box center [425, 160] width 55 height 11
select select "2025-08-31"
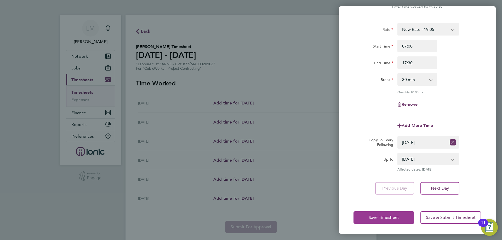
click at [400, 217] on button "Save Timesheet" at bounding box center [383, 217] width 61 height 13
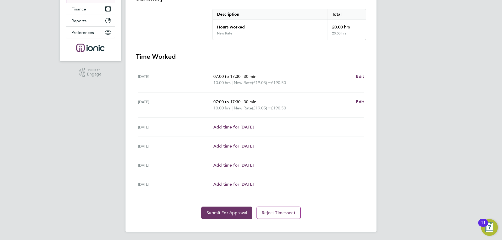
click at [219, 205] on section "Time Worked Tue 26 Aug 07:00 to 17:30 | 30 min 10.00 hrs | New Rate (£19.05) = …" at bounding box center [251, 136] width 230 height 167
click at [221, 211] on span "Submit For Approval" at bounding box center [226, 212] width 40 height 5
click at [222, 212] on span "Approve Timesheet" at bounding box center [226, 212] width 38 height 5
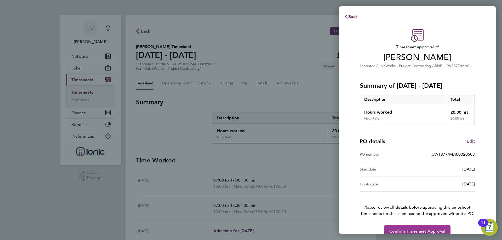
click at [414, 231] on span "Confirm Timesheet Approval" at bounding box center [417, 231] width 56 height 5
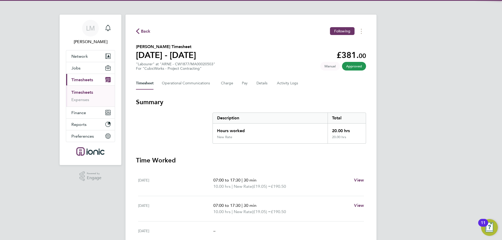
click at [146, 29] on span "Back" at bounding box center [146, 31] width 10 height 6
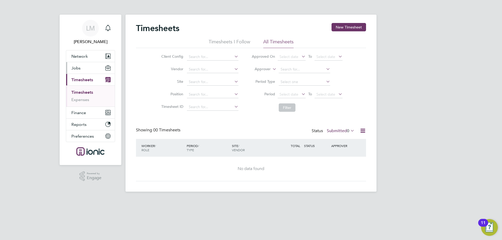
click at [78, 69] on span "Jobs" at bounding box center [75, 68] width 9 height 5
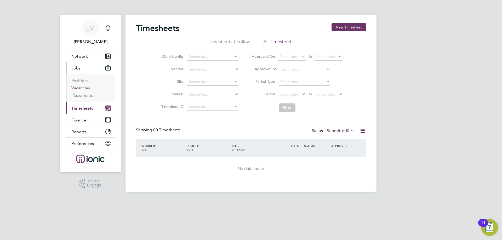
click at [79, 87] on link "Vacancies" at bounding box center [80, 87] width 19 height 5
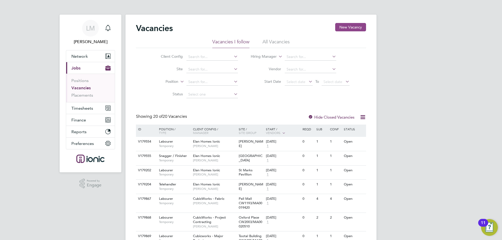
click at [347, 26] on button "New Vacancy" at bounding box center [350, 27] width 31 height 8
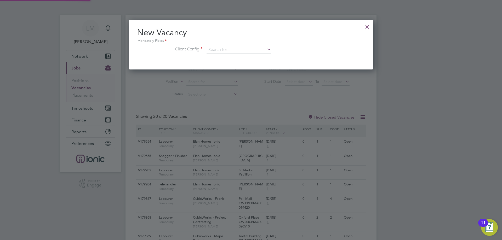
scroll to position [3, 3]
click at [259, 49] on input at bounding box center [238, 50] width 65 height 8
click at [247, 65] on li "CubicWorks - Fabric" at bounding box center [238, 64] width 65 height 7
type input "CubicWorks - Fabric"
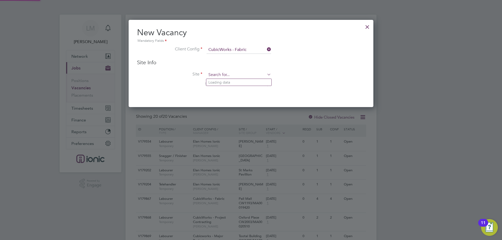
click at [235, 76] on input at bounding box center [238, 75] width 65 height 8
click at [252, 80] on li "Faulkner House FM50907 /PO47252" at bounding box center [245, 82] width 79 height 7
type input "Faulkner House FM50907/PO47252"
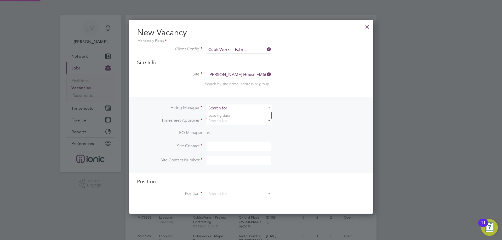
click at [244, 110] on input at bounding box center [238, 108] width 65 height 8
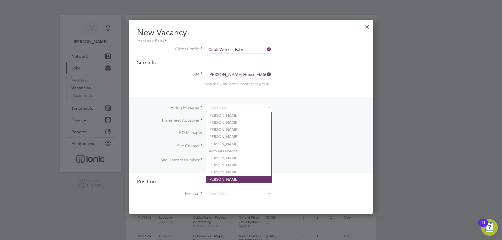
click at [225, 176] on li "[PERSON_NAME]" at bounding box center [238, 179] width 65 height 7
type input "[PERSON_NAME]"
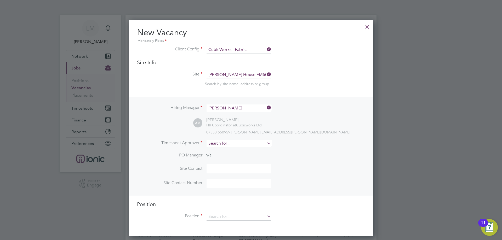
scroll to position [217, 245]
click at [226, 144] on input at bounding box center [238, 144] width 65 height 8
click at [233, 152] on li "Alie sha Murphy" at bounding box center [238, 151] width 65 height 7
type input "[PERSON_NAME]"
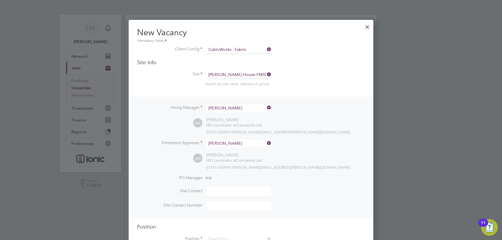
scroll to position [78, 0]
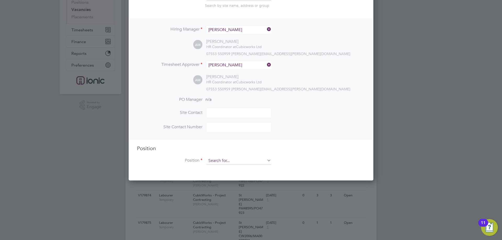
click at [220, 163] on input at bounding box center [238, 161] width 65 height 8
click at [225, 185] on li "Labourer" at bounding box center [238, 182] width 65 height 7
type input "Labourer"
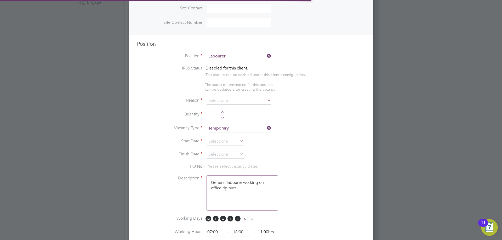
scroll to position [15, 27]
click at [219, 102] on input at bounding box center [238, 101] width 65 height 8
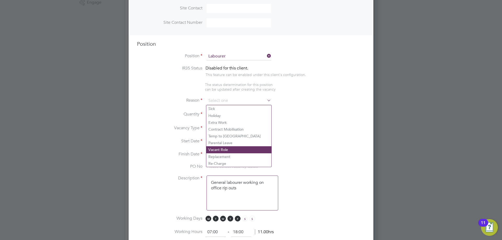
click at [225, 149] on li "Vacant Role" at bounding box center [238, 149] width 65 height 7
type input "Vacant Role"
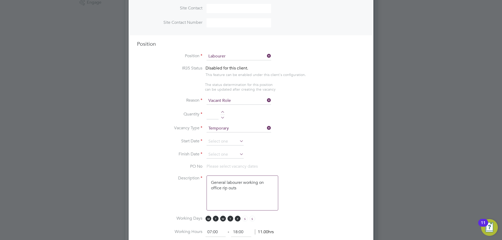
click at [222, 110] on li "Quantity" at bounding box center [251, 117] width 228 height 15
click at [223, 112] on div at bounding box center [222, 113] width 4 height 4
type input "1"
click at [221, 137] on li "Vacancy Type Temporary" at bounding box center [251, 131] width 228 height 13
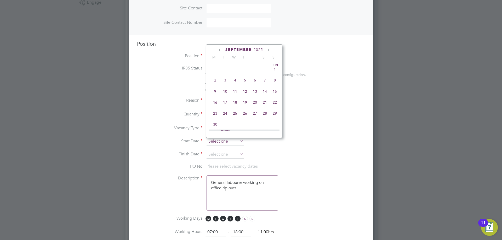
click at [221, 142] on input at bounding box center [224, 142] width 37 height 8
click at [217, 78] on span "25" at bounding box center [215, 76] width 10 height 10
type input "25 Aug 2025"
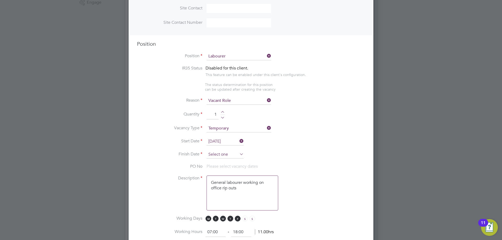
click at [222, 155] on input at bounding box center [224, 155] width 37 height 8
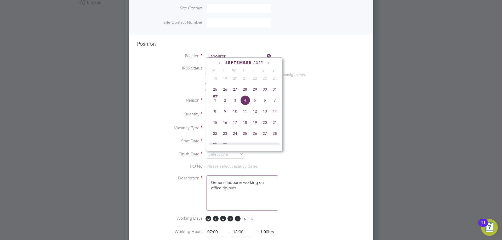
click at [276, 92] on span "31" at bounding box center [275, 89] width 10 height 10
type input "31 Aug 2025"
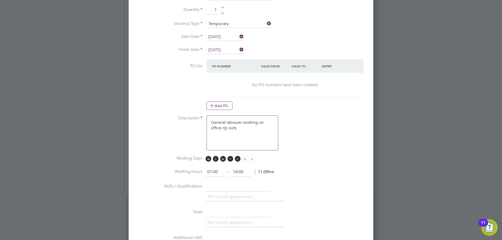
click at [222, 112] on li "PO No PO Number Valid From Valid To Expiry No PO numbers have been created. Add…" at bounding box center [251, 87] width 228 height 56
click at [222, 108] on button "Add PO" at bounding box center [219, 106] width 26 height 8
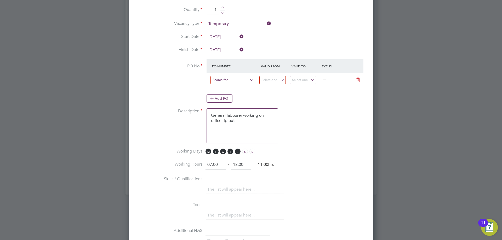
click at [229, 77] on input at bounding box center [232, 80] width 45 height 9
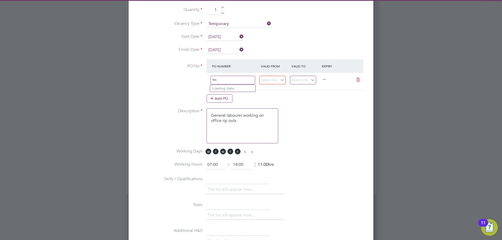
type input "f"
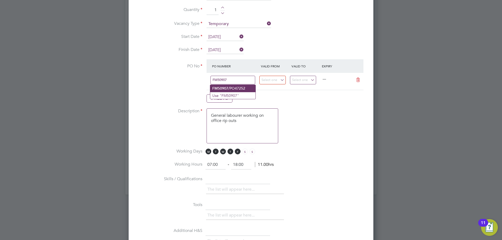
type input "FM50907"
click at [235, 88] on li "FM50907 /PO47252" at bounding box center [232, 88] width 45 height 7
type input "11 Aug 2025"
click at [301, 80] on input "17 Aug 2025" at bounding box center [303, 80] width 26 height 9
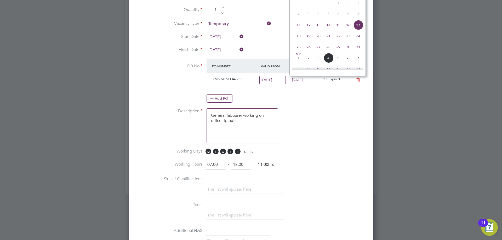
click at [356, 51] on span "31" at bounding box center [358, 47] width 10 height 10
type input "31 Aug 2025"
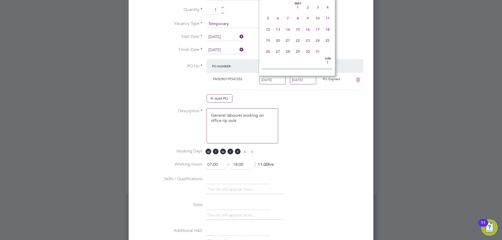
click at [283, 78] on input "11 Aug 2025" at bounding box center [272, 80] width 26 height 9
click at [268, 52] on span "25" at bounding box center [268, 47] width 10 height 10
type input "25 Aug 2025"
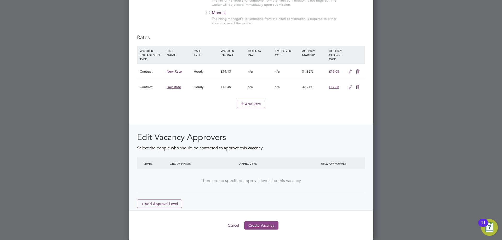
click at [260, 223] on button "Create Vacancy" at bounding box center [261, 225] width 34 height 8
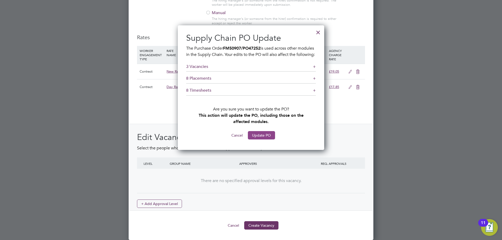
click at [261, 137] on button "Update PO" at bounding box center [261, 135] width 27 height 8
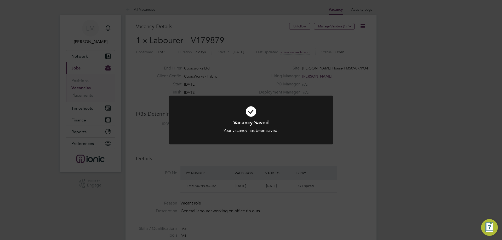
click at [242, 166] on div "Vacancy Saved Your vacancy has been saved. Cancel Okay" at bounding box center [251, 120] width 502 height 240
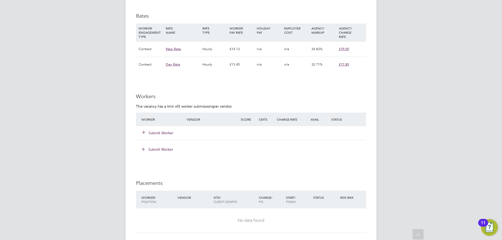
click at [157, 131] on button "Submit Worker" at bounding box center [157, 132] width 31 height 5
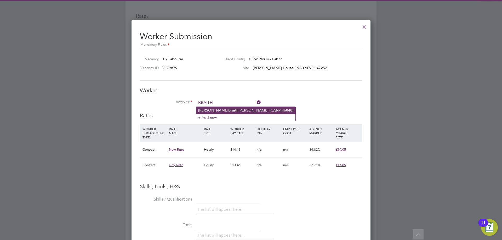
click at [228, 110] on b "Braith" at bounding box center [233, 110] width 10 height 4
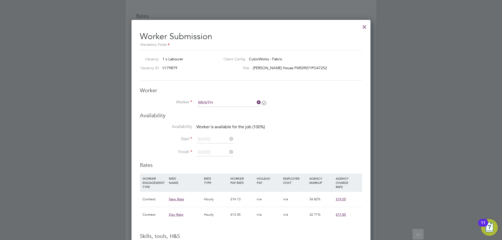
type input "William Braithwaite (CAN-446848)"
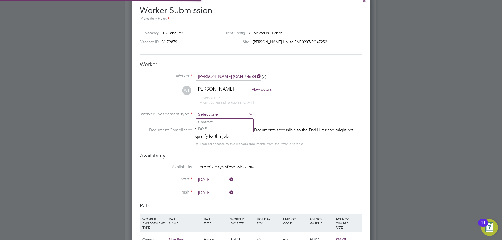
click at [212, 113] on input at bounding box center [224, 115] width 57 height 8
click at [209, 121] on li "Contract" at bounding box center [224, 122] width 57 height 7
type input "Contract"
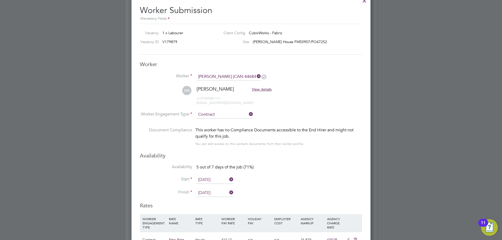
click at [207, 177] on input "25 Aug 2025" at bounding box center [214, 180] width 37 height 8
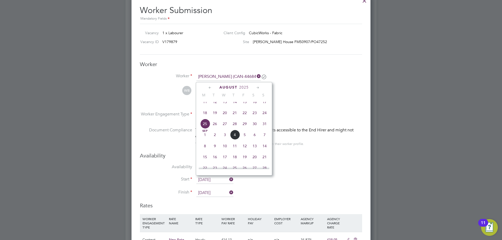
click at [212, 129] on span "26" at bounding box center [215, 124] width 10 height 10
type input "26 Aug 2025"
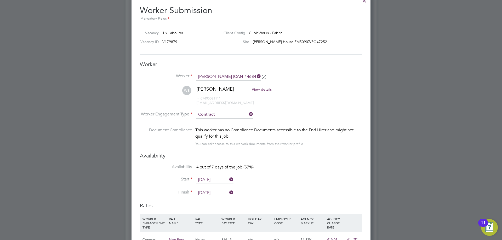
click at [210, 194] on input "31 Aug 2025" at bounding box center [214, 193] width 37 height 8
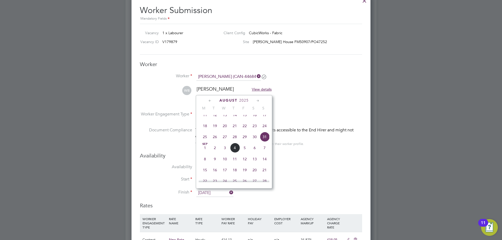
click at [214, 141] on span "26" at bounding box center [215, 137] width 10 height 10
type input "26 Aug 2025"
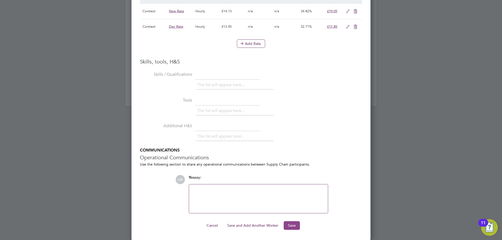
click at [295, 224] on button "Save" at bounding box center [291, 225] width 16 height 8
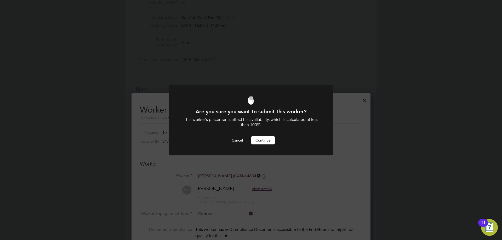
click at [263, 139] on button "Continue" at bounding box center [263, 140] width 24 height 8
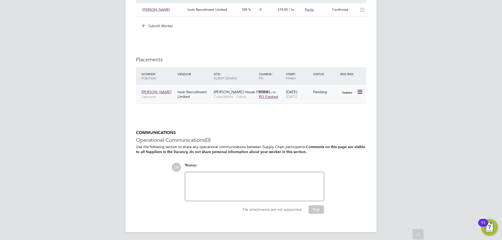
click at [360, 89] on icon at bounding box center [359, 92] width 5 height 6
click at [336, 124] on li "Start" at bounding box center [343, 124] width 37 height 7
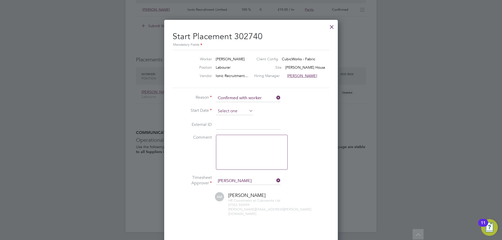
click at [228, 113] on input at bounding box center [234, 111] width 37 height 8
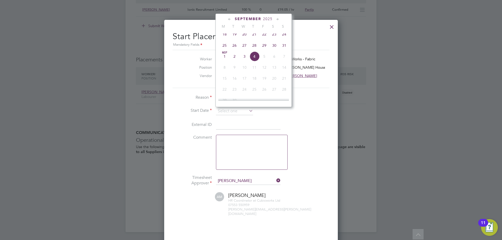
click at [236, 49] on span "26" at bounding box center [234, 45] width 10 height 10
type input "26 Aug 2025"
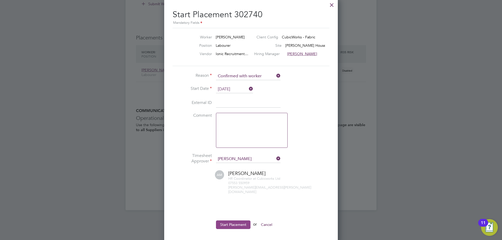
drag, startPoint x: 224, startPoint y: 220, endPoint x: 222, endPoint y: 214, distance: 6.4
click at [224, 220] on button "Start Placement" at bounding box center [233, 224] width 34 height 8
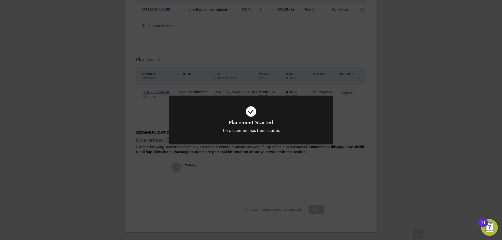
click at [231, 117] on icon at bounding box center [251, 111] width 136 height 20
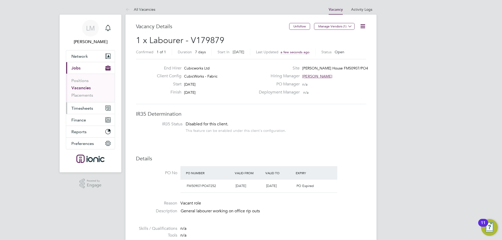
click at [92, 106] on span "Timesheets" at bounding box center [82, 108] width 22 height 5
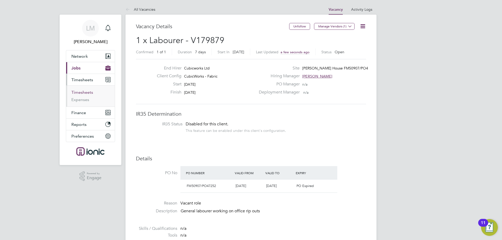
click at [88, 94] on link "Timesheets" at bounding box center [82, 92] width 22 height 5
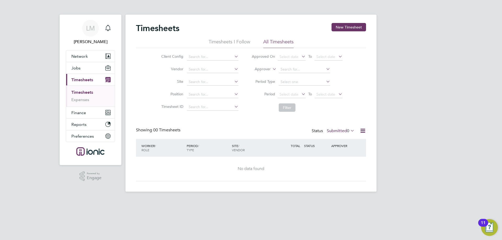
click at [359, 32] on div "Timesheets New Timesheet" at bounding box center [251, 31] width 230 height 16
click at [339, 24] on button "New Timesheet" at bounding box center [348, 27] width 34 height 8
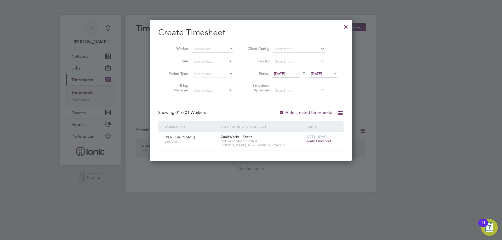
click at [316, 142] on span "Create timesheet" at bounding box center [317, 141] width 27 height 4
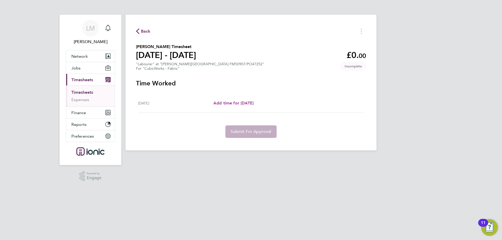
click at [247, 103] on span "Add time for Tue 26 Aug" at bounding box center [233, 103] width 40 height 5
select select "30"
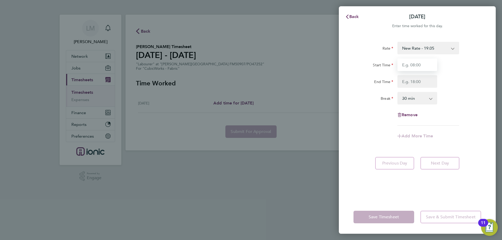
click at [410, 65] on input "Start Time" at bounding box center [417, 65] width 40 height 13
type input "07:30"
click at [416, 79] on input "End Time" at bounding box center [417, 81] width 40 height 13
type input "16:00"
click at [474, 100] on div "Break 0 min 15 min 30 min 45 min 60 min 75 min 90 min" at bounding box center [417, 98] width 132 height 13
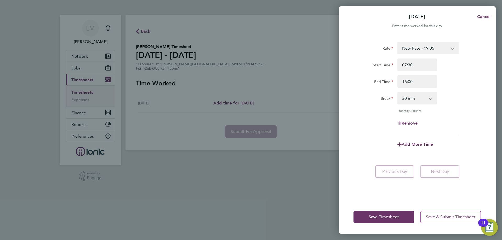
click at [373, 225] on div "Save Timesheet Save & Submit Timesheet" at bounding box center [417, 216] width 157 height 33
click at [372, 219] on span "Save Timesheet" at bounding box center [383, 216] width 30 height 5
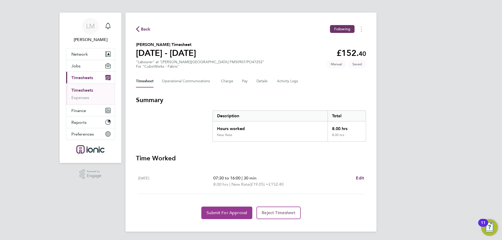
click at [215, 209] on button "Submit For Approval" at bounding box center [226, 213] width 51 height 13
click at [215, 211] on app-form-button "Submit For Approval Loading" at bounding box center [227, 213] width 53 height 13
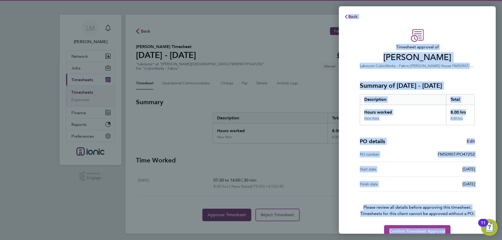
drag, startPoint x: 430, startPoint y: 230, endPoint x: 428, endPoint y: 227, distance: 3.9
click at [429, 230] on span "Confirm Timesheet Approval" at bounding box center [417, 231] width 56 height 5
